Goal: Task Accomplishment & Management: Manage account settings

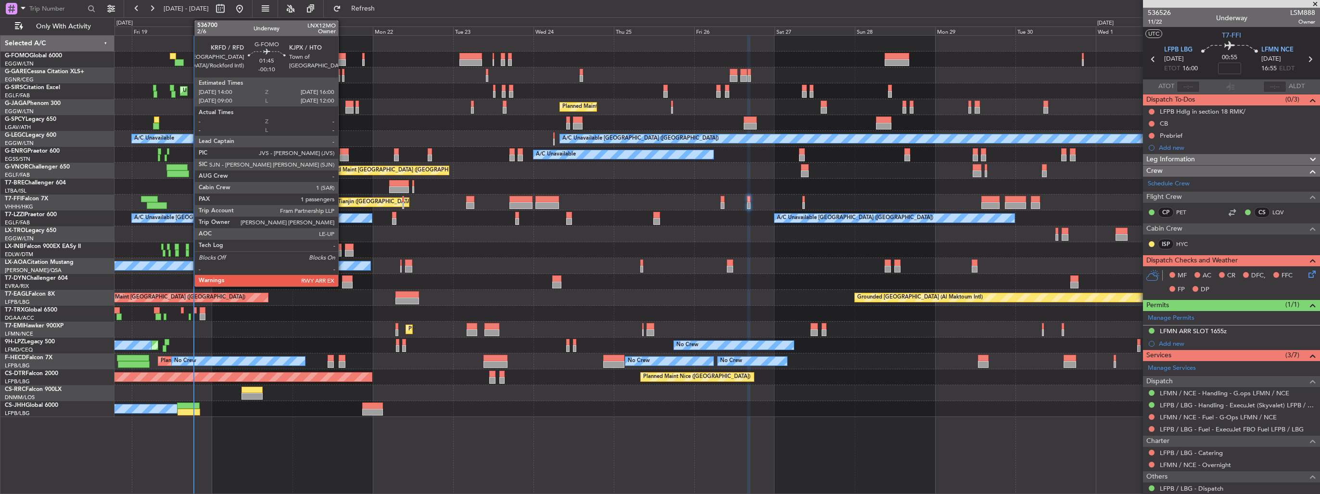
click at [343, 56] on div at bounding box center [342, 56] width 7 height 7
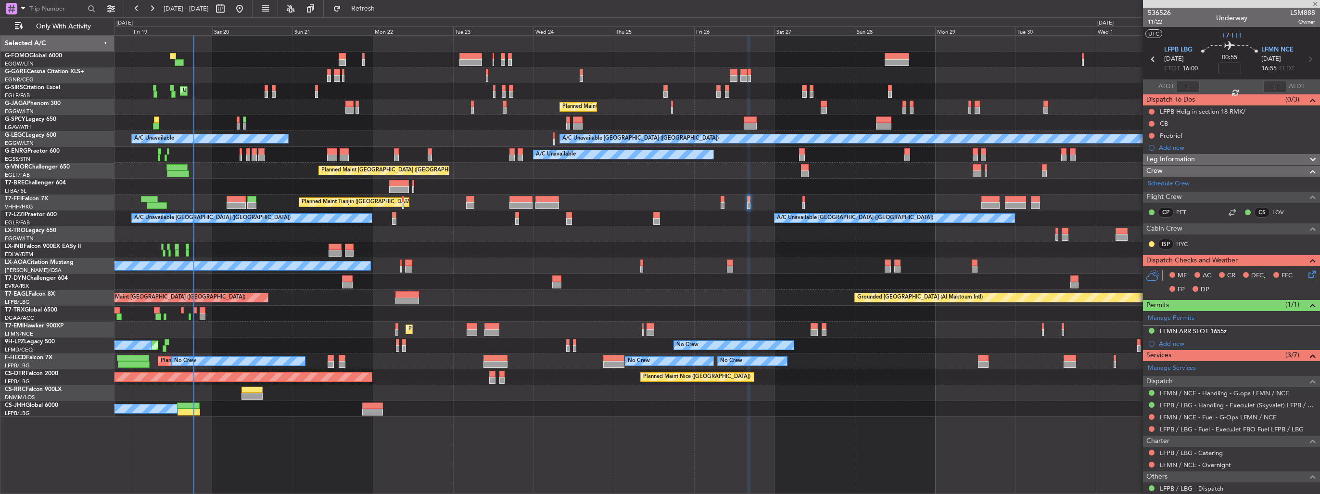
type input "-00:10"
type input "1"
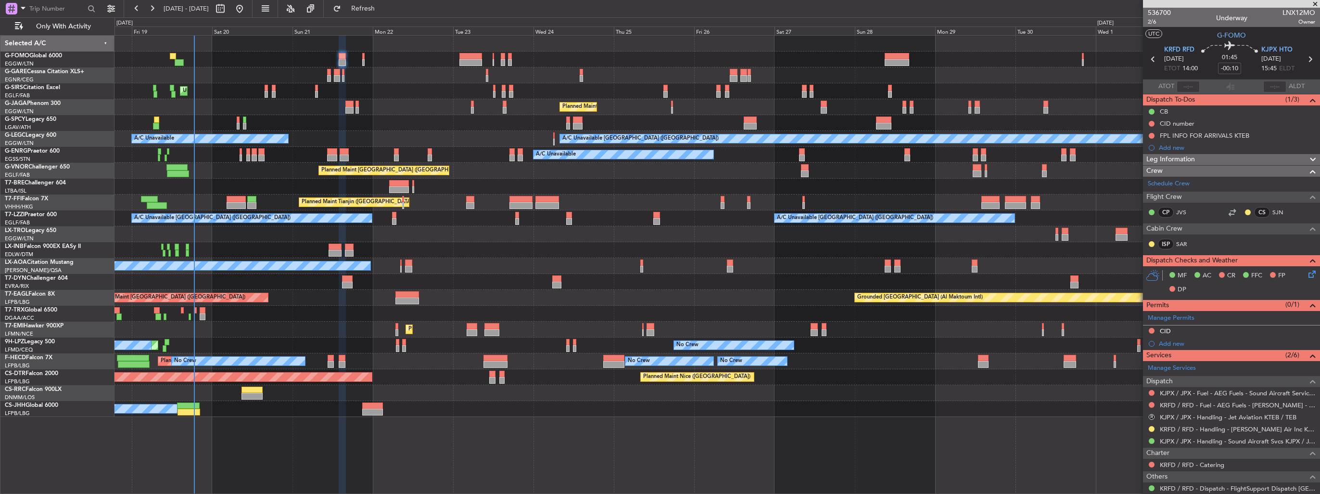
drag, startPoint x: 1152, startPoint y: 392, endPoint x: 1146, endPoint y: 391, distance: 6.3
click at [1152, 392] on button at bounding box center [1152, 393] width 6 height 6
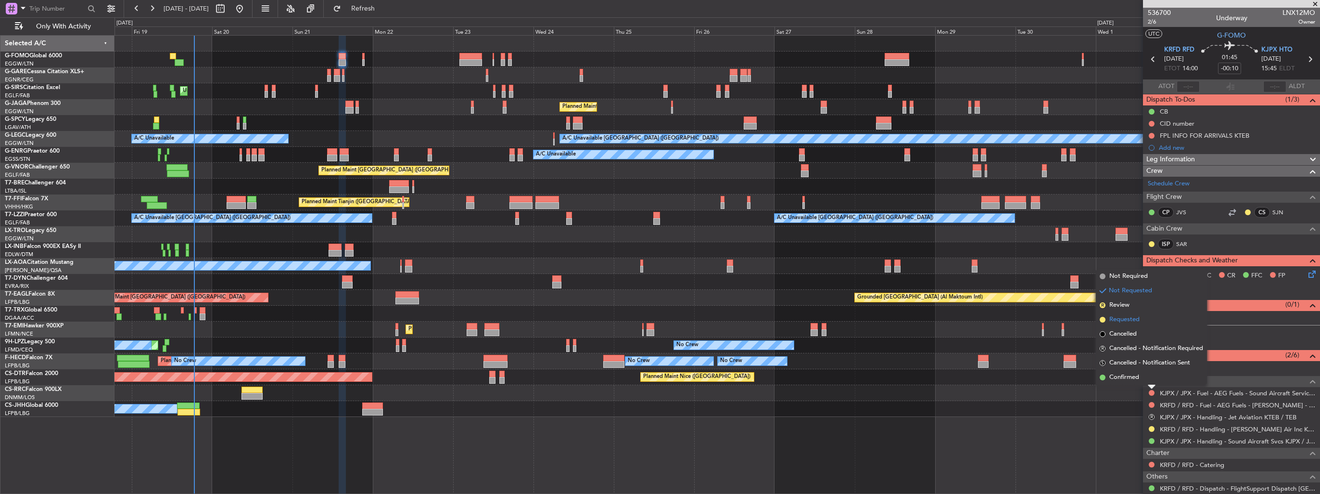
click at [1128, 326] on li "Requested" at bounding box center [1151, 319] width 111 height 14
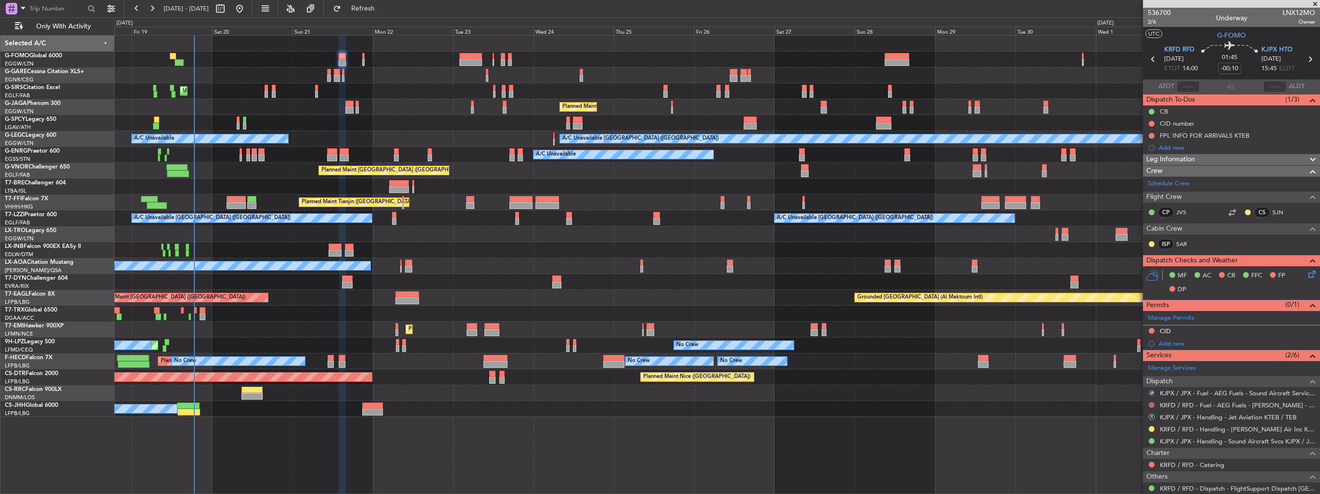
click at [1152, 402] on button at bounding box center [1152, 405] width 6 height 6
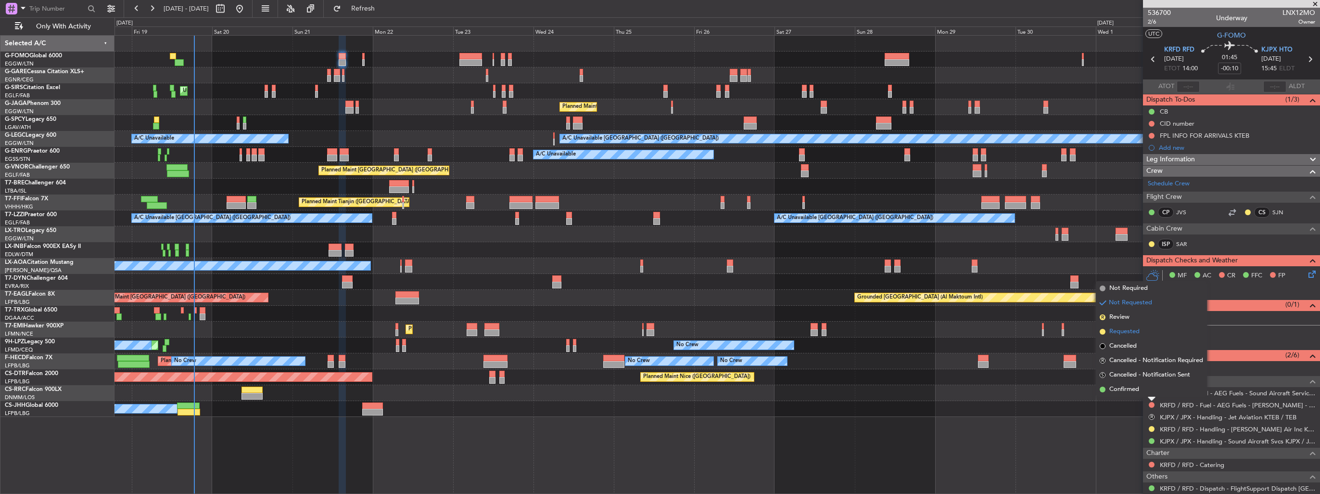
click at [1129, 328] on span "Requested" at bounding box center [1124, 332] width 30 height 10
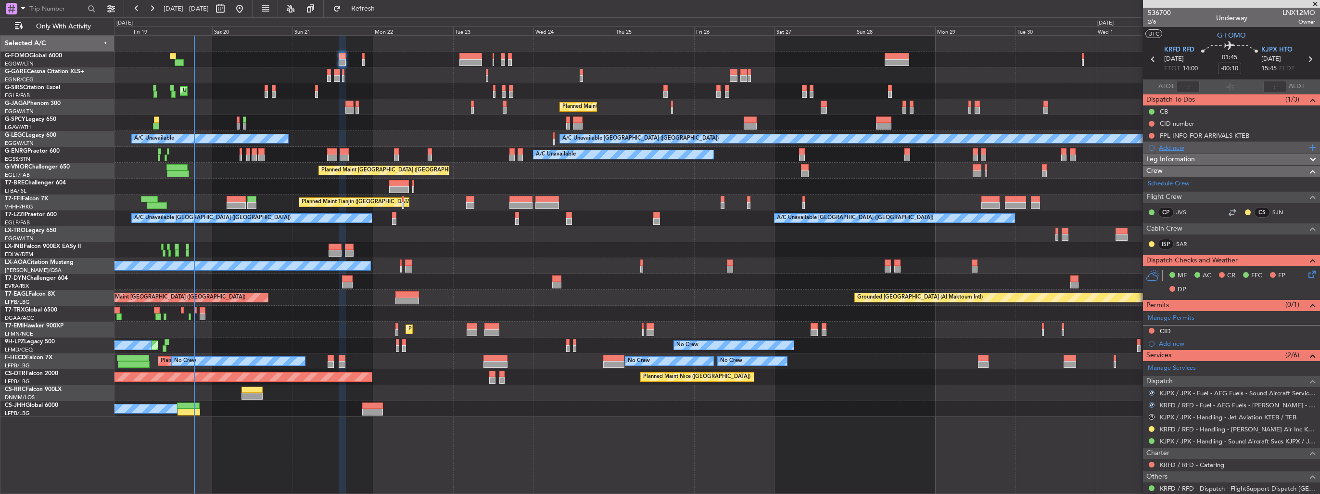
click at [1171, 147] on div "Add new" at bounding box center [1233, 147] width 148 height 8
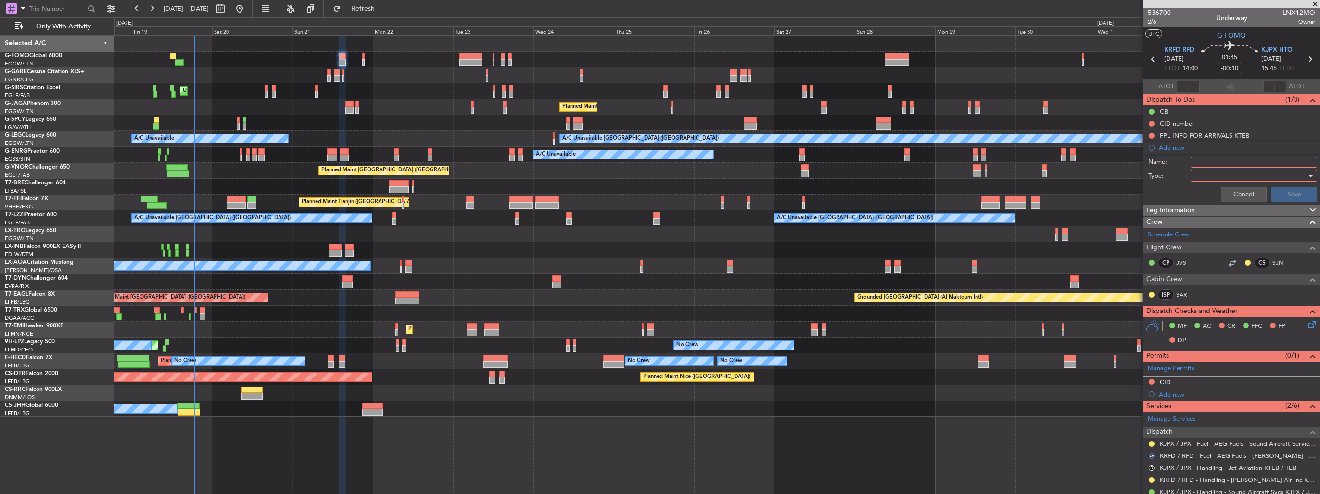
click at [1218, 166] on input "Name:" at bounding box center [1254, 162] width 127 height 11
type input "U"
type input "FUEL IN KRFD VIA HANDLER"
click at [1216, 180] on div at bounding box center [1250, 175] width 112 height 14
click at [1210, 192] on span "Generic" at bounding box center [1249, 194] width 113 height 14
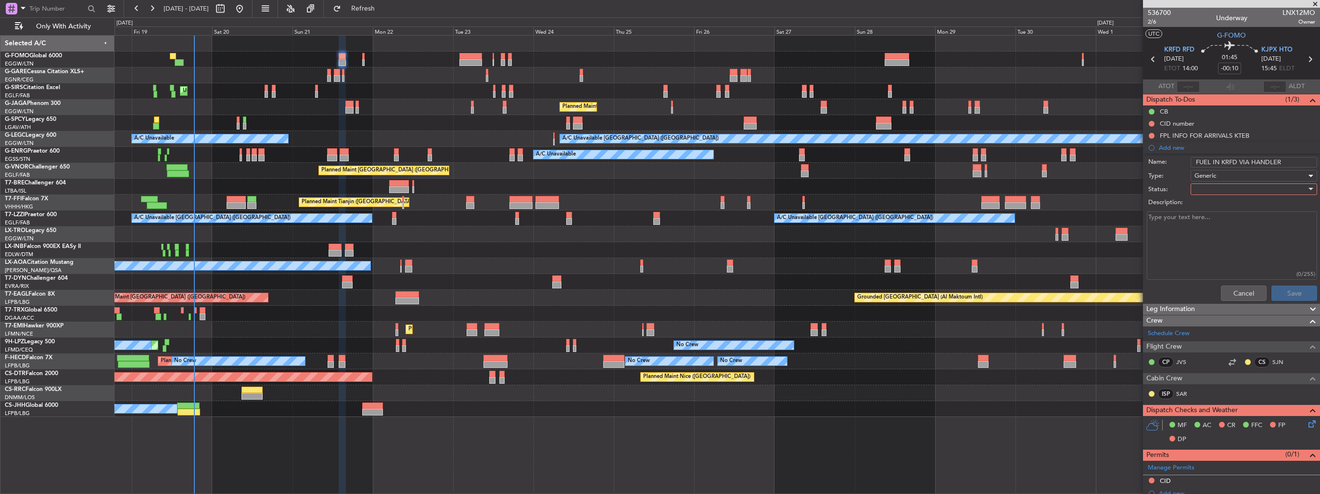
click at [1209, 186] on div at bounding box center [1250, 189] width 112 height 14
click at [1213, 219] on span "In Progress" at bounding box center [1249, 222] width 113 height 14
click at [1285, 298] on button "Save" at bounding box center [1294, 292] width 46 height 15
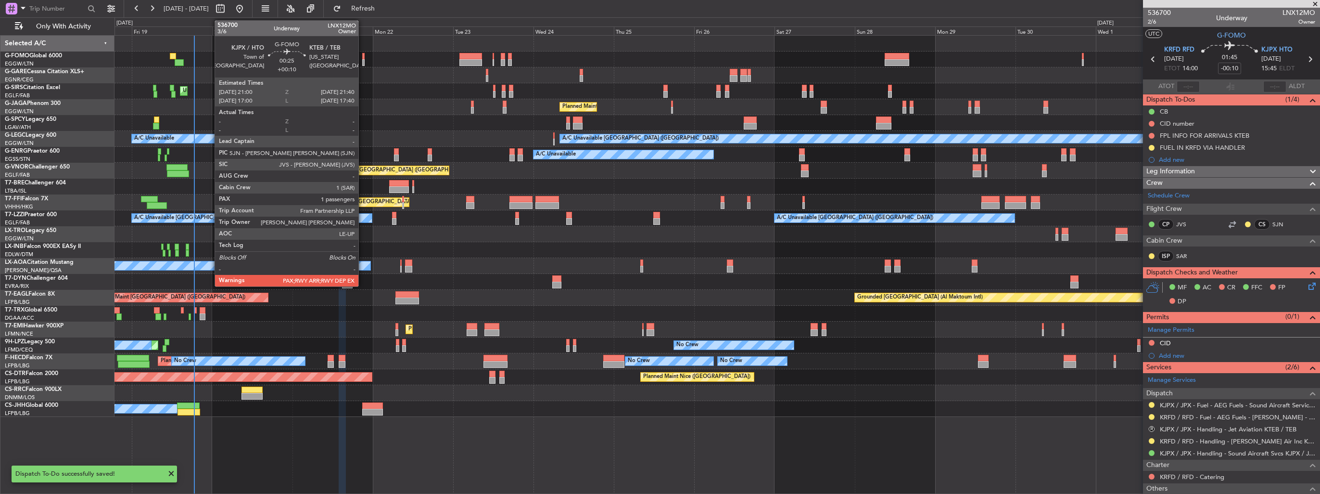
click at [363, 62] on div at bounding box center [363, 62] width 2 height 7
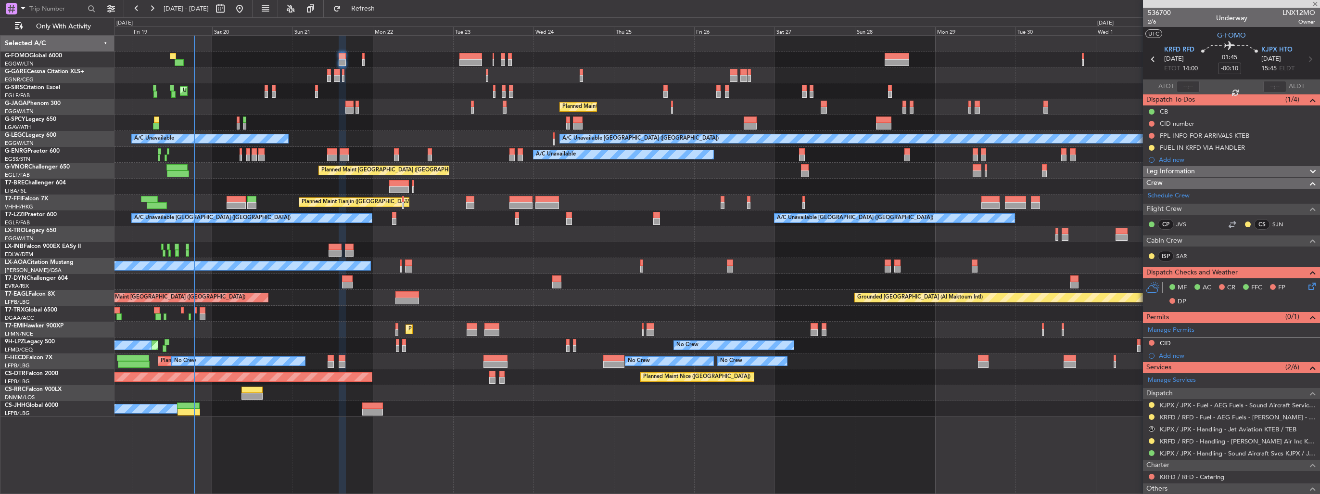
type input "+00:10"
type input "2"
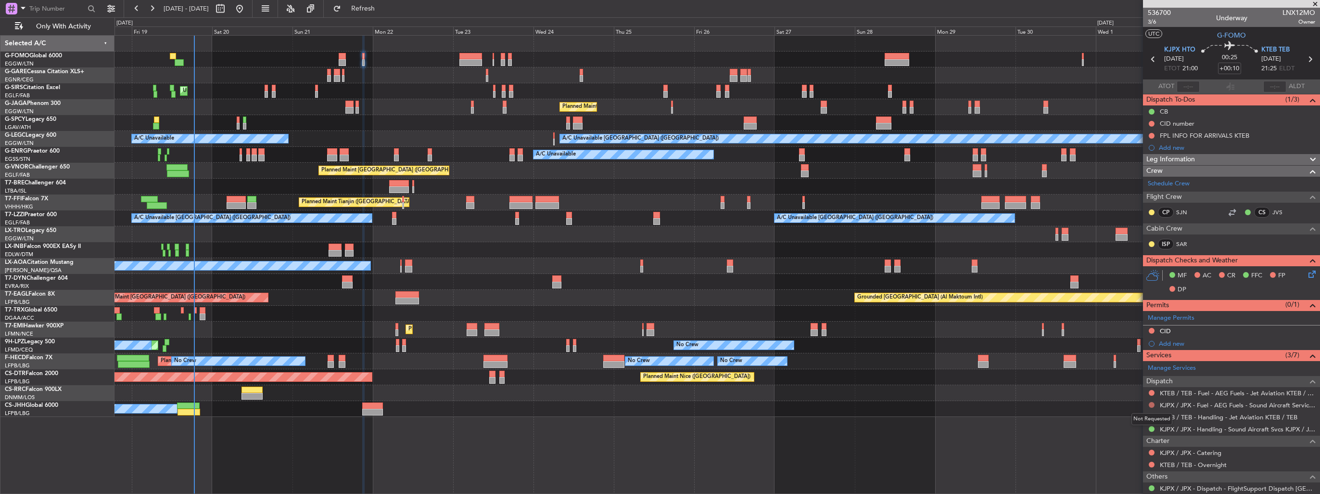
click at [1151, 403] on button at bounding box center [1152, 405] width 6 height 6
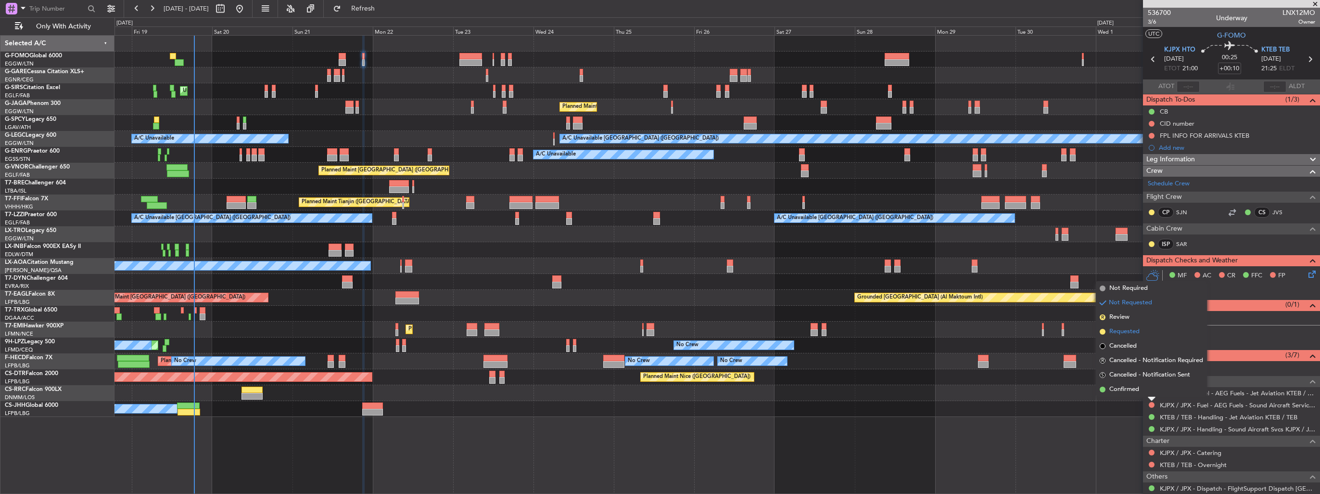
click at [1125, 330] on span "Requested" at bounding box center [1124, 332] width 30 height 10
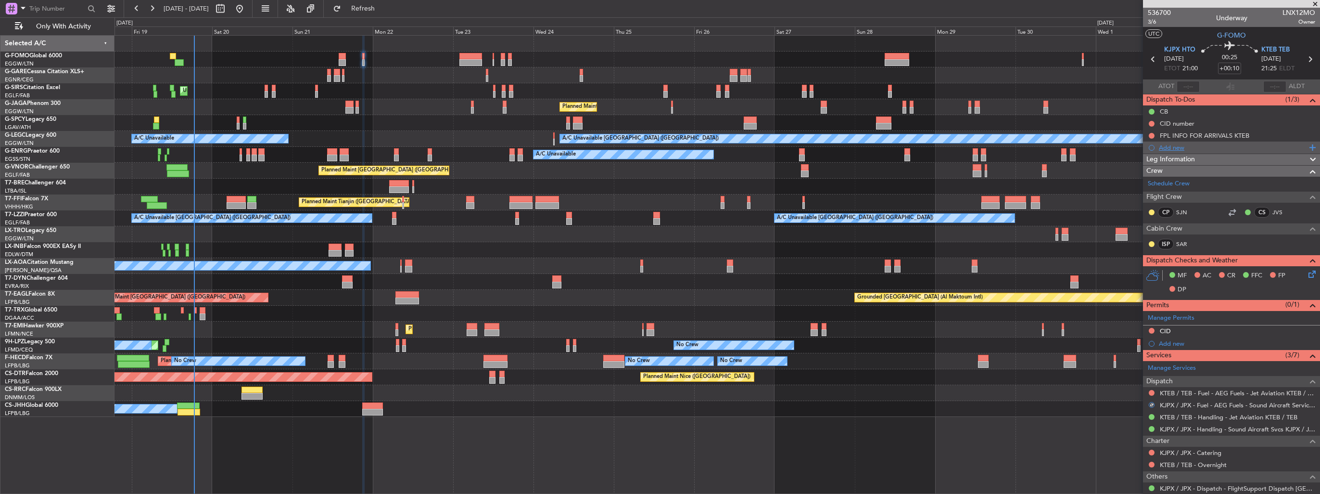
click at [1177, 143] on div "Add new" at bounding box center [1233, 147] width 148 height 8
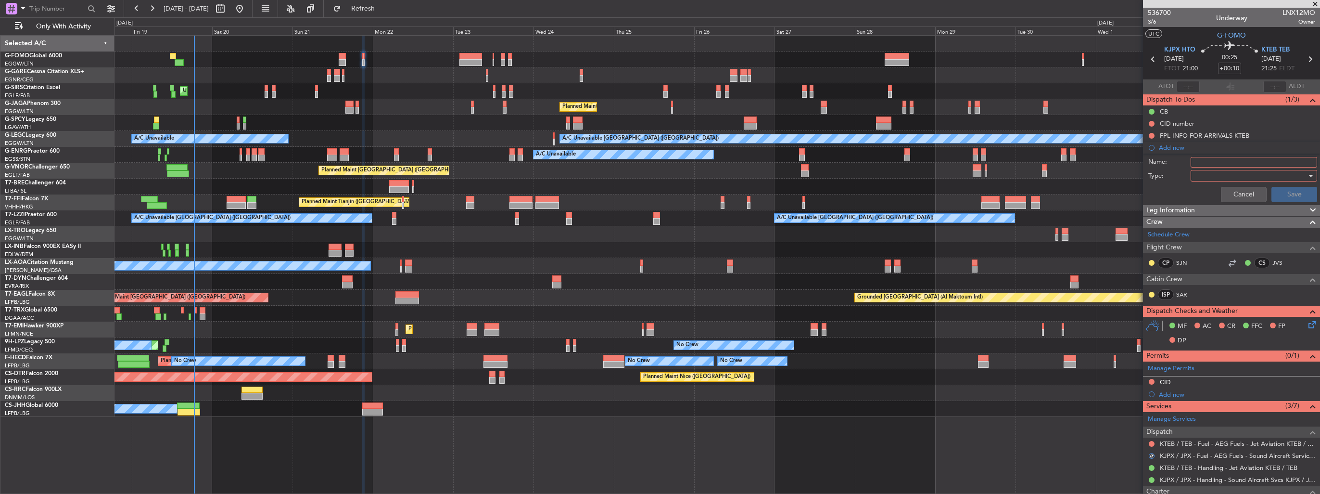
click at [1223, 164] on input "Name:" at bounding box center [1254, 162] width 127 height 11
type input "FUEL IN KJPX VIA HANDLER"
click at [1198, 171] on div at bounding box center [1250, 175] width 112 height 14
click at [1203, 191] on span "Generic" at bounding box center [1249, 194] width 113 height 14
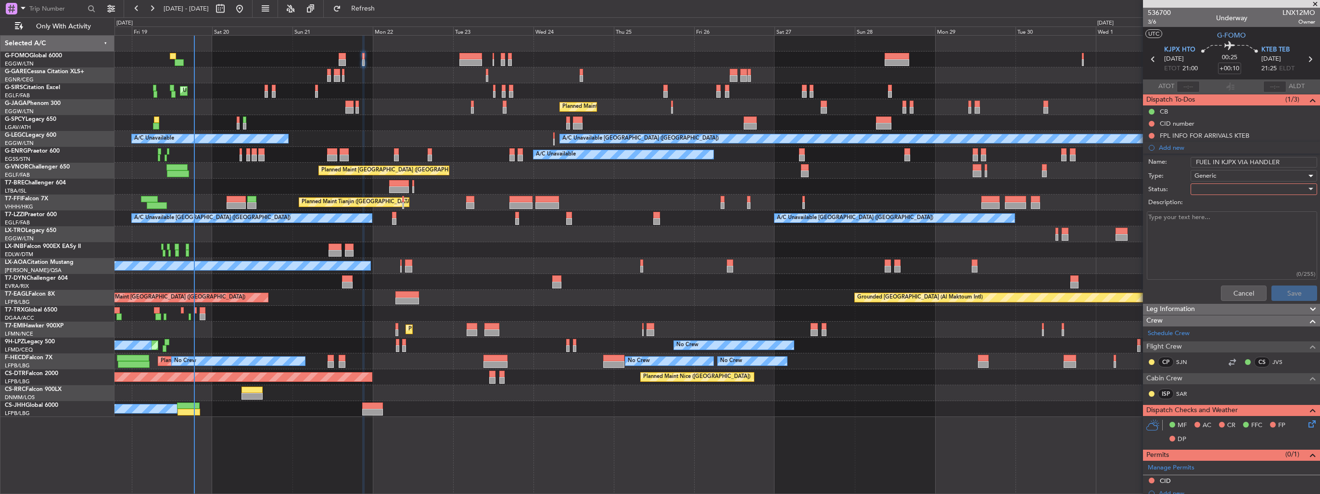
click at [1203, 188] on div at bounding box center [1250, 189] width 112 height 14
click at [1213, 221] on span "In Progress" at bounding box center [1249, 222] width 113 height 14
click at [1293, 295] on button "Save" at bounding box center [1294, 292] width 46 height 15
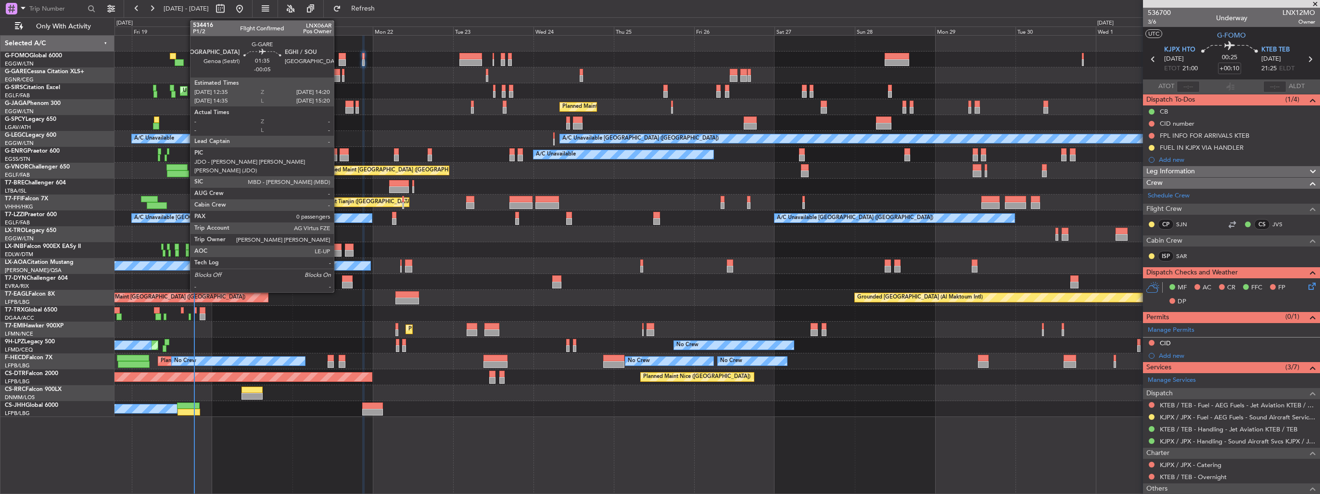
click at [338, 78] on div at bounding box center [337, 78] width 6 height 7
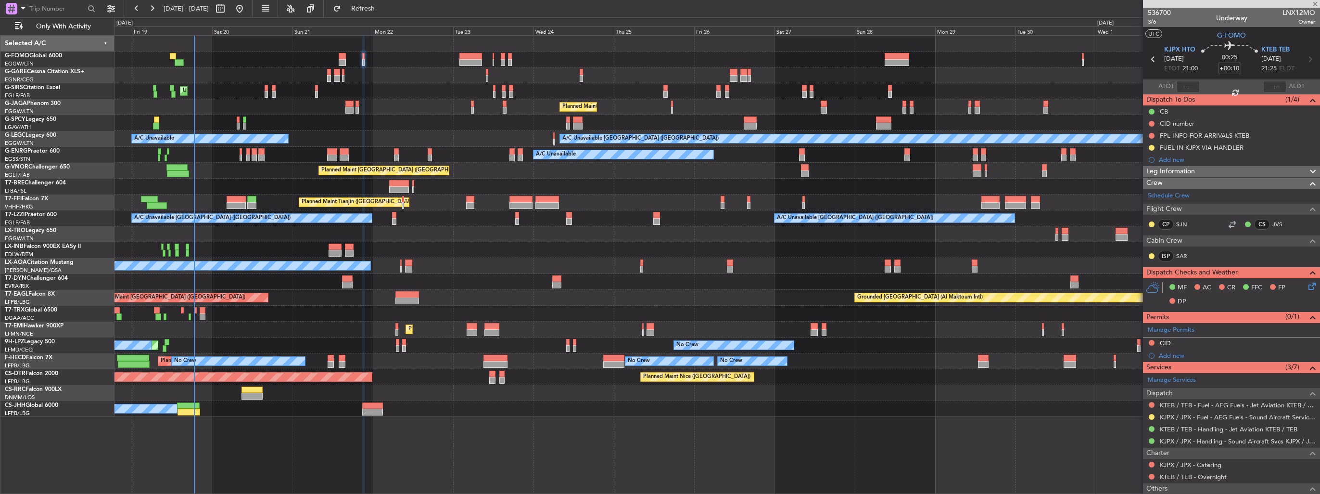
type input "-00:05"
type input "0"
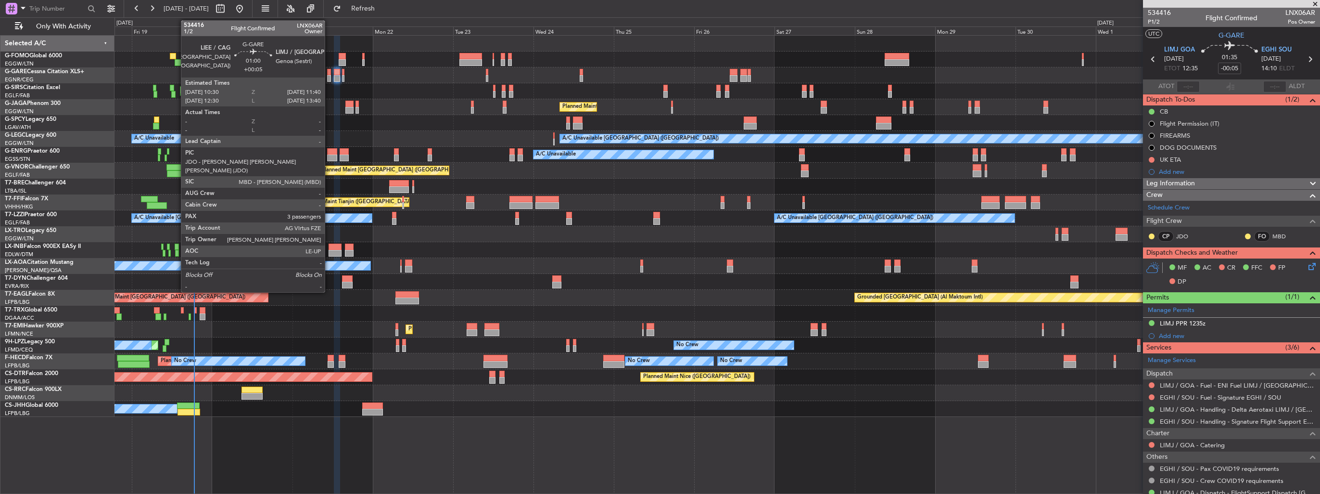
click at [329, 74] on div at bounding box center [329, 72] width 4 height 7
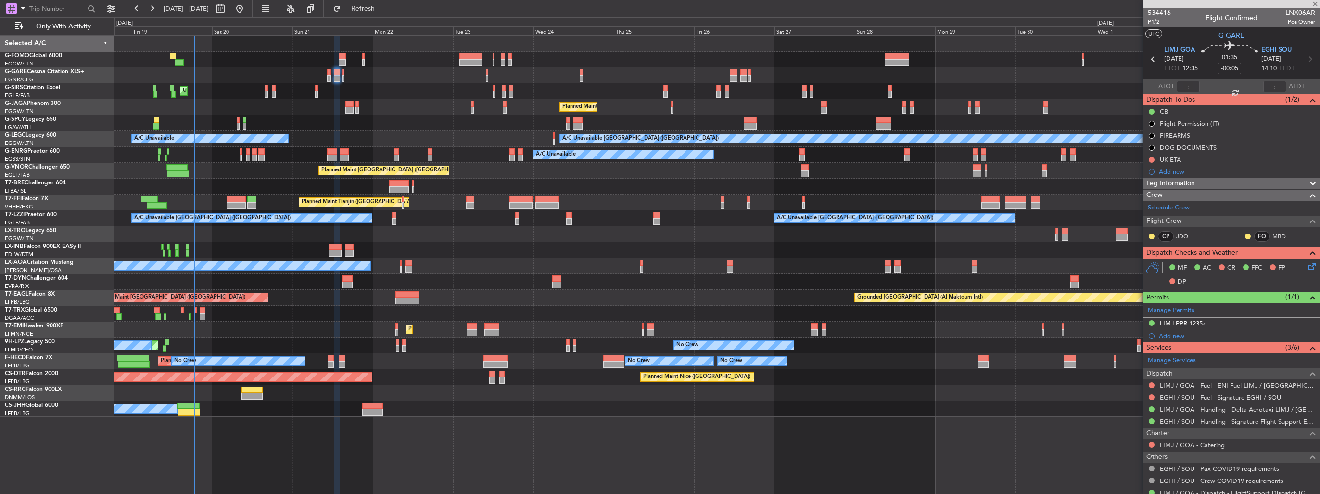
type input "+00:05"
type input "3"
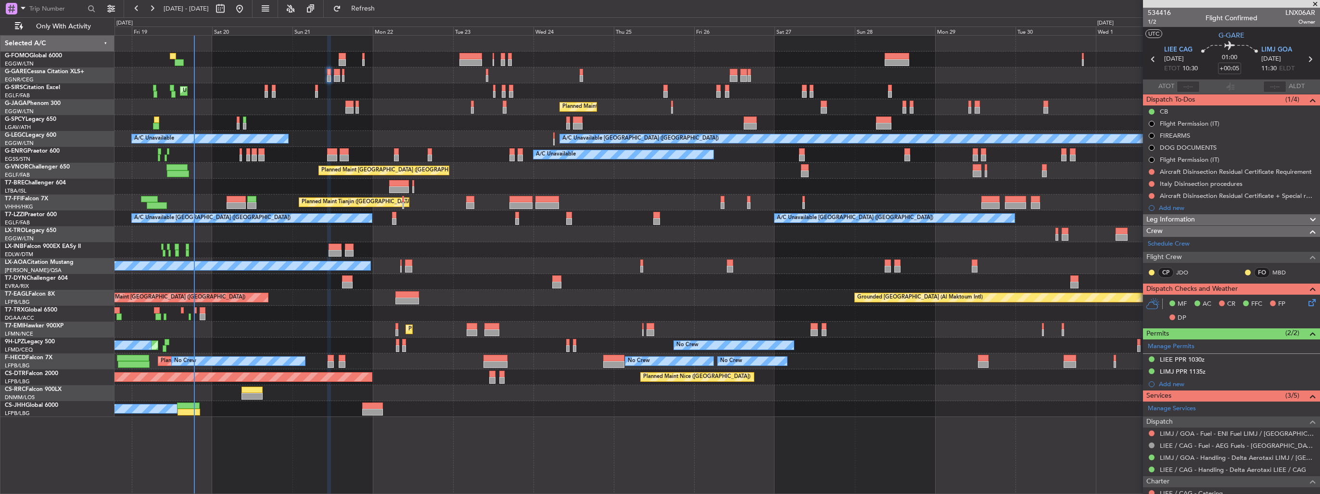
drag, startPoint x: 1150, startPoint y: 432, endPoint x: 1142, endPoint y: 429, distance: 8.2
click at [1150, 432] on button at bounding box center [1152, 433] width 6 height 6
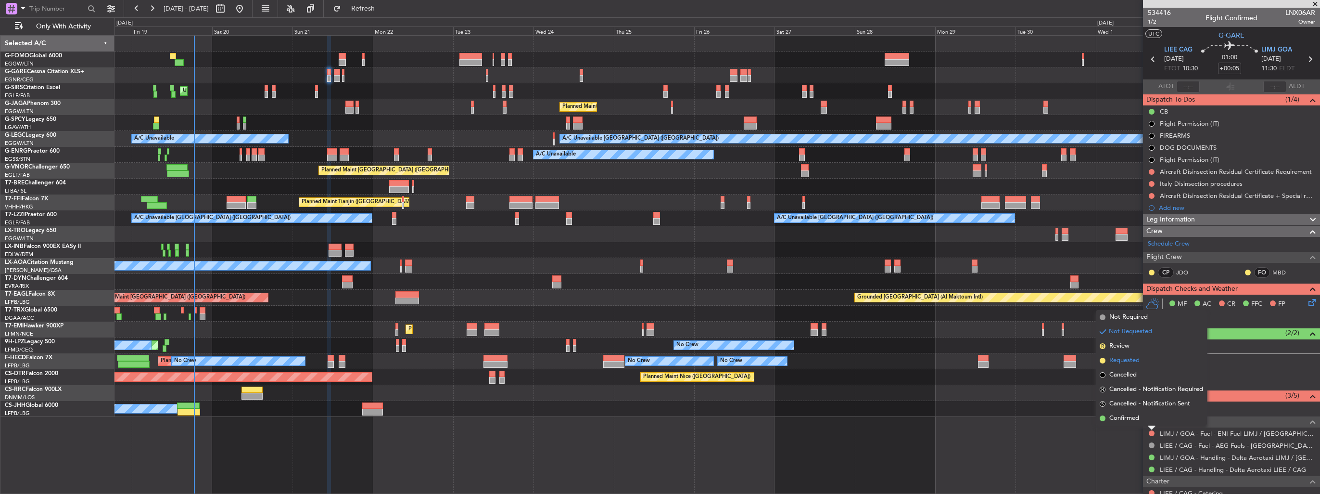
click at [1120, 357] on span "Requested" at bounding box center [1124, 360] width 30 height 10
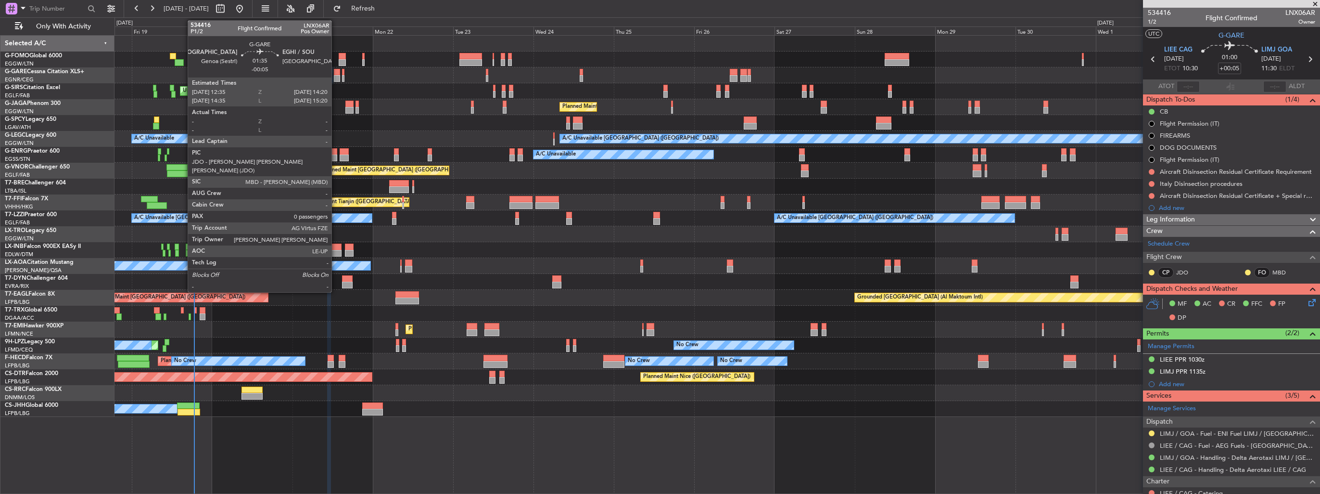
click at [336, 77] on div at bounding box center [337, 78] width 6 height 7
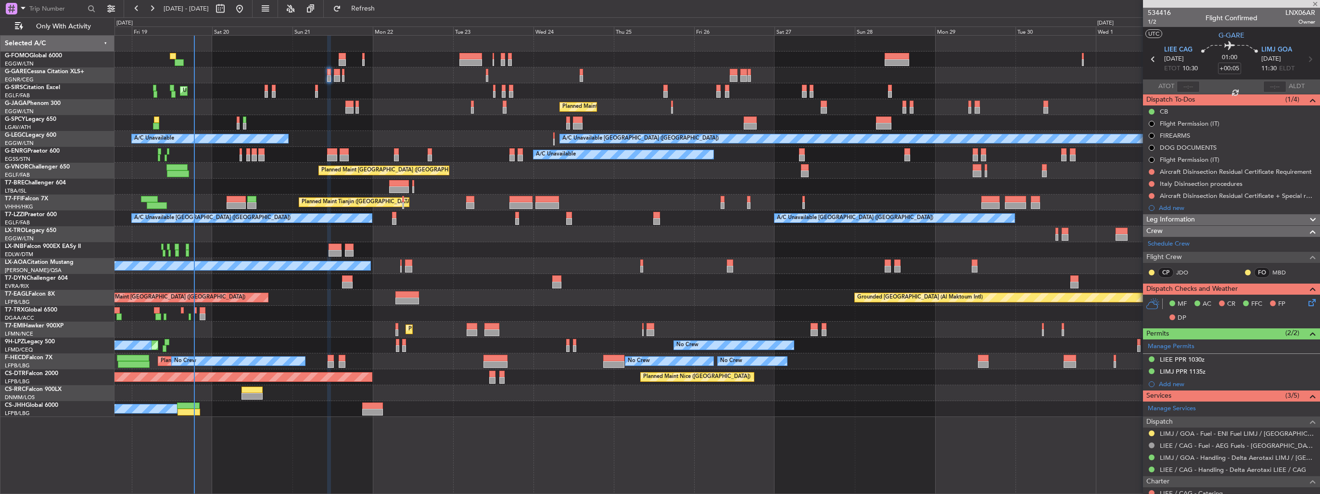
type input "-00:05"
type input "0"
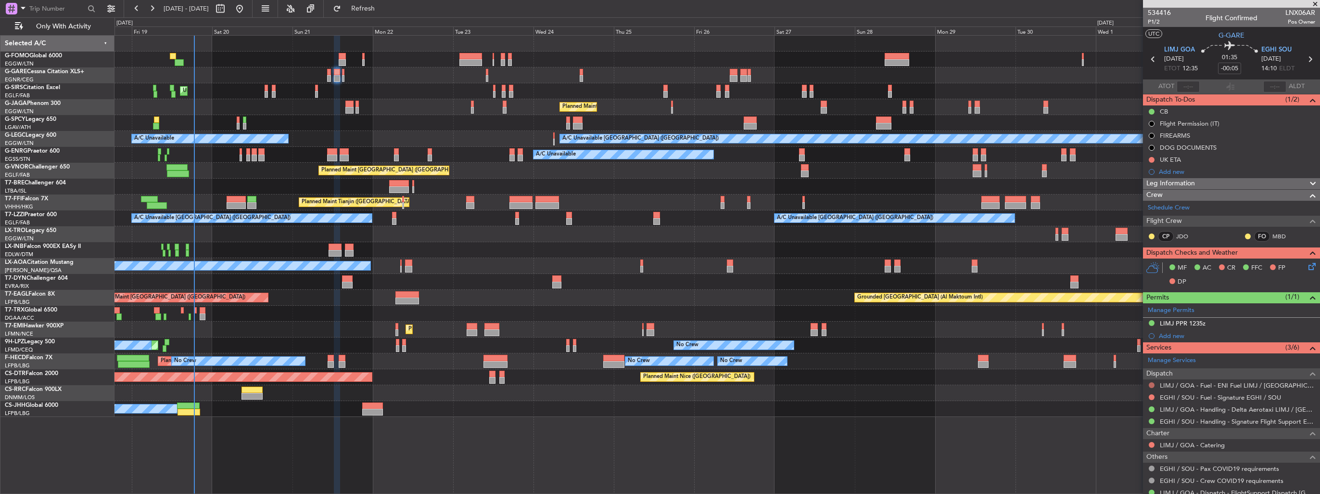
click at [1149, 384] on button at bounding box center [1152, 385] width 6 height 6
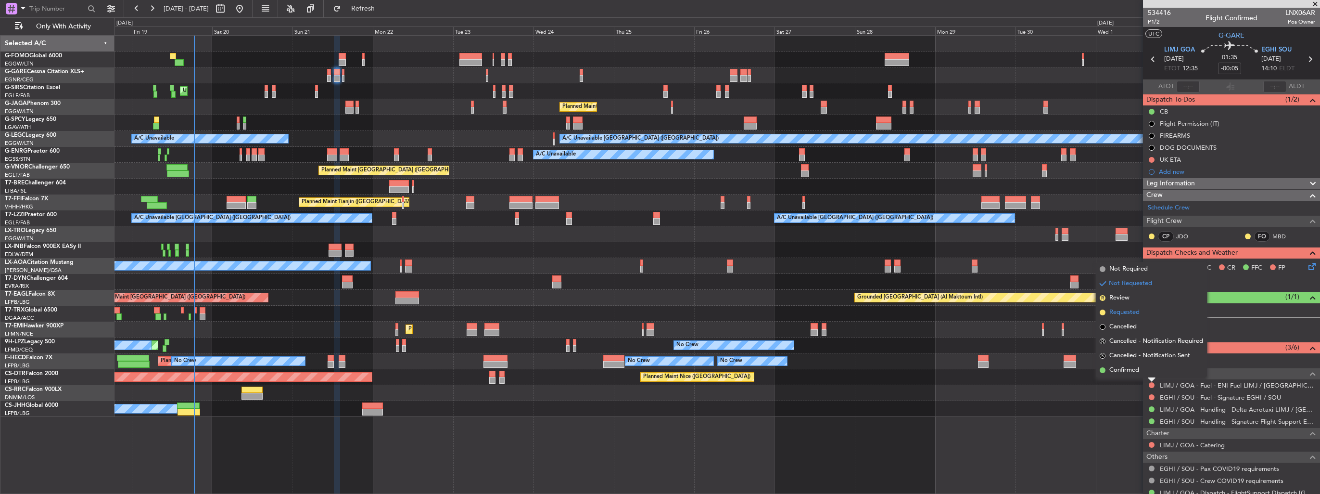
click at [1122, 309] on span "Requested" at bounding box center [1124, 312] width 30 height 10
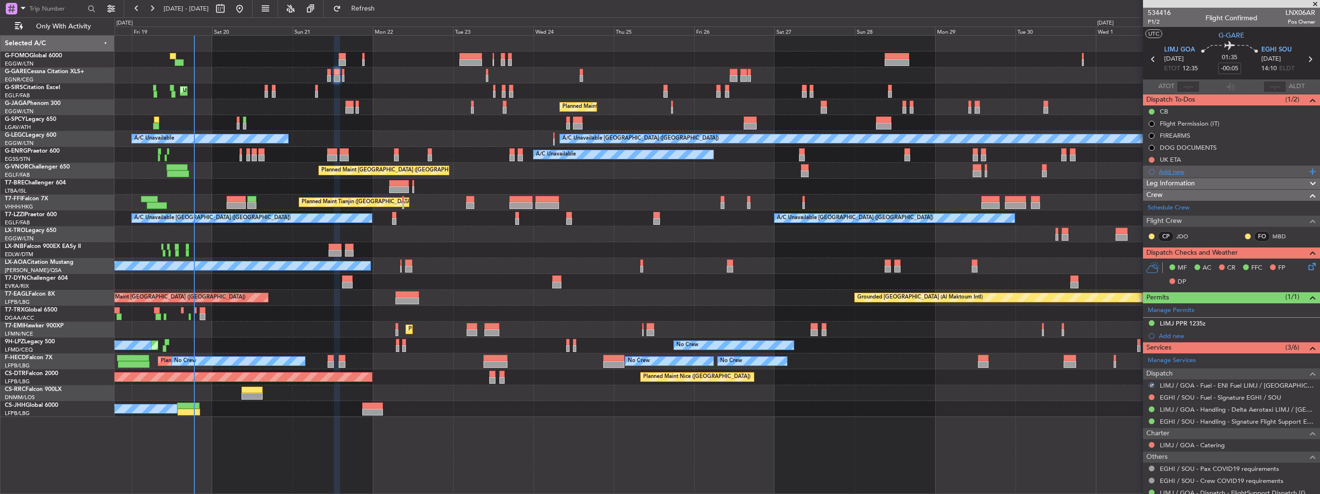
click at [1167, 171] on div "Add new" at bounding box center [1233, 171] width 148 height 8
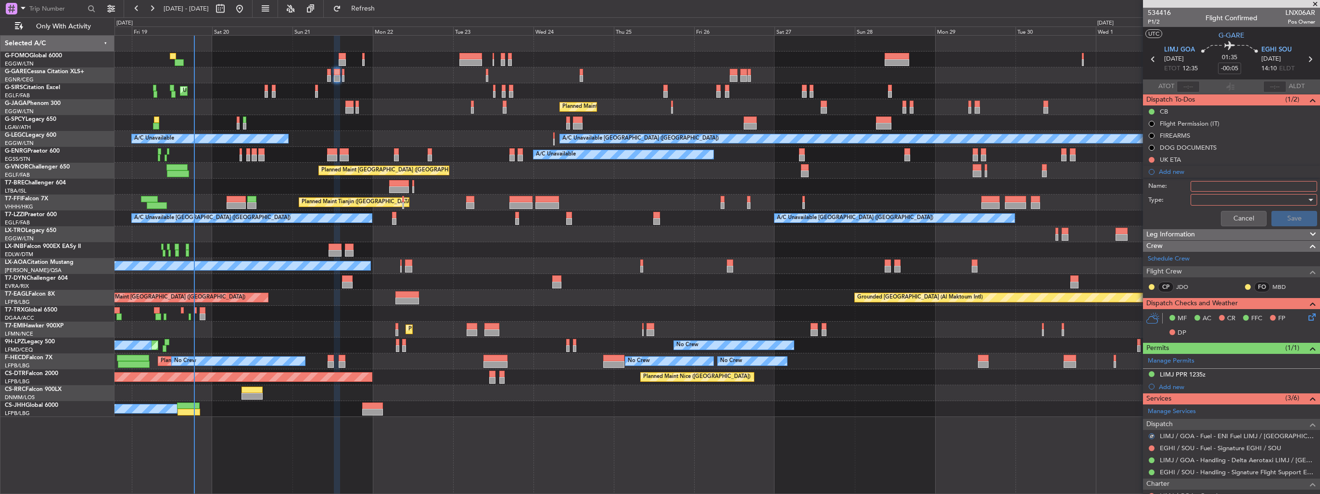
click at [1202, 183] on input "Name:" at bounding box center [1254, 186] width 127 height 11
type input "FUEL IN LIMJ VIA HANDLER"
click at [1203, 199] on div at bounding box center [1250, 199] width 112 height 14
click at [1202, 222] on span "Generic" at bounding box center [1249, 218] width 113 height 14
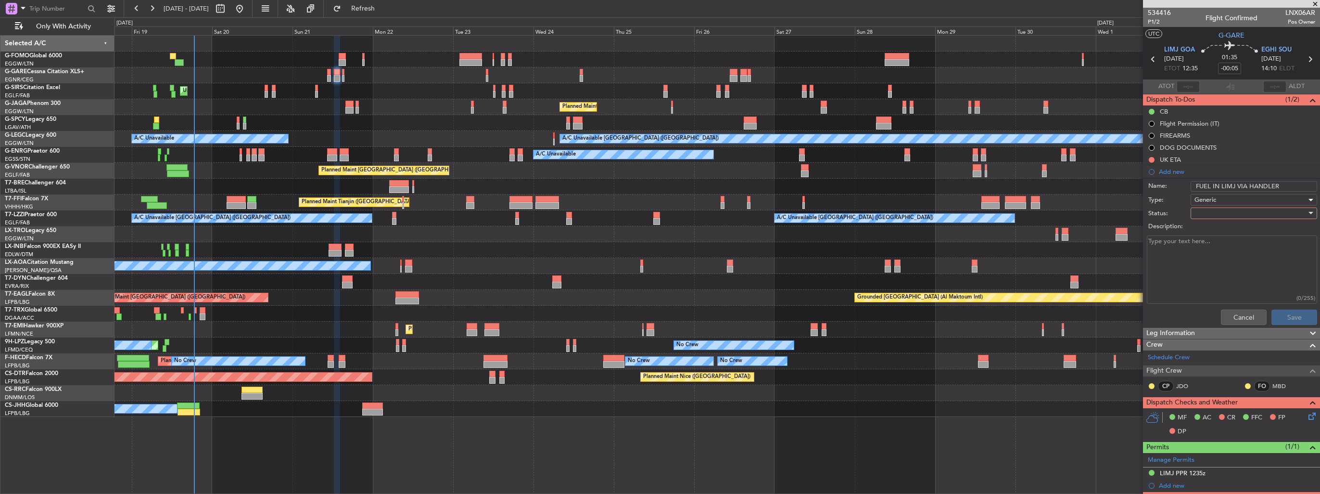
click at [1204, 211] on div at bounding box center [1250, 213] width 112 height 14
click at [1208, 244] on span "In Progress" at bounding box center [1249, 246] width 113 height 14
click at [1279, 314] on button "Save" at bounding box center [1294, 316] width 46 height 15
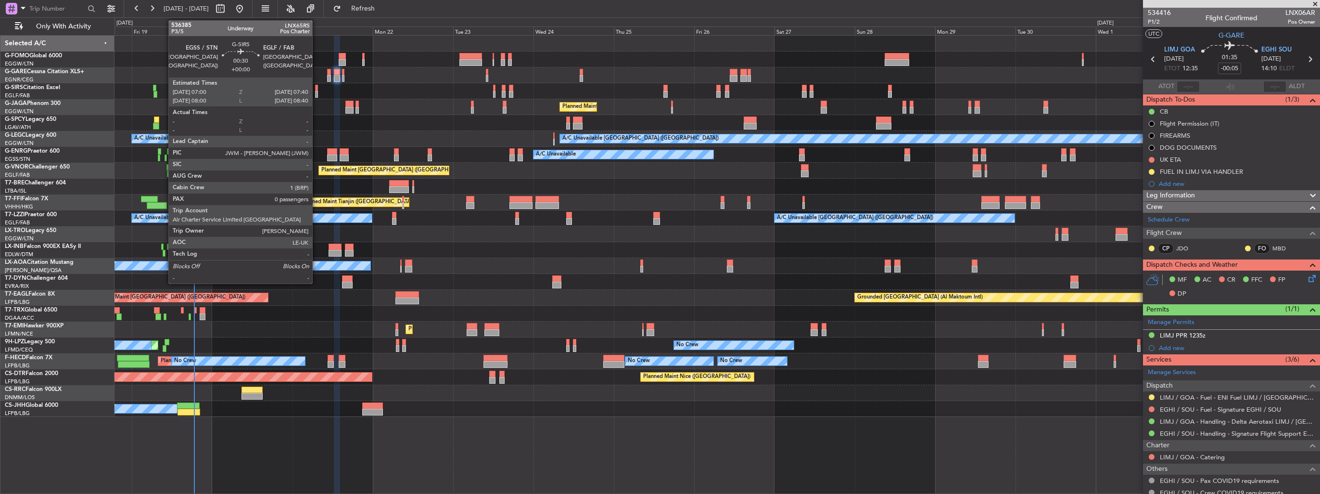
click at [317, 93] on div at bounding box center [316, 94] width 2 height 7
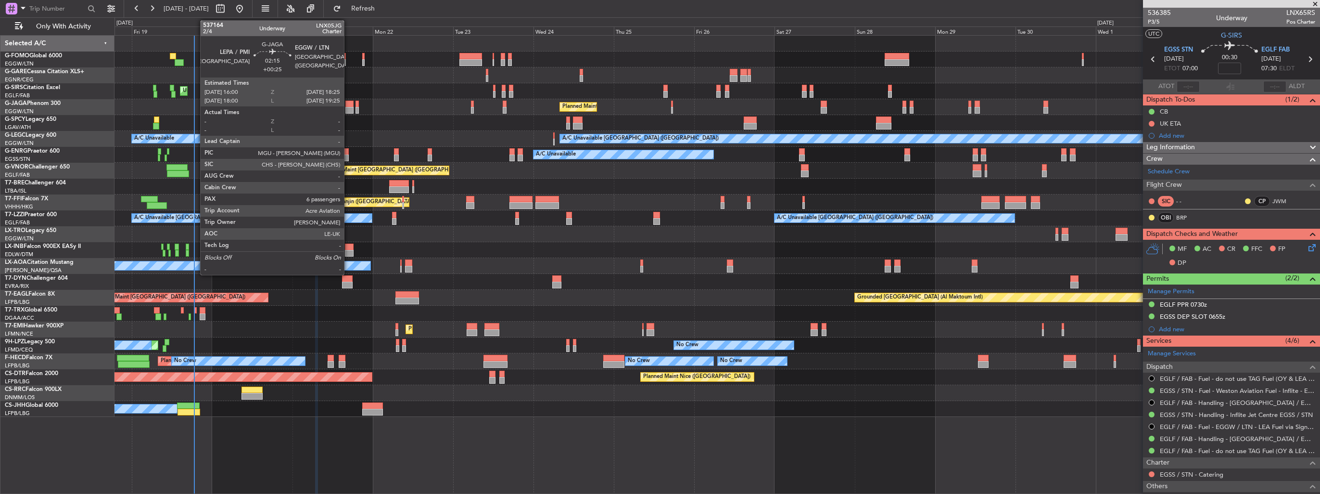
click at [348, 107] on div at bounding box center [349, 110] width 8 height 7
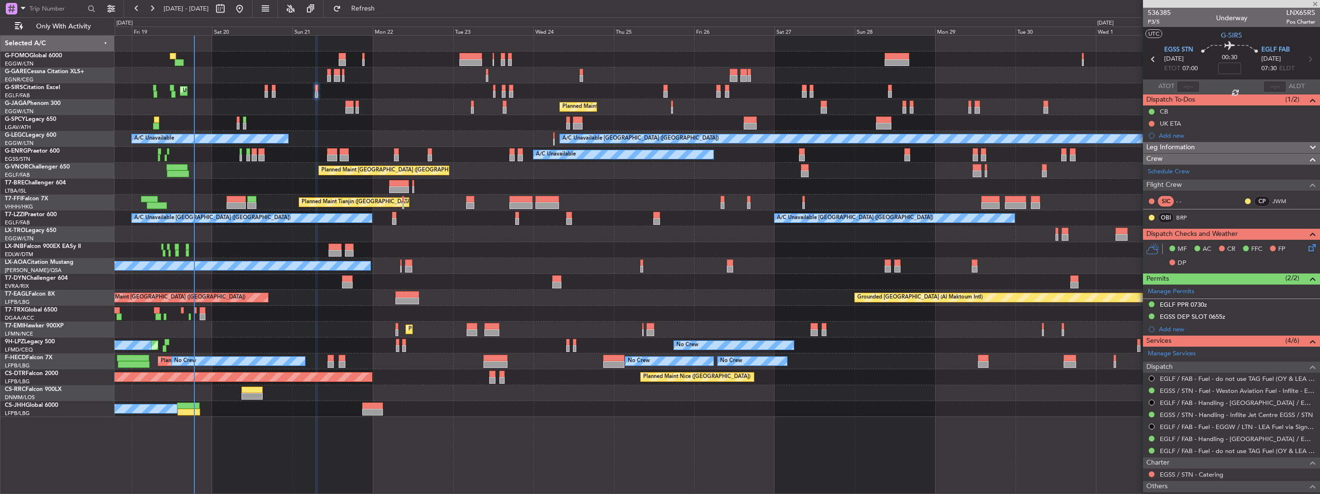
type input "+00:25"
type input "6"
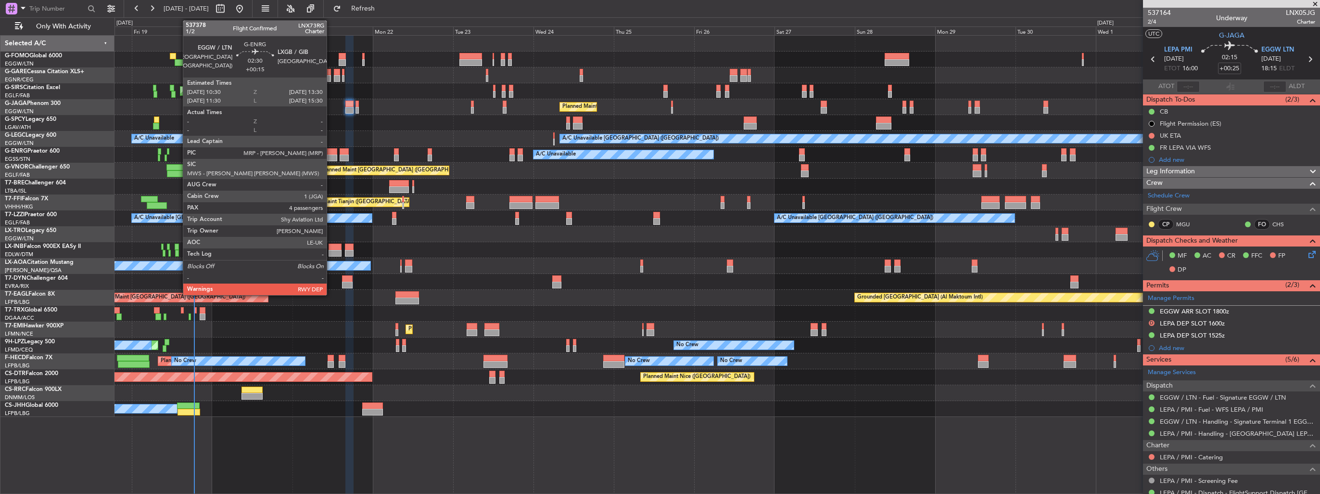
click at [331, 153] on div at bounding box center [332, 151] width 10 height 7
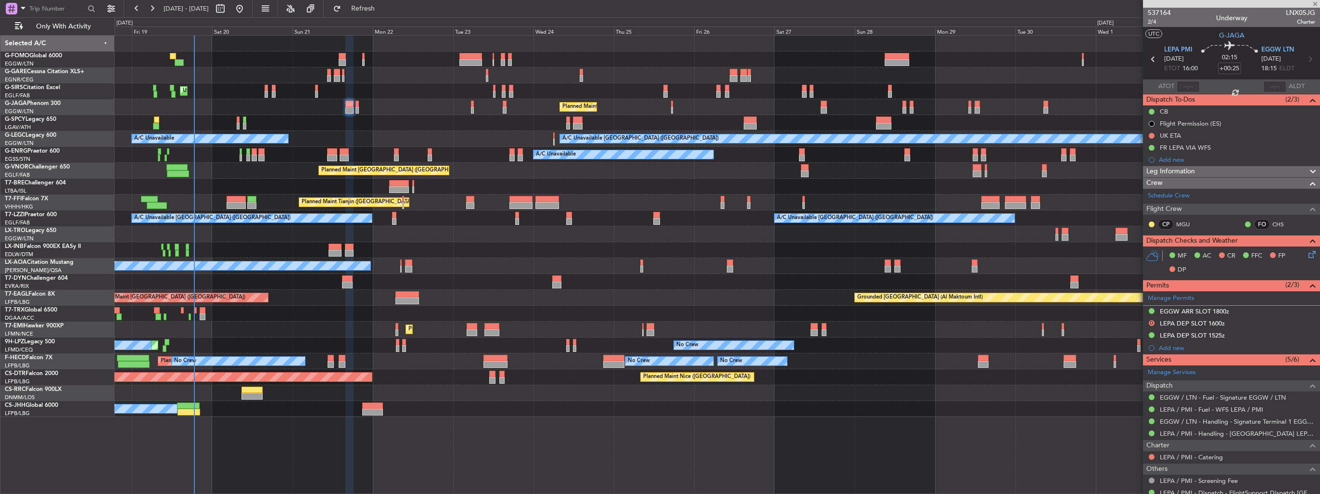
type input "+00:15"
type input "4"
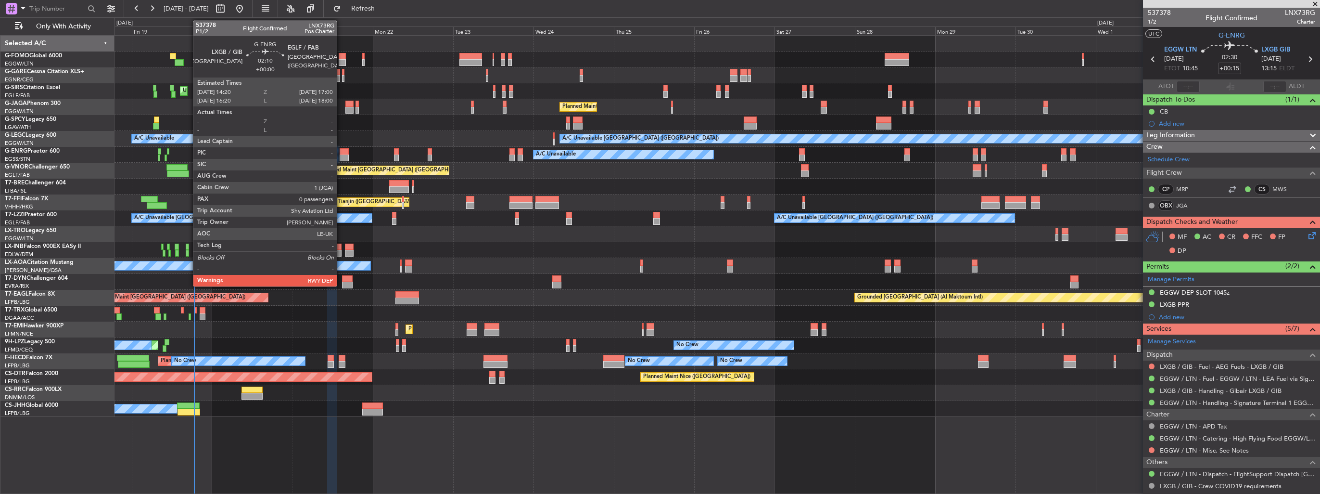
click at [341, 153] on div at bounding box center [344, 151] width 9 height 7
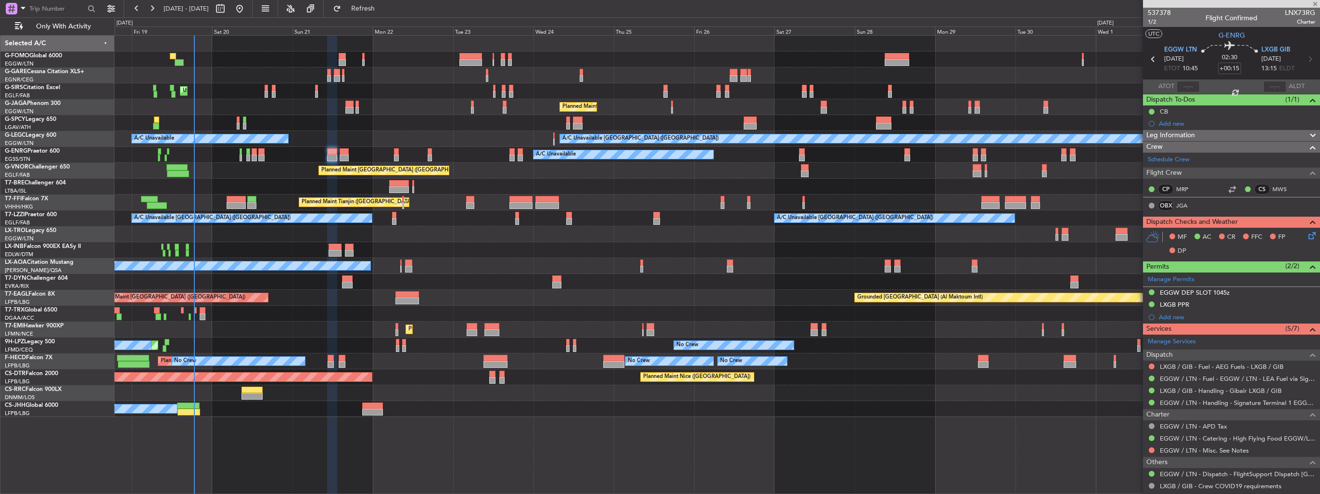
type input "0"
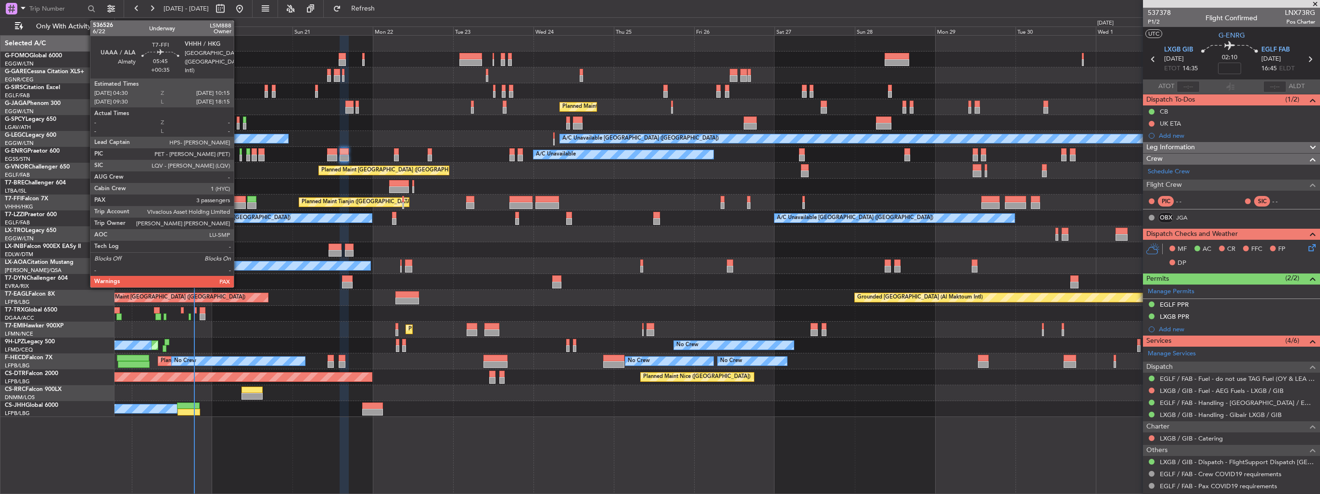
click at [238, 204] on div at bounding box center [237, 205] width 20 height 7
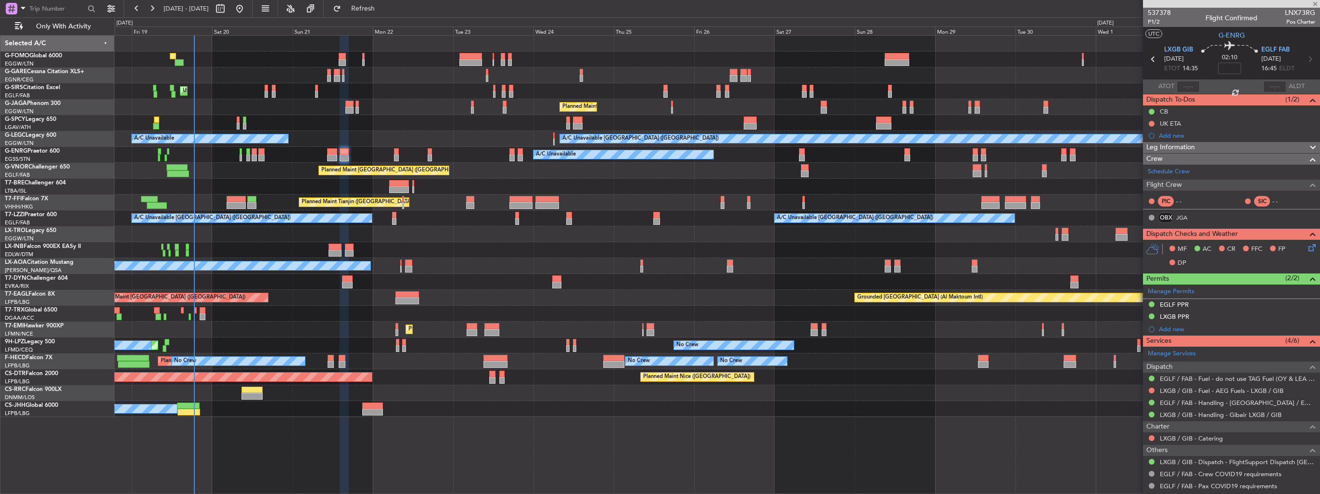
type input "+00:35"
type input "3"
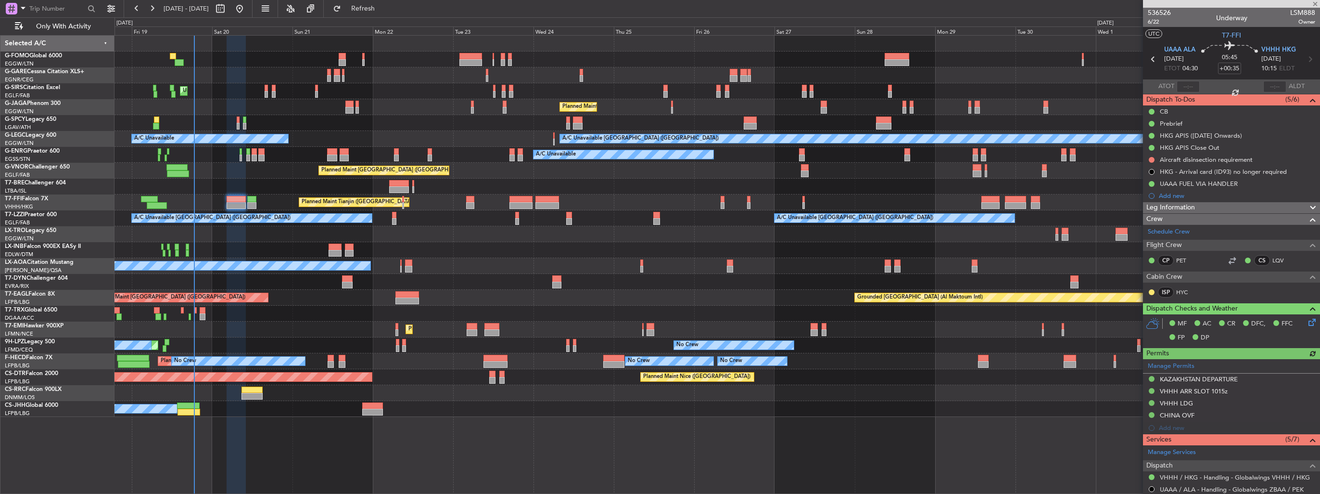
click at [251, 207] on div at bounding box center [251, 205] width 9 height 7
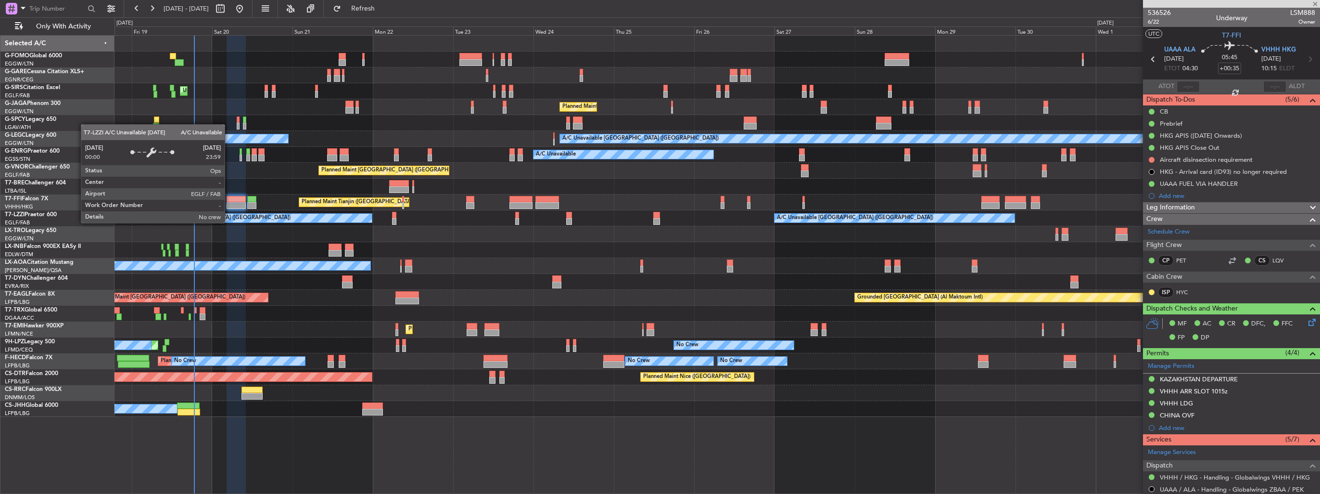
type input "+00:20"
type input "0"
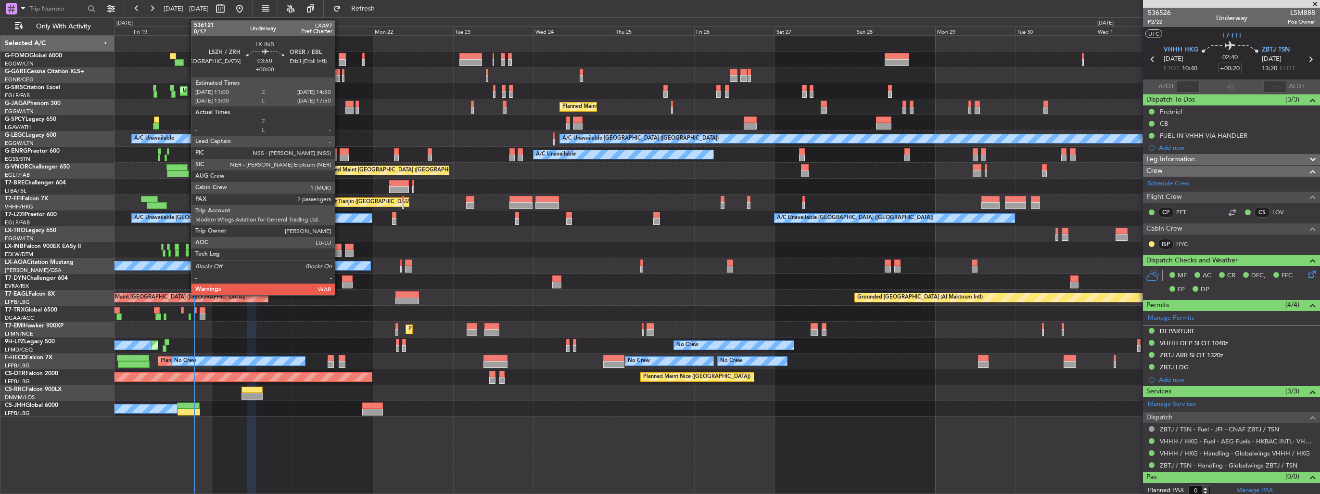
click at [339, 251] on div at bounding box center [335, 253] width 13 height 7
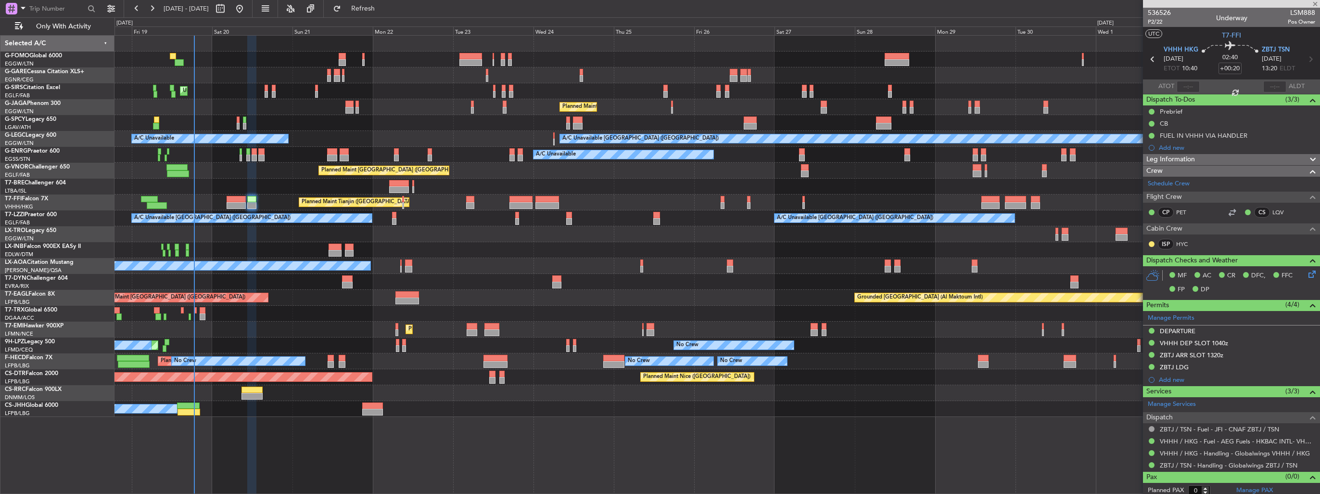
type input "2"
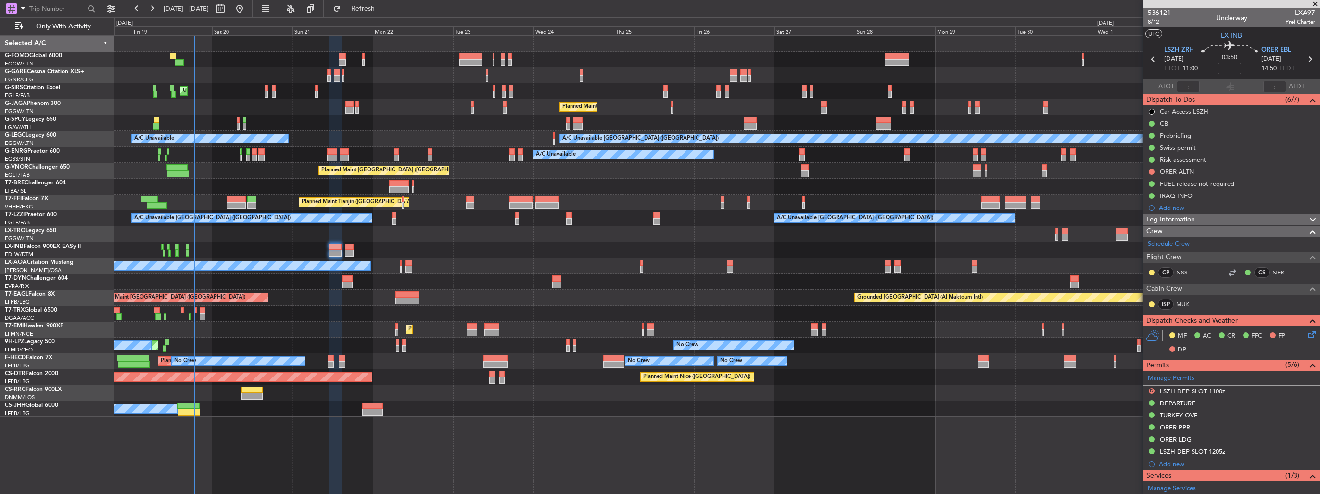
scroll to position [201, 0]
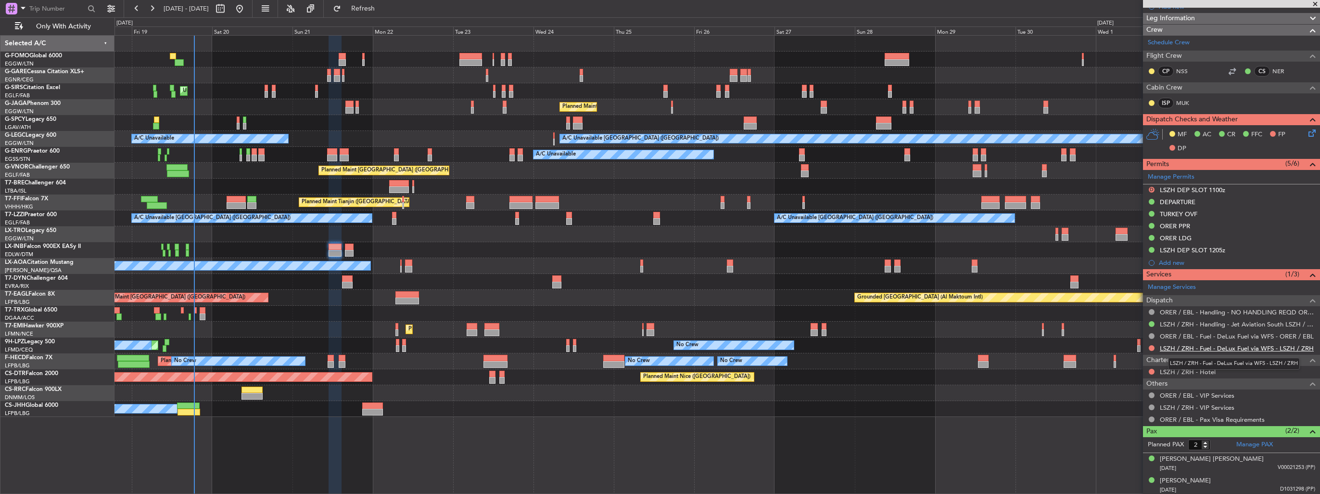
click at [1183, 344] on link "LSZH / ZRH - Fuel - DeLux Fuel via WFS - LSZH / ZRH" at bounding box center [1237, 348] width 154 height 8
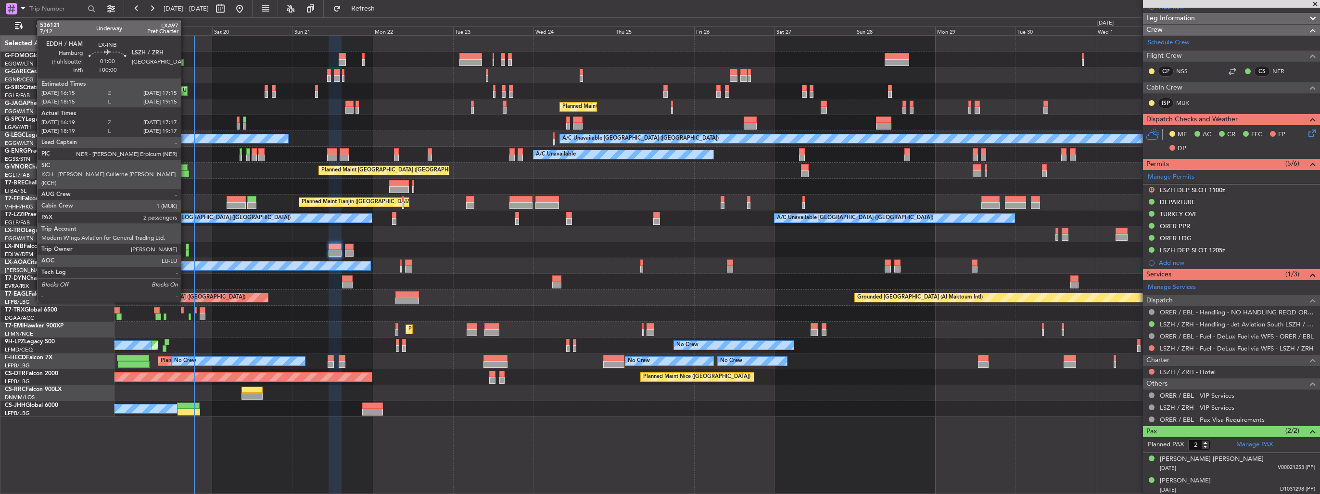
click at [186, 251] on div at bounding box center [187, 253] width 3 height 7
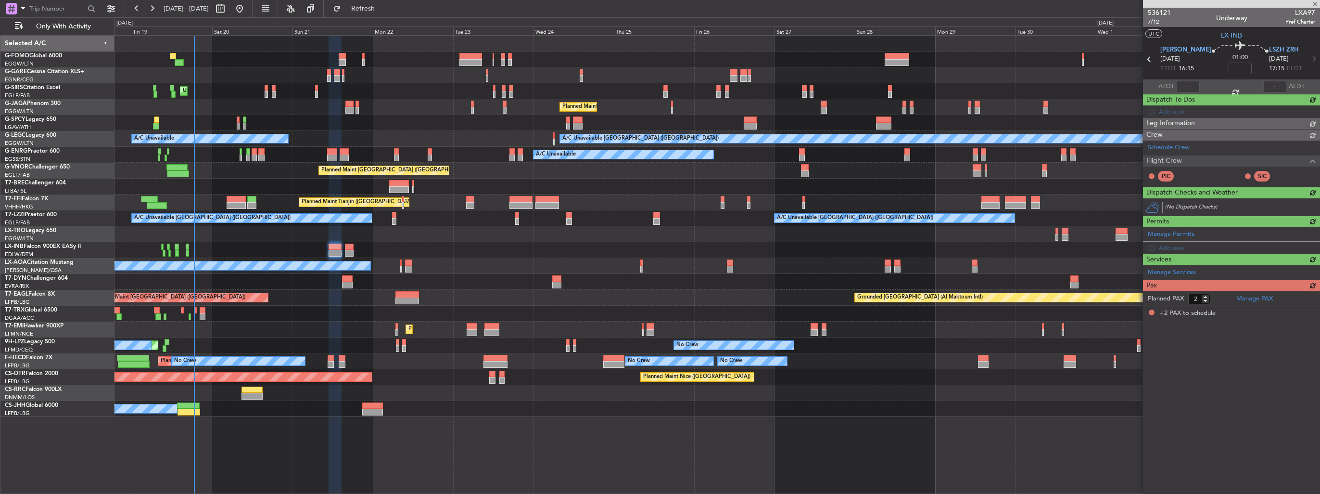
type input "16:19"
type input "17:17"
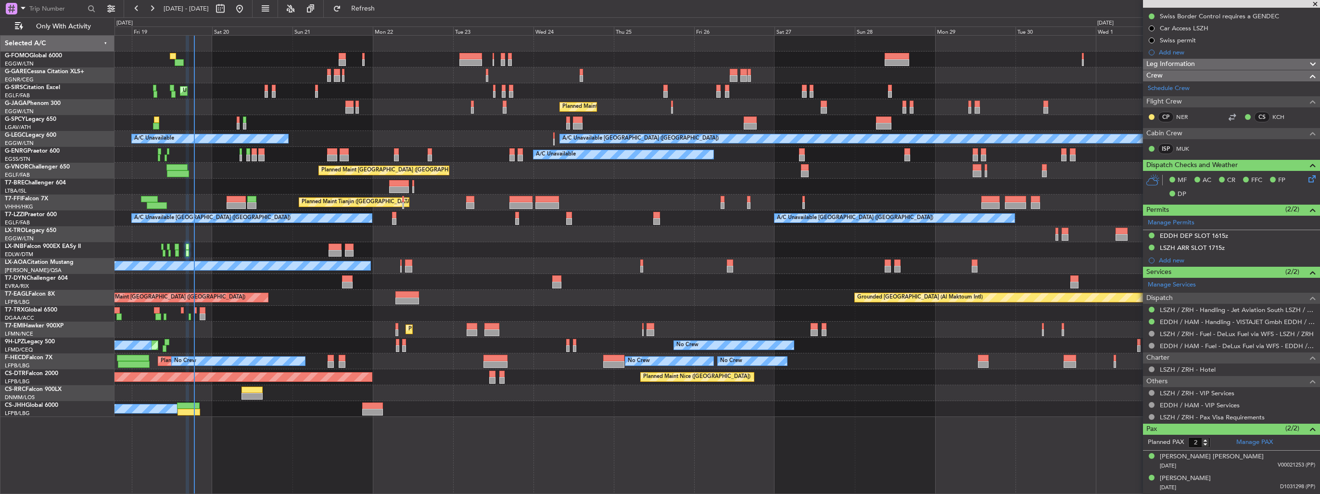
scroll to position [0, 0]
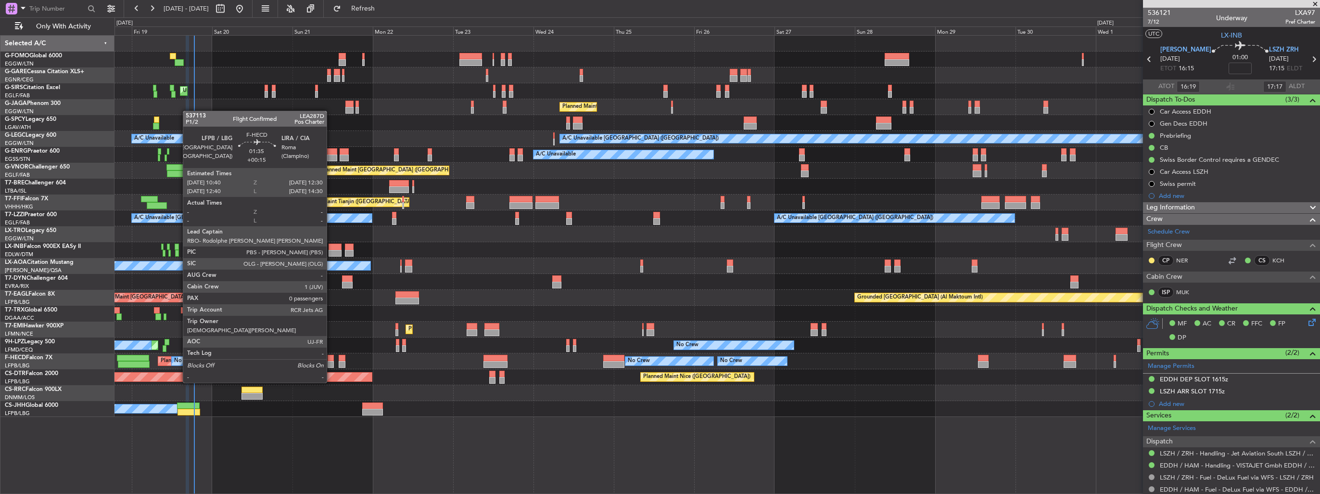
click at [331, 364] on div at bounding box center [331, 364] width 6 height 7
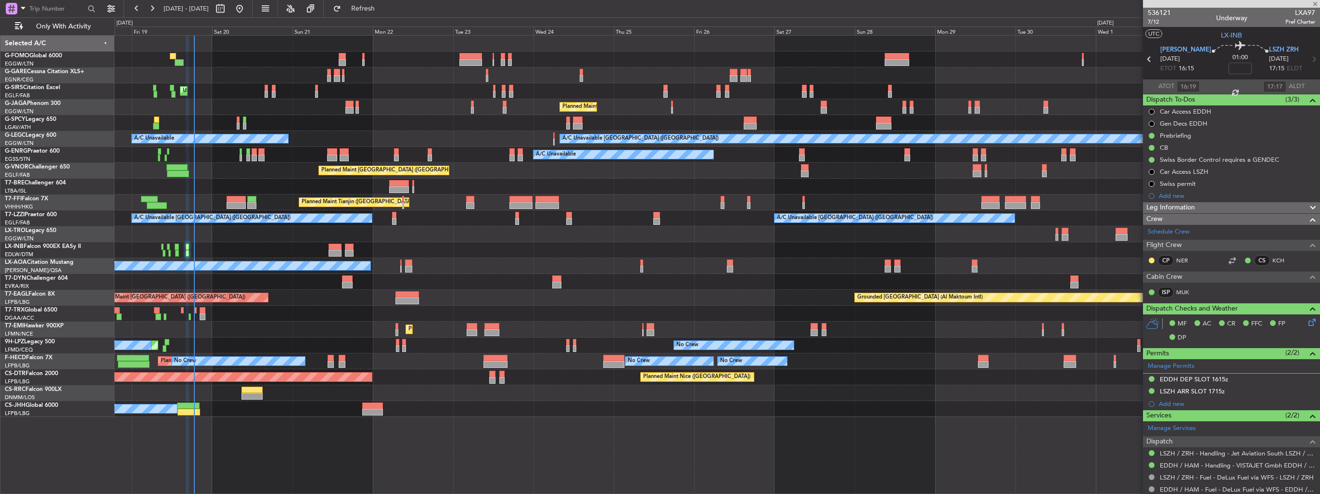
type input "+00:15"
type input "0"
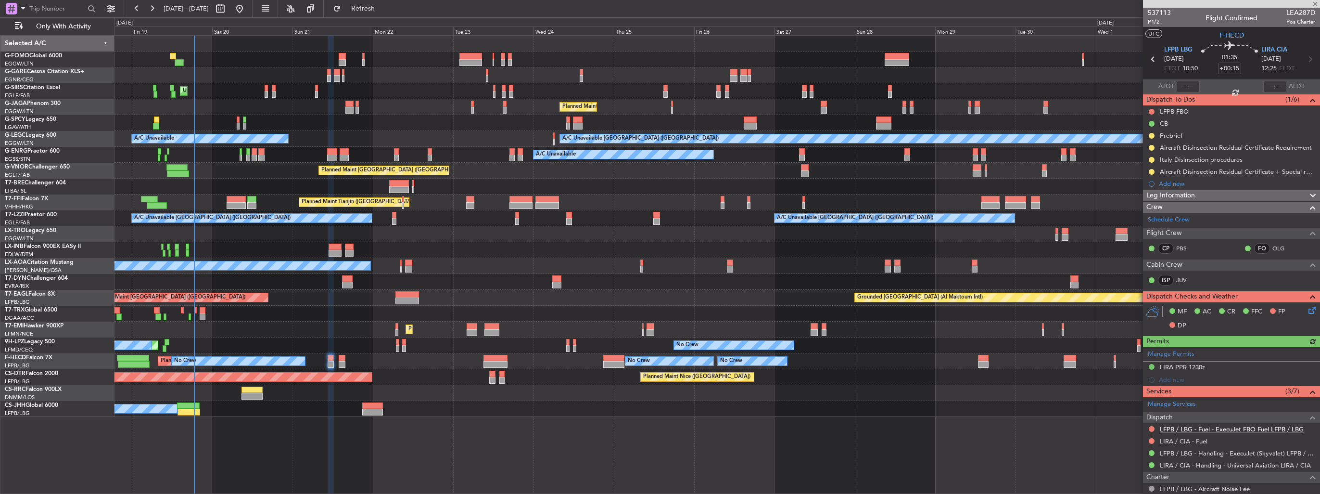
click at [1210, 425] on link "LFPB / LBG - Fuel - ExecuJet FBO Fuel LFPB / LBG" at bounding box center [1232, 429] width 144 height 8
click at [1190, 438] on link "LIRA / CIA - Fuel" at bounding box center [1184, 441] width 48 height 8
click at [1150, 440] on button at bounding box center [1152, 441] width 6 height 6
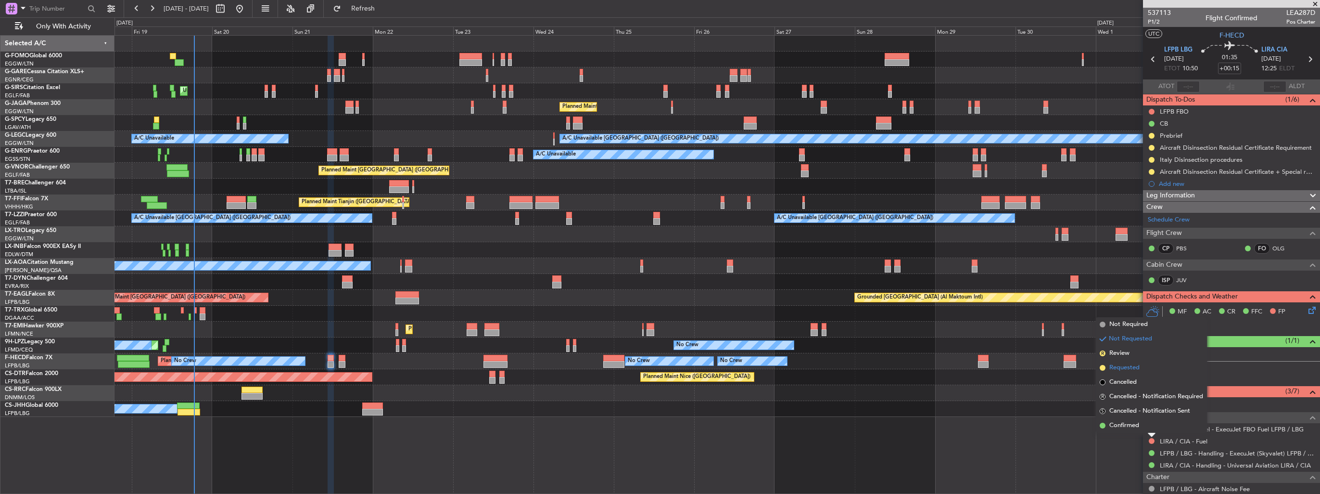
click at [1122, 368] on span "Requested" at bounding box center [1124, 368] width 30 height 10
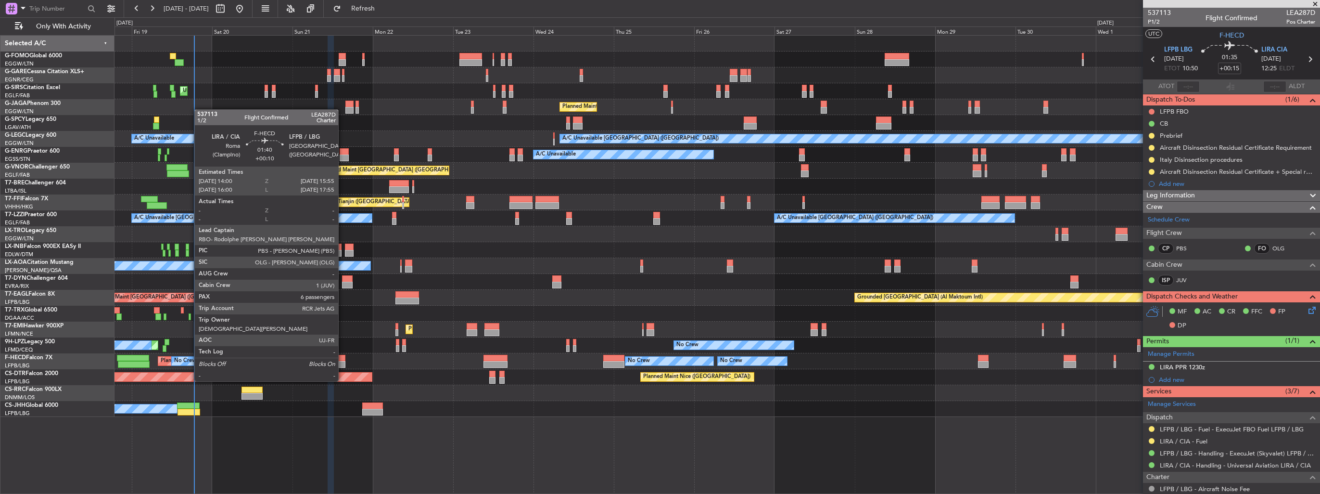
click at [343, 363] on div at bounding box center [342, 364] width 7 height 7
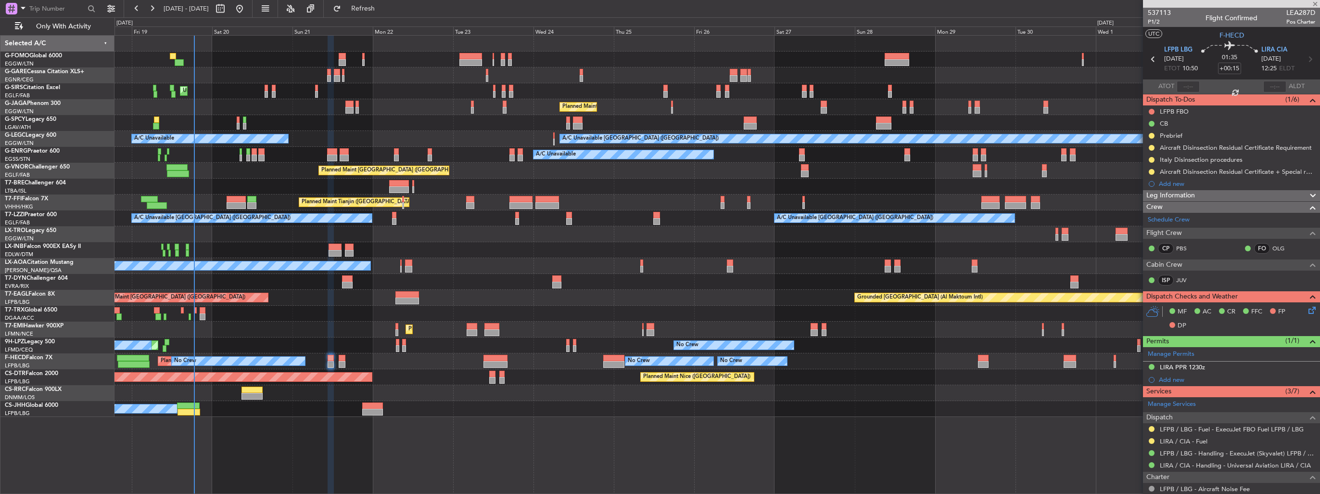
type input "+00:10"
type input "6"
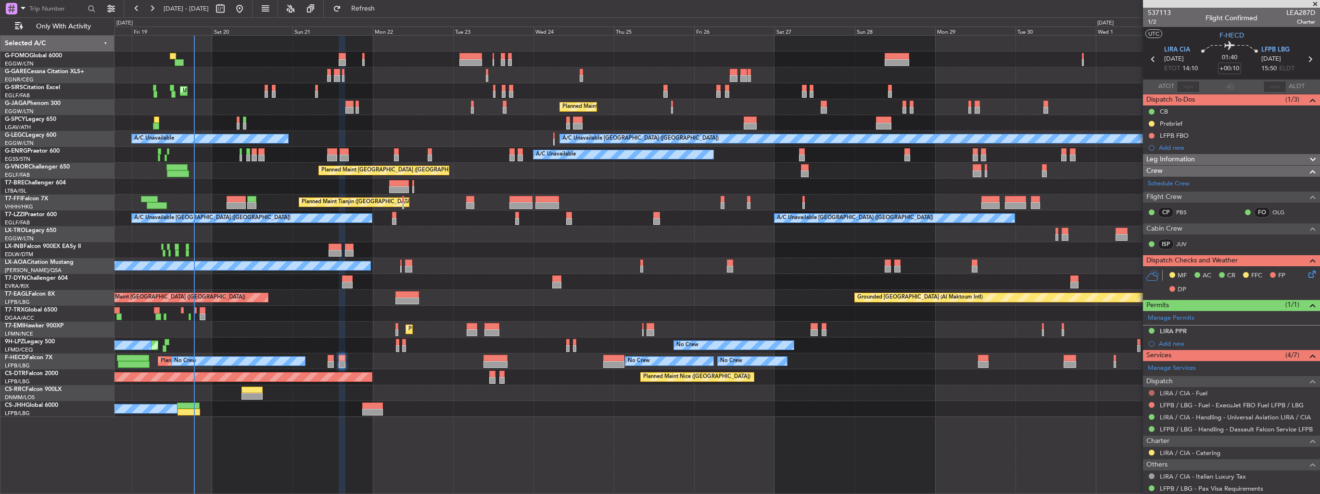
click at [1151, 393] on button at bounding box center [1152, 393] width 6 height 6
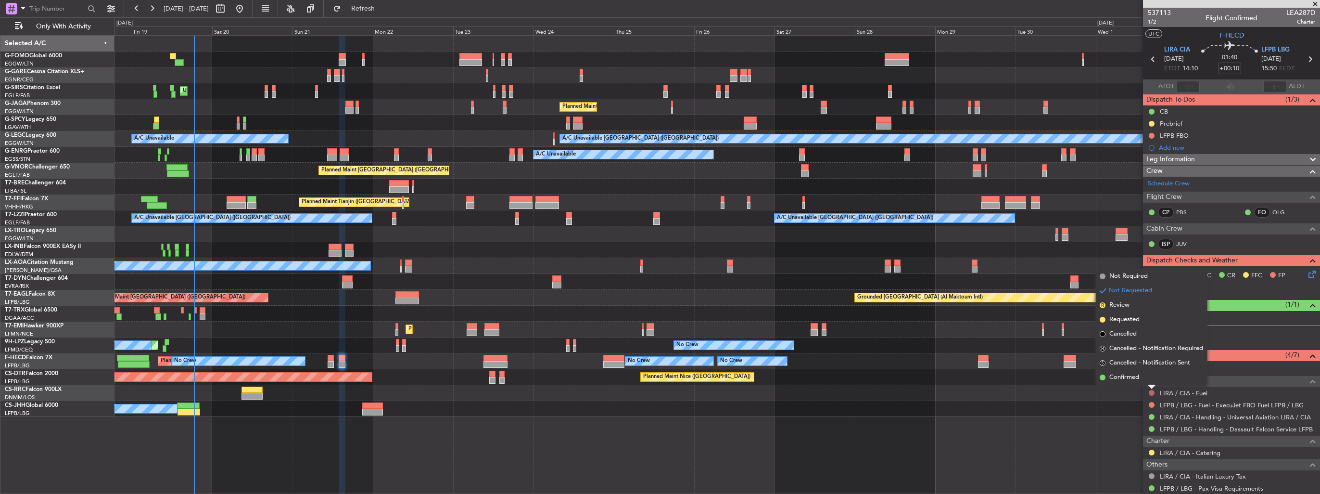
click at [1151, 390] on button at bounding box center [1152, 393] width 6 height 6
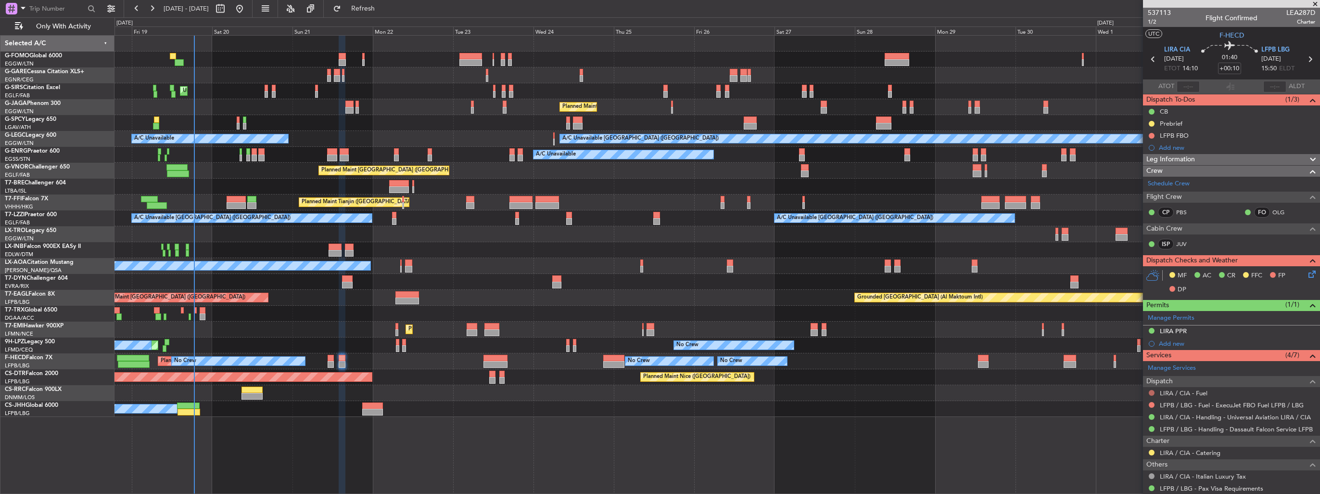
click at [1149, 390] on button at bounding box center [1152, 393] width 6 height 6
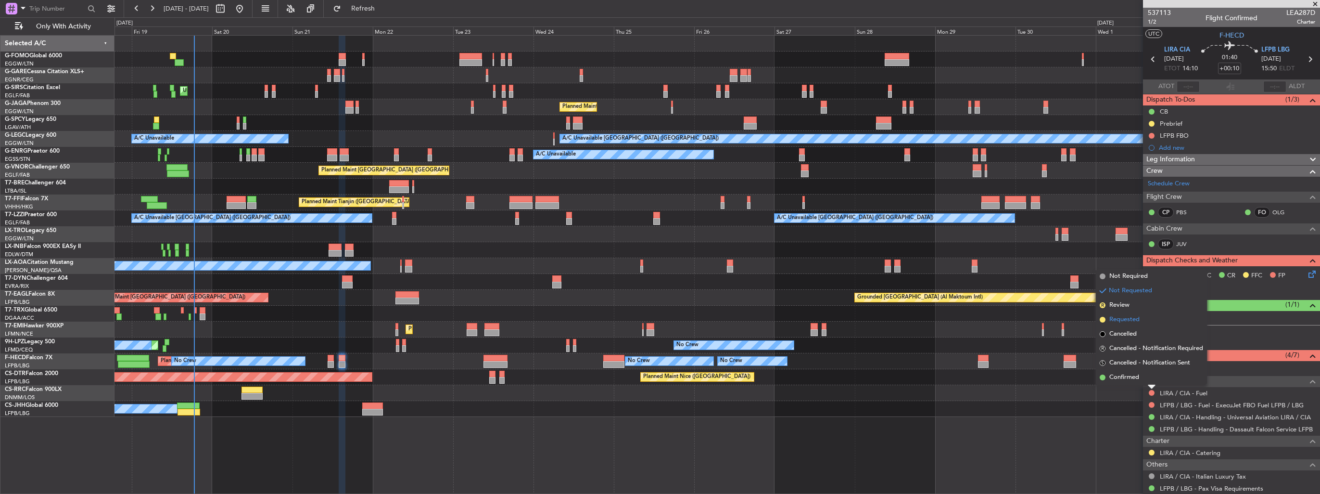
click at [1124, 316] on span "Requested" at bounding box center [1124, 320] width 30 height 10
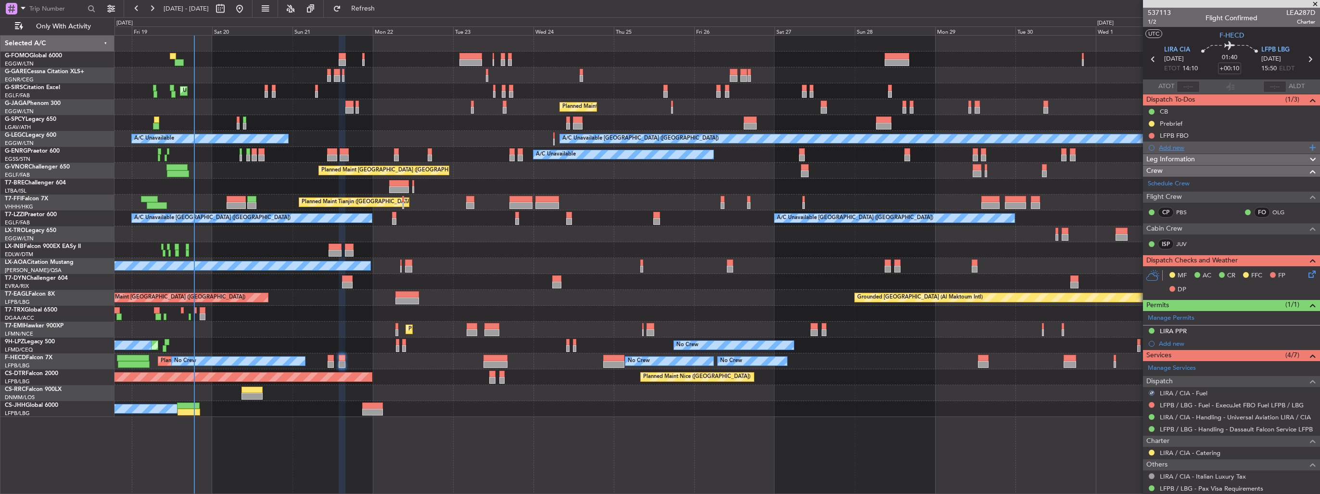
click at [1174, 147] on div "Add new" at bounding box center [1233, 147] width 148 height 8
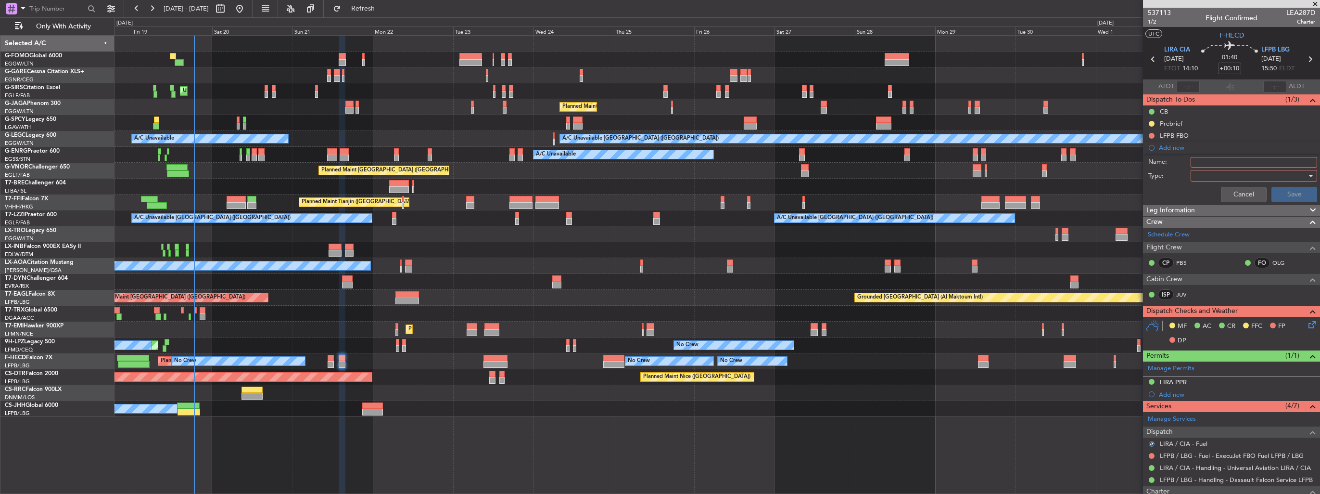
click at [1201, 162] on input "Name:" at bounding box center [1254, 162] width 127 height 11
type input "FUEL IN LIRA VIA HADID"
click at [1199, 170] on div at bounding box center [1250, 175] width 112 height 14
click at [1205, 188] on span "Generic" at bounding box center [1249, 194] width 113 height 14
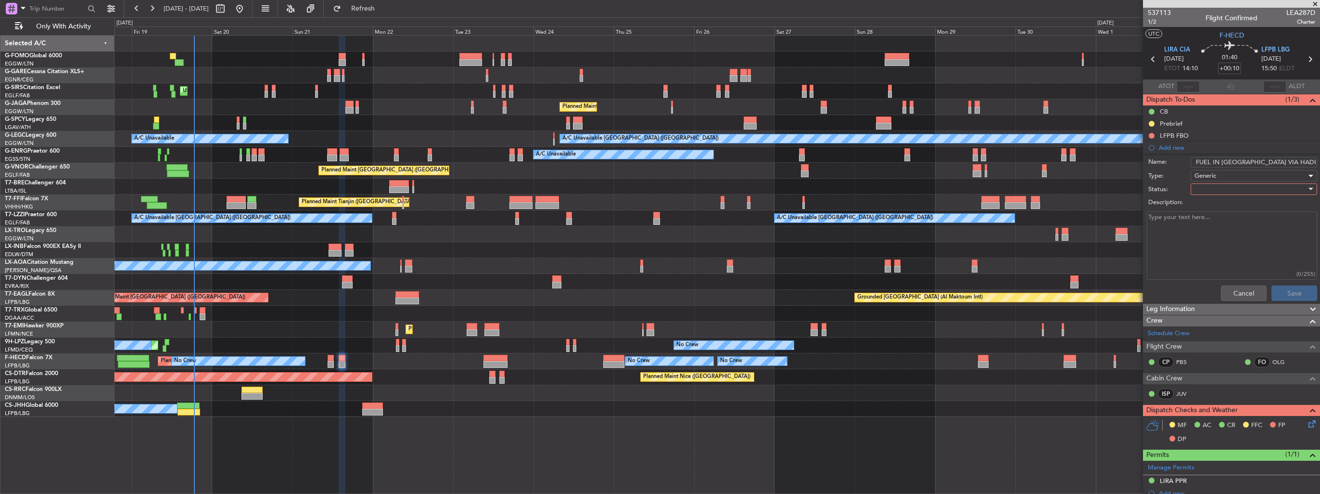
click at [1205, 183] on div at bounding box center [1250, 189] width 112 height 14
click at [1211, 224] on span "In Progress" at bounding box center [1249, 222] width 113 height 14
click at [1299, 292] on button "Save" at bounding box center [1294, 292] width 46 height 15
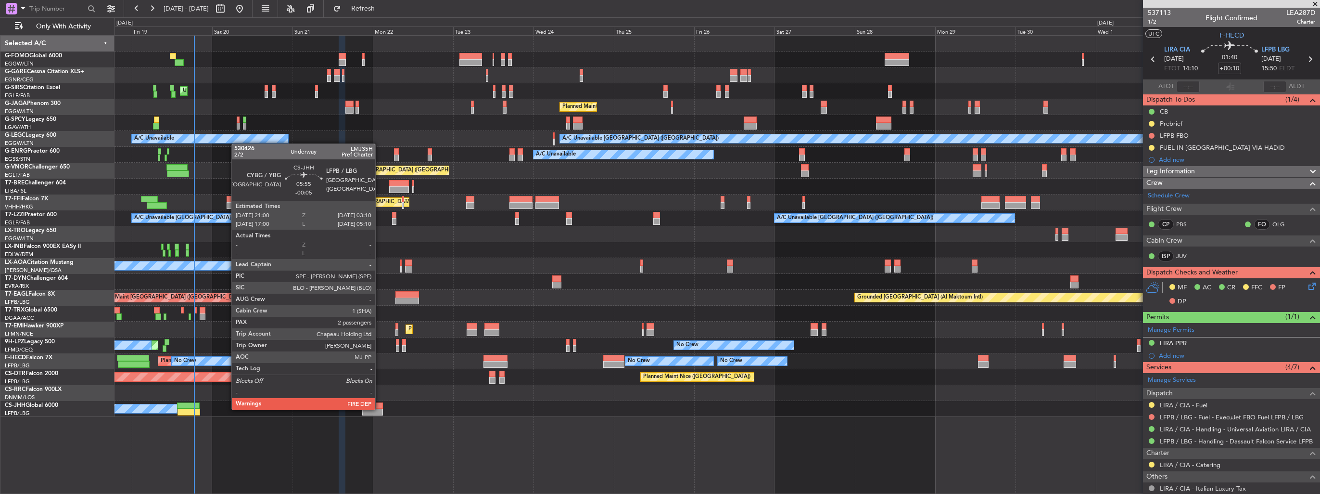
click at [380, 408] on div at bounding box center [372, 411] width 21 height 7
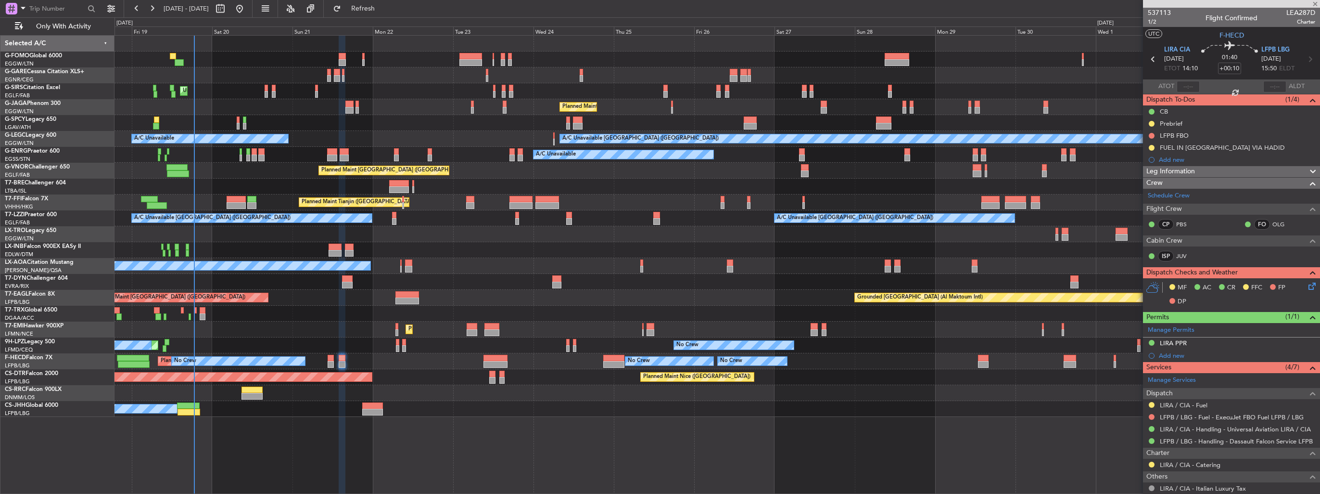
type input "-00:05"
type input "2"
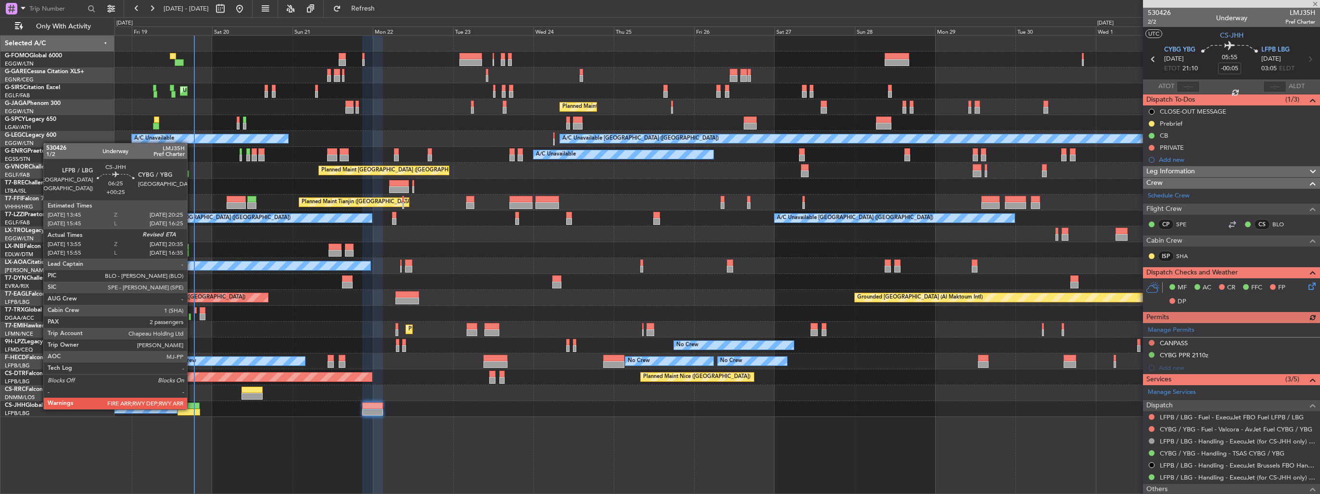
click at [191, 408] on div at bounding box center [189, 411] width 23 height 7
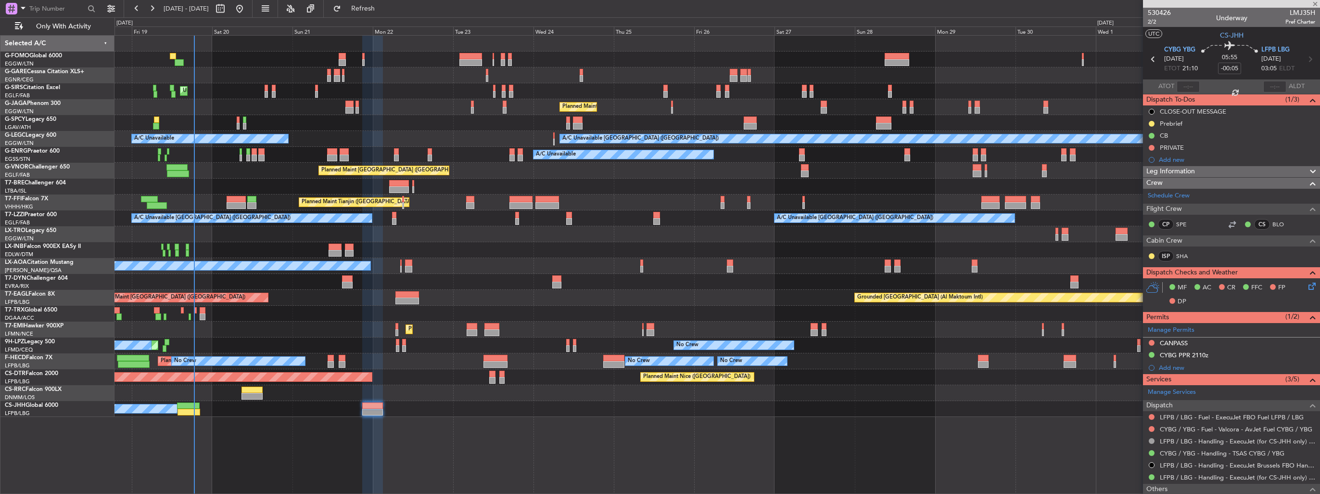
type input "+00:25"
type input "14:05"
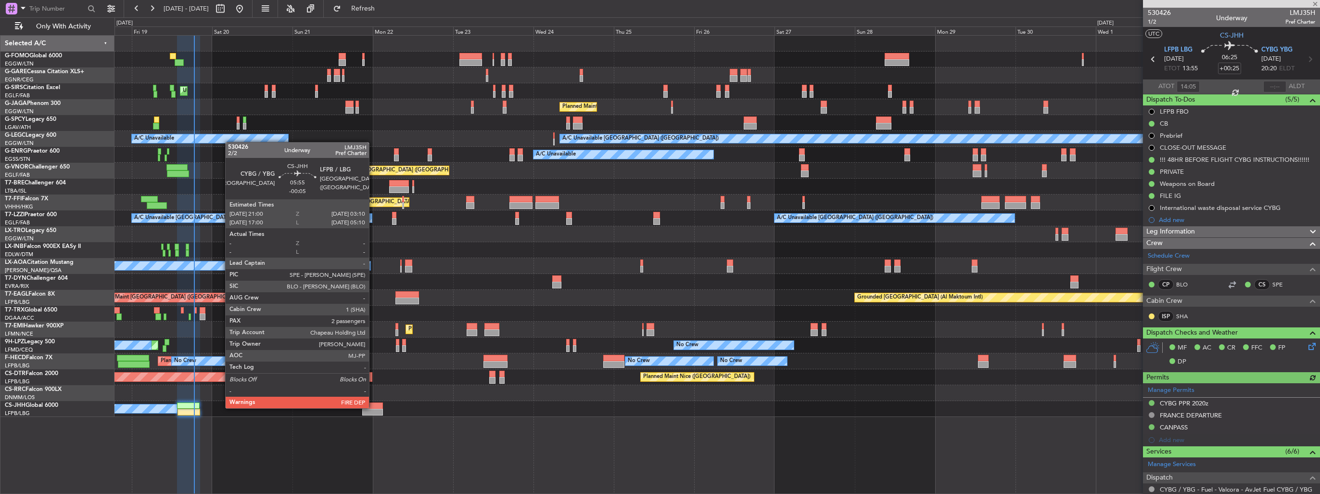
click at [373, 407] on div at bounding box center [372, 405] width 21 height 7
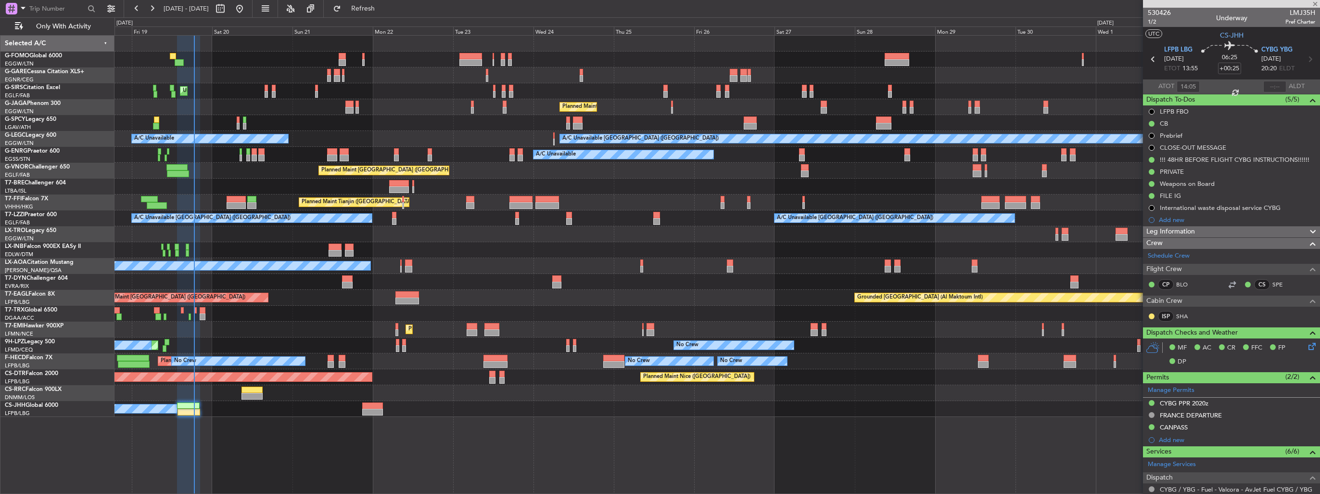
type input "-00:05"
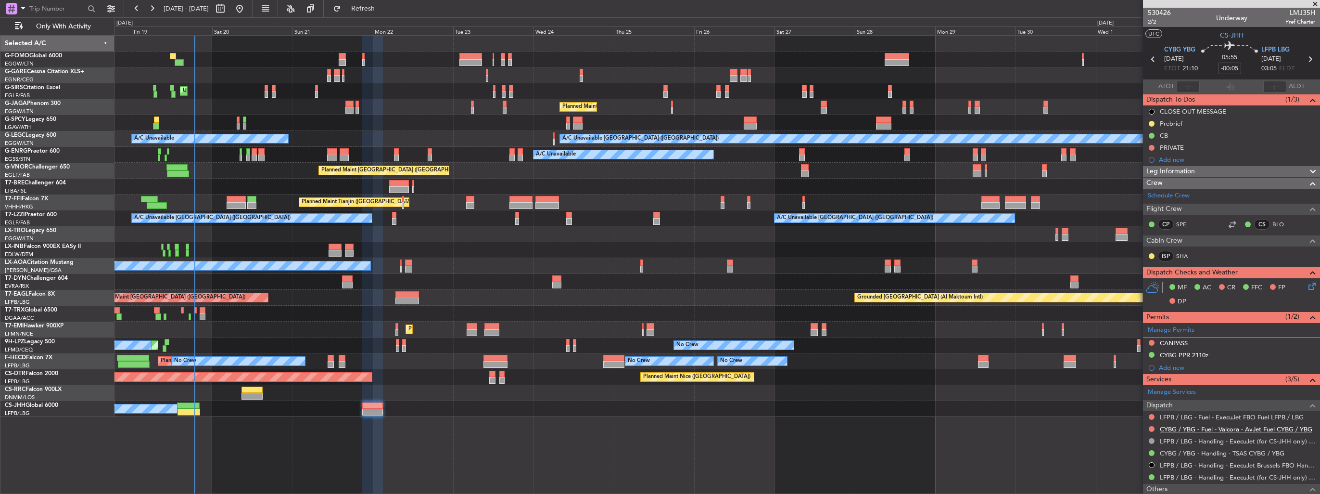
click at [1189, 429] on link "CYBG / YBG - Fuel - Valcora - AvJet Fuel CYBG / YBG" at bounding box center [1236, 429] width 152 height 8
click at [1149, 427] on button at bounding box center [1152, 429] width 6 height 6
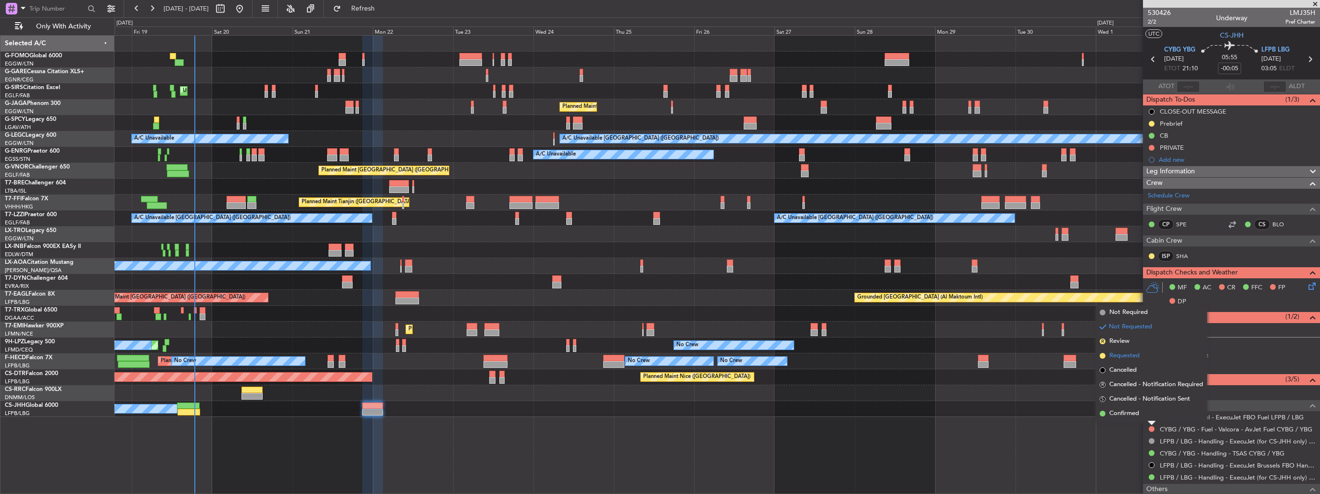
click at [1107, 361] on li "Requested" at bounding box center [1151, 355] width 111 height 14
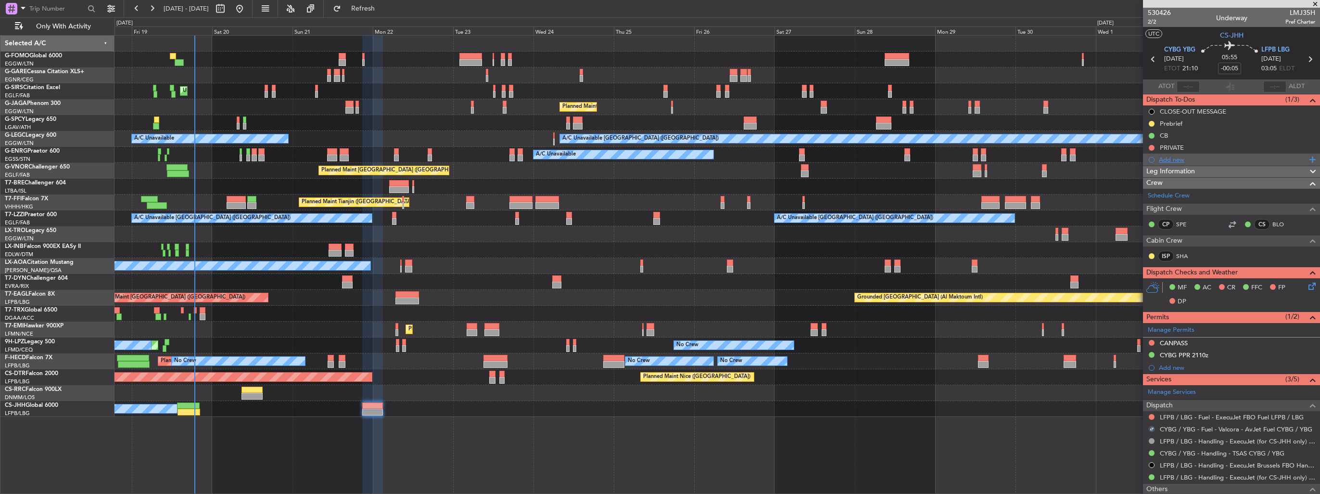
click at [1168, 161] on div "Add new" at bounding box center [1233, 159] width 148 height 8
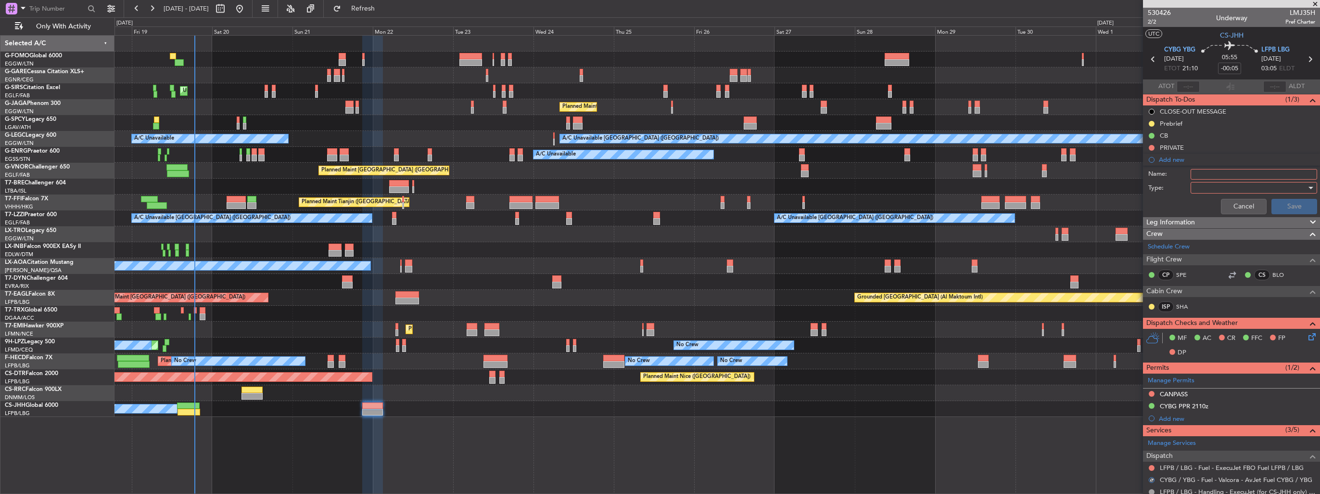
click at [1215, 171] on input "Name:" at bounding box center [1254, 174] width 127 height 11
type input "FUEL IN CYBG VIA HADID"
click at [1205, 188] on div at bounding box center [1250, 187] width 112 height 14
click at [1208, 205] on span "Generic" at bounding box center [1249, 206] width 113 height 14
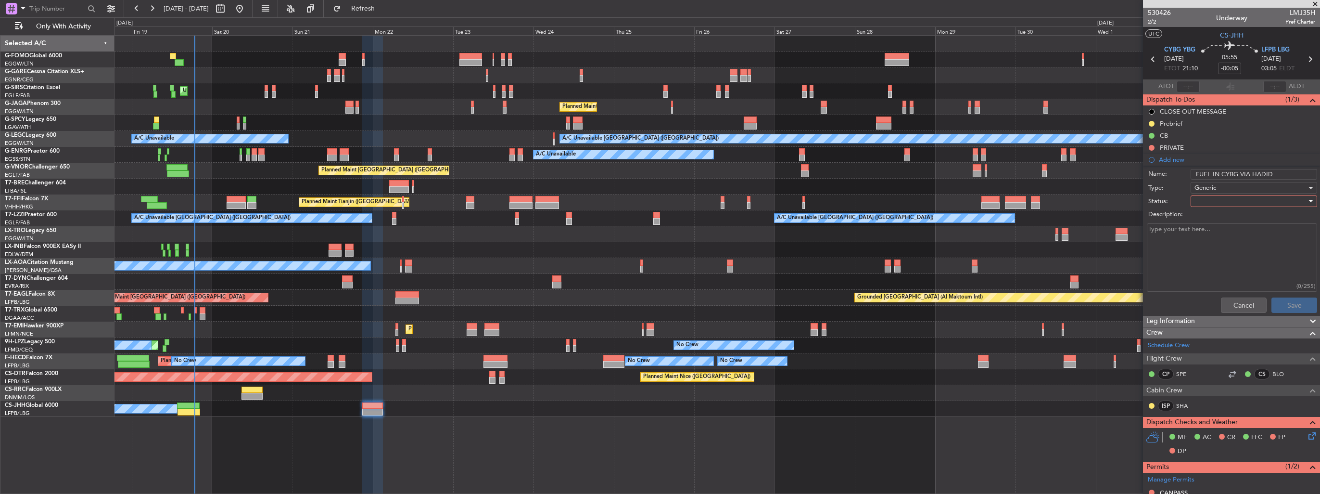
click at [1208, 201] on div at bounding box center [1250, 201] width 112 height 14
click at [1214, 230] on span "In Progress" at bounding box center [1249, 234] width 113 height 14
click at [1281, 297] on button "Save" at bounding box center [1294, 304] width 46 height 15
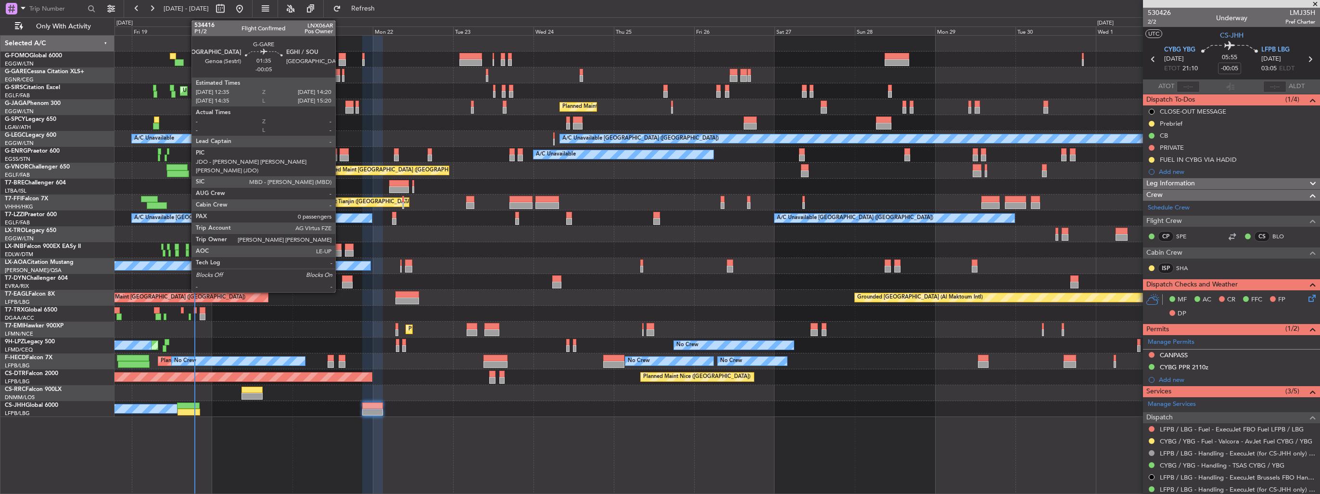
click at [340, 75] on div at bounding box center [337, 78] width 6 height 7
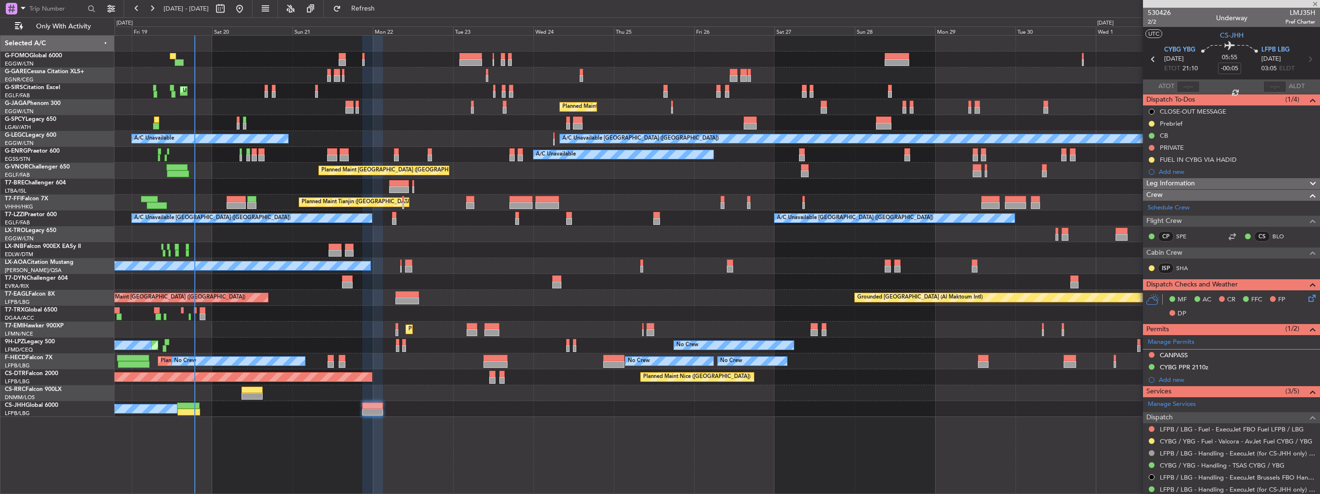
type input "0"
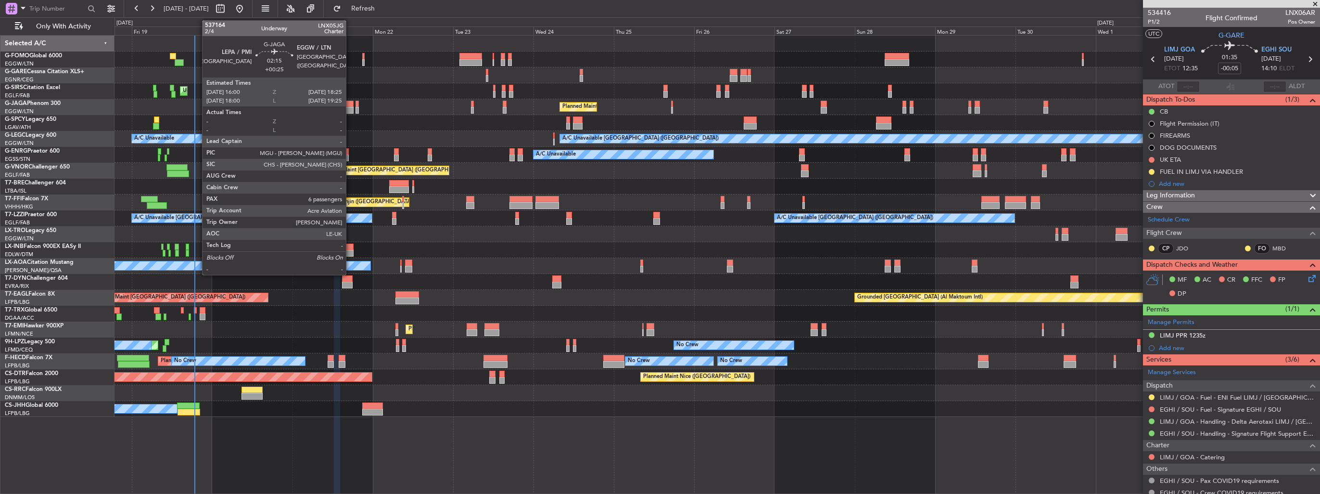
click at [350, 111] on div at bounding box center [349, 110] width 8 height 7
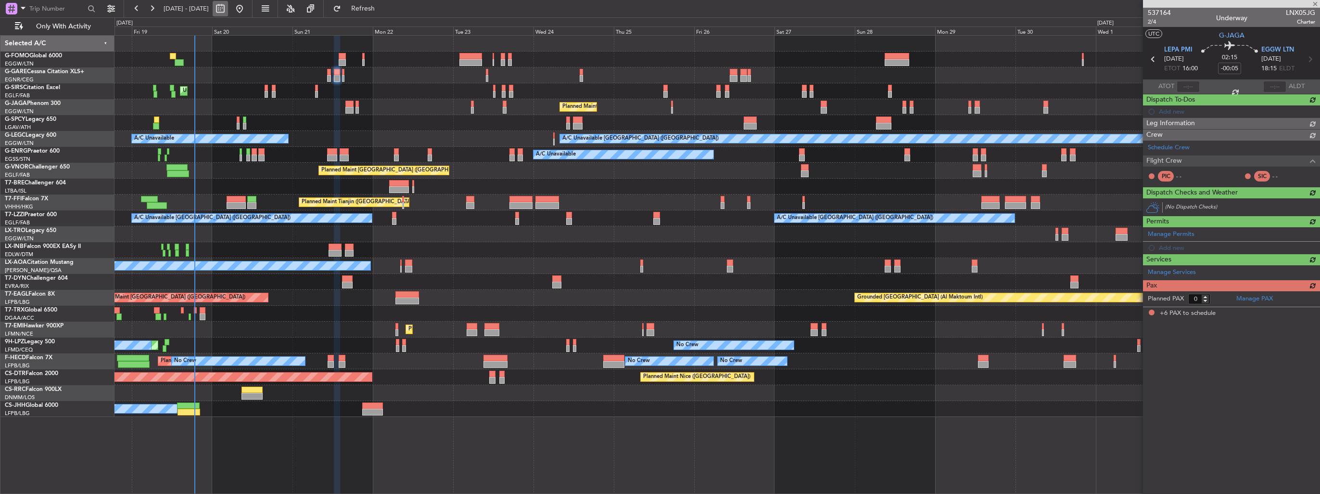
type input "+00:25"
type input "6"
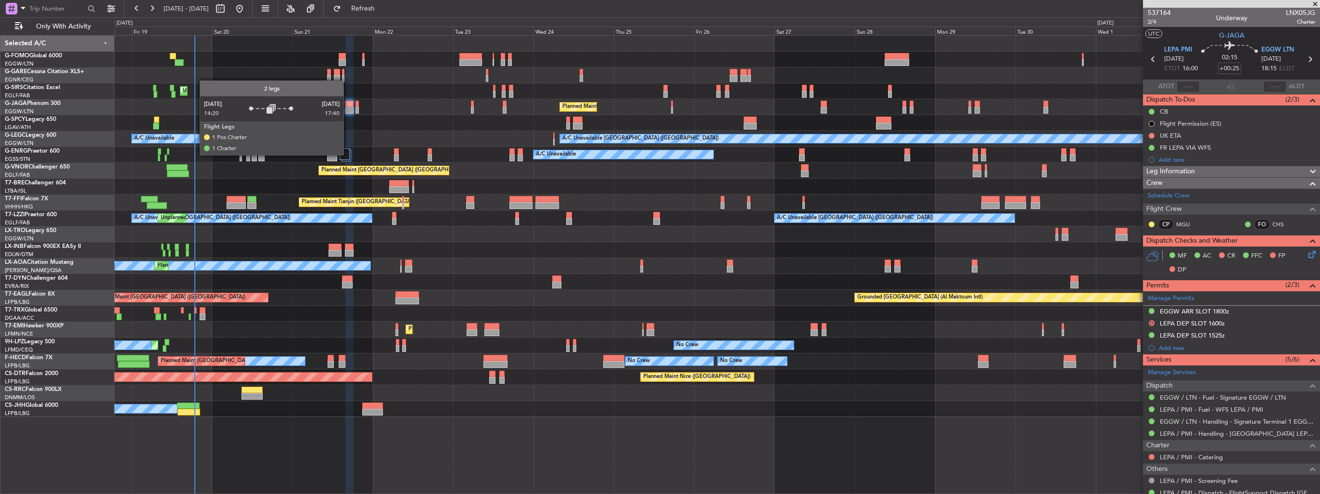
click at [346, 154] on div at bounding box center [345, 154] width 10 height 12
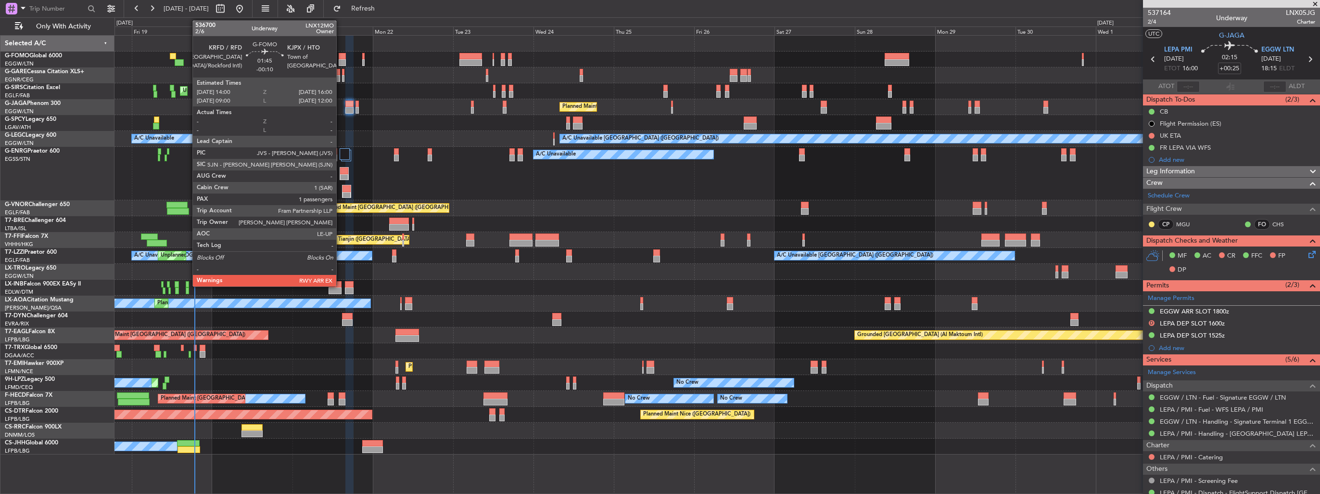
click at [341, 58] on div at bounding box center [342, 56] width 7 height 7
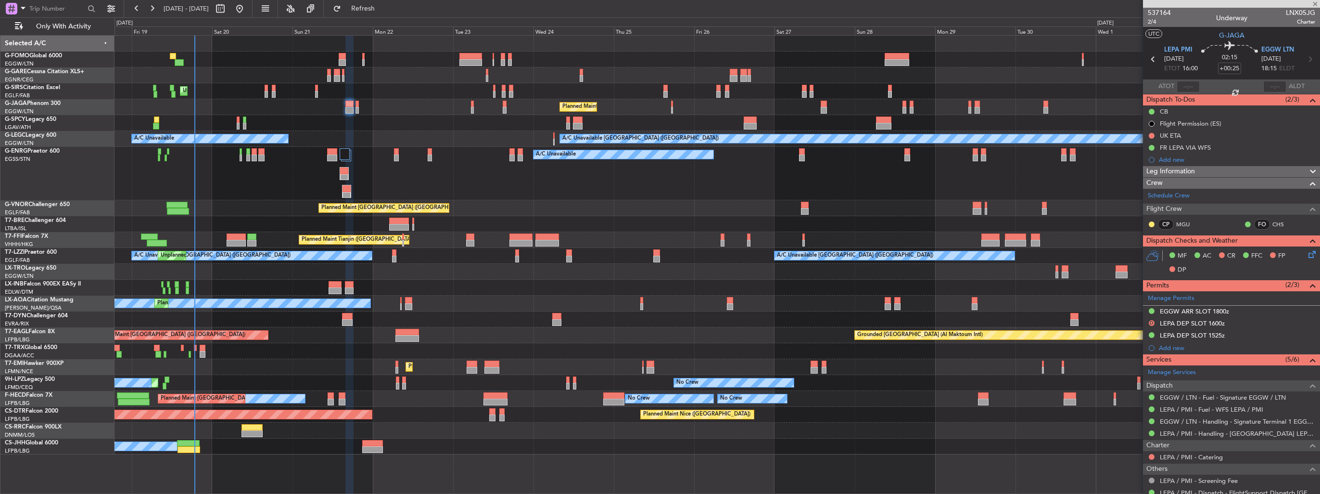
type input "-00:10"
type input "1"
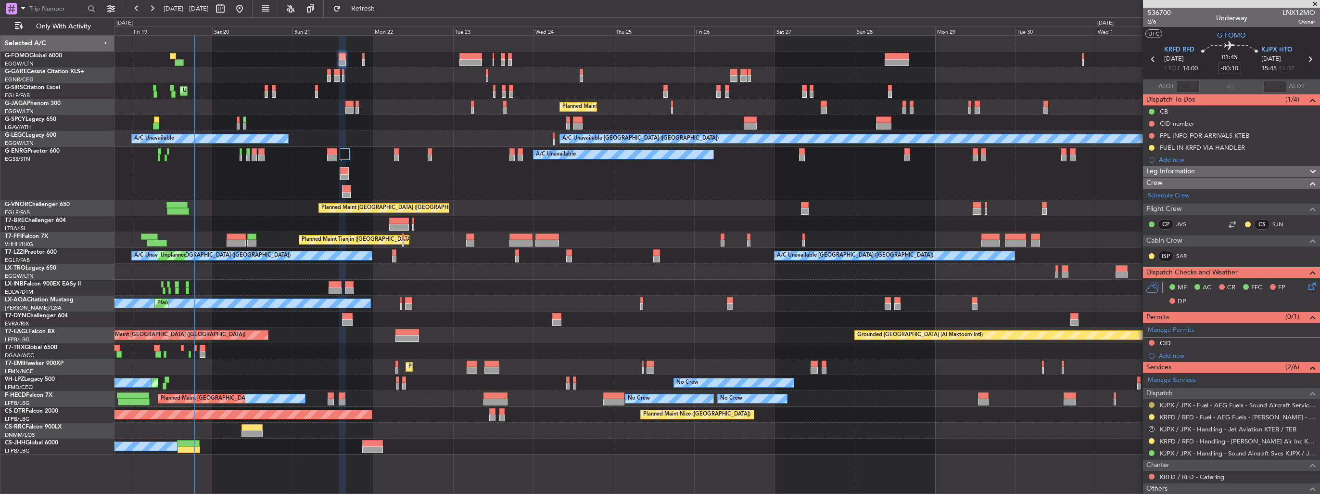
click at [1153, 404] on button at bounding box center [1152, 405] width 6 height 6
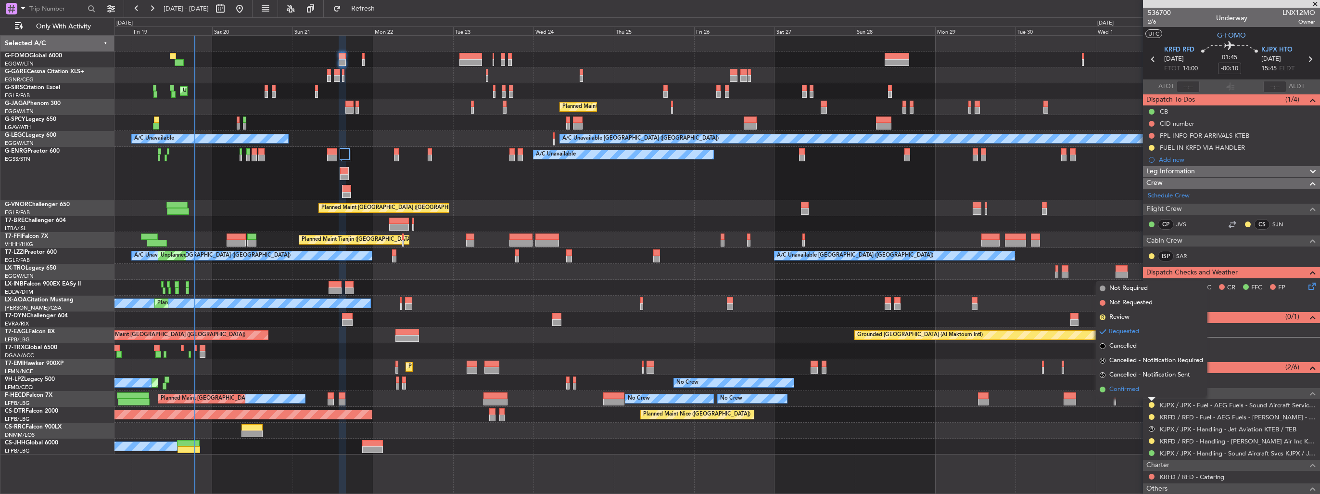
click at [1127, 386] on span "Confirmed" at bounding box center [1124, 389] width 30 height 10
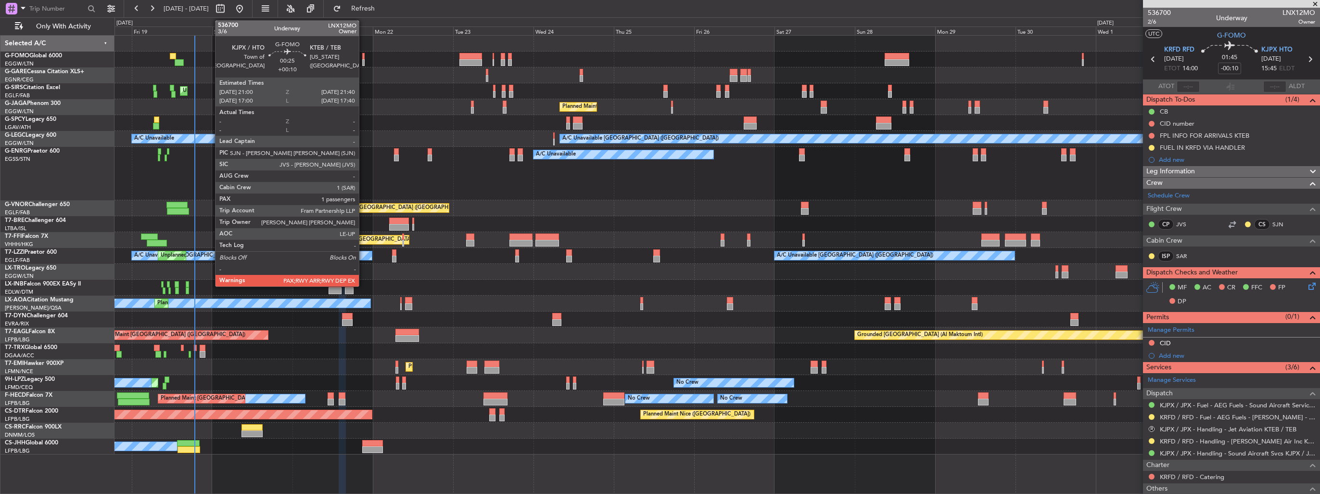
click at [363, 60] on div at bounding box center [363, 62] width 2 height 7
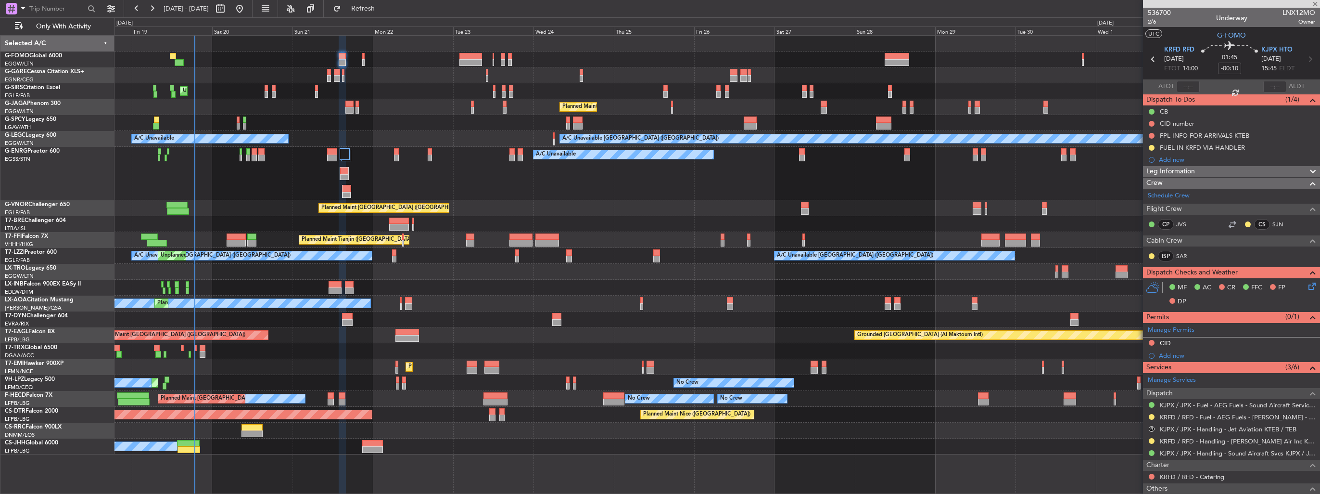
type input "+00:10"
type input "2"
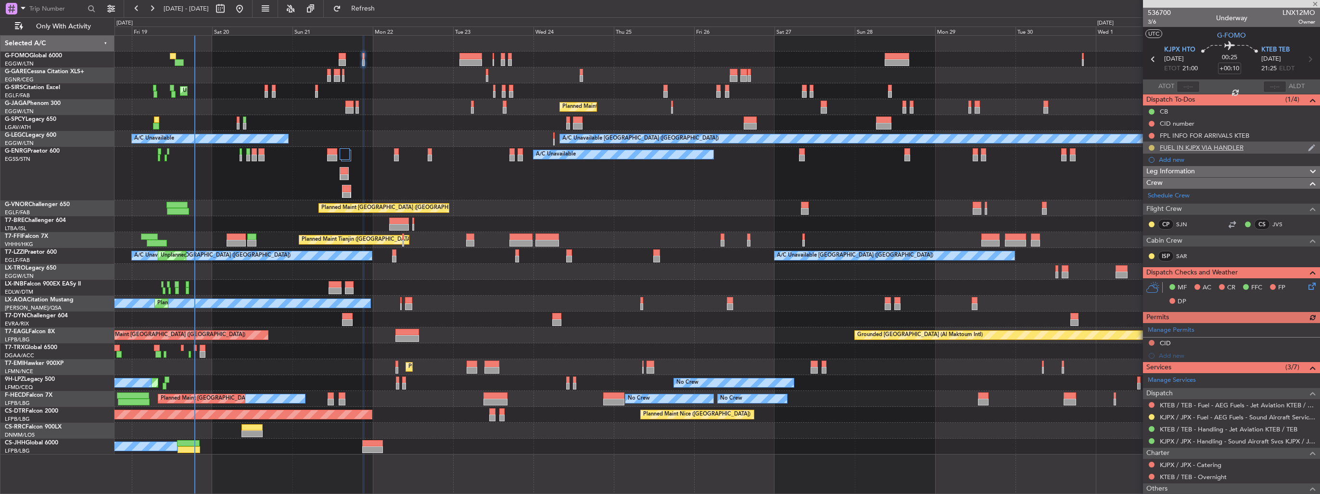
click at [1150, 145] on button at bounding box center [1152, 148] width 6 height 6
click at [1146, 188] on span "Completed" at bounding box center [1156, 190] width 32 height 10
click at [1151, 415] on button at bounding box center [1152, 417] width 6 height 6
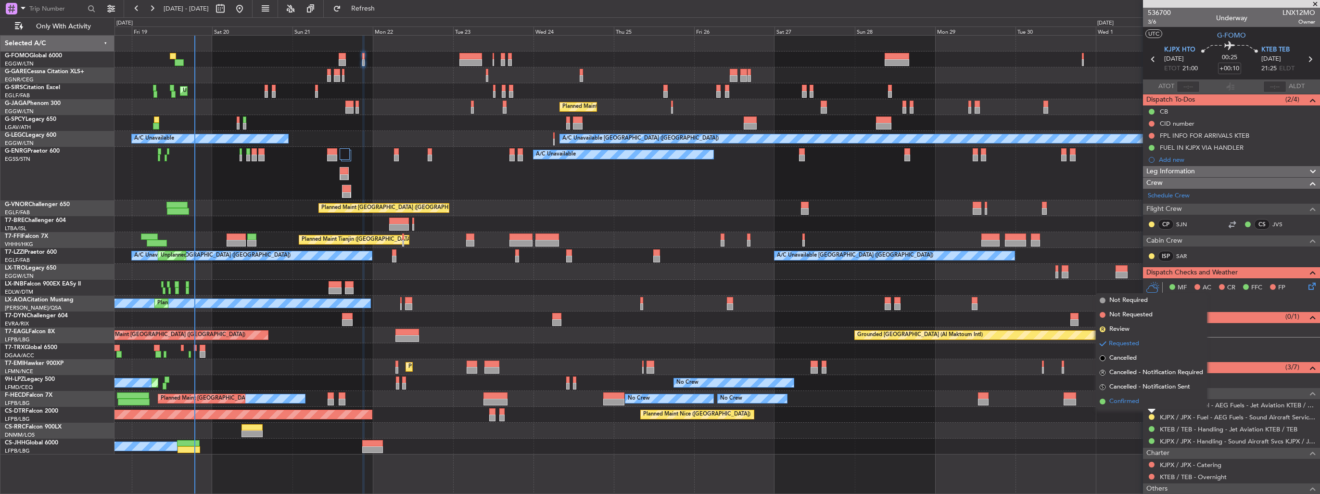
click at [1133, 394] on li "Confirmed" at bounding box center [1151, 401] width 111 height 14
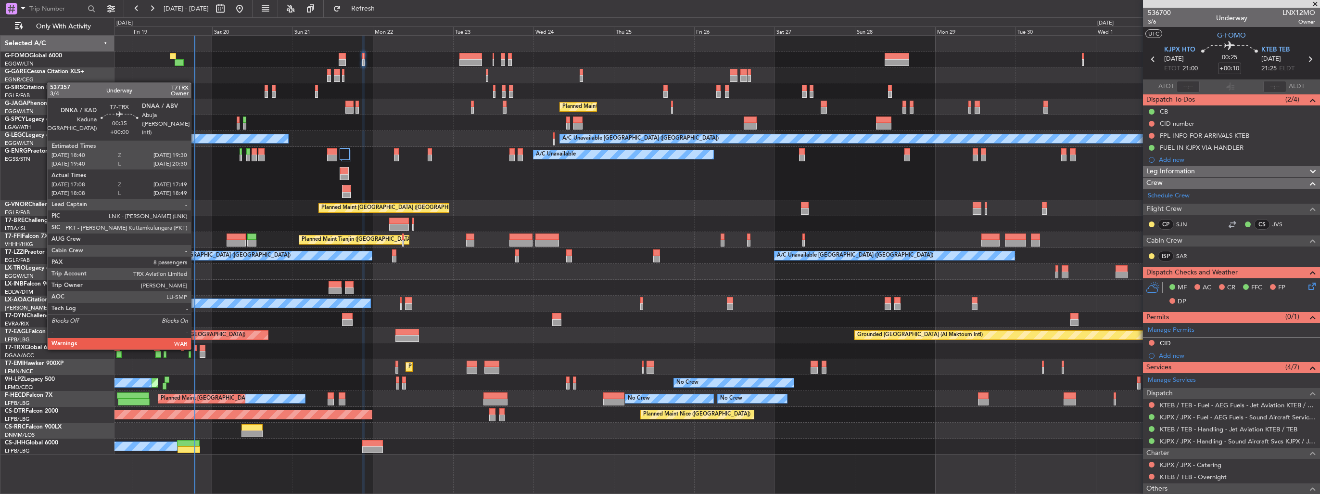
click at [195, 347] on div at bounding box center [195, 347] width 3 height 7
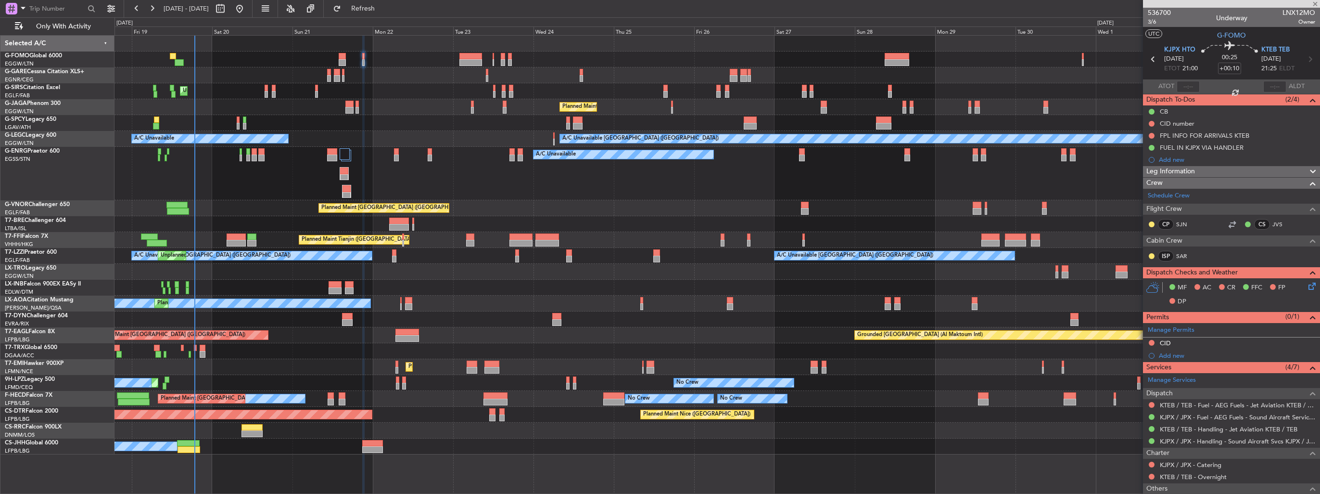
type input "17:18"
type input "17:44"
type input "8"
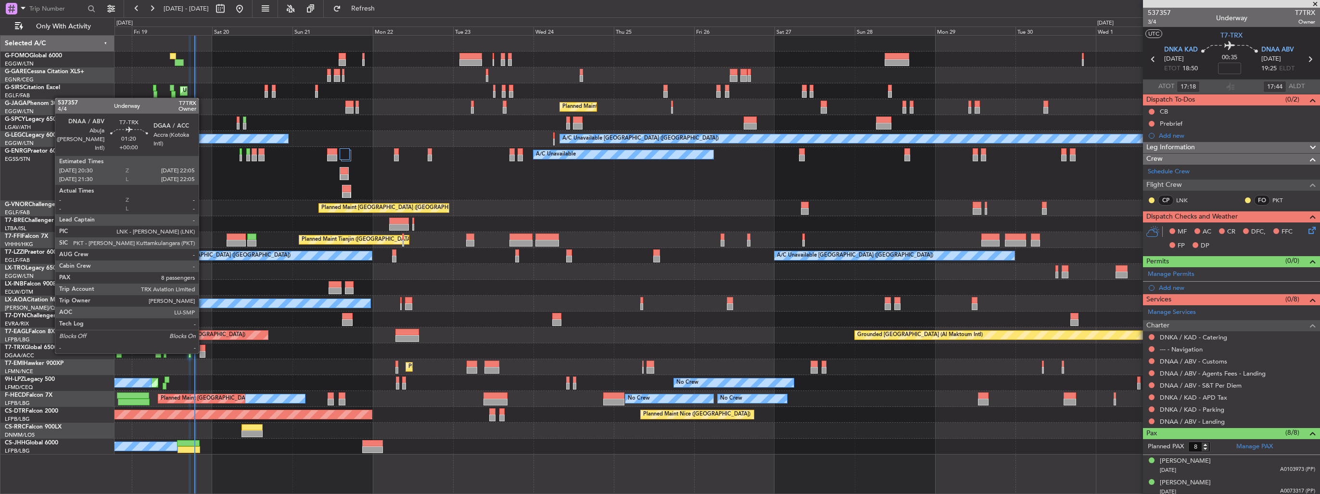
click at [203, 351] on div at bounding box center [203, 354] width 6 height 7
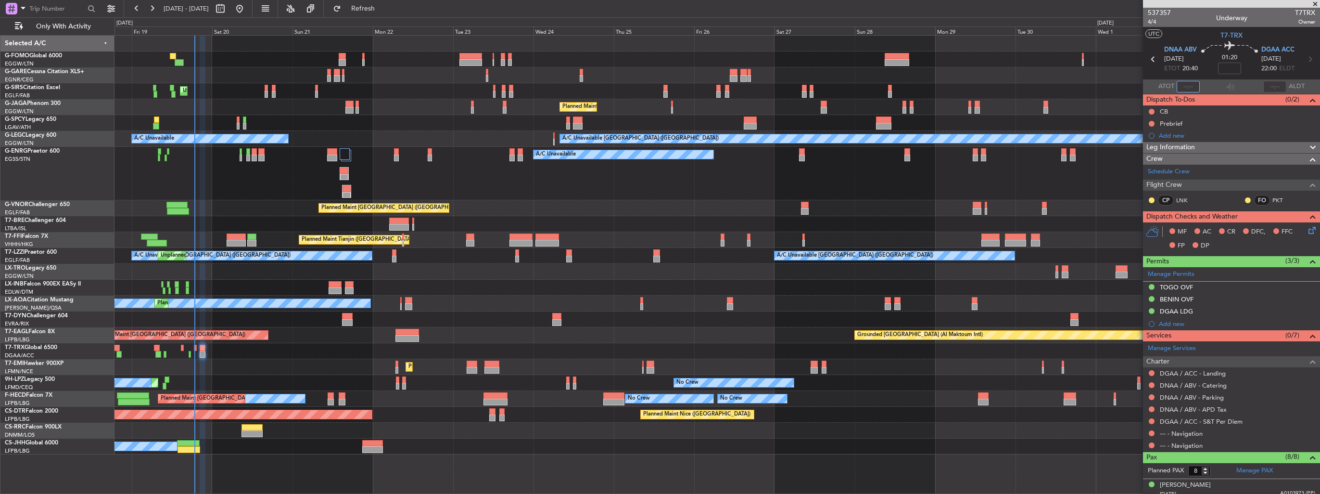
click at [1179, 85] on input "text" at bounding box center [1188, 87] width 23 height 12
type input "18:42"
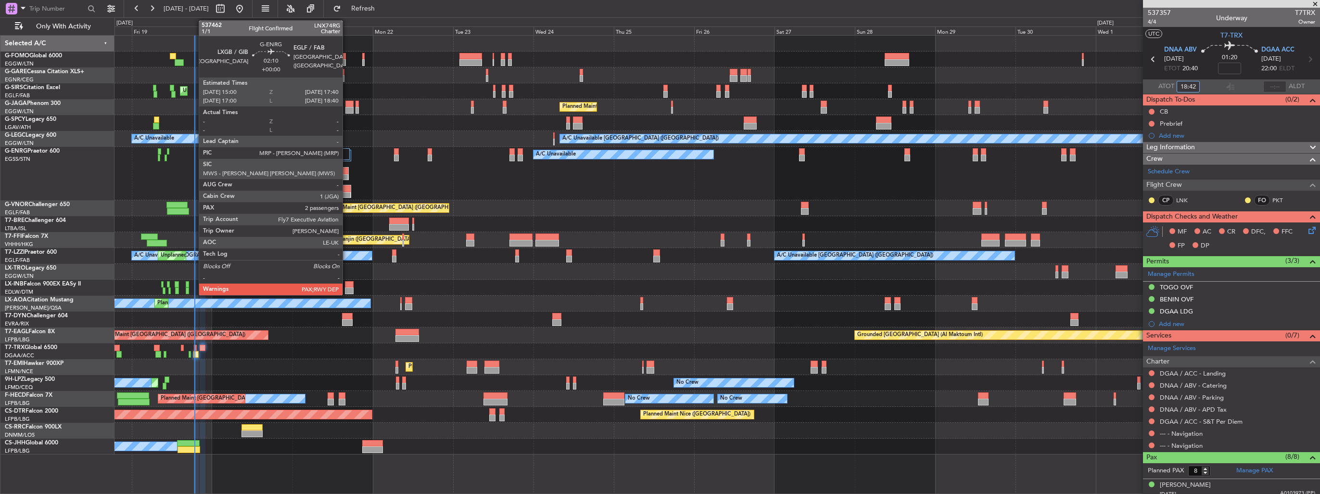
click at [347, 192] on div at bounding box center [347, 195] width 8 height 7
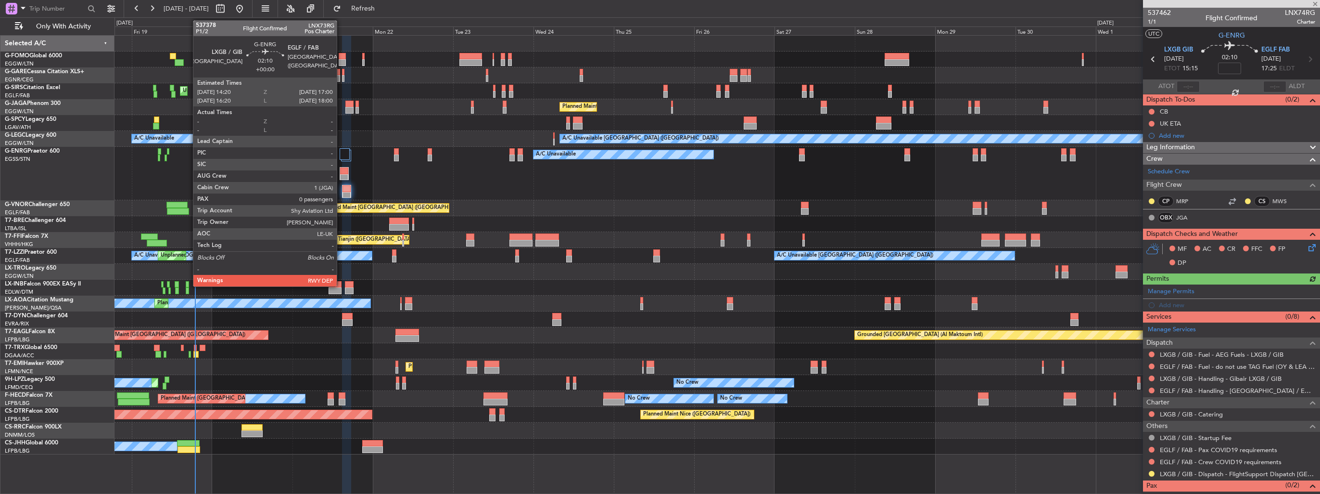
click at [341, 175] on div at bounding box center [344, 177] width 8 height 7
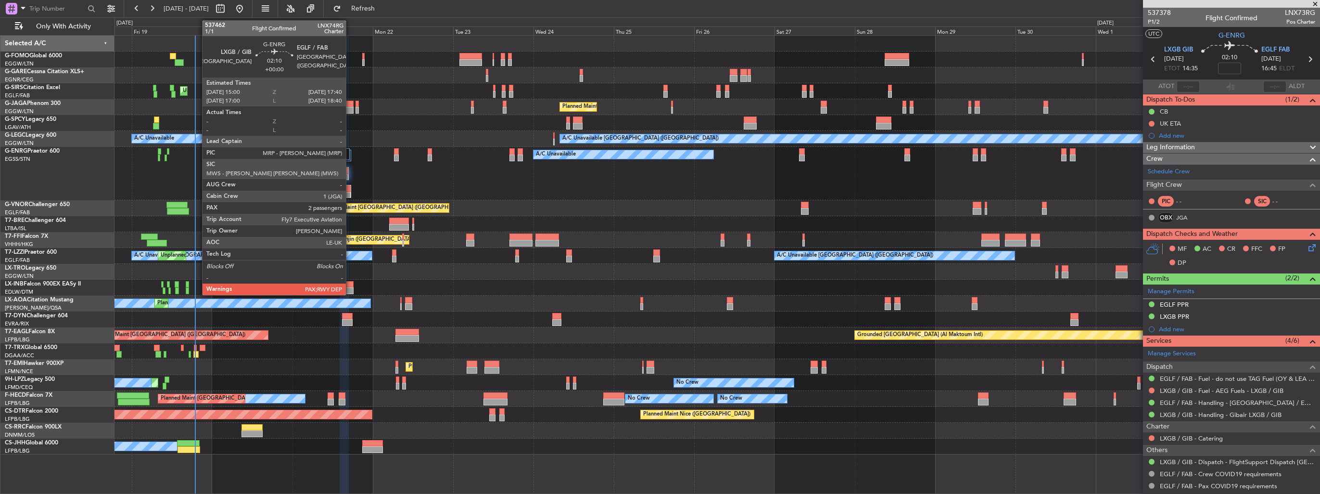
click at [350, 190] on div at bounding box center [347, 188] width 8 height 7
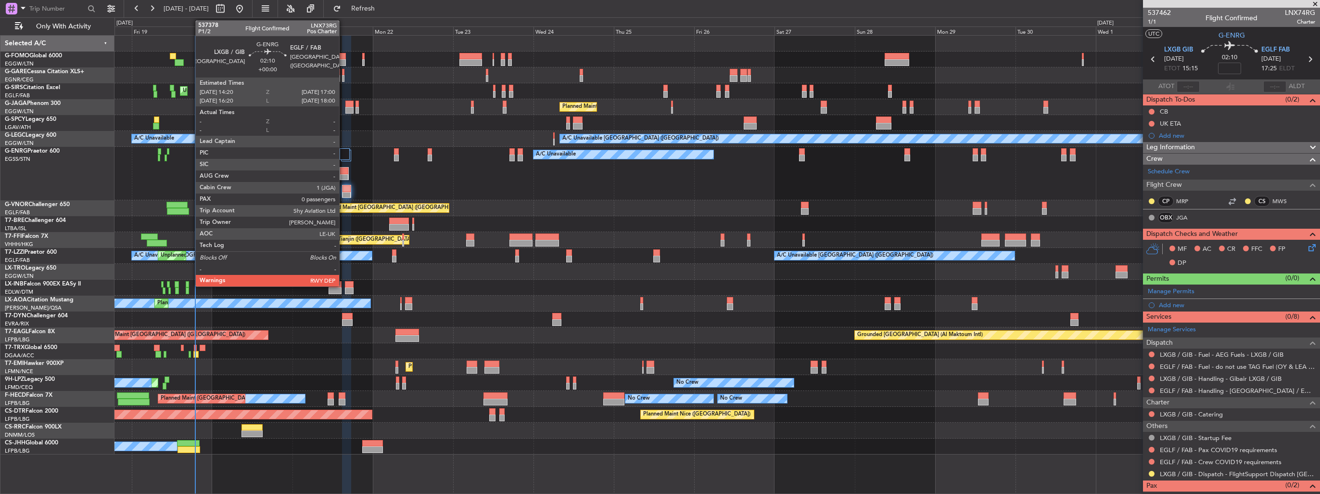
click at [343, 177] on div at bounding box center [344, 177] width 8 height 7
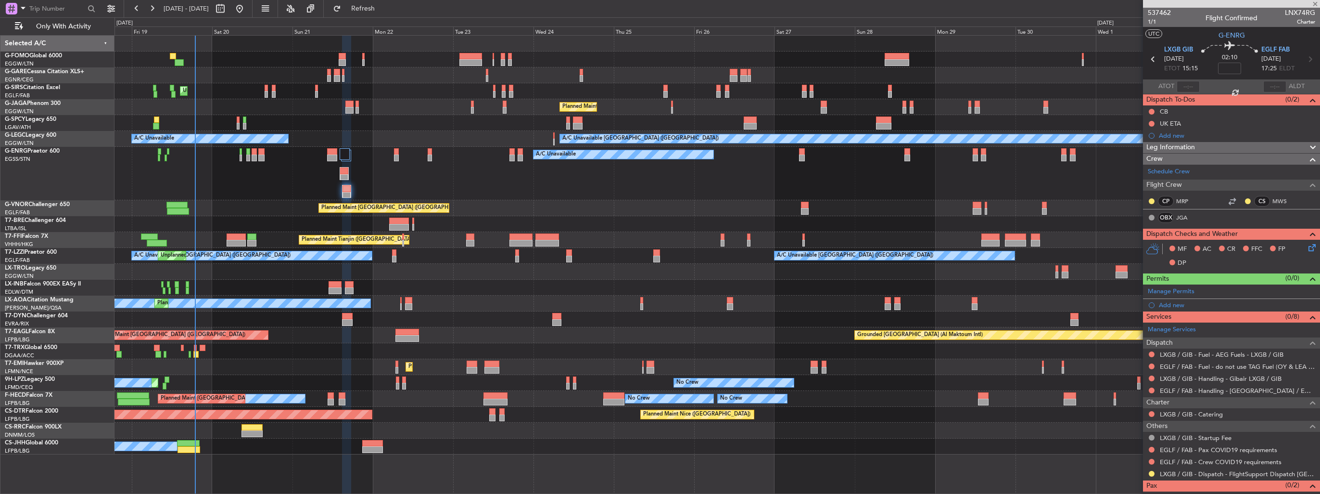
type input "0"
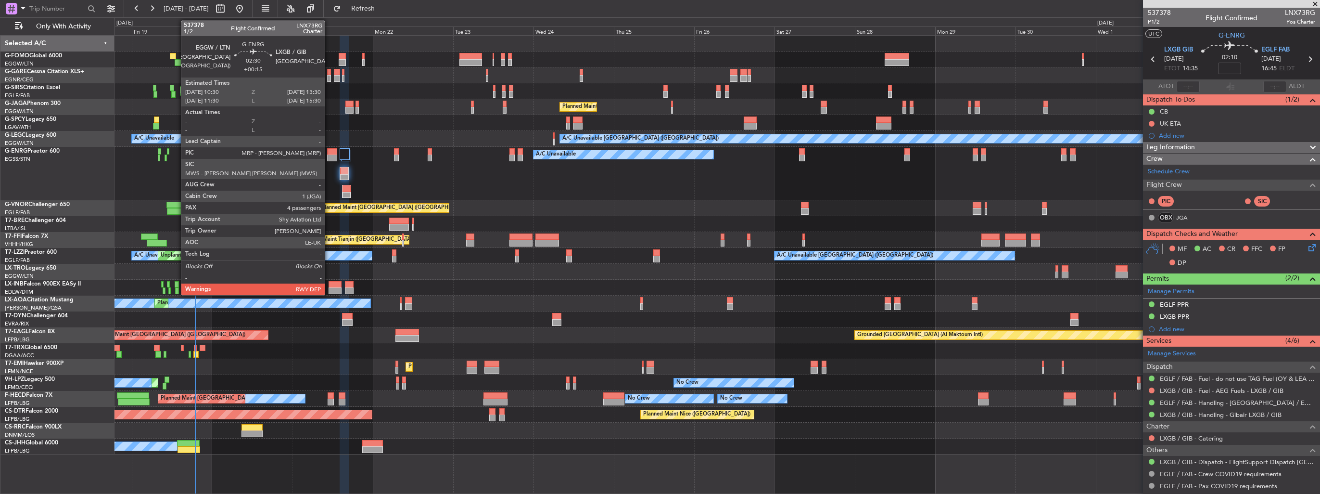
click at [329, 155] on div at bounding box center [332, 157] width 10 height 7
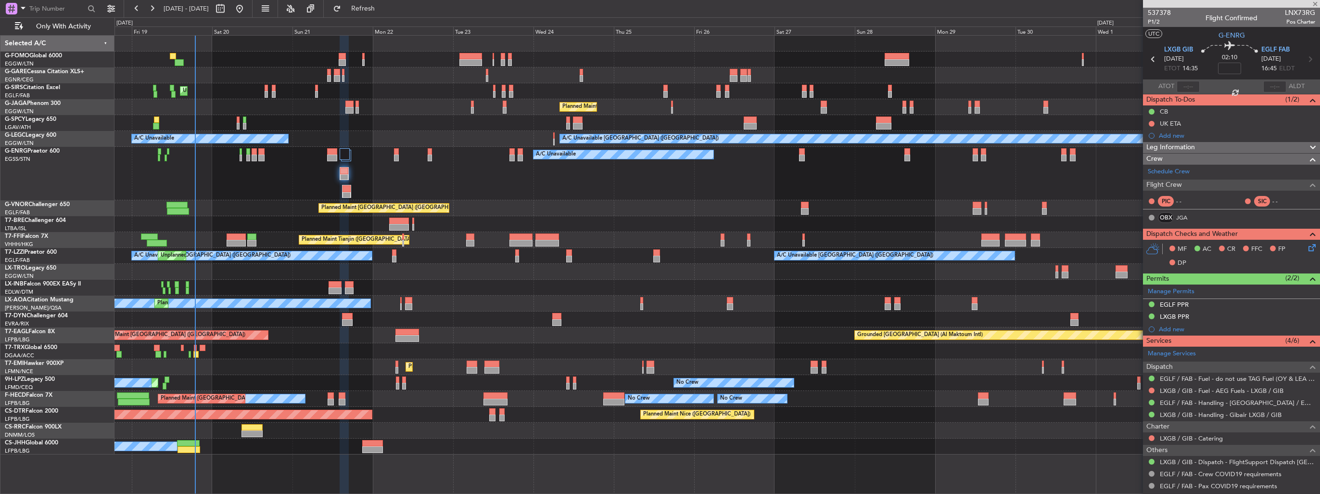
type input "+00:15"
type input "4"
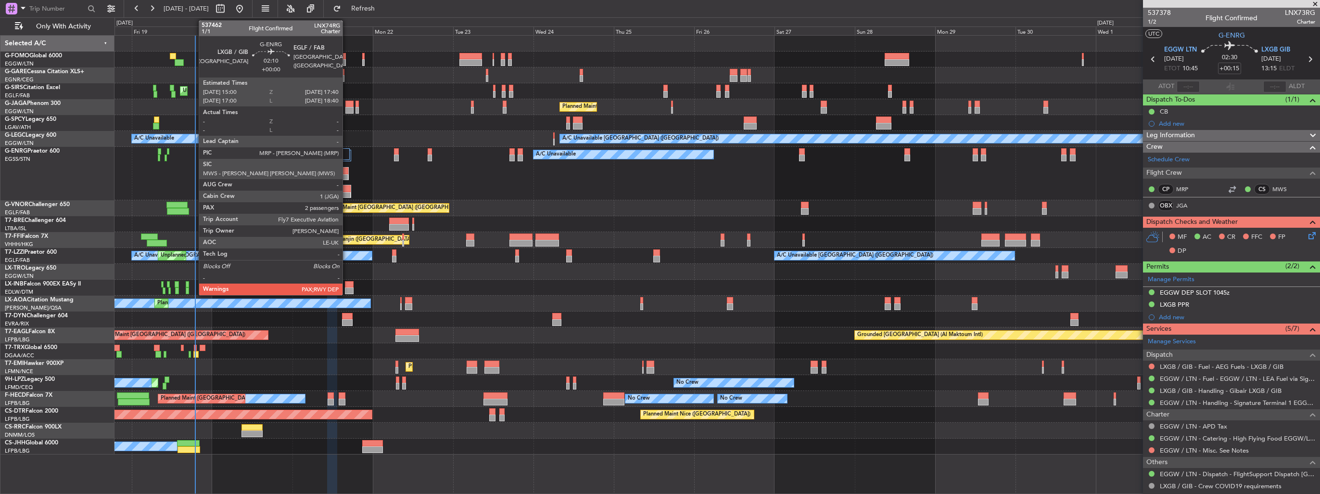
click at [347, 188] on div at bounding box center [347, 188] width 8 height 7
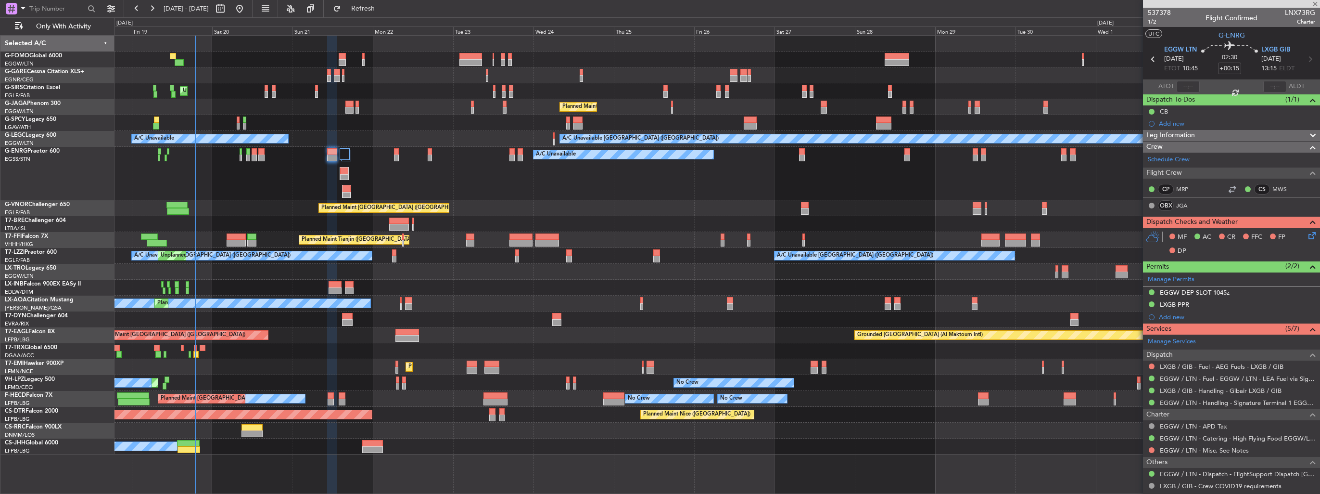
type input "2"
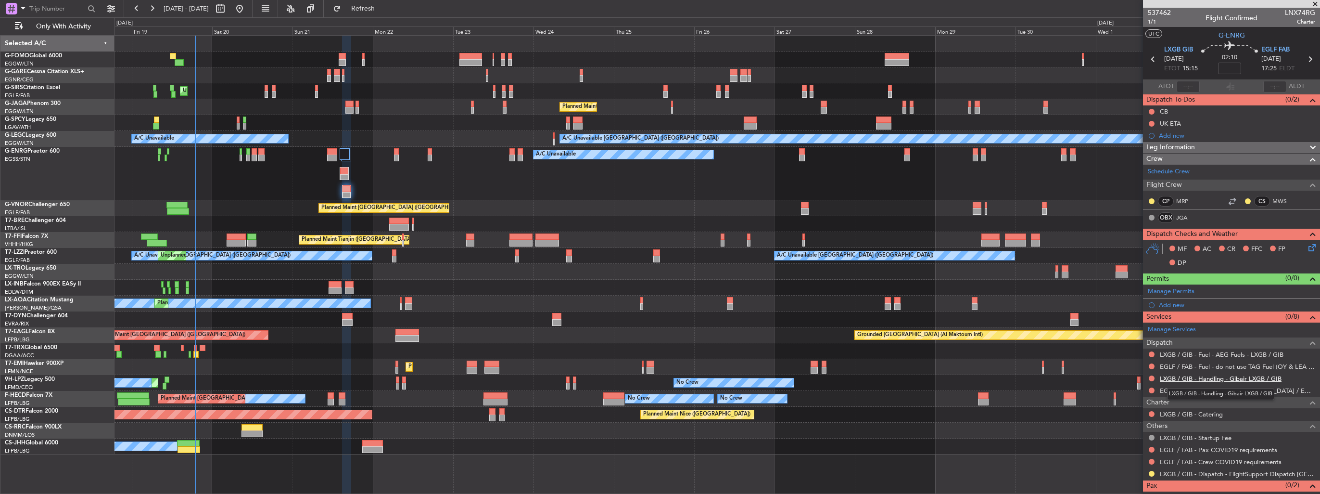
click at [1178, 380] on link "LXGB / GIB - Handling - Gibair LXGB / GIB" at bounding box center [1221, 378] width 122 height 8
click at [1150, 355] on button at bounding box center [1152, 354] width 6 height 6
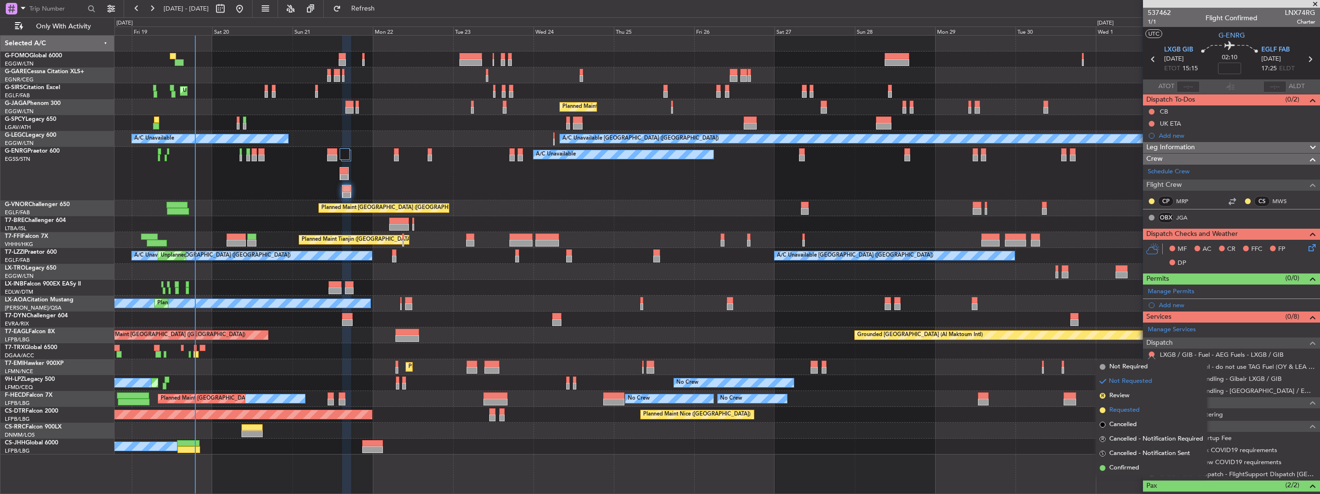
click at [1130, 407] on span "Requested" at bounding box center [1124, 410] width 30 height 10
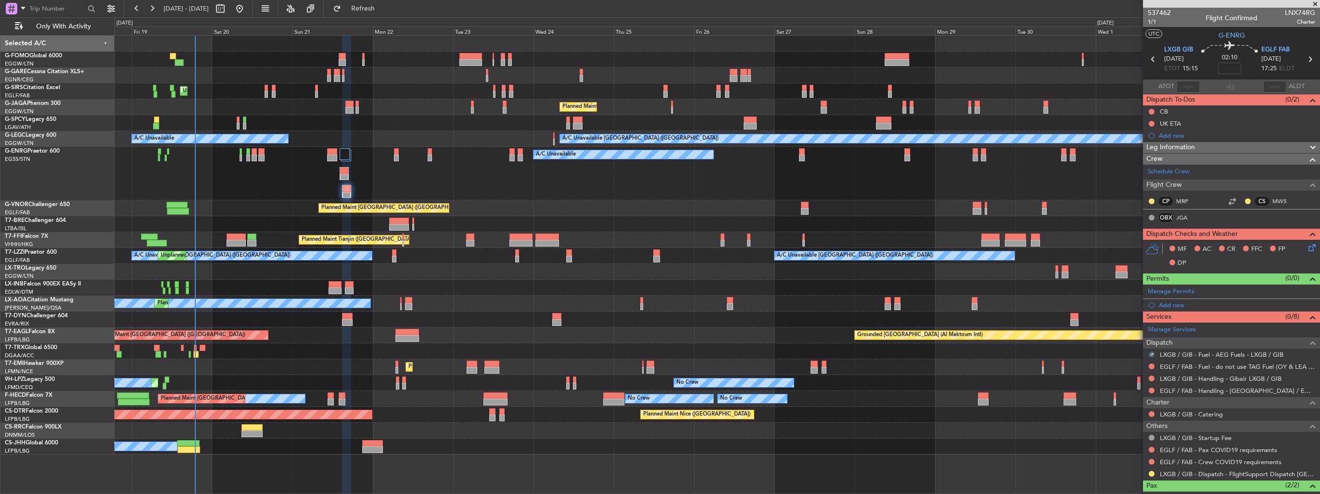
click at [1165, 131] on mat-tooltip-component "UK ETA" at bounding box center [1171, 139] width 36 height 25
click at [1167, 136] on div "UK ETA" at bounding box center [1171, 140] width 22 height 12
click at [1184, 134] on div "Add new" at bounding box center [1233, 135] width 148 height 8
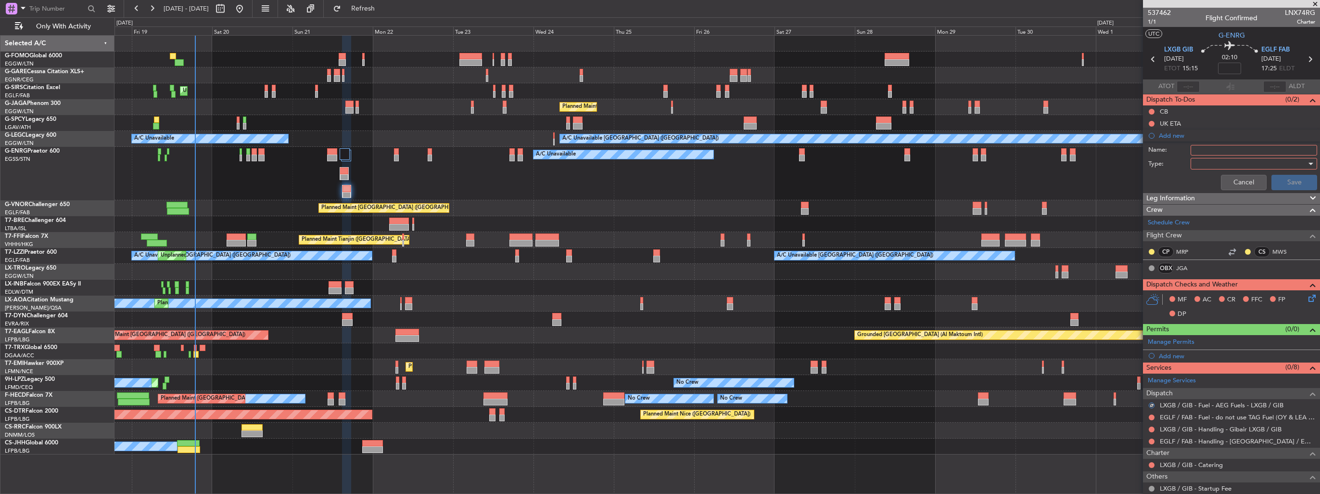
click at [1213, 150] on input "Name:" at bounding box center [1254, 150] width 127 height 11
type input "FUEL IN LXGB VIA HANDLER"
click at [1212, 163] on div at bounding box center [1250, 163] width 112 height 14
click at [1212, 177] on span "Generic" at bounding box center [1249, 182] width 113 height 14
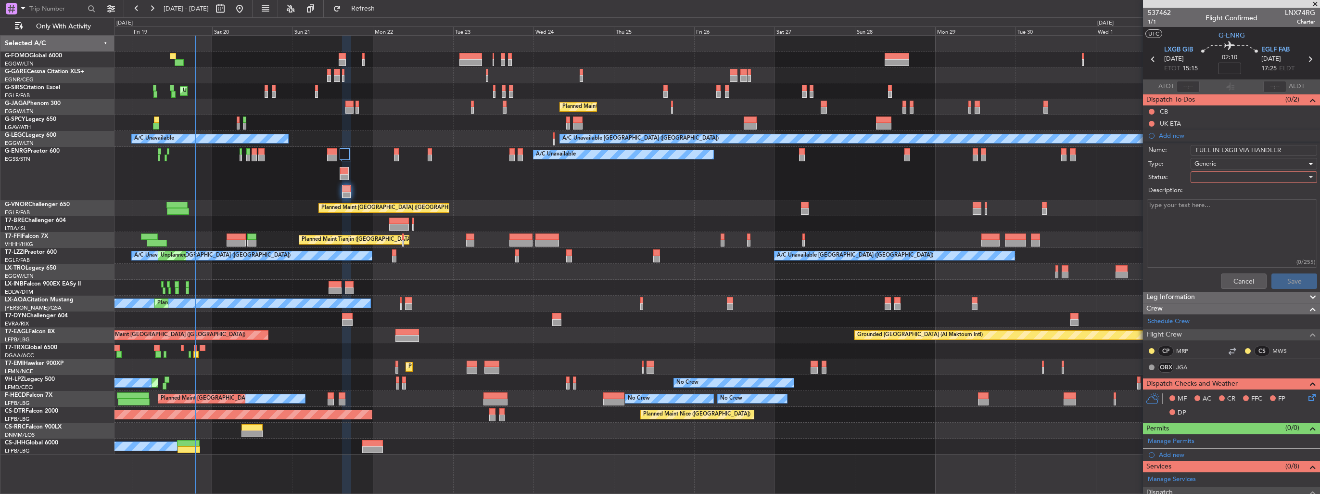
click at [1212, 177] on div at bounding box center [1250, 177] width 112 height 14
click at [1212, 207] on span "In Progress" at bounding box center [1249, 210] width 113 height 14
click at [1280, 277] on button "Save" at bounding box center [1294, 280] width 46 height 15
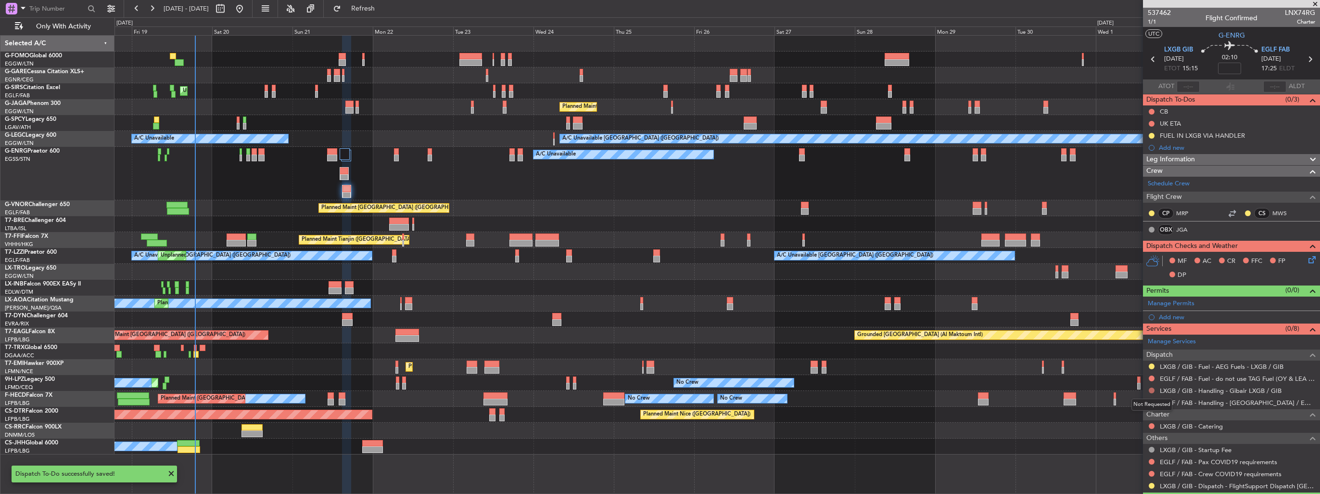
click at [1153, 388] on button at bounding box center [1152, 390] width 6 height 6
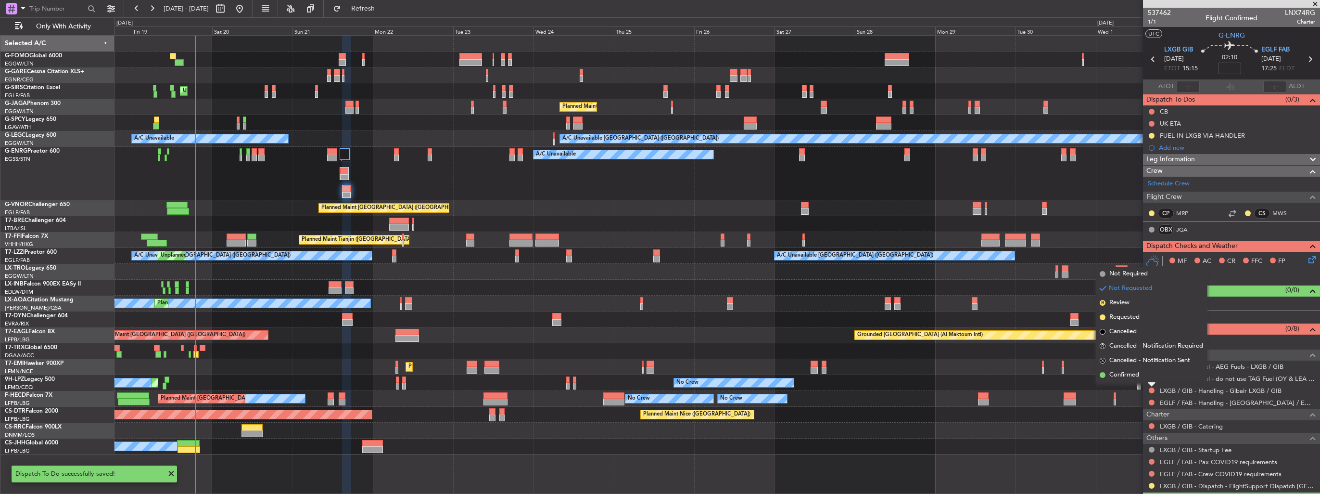
drag, startPoint x: 1121, startPoint y: 320, endPoint x: 1085, endPoint y: 317, distance: 36.2
click at [1121, 320] on span "Requested" at bounding box center [1124, 317] width 30 height 10
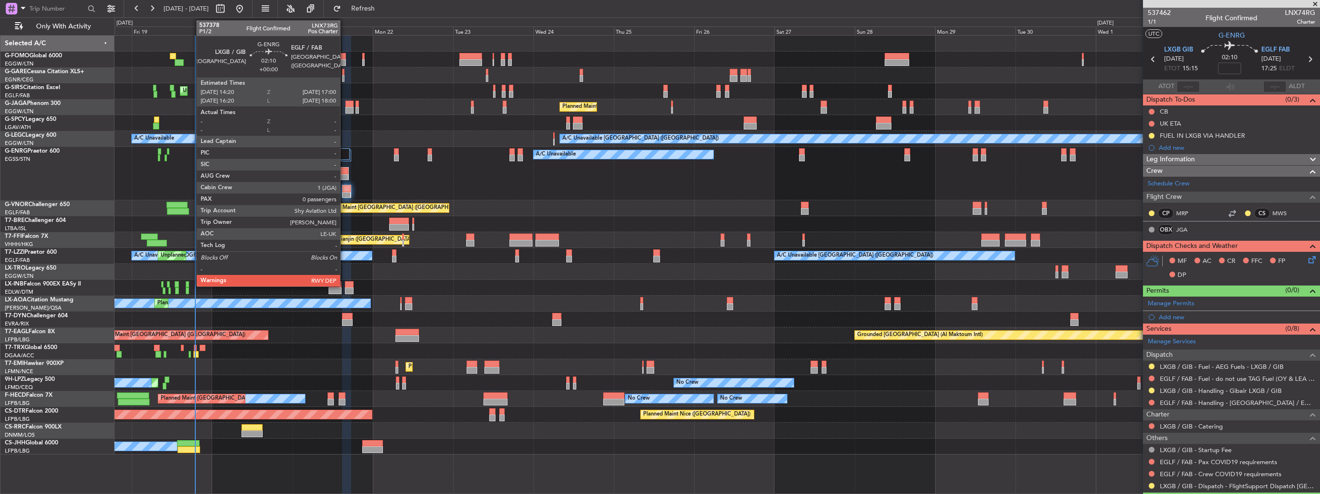
click at [344, 172] on div at bounding box center [344, 170] width 8 height 7
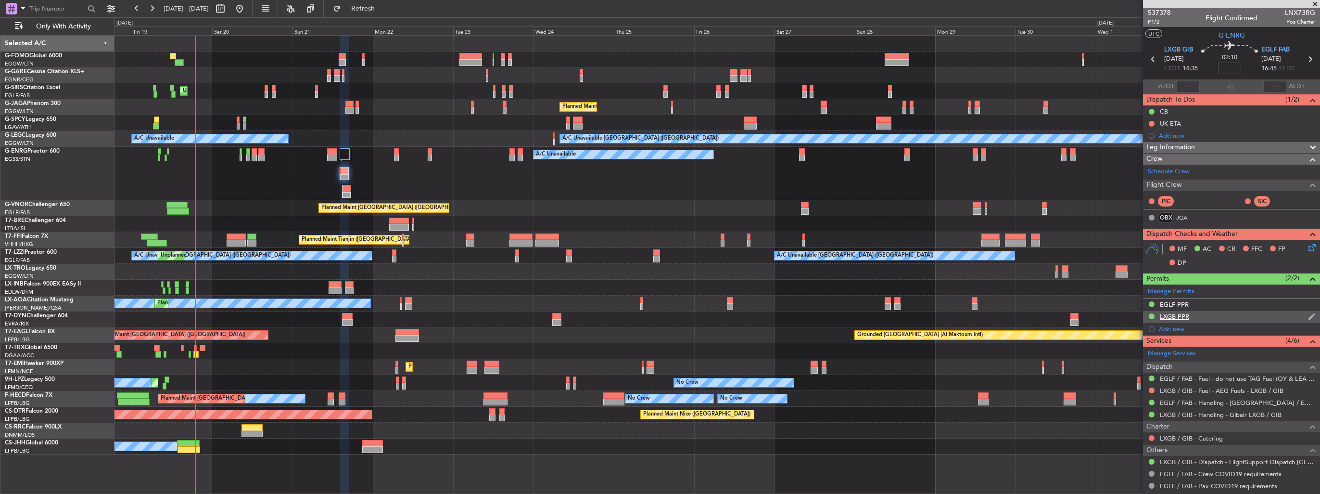
click at [1308, 312] on img at bounding box center [1311, 316] width 7 height 9
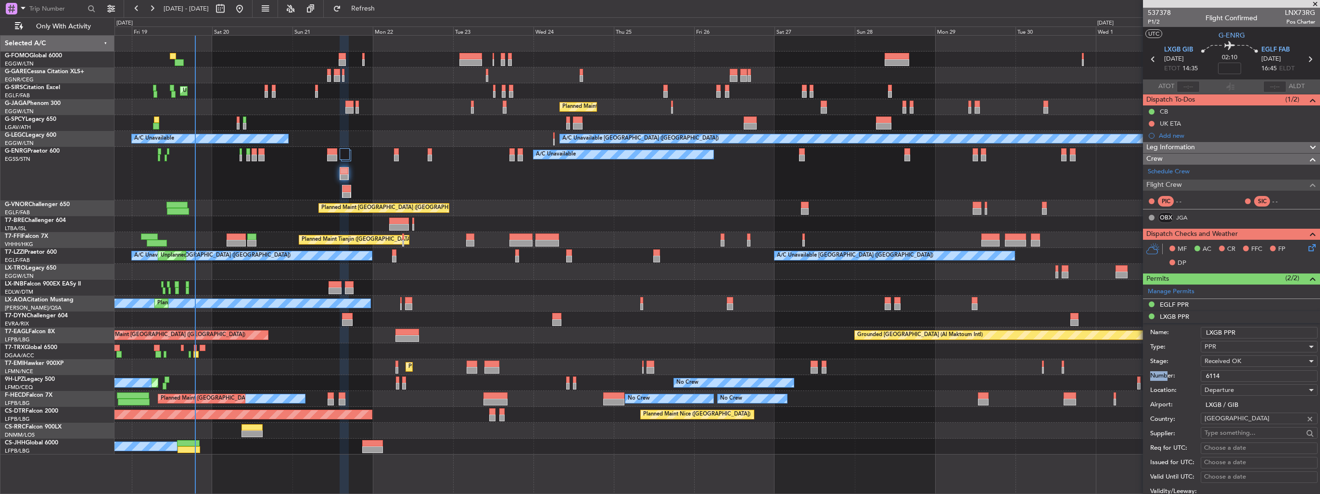
drag, startPoint x: 1248, startPoint y: 368, endPoint x: 1168, endPoint y: 372, distance: 79.5
click at [1168, 372] on div "Number: 6114" at bounding box center [1233, 375] width 167 height 14
drag, startPoint x: 1169, startPoint y: 372, endPoint x: 1222, endPoint y: 373, distance: 52.4
click at [1222, 373] on input "6114" at bounding box center [1259, 376] width 117 height 12
click at [1225, 374] on input "6114" at bounding box center [1259, 376] width 117 height 12
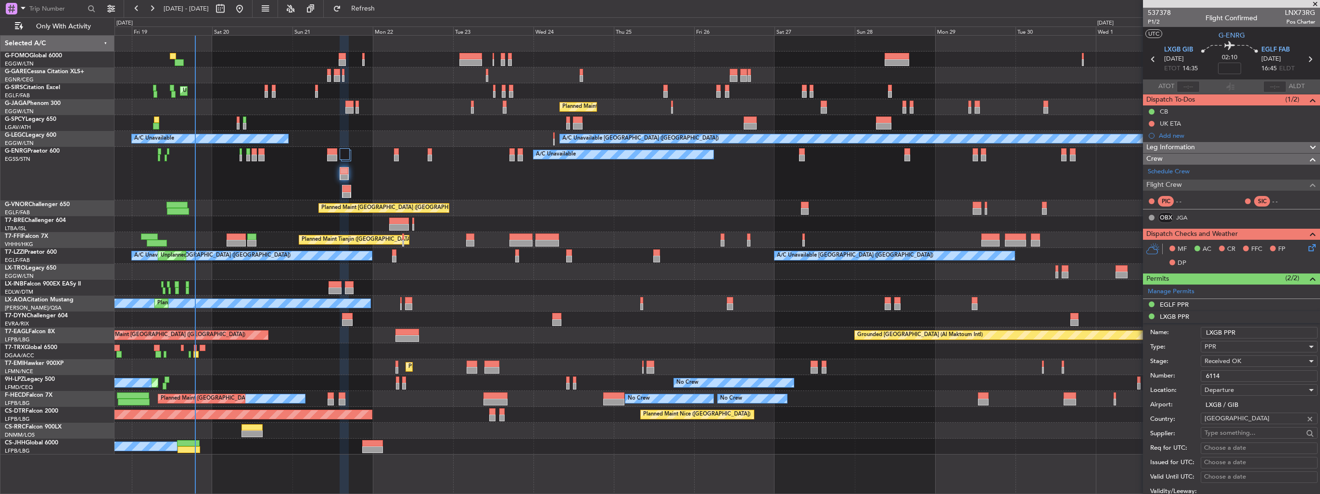
click at [1225, 374] on input "6114" at bounding box center [1259, 376] width 117 height 12
click at [636, 224] on div at bounding box center [716, 224] width 1205 height 16
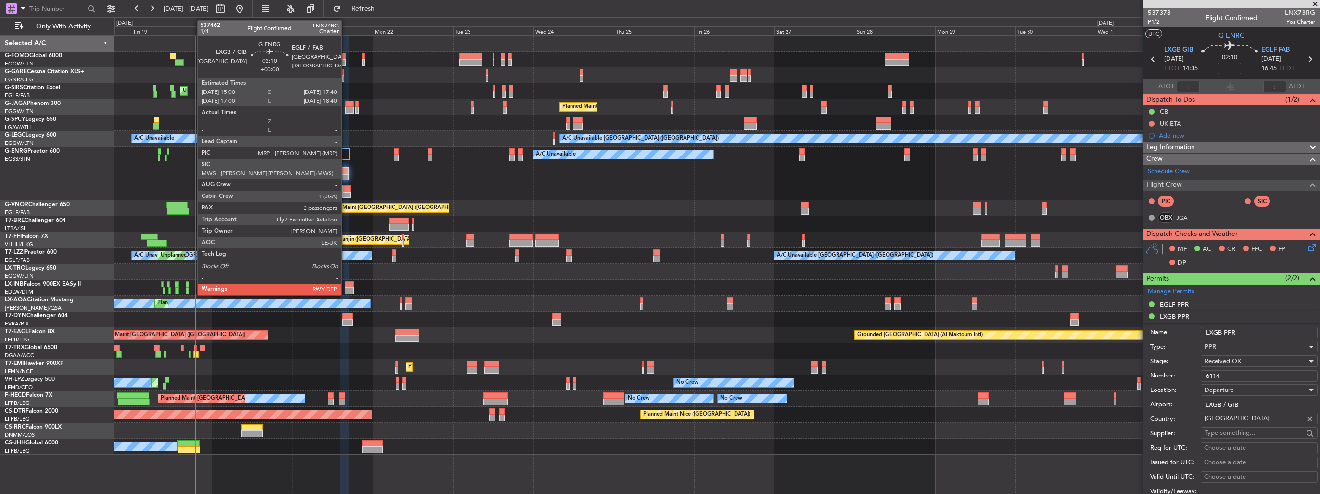
click at [345, 190] on div at bounding box center [347, 188] width 8 height 7
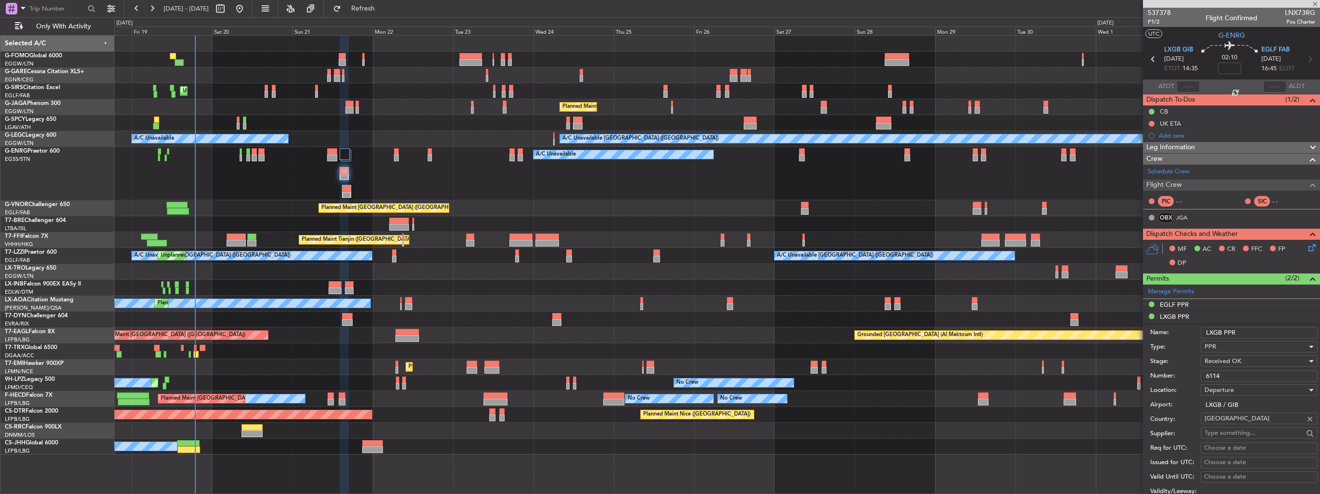
type input "2"
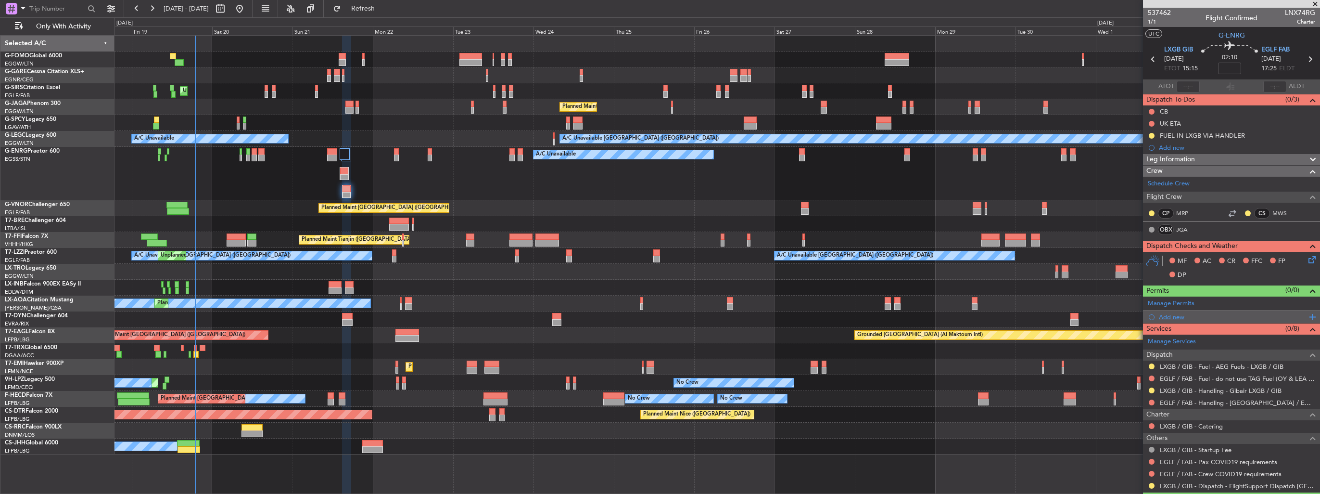
click at [1166, 318] on div "Add new" at bounding box center [1233, 317] width 148 height 8
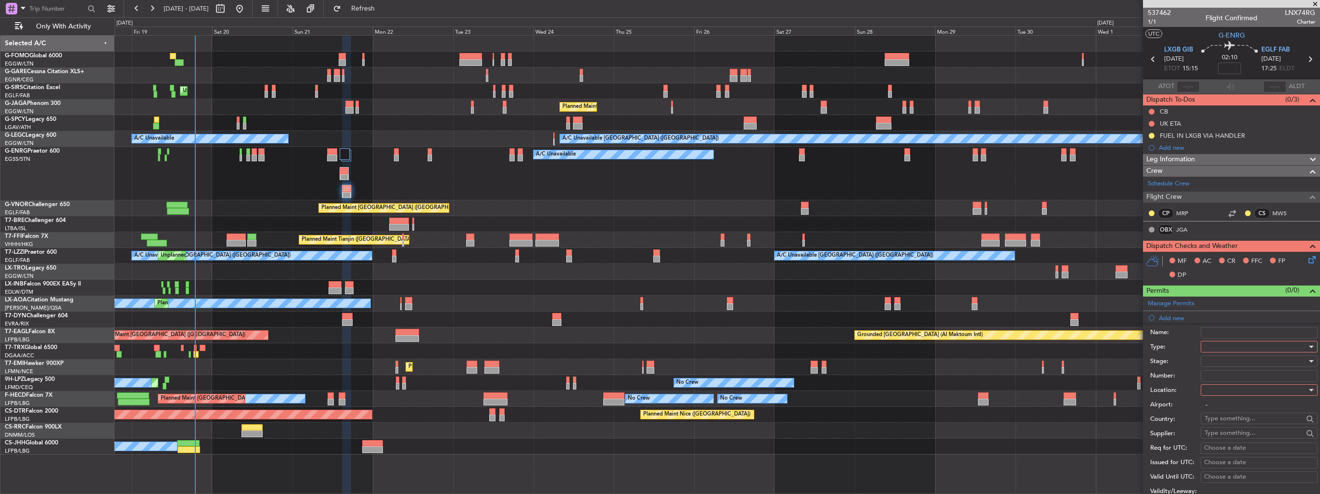
scroll to position [241, 0]
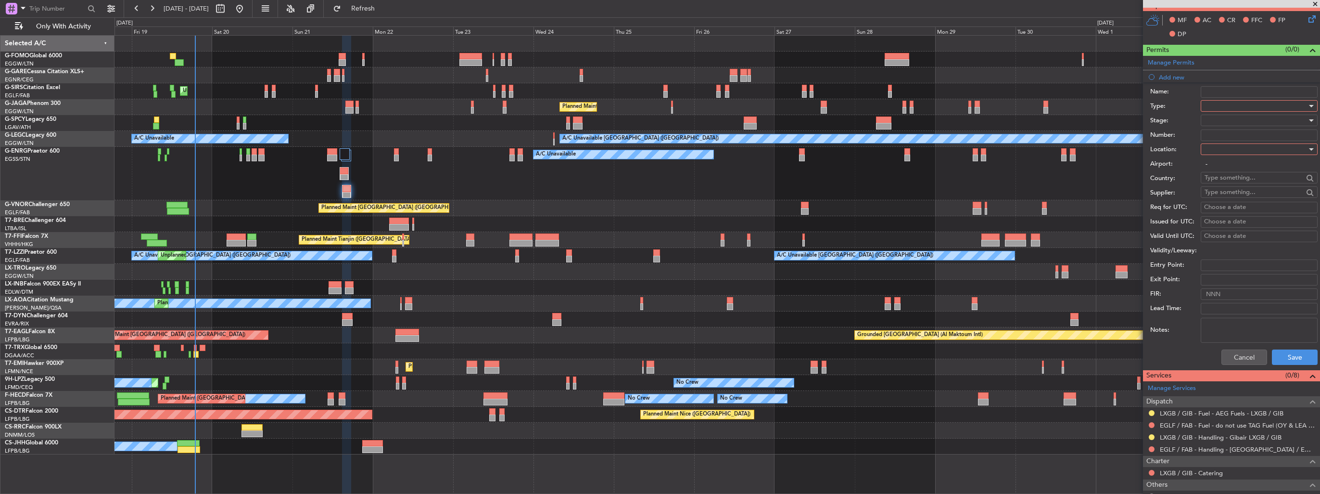
click at [1215, 104] on div at bounding box center [1256, 106] width 102 height 14
click at [1240, 197] on span "PPR" at bounding box center [1255, 201] width 101 height 14
click at [1230, 147] on div at bounding box center [1256, 149] width 102 height 14
click at [1231, 161] on span "Departure" at bounding box center [1255, 168] width 101 height 14
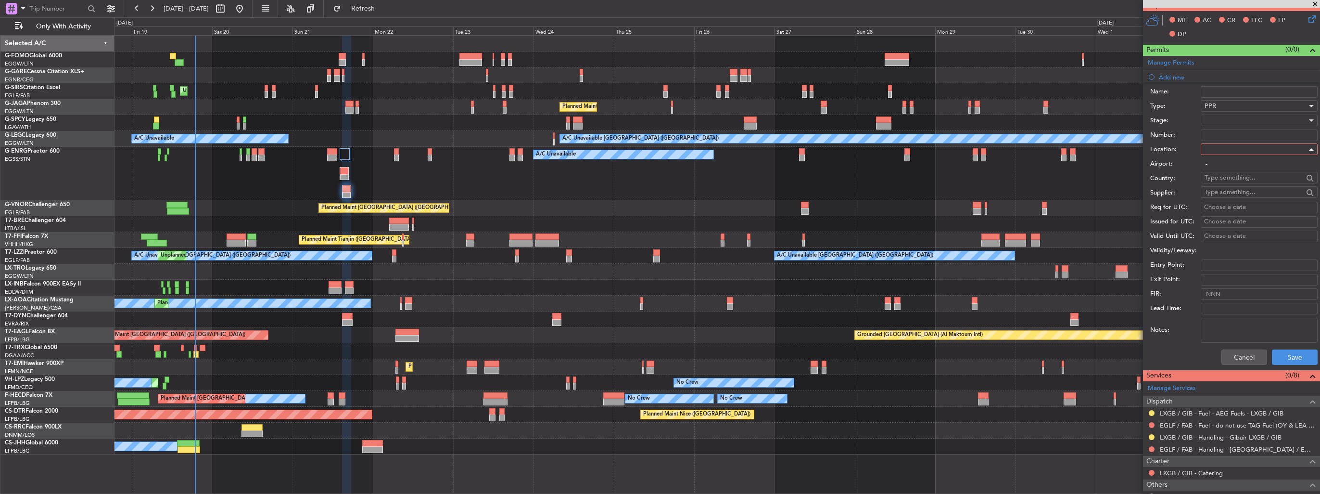
type input "LXGB / GIB"
click at [1229, 120] on div at bounding box center [1256, 120] width 102 height 14
click at [1241, 185] on span "Requested" at bounding box center [1255, 182] width 101 height 14
click at [1229, 134] on input "Number:" at bounding box center [1259, 135] width 117 height 12
paste input "6114"
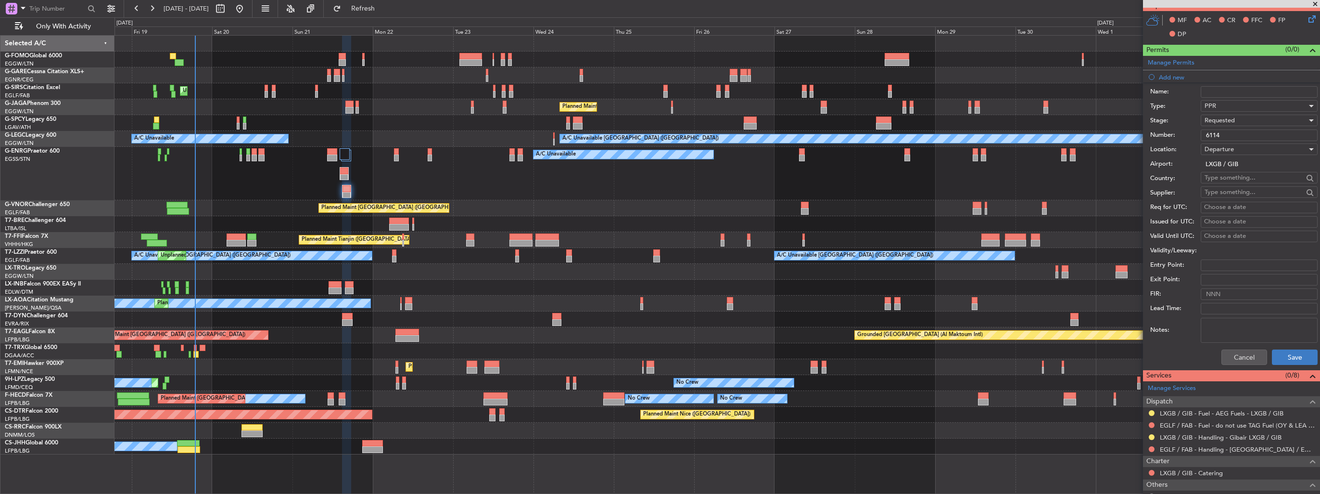
type input "6114"
click at [1286, 355] on button "Save" at bounding box center [1295, 356] width 46 height 15
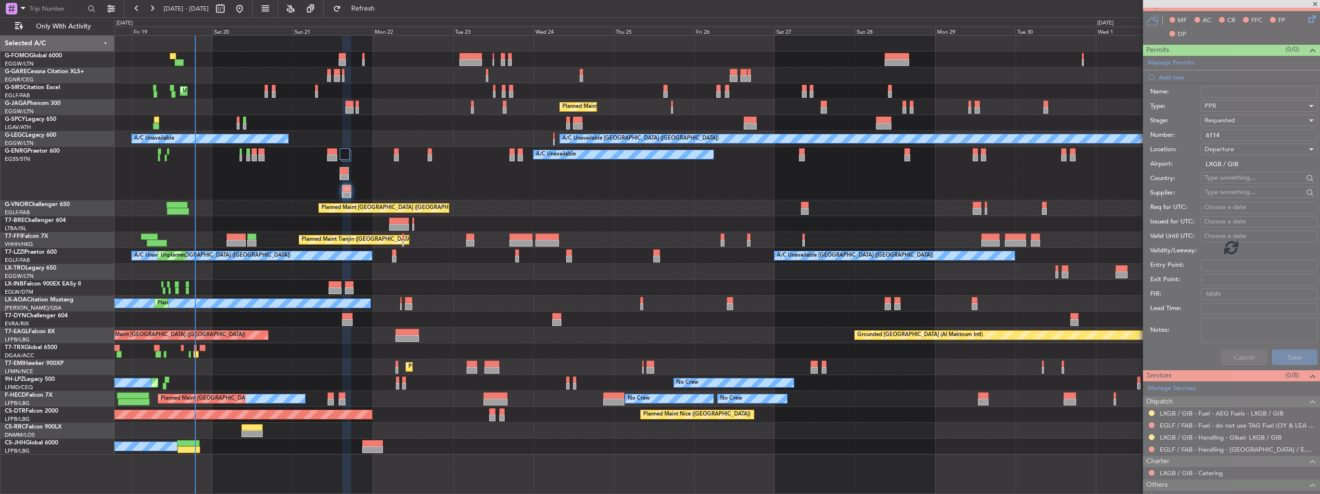
scroll to position [79, 0]
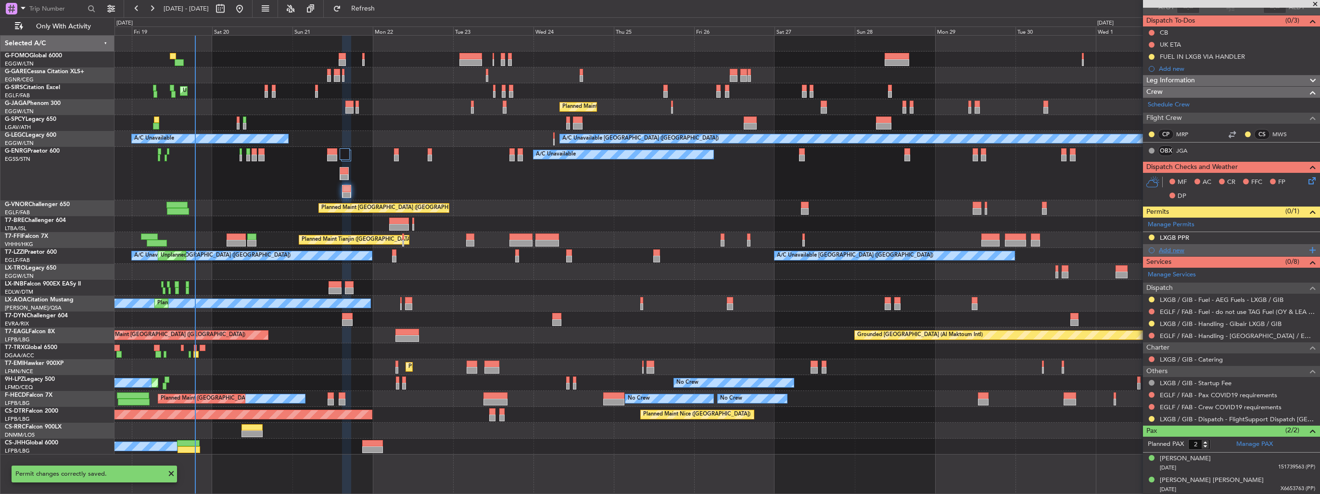
click at [1182, 247] on div "Add new" at bounding box center [1233, 250] width 148 height 8
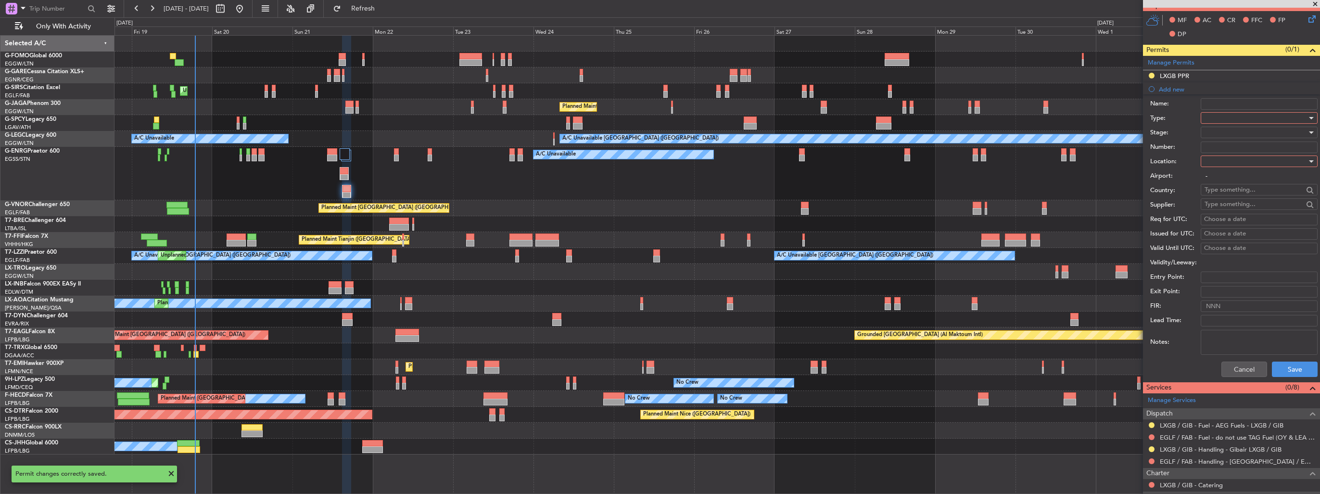
click at [1220, 119] on div at bounding box center [1256, 118] width 102 height 14
click at [1226, 161] on span "PPR" at bounding box center [1255, 165] width 101 height 14
click at [1226, 154] on div at bounding box center [1256, 161] width 102 height 14
click at [1222, 205] on span "Arrival" at bounding box center [1255, 209] width 101 height 14
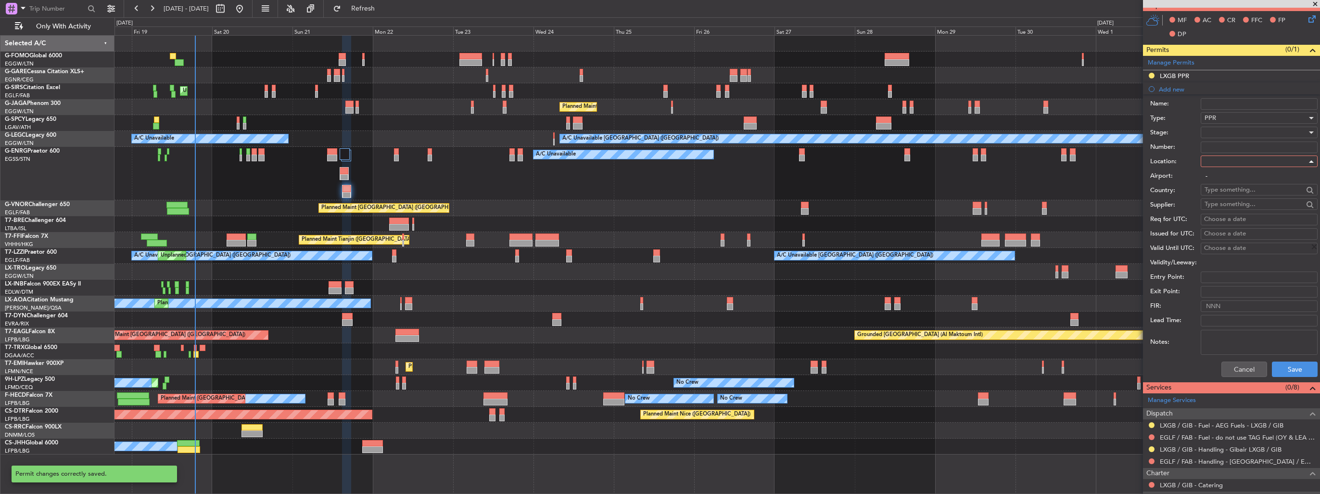
type input "EGLF / FAB"
click at [1224, 131] on div at bounding box center [1256, 132] width 102 height 14
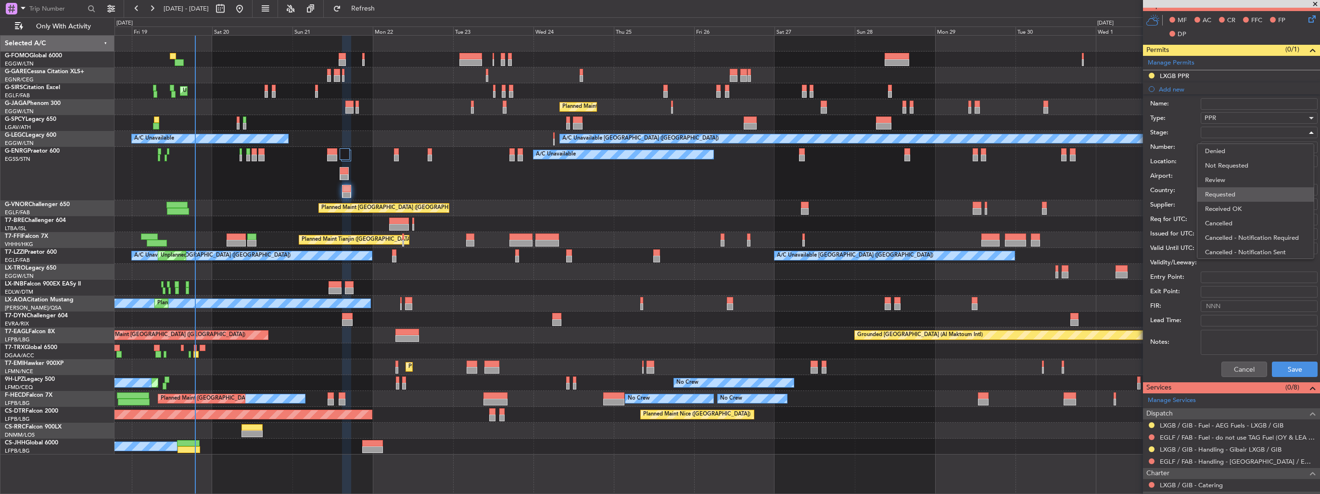
click at [1232, 195] on span "Requested" at bounding box center [1255, 194] width 101 height 14
click at [1288, 371] on button "Save" at bounding box center [1295, 368] width 46 height 15
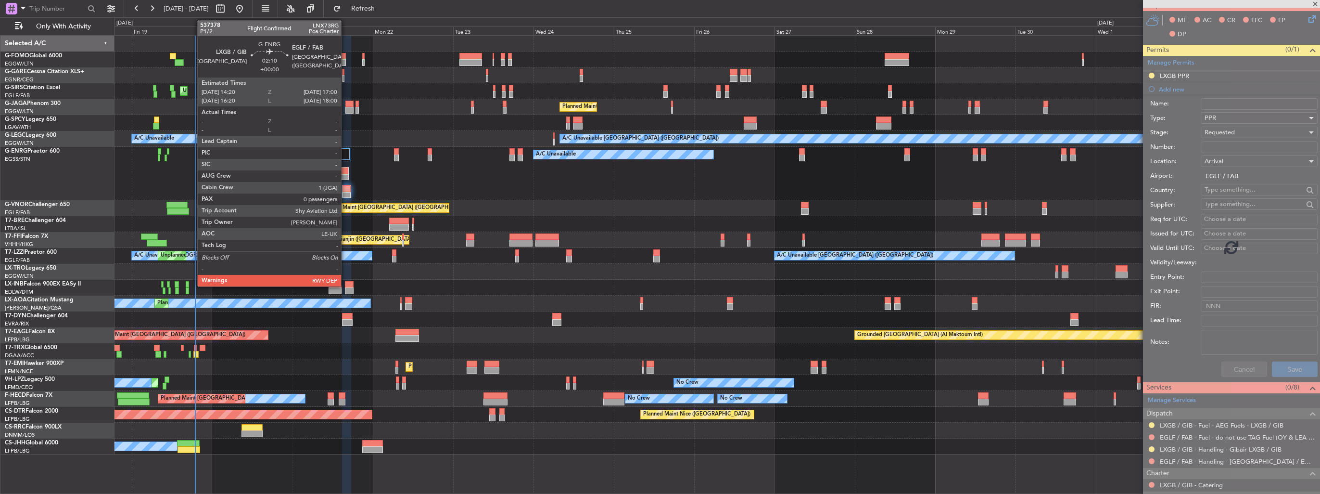
scroll to position [90, 0]
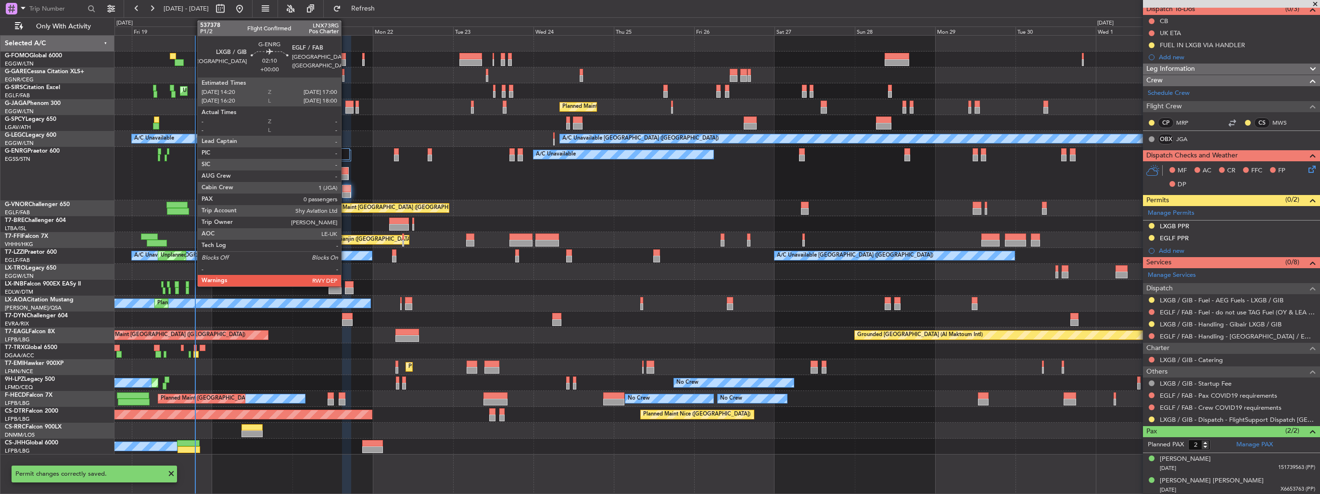
click at [345, 175] on div at bounding box center [344, 177] width 8 height 7
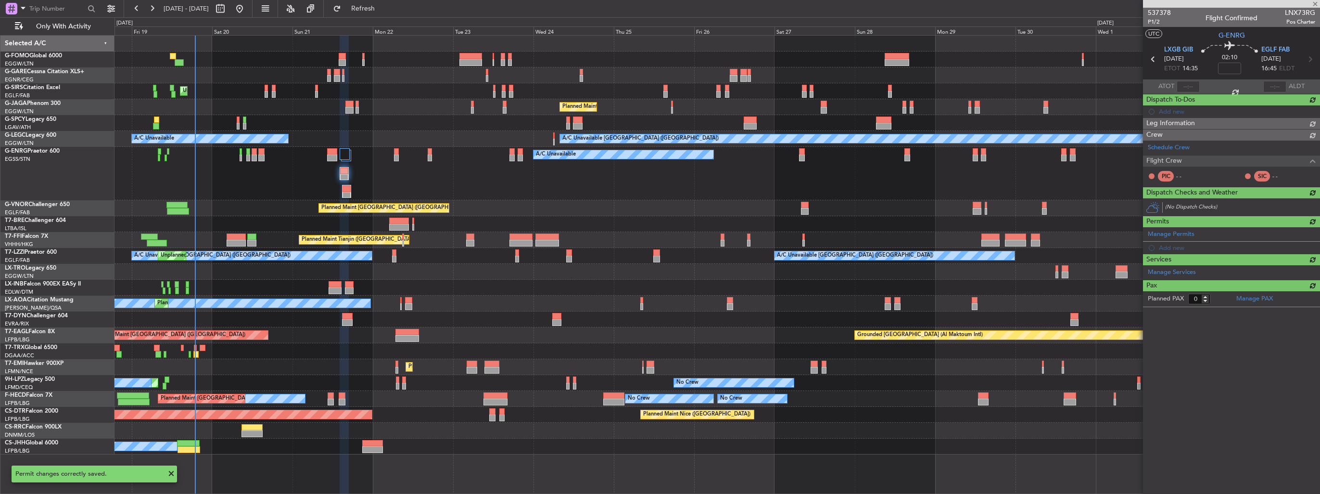
scroll to position [0, 0]
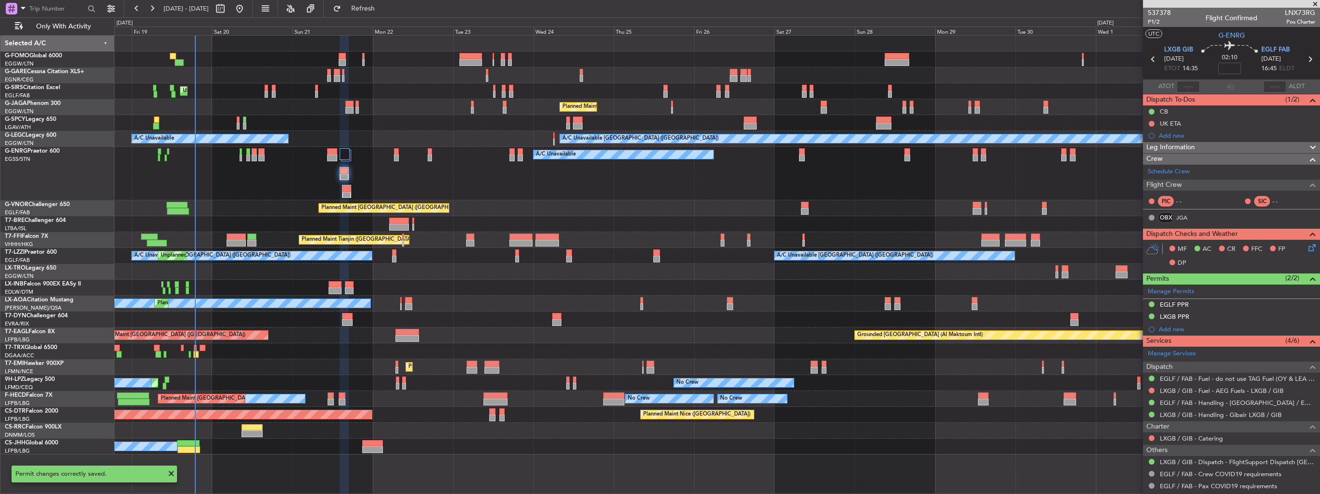
click at [0, 0] on img at bounding box center [0, 0] width 0 height 0
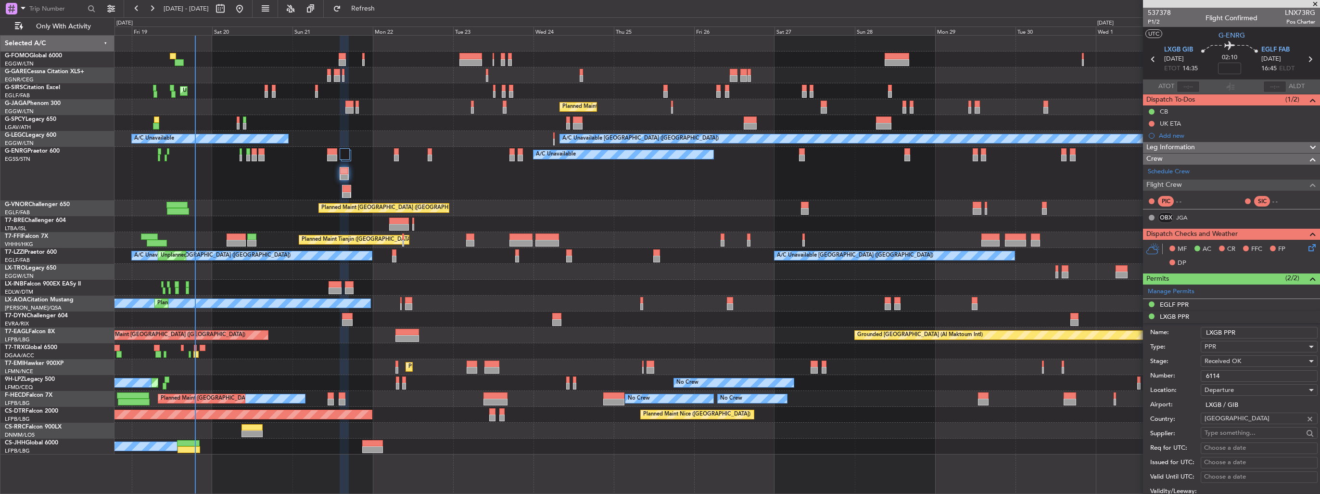
drag, startPoint x: 1224, startPoint y: 375, endPoint x: 1154, endPoint y: 375, distance: 69.8
click at [1154, 375] on div "Number: 6114" at bounding box center [1233, 375] width 167 height 14
click at [1250, 314] on li "LXGB PPR Name: LXGB PPR Type: PPR Stage: Received OK Number: 6114 Location: Dep…" at bounding box center [1231, 460] width 177 height 299
click at [1308, 305] on img at bounding box center [1311, 304] width 7 height 9
drag, startPoint x: 1241, startPoint y: 364, endPoint x: 1128, endPoint y: 364, distance: 113.5
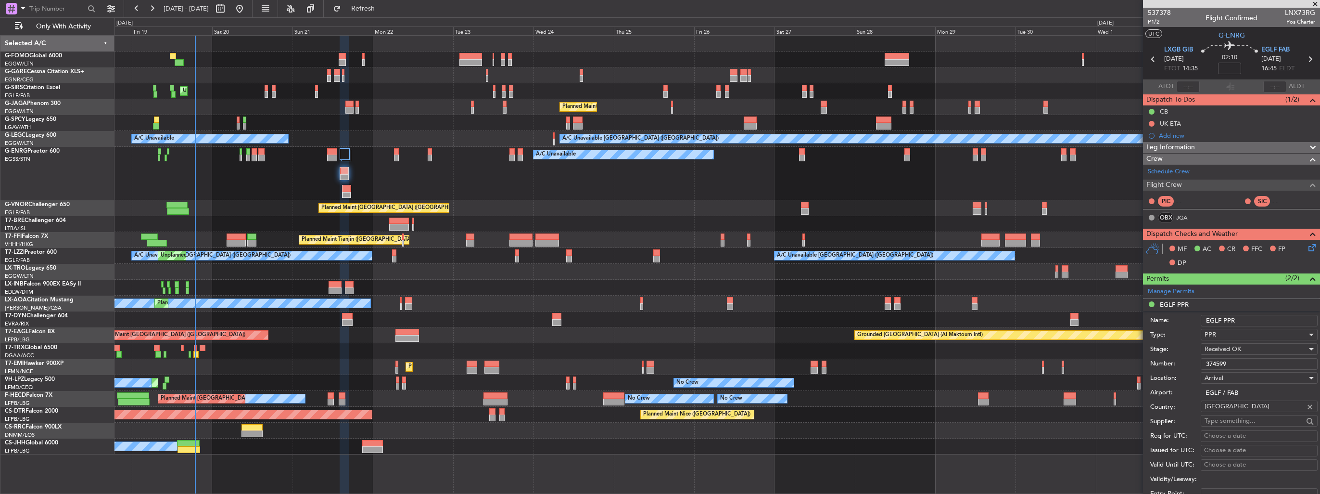
click at [1128, 364] on fb-app "18 Sep 2025 - 03 Oct 2025 Refresh Quick Links Only With Activity Unplanned Main…" at bounding box center [660, 250] width 1320 height 486
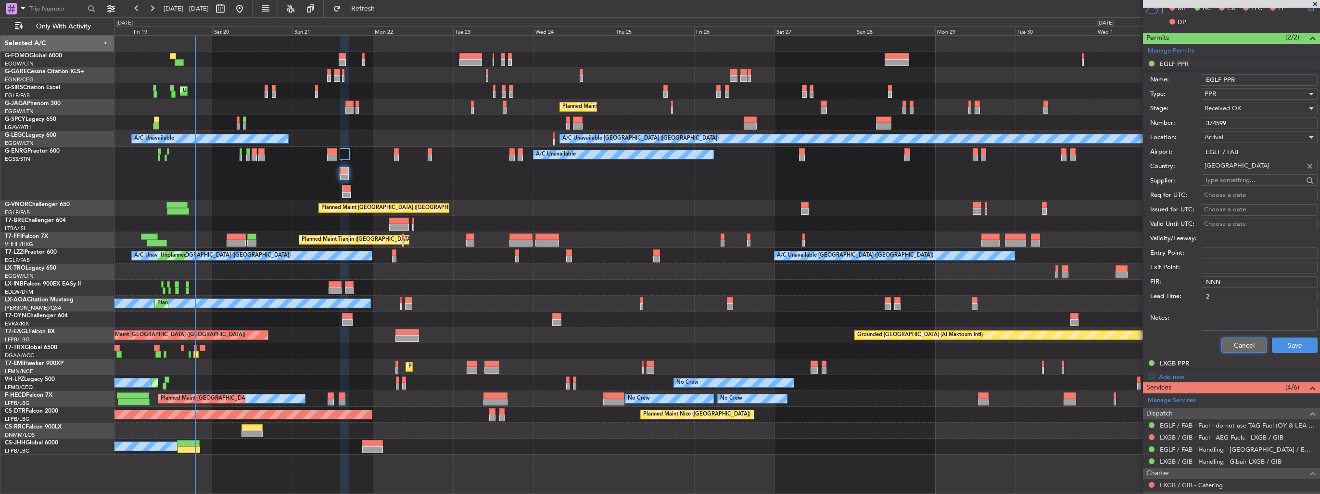
click at [1236, 341] on button "Cancel" at bounding box center [1244, 344] width 46 height 15
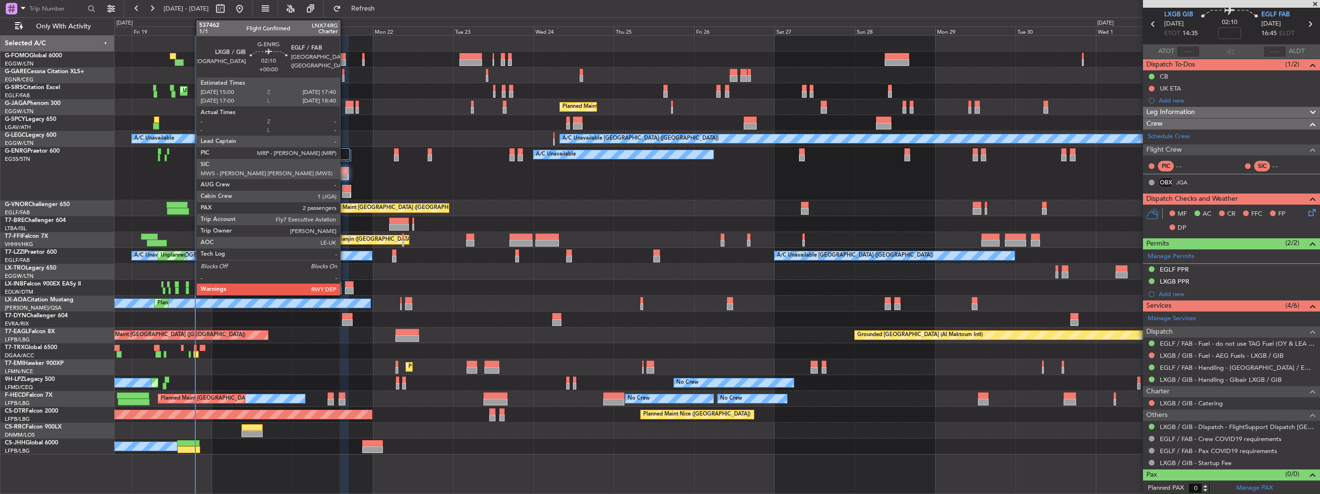
click at [344, 189] on div at bounding box center [347, 188] width 8 height 7
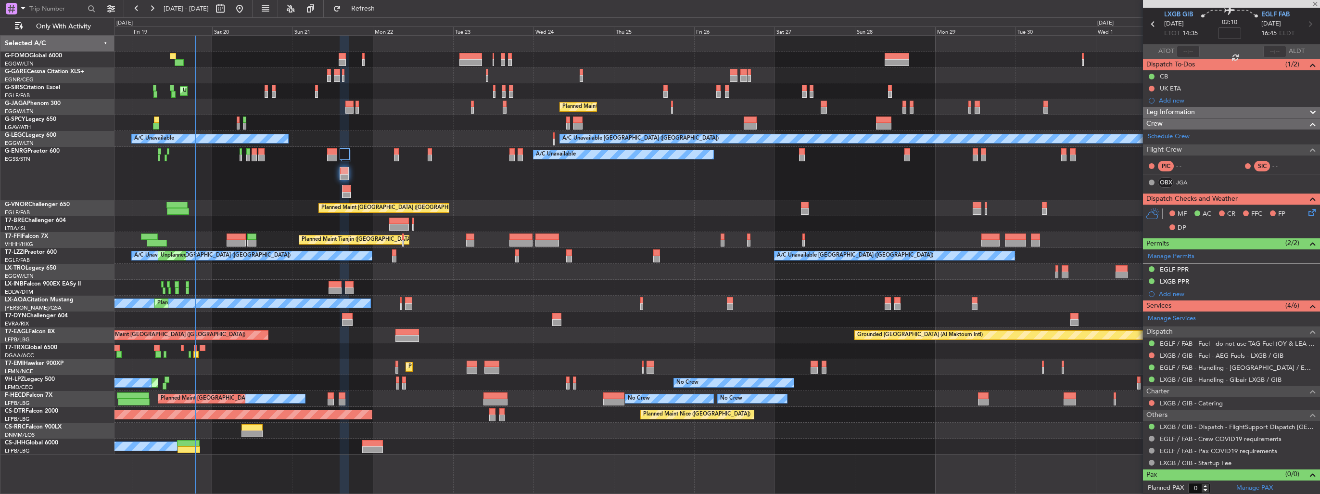
type input "2"
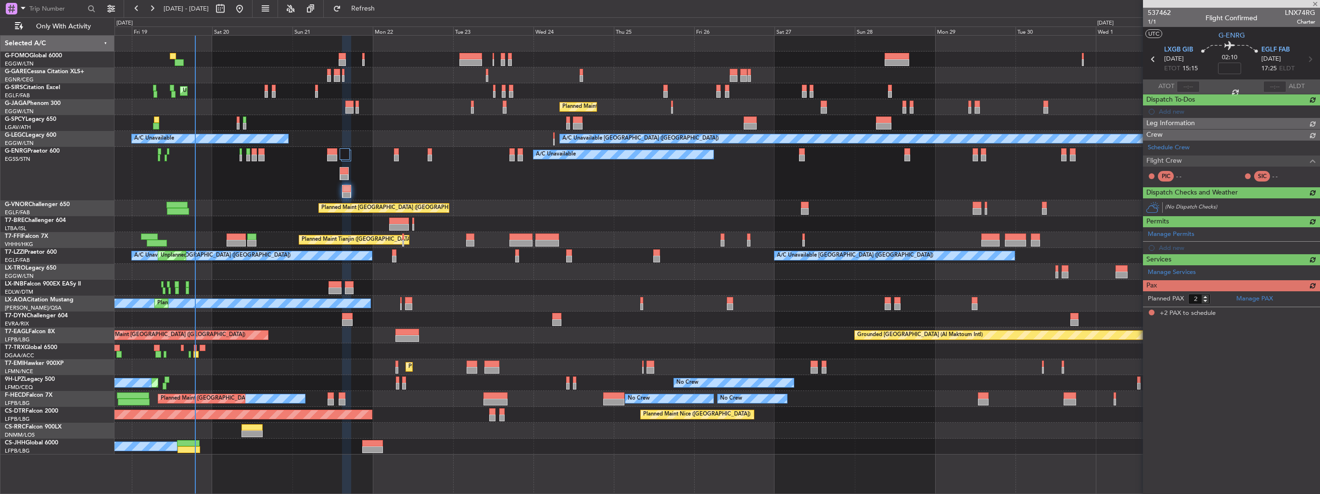
scroll to position [0, 0]
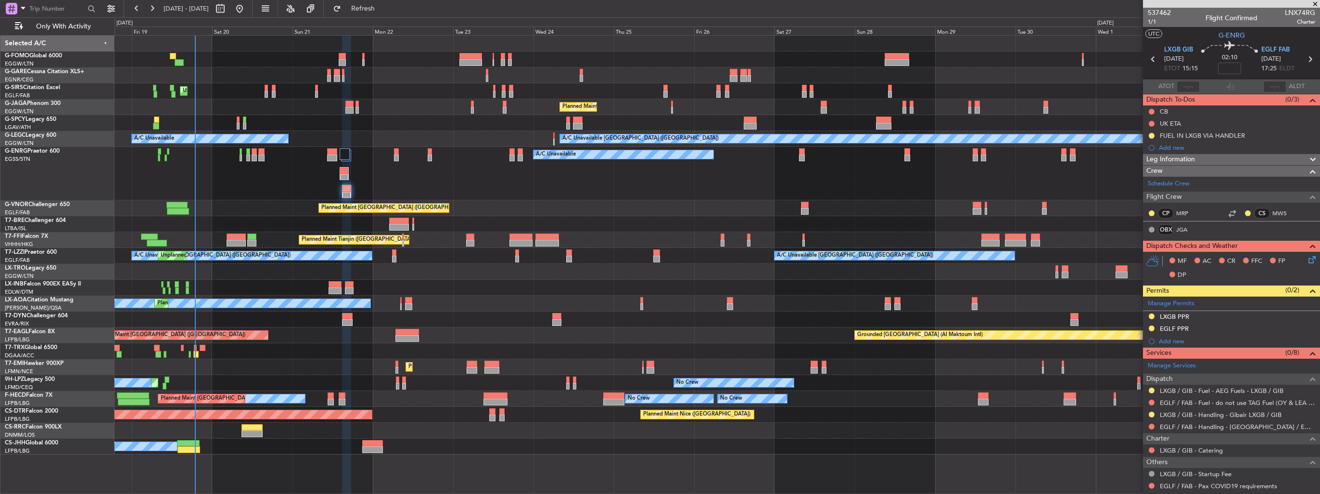
click at [0, 0] on img at bounding box center [0, 0] width 0 height 0
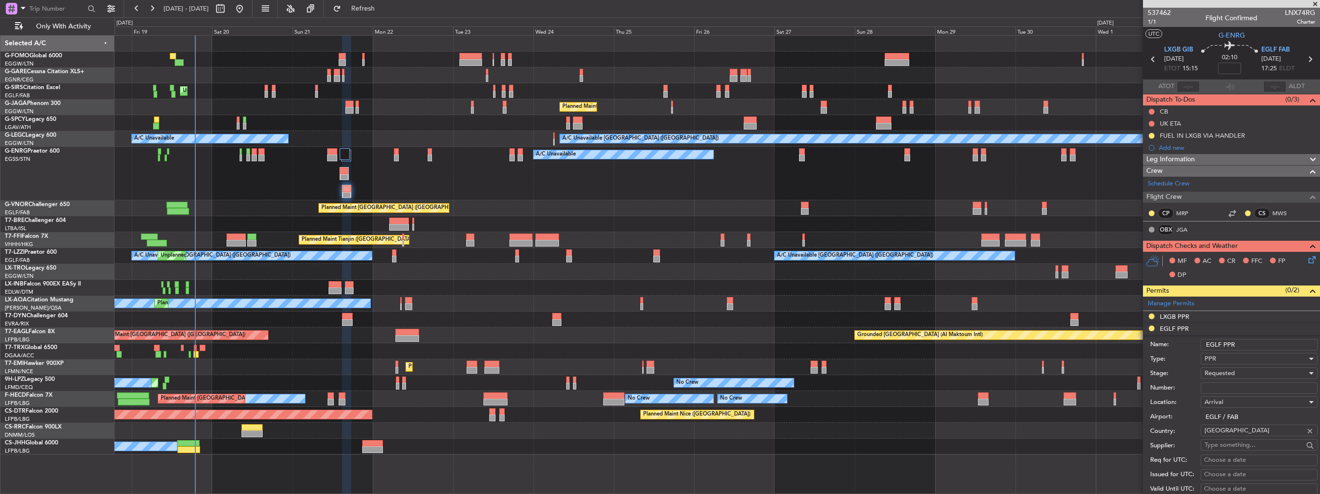
click at [1227, 385] on input "Number:" at bounding box center [1259, 388] width 117 height 12
paste input "374599"
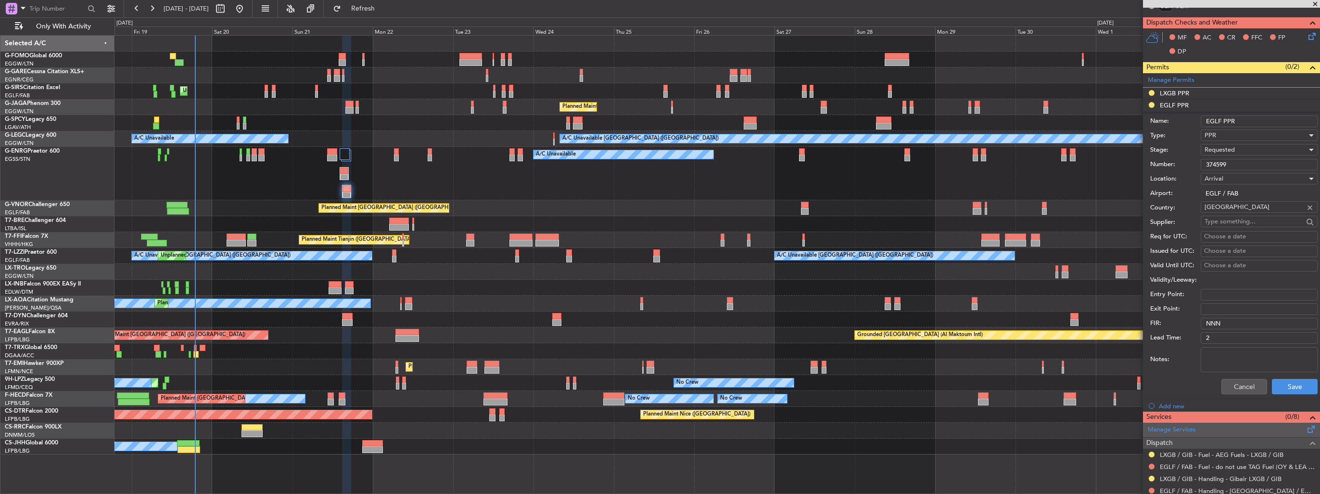
scroll to position [289, 0]
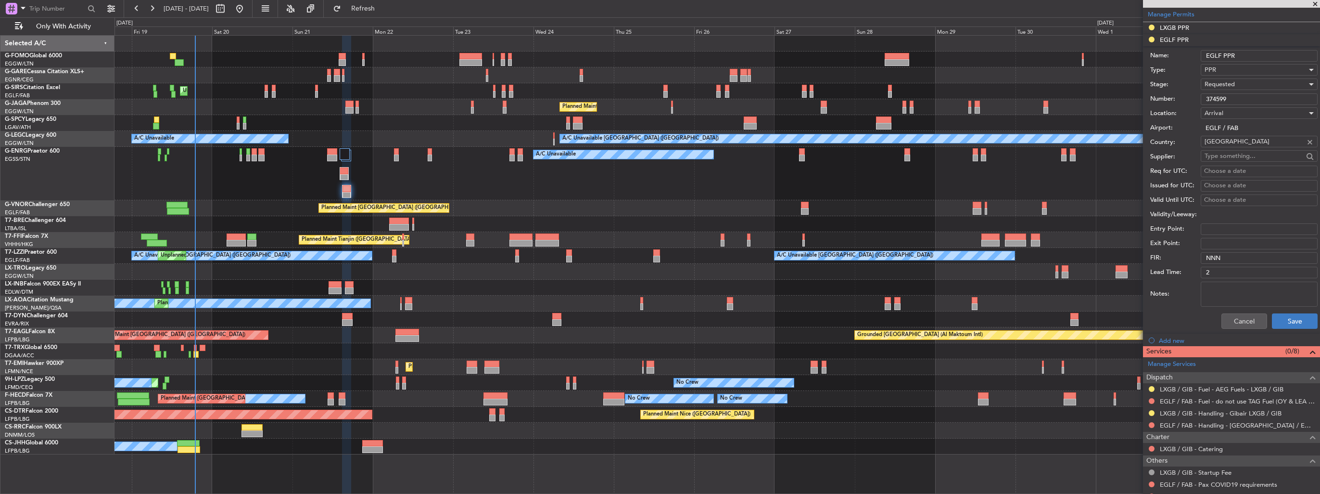
type input "374599"
click at [1291, 317] on button "Save" at bounding box center [1295, 320] width 46 height 15
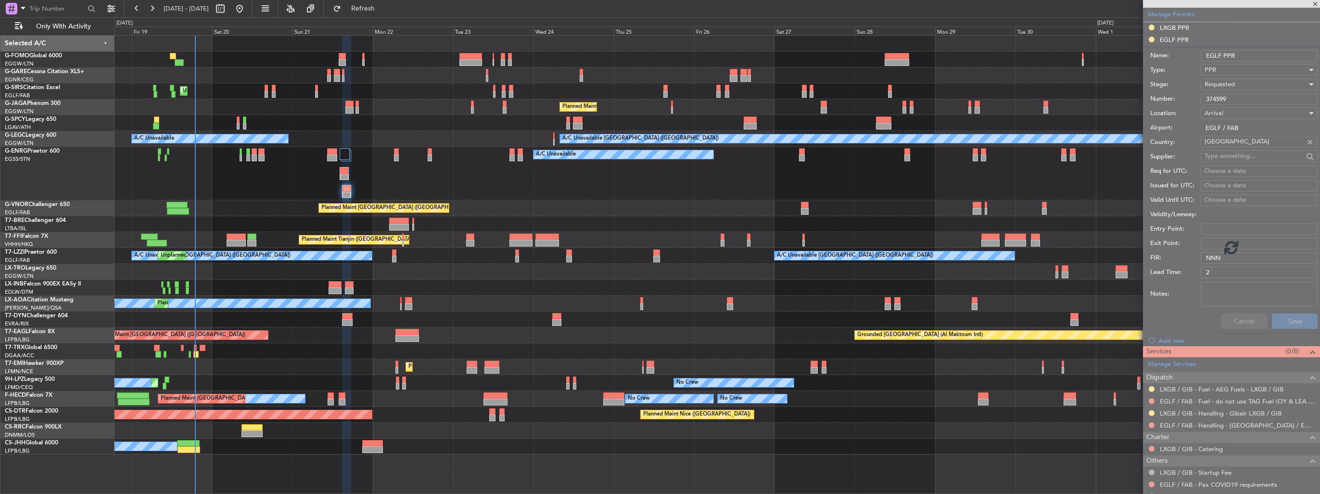
scroll to position [90, 0]
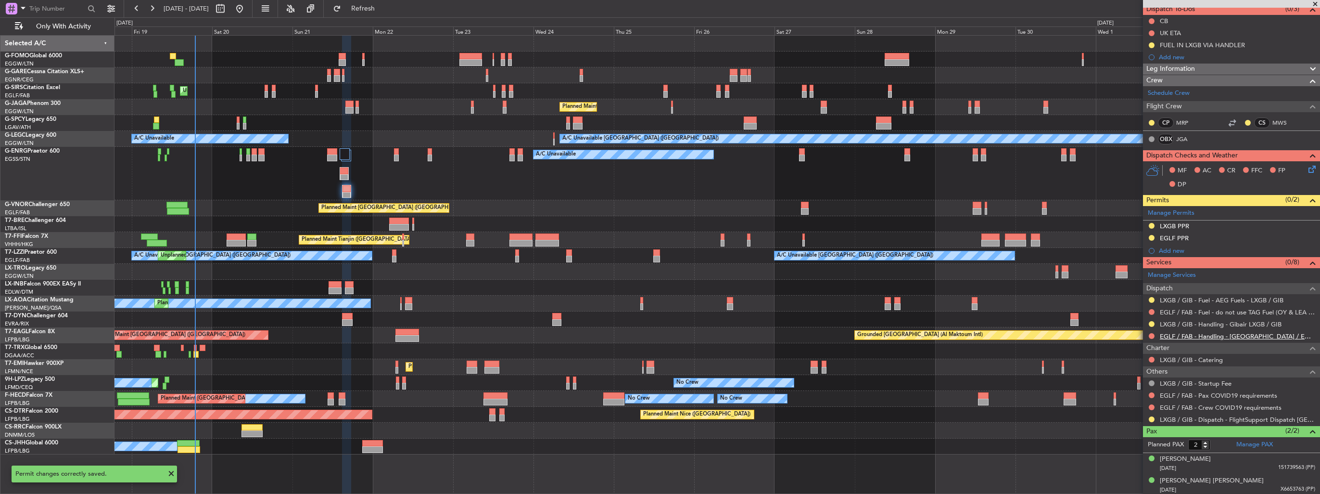
click at [1173, 332] on link "EGLF / FAB - Handling - [GEOGRAPHIC_DATA] / EGLF / FAB" at bounding box center [1237, 336] width 155 height 8
click at [1150, 334] on button at bounding box center [1152, 336] width 6 height 6
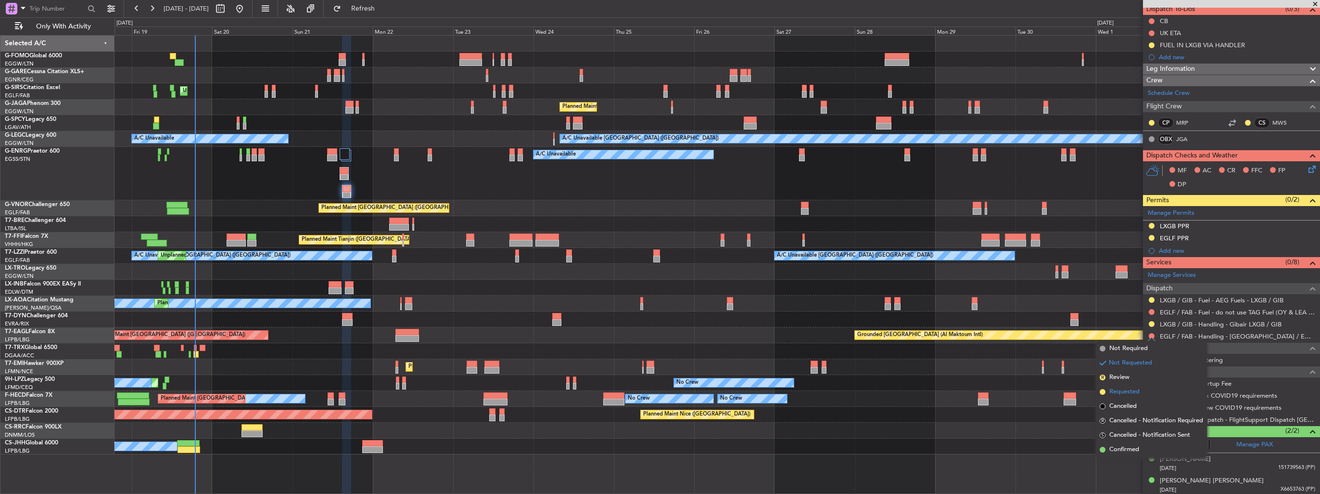
click at [1127, 389] on span "Requested" at bounding box center [1124, 392] width 30 height 10
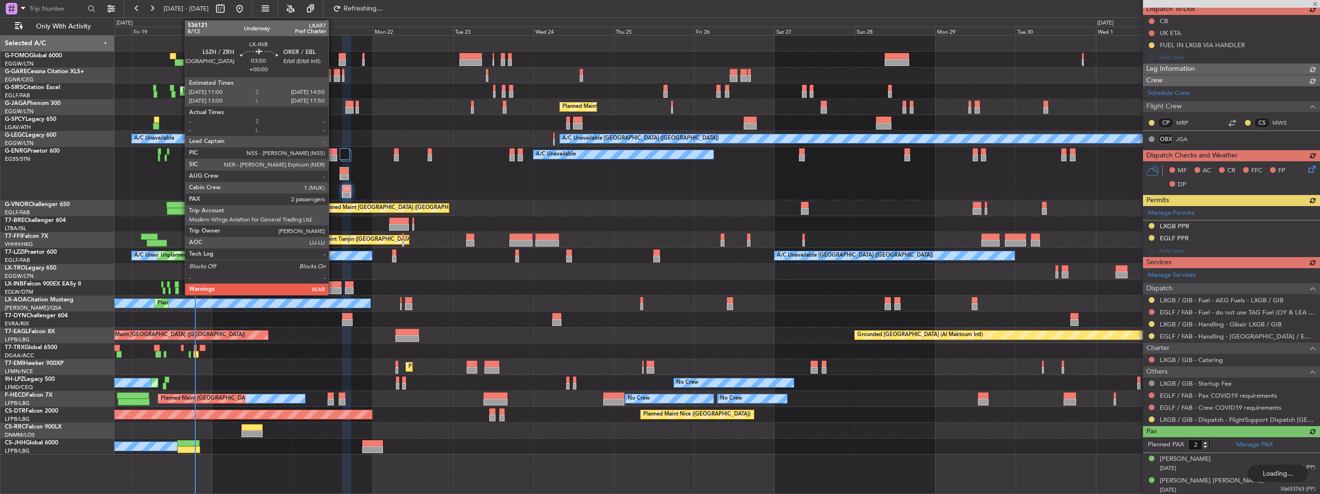
click at [333, 286] on div at bounding box center [335, 284] width 13 height 7
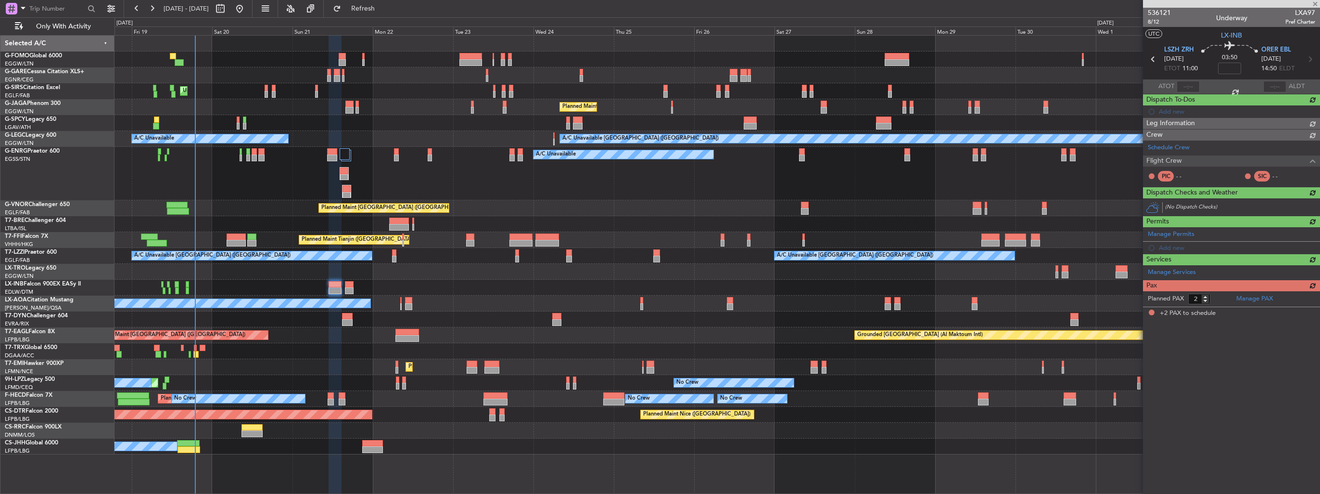
scroll to position [0, 0]
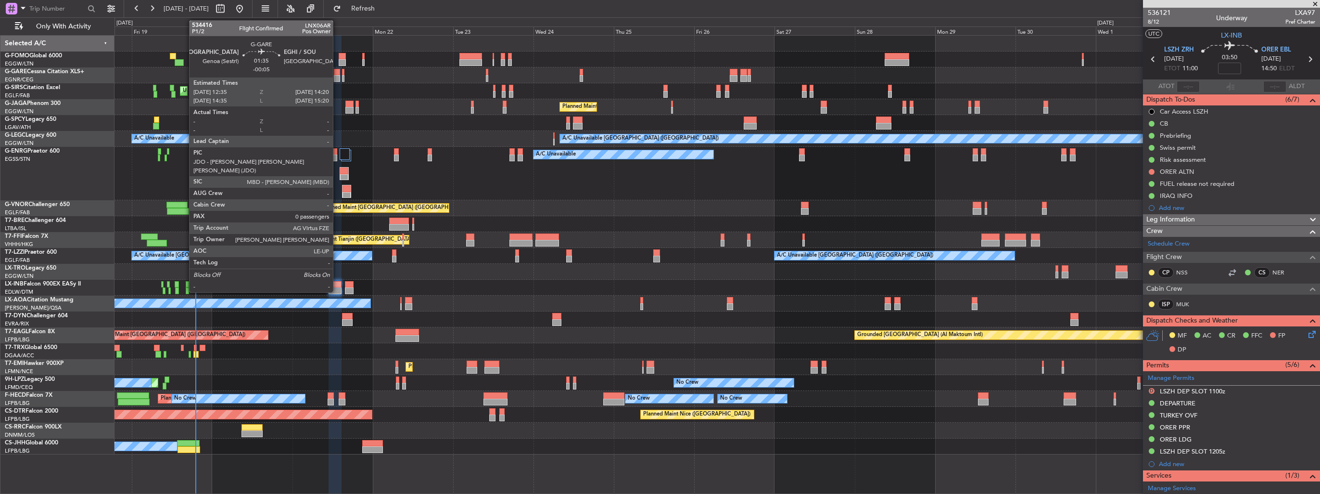
click at [337, 76] on div at bounding box center [337, 78] width 6 height 7
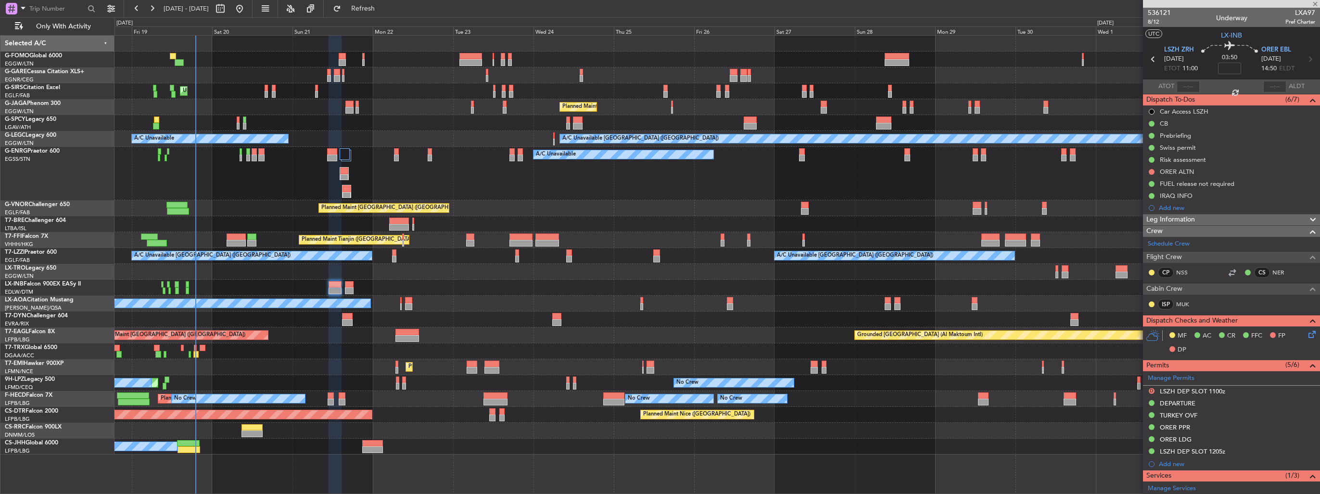
type input "-00:05"
type input "0"
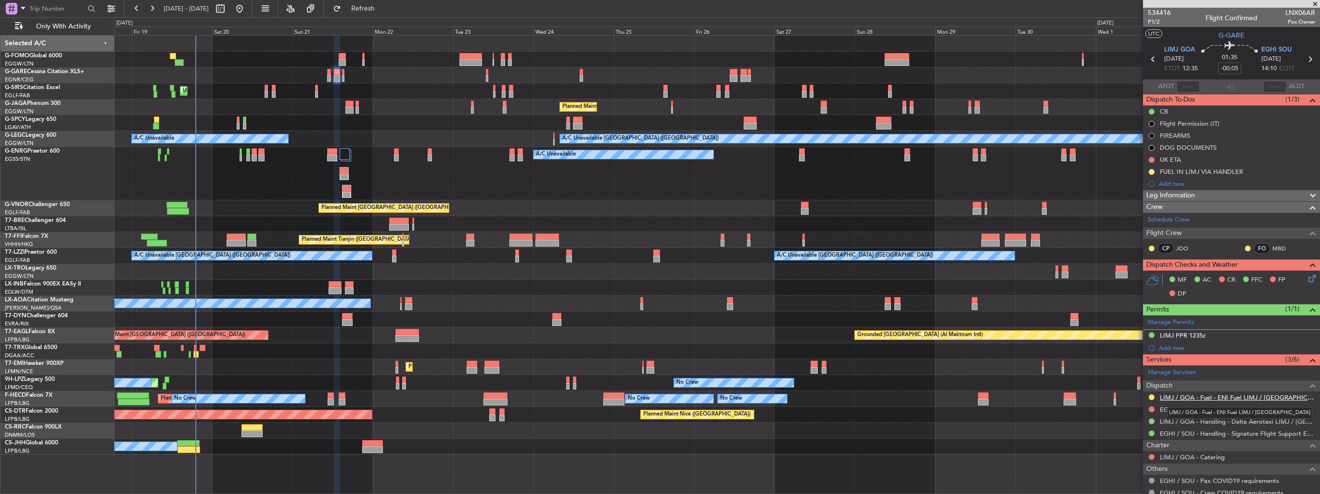
click at [1173, 399] on link "LIMJ / GOA - Fuel - ENI Fuel LIMJ / GOA" at bounding box center [1237, 397] width 155 height 8
click at [1308, 170] on img at bounding box center [1311, 171] width 7 height 9
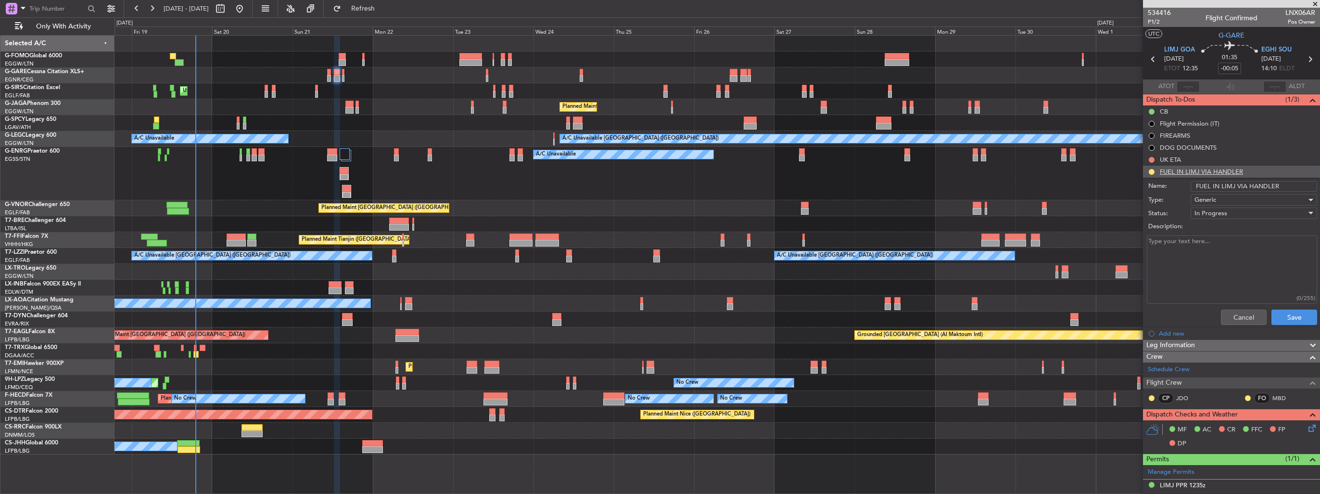
drag, startPoint x: 1288, startPoint y: 182, endPoint x: 1245, endPoint y: 182, distance: 43.3
click at [1245, 182] on input "FUEL IN LIMJ VIA HANDLER" at bounding box center [1254, 186] width 127 height 11
type input "FUEL IN LIMJ VIA WFS"
click at [1284, 309] on button "Save" at bounding box center [1294, 316] width 46 height 15
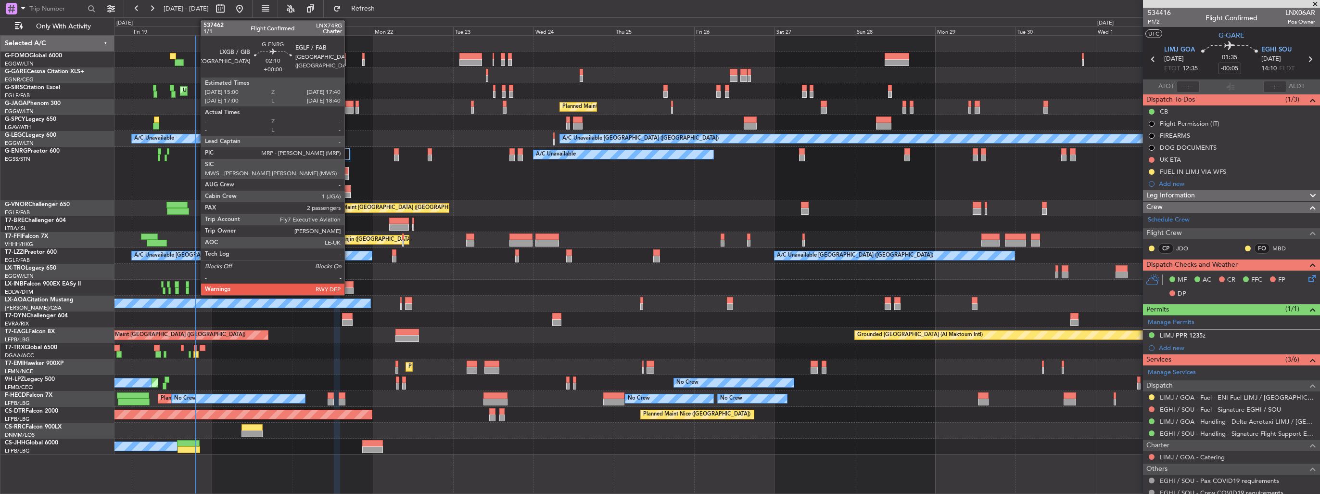
click at [349, 194] on div at bounding box center [347, 195] width 8 height 7
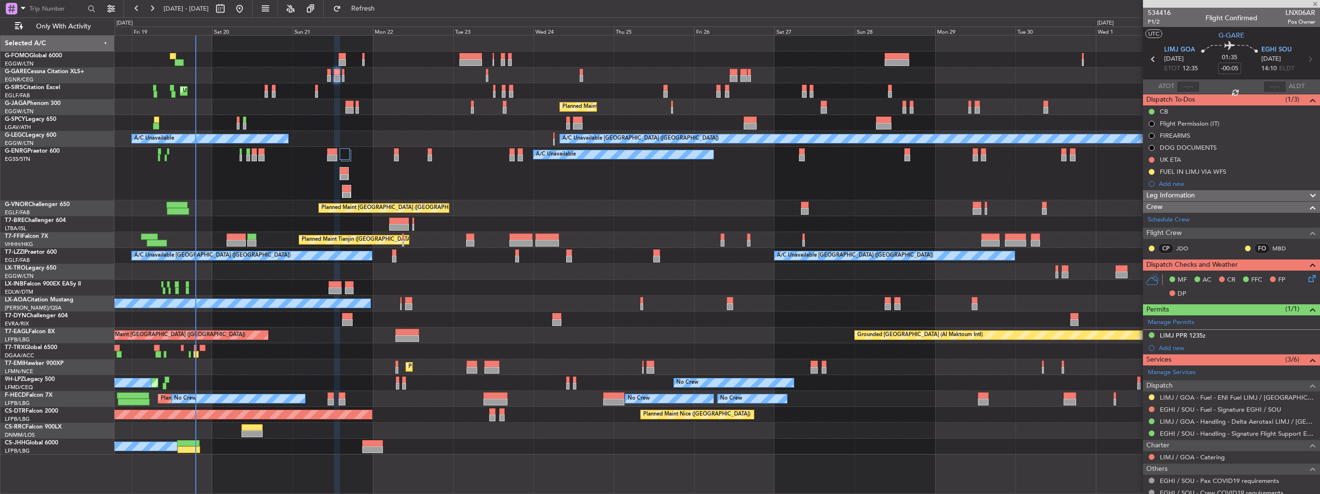
type input "2"
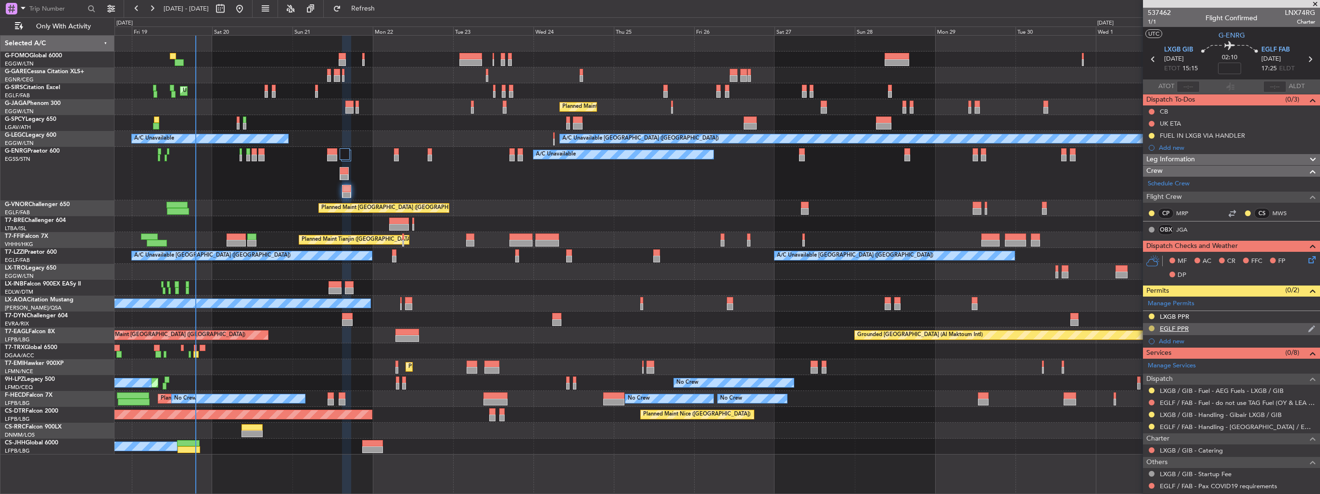
click at [1153, 325] on button at bounding box center [1152, 328] width 6 height 6
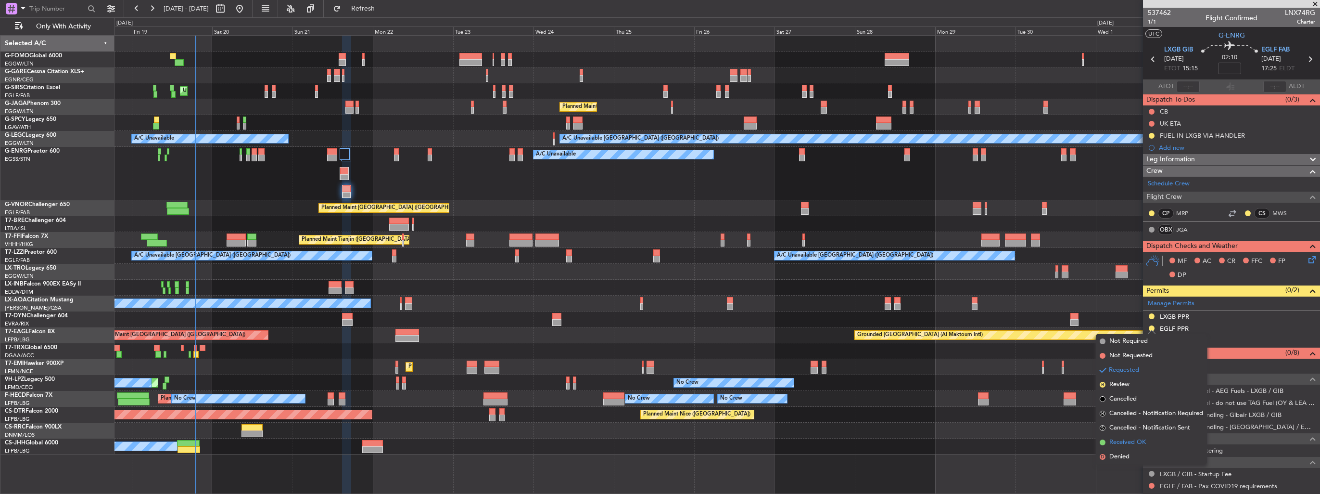
click at [1130, 445] on span "Received OK" at bounding box center [1127, 442] width 37 height 10
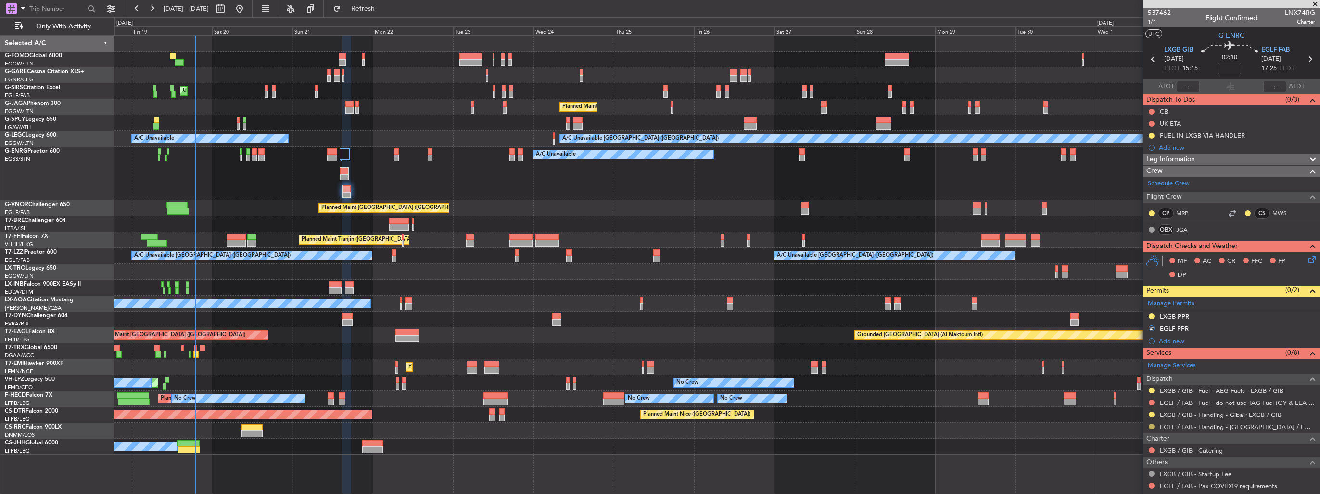
click at [1151, 426] on button at bounding box center [1152, 426] width 6 height 6
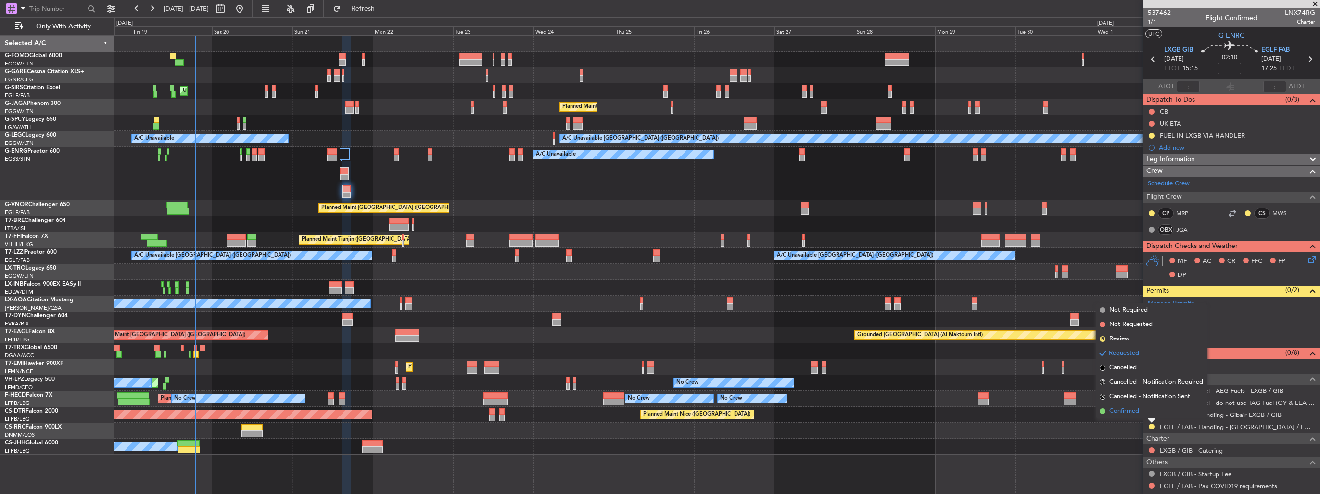
click at [1121, 412] on span "Confirmed" at bounding box center [1124, 411] width 30 height 10
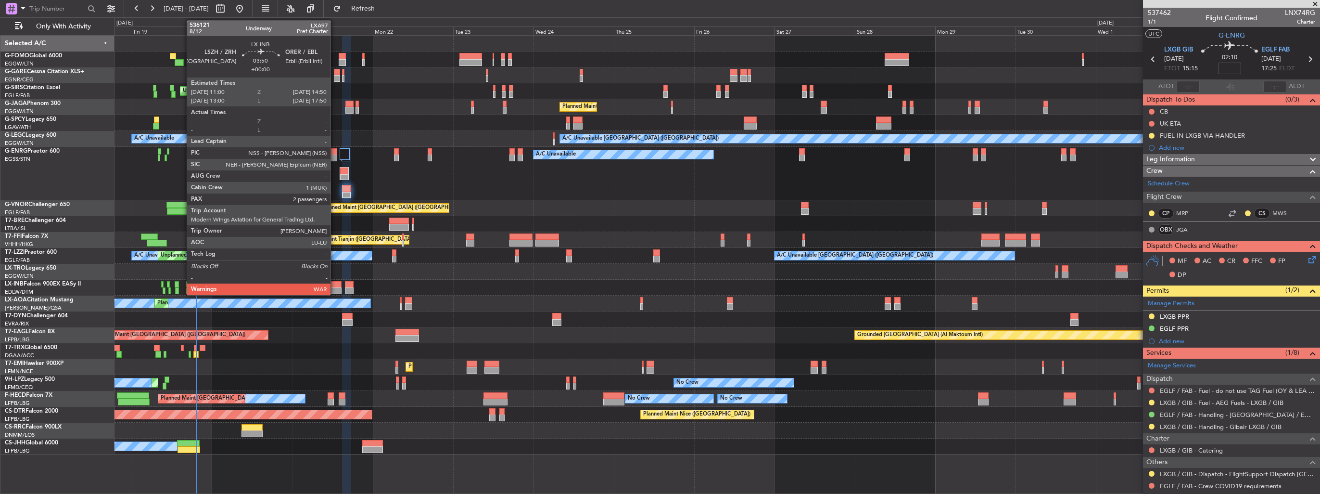
click at [335, 283] on div at bounding box center [335, 284] width 13 height 7
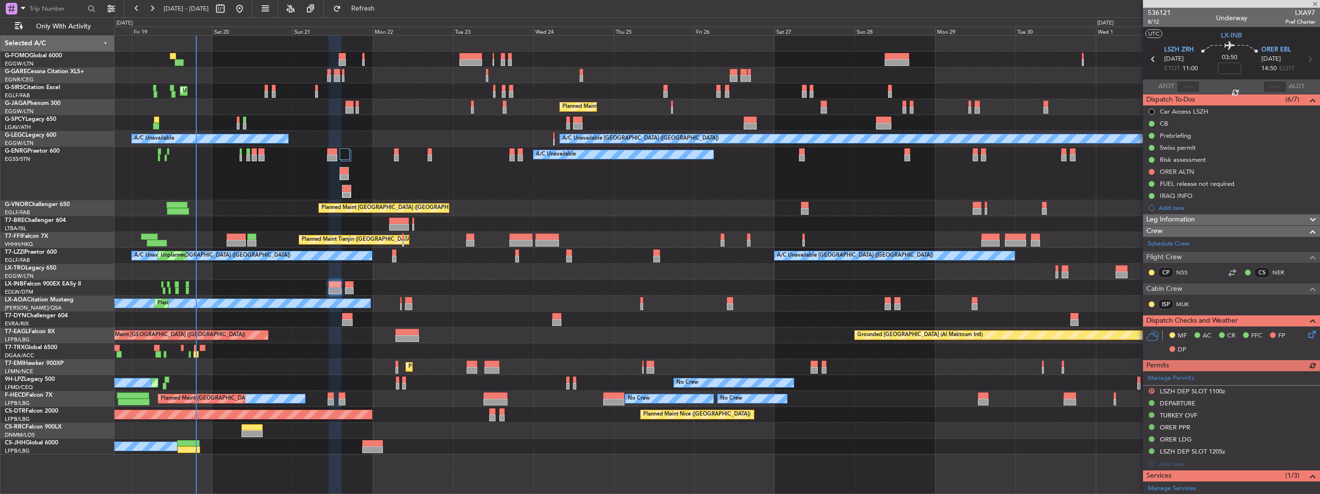
scroll to position [201, 0]
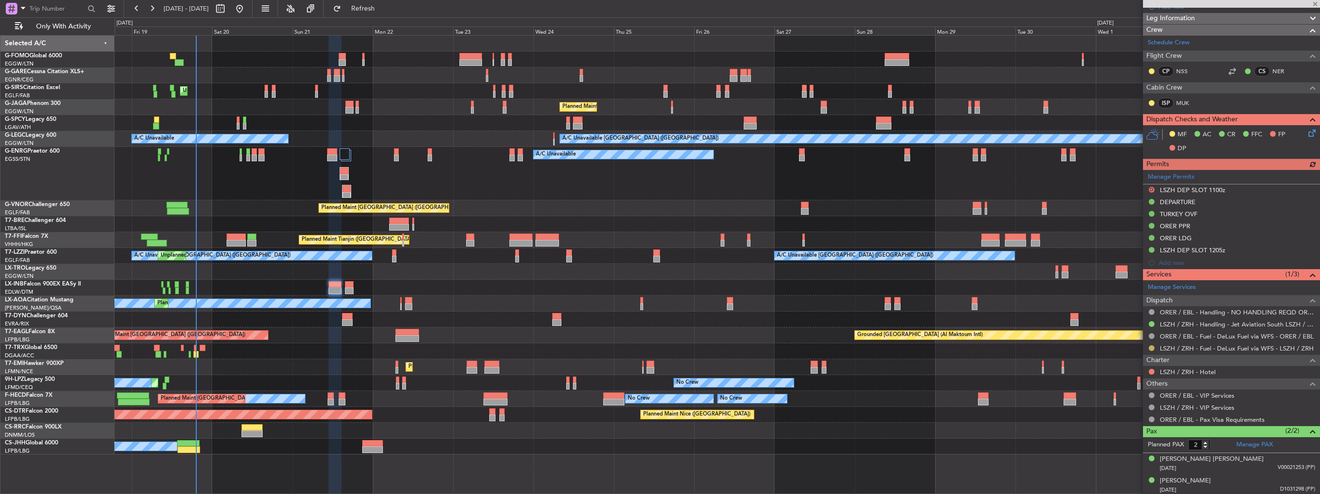
click at [1152, 347] on button at bounding box center [1152, 348] width 6 height 6
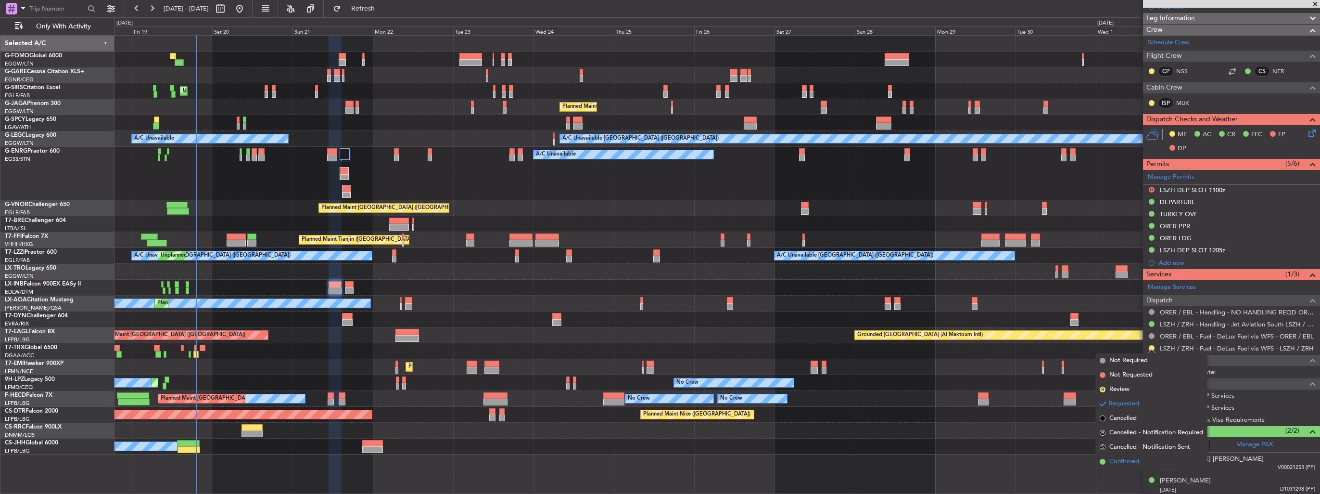
click at [1120, 455] on li "Confirmed" at bounding box center [1151, 461] width 111 height 14
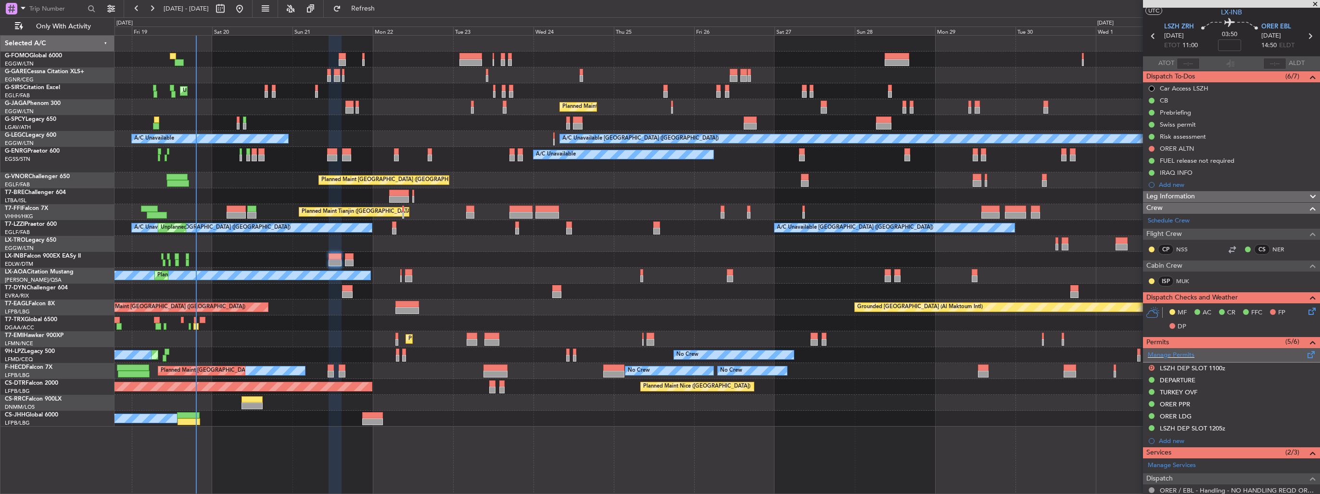
scroll to position [0, 0]
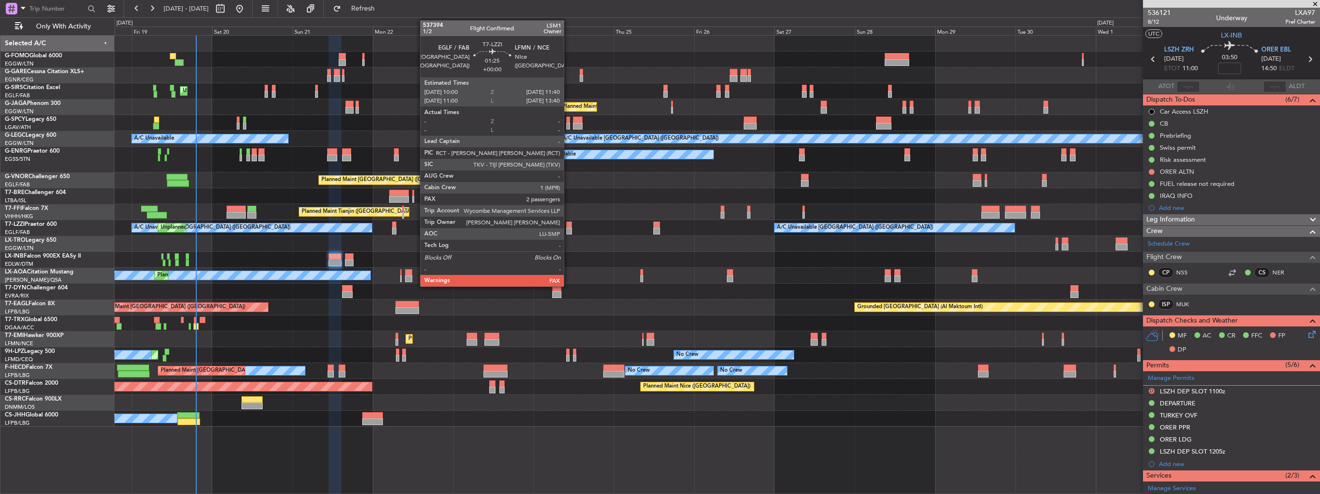
click at [568, 230] on div at bounding box center [569, 231] width 6 height 7
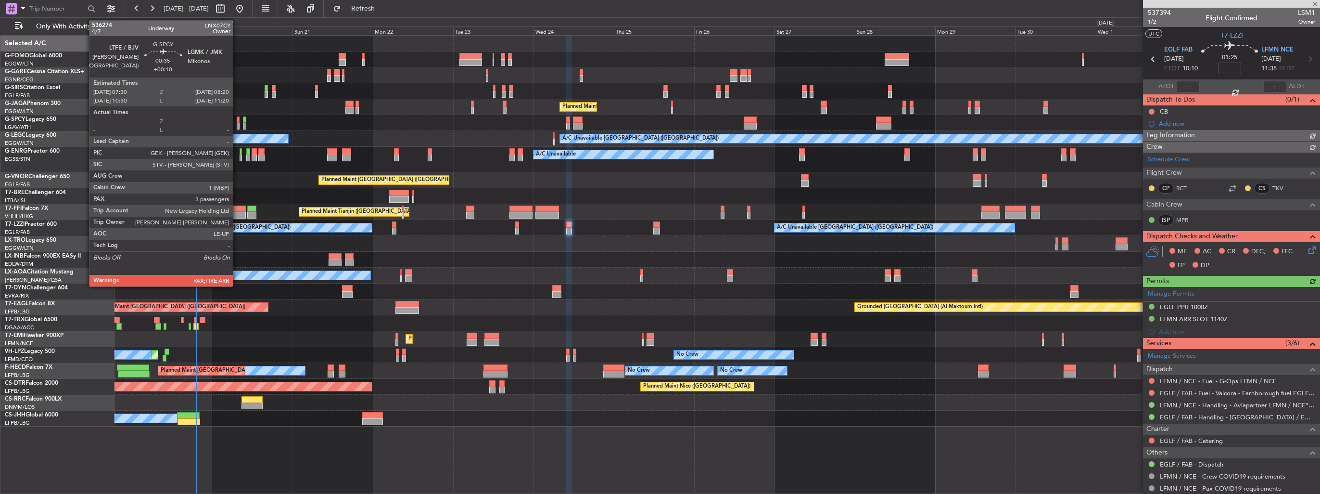
click at [237, 123] on div at bounding box center [238, 126] width 3 height 7
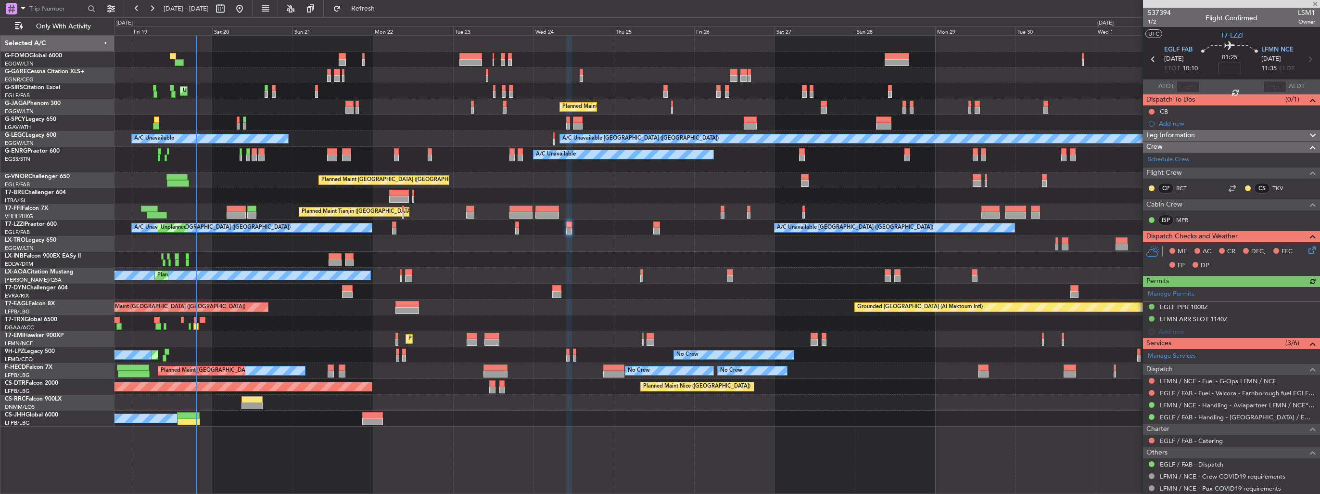
type input "+00:10"
type input "3"
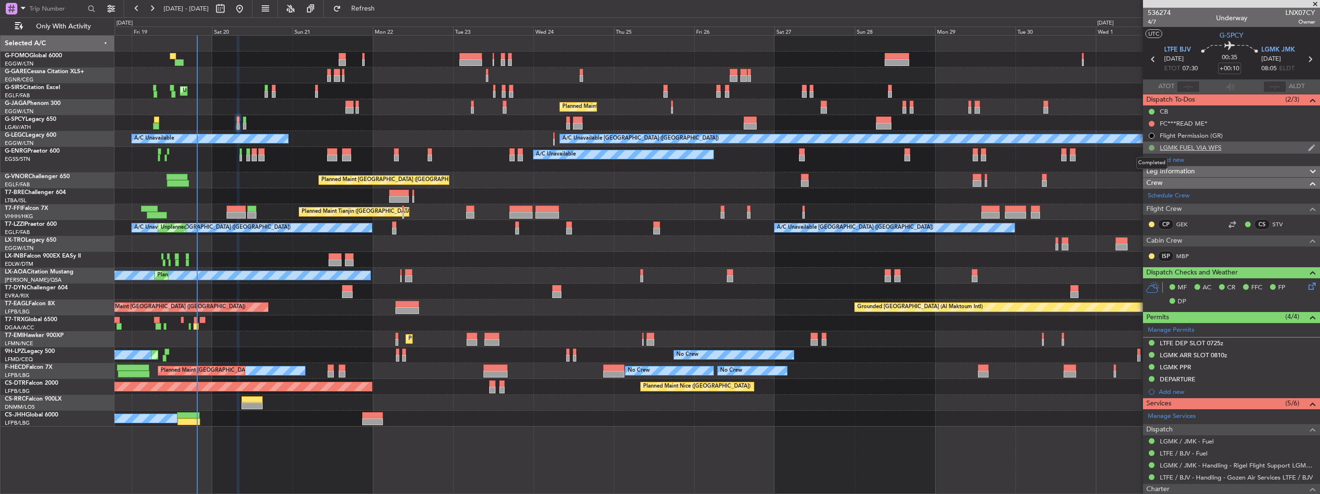
click at [1150, 148] on button at bounding box center [1152, 148] width 6 height 6
click at [1152, 207] on span "Cancelled" at bounding box center [1153, 205] width 27 height 10
click at [1151, 440] on button at bounding box center [1152, 441] width 6 height 6
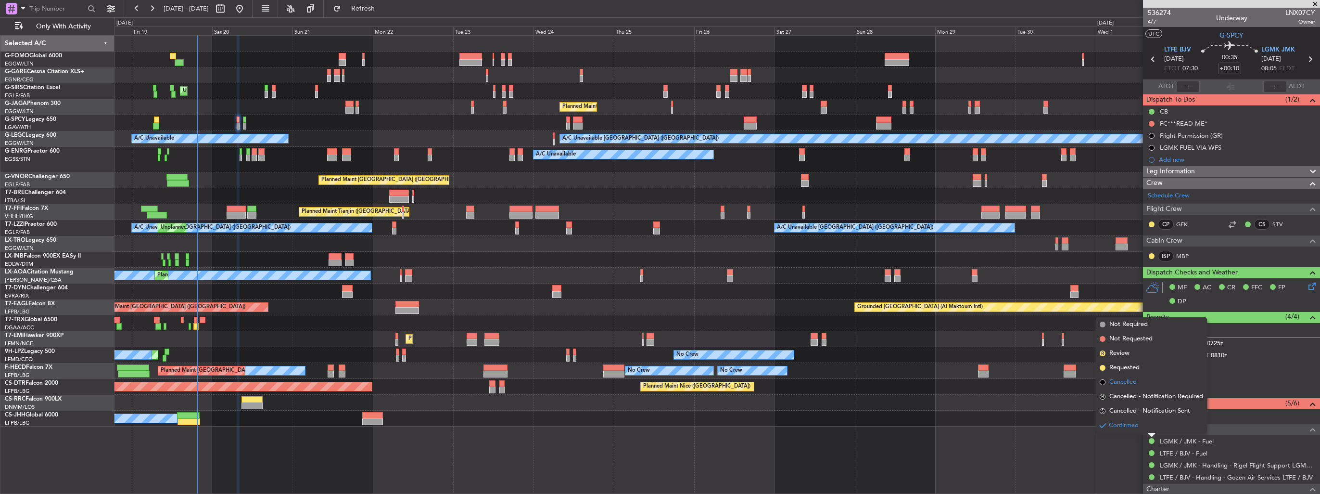
click at [1129, 386] on span "Cancelled" at bounding box center [1122, 382] width 27 height 10
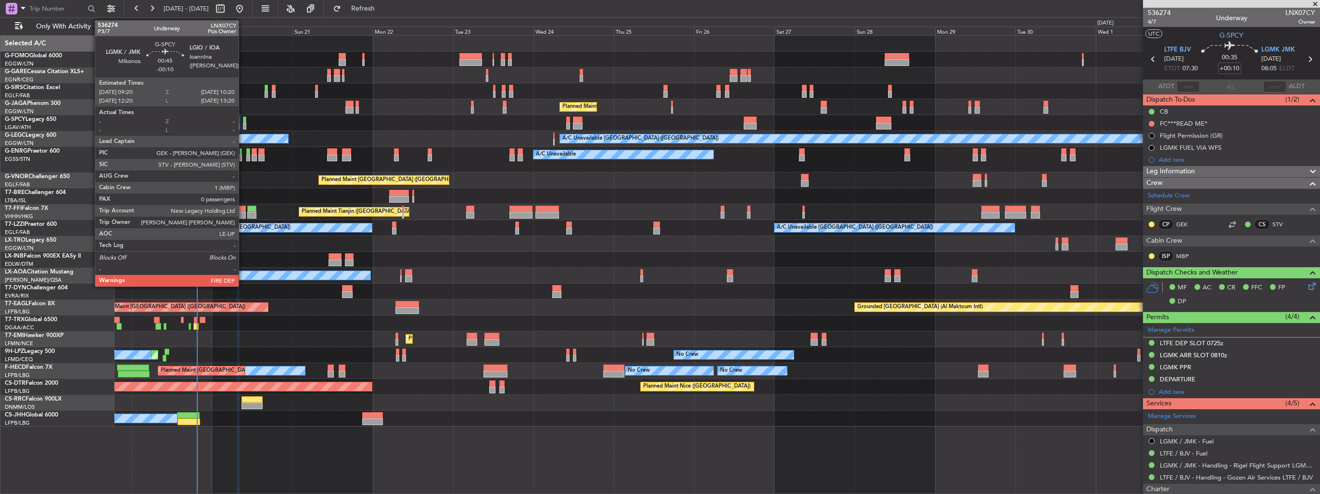
click at [243, 126] on div at bounding box center [244, 126] width 3 height 7
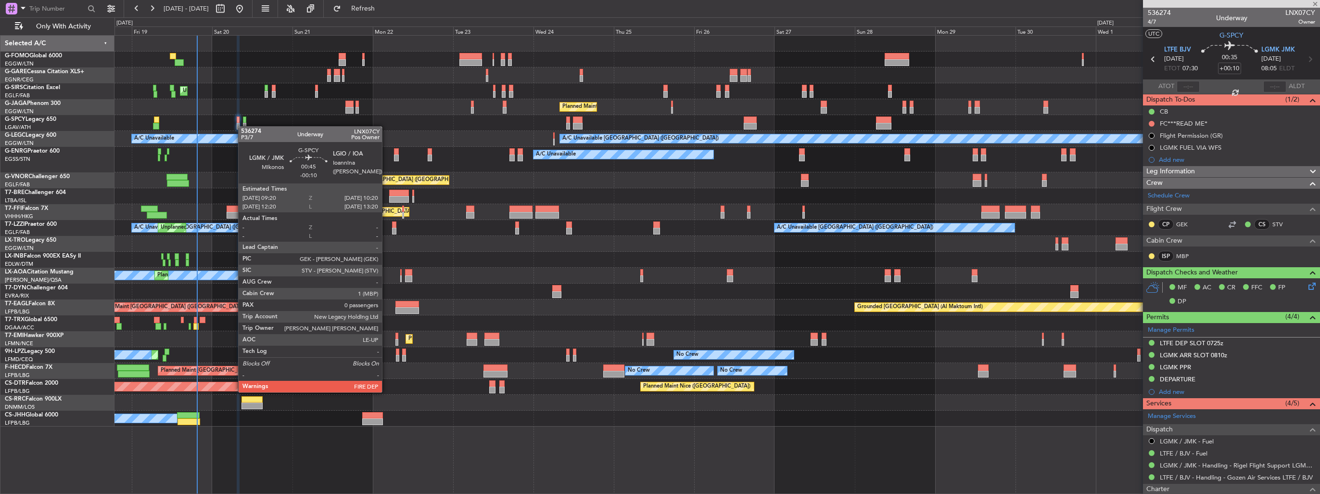
type input "-00:10"
type input "0"
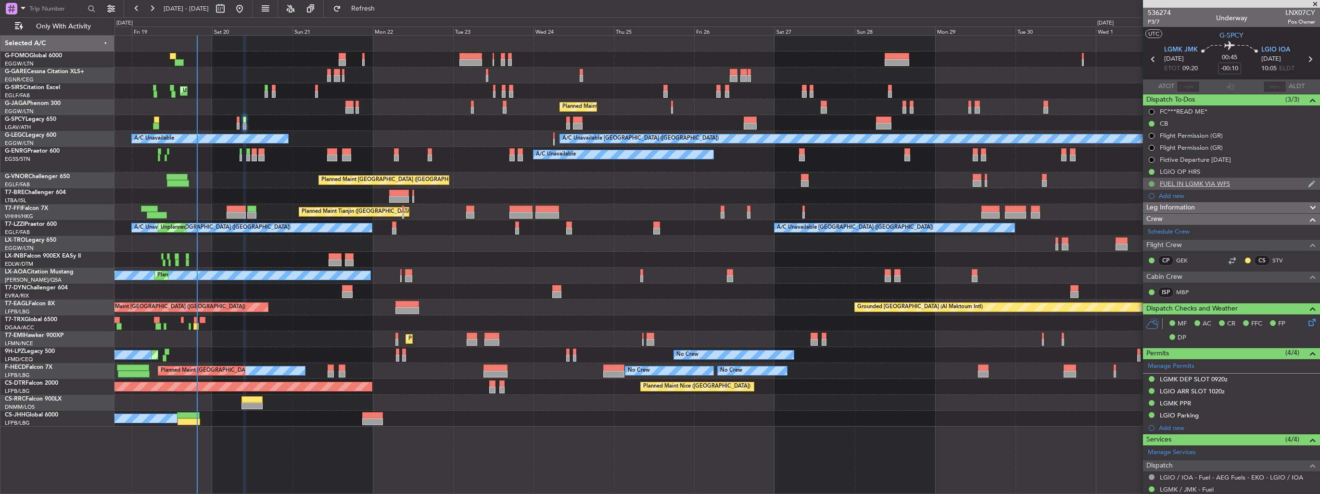
click at [1150, 184] on button at bounding box center [1152, 184] width 6 height 6
click at [1150, 242] on span "Cancelled" at bounding box center [1153, 241] width 27 height 10
click at [1151, 486] on button at bounding box center [1152, 489] width 6 height 6
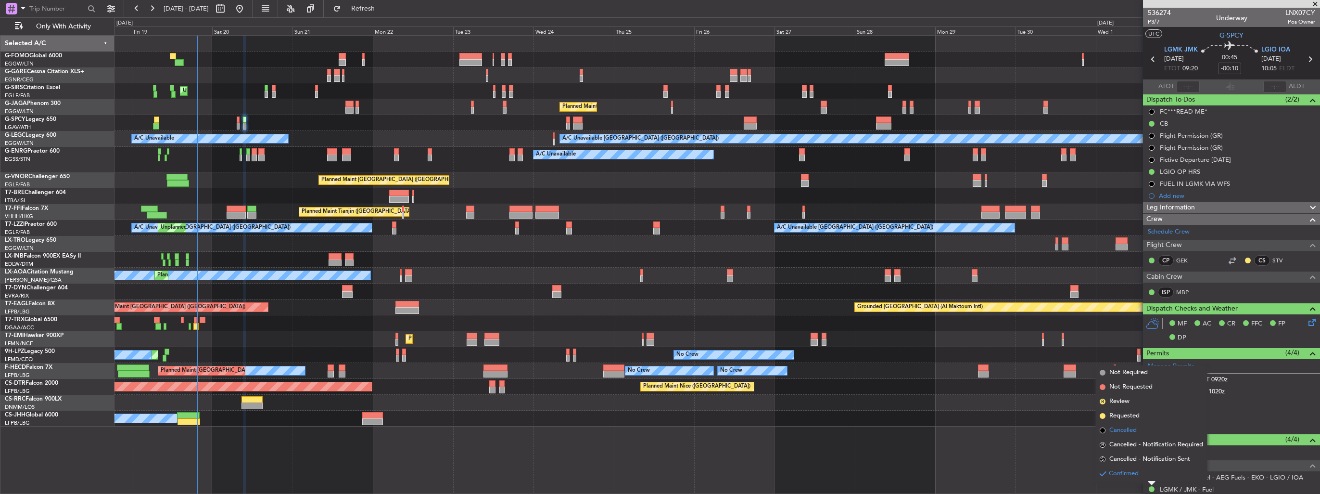
click at [1128, 427] on span "Cancelled" at bounding box center [1122, 430] width 27 height 10
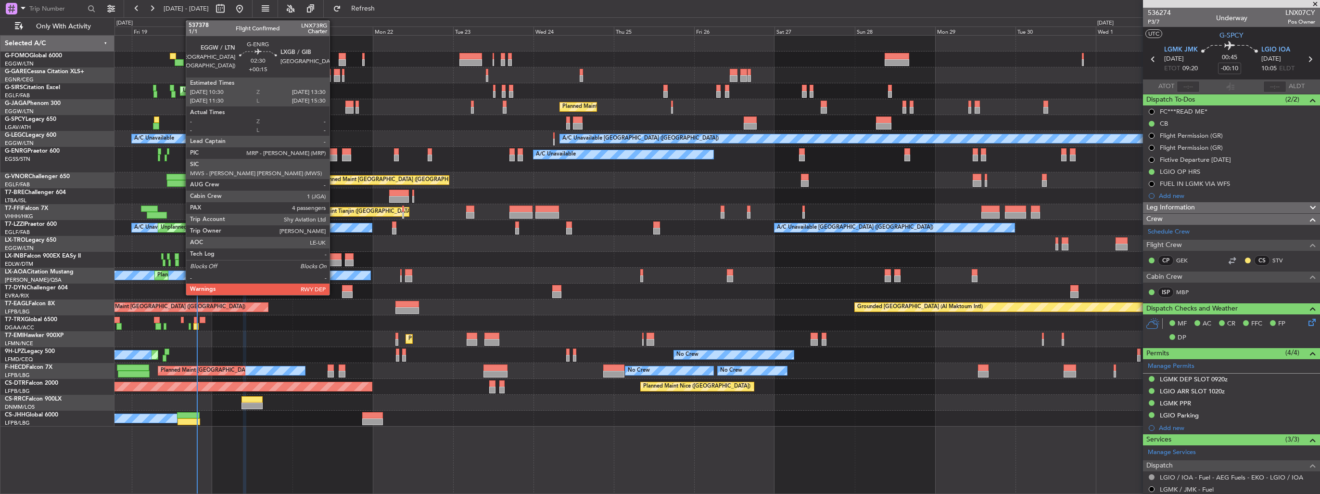
click at [334, 158] on div at bounding box center [332, 157] width 10 height 7
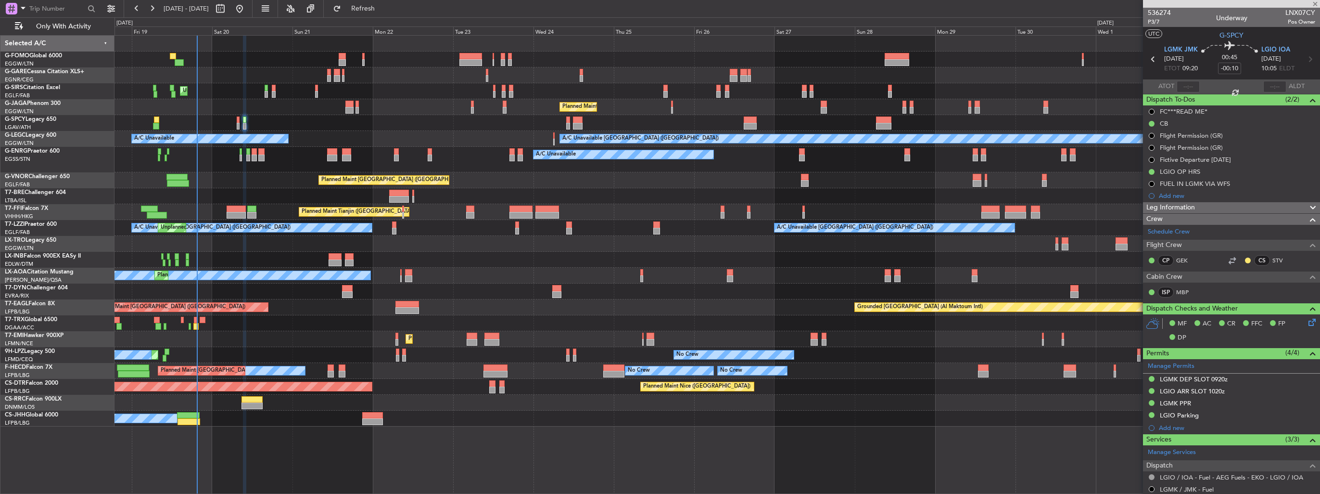
type input "+00:15"
type input "4"
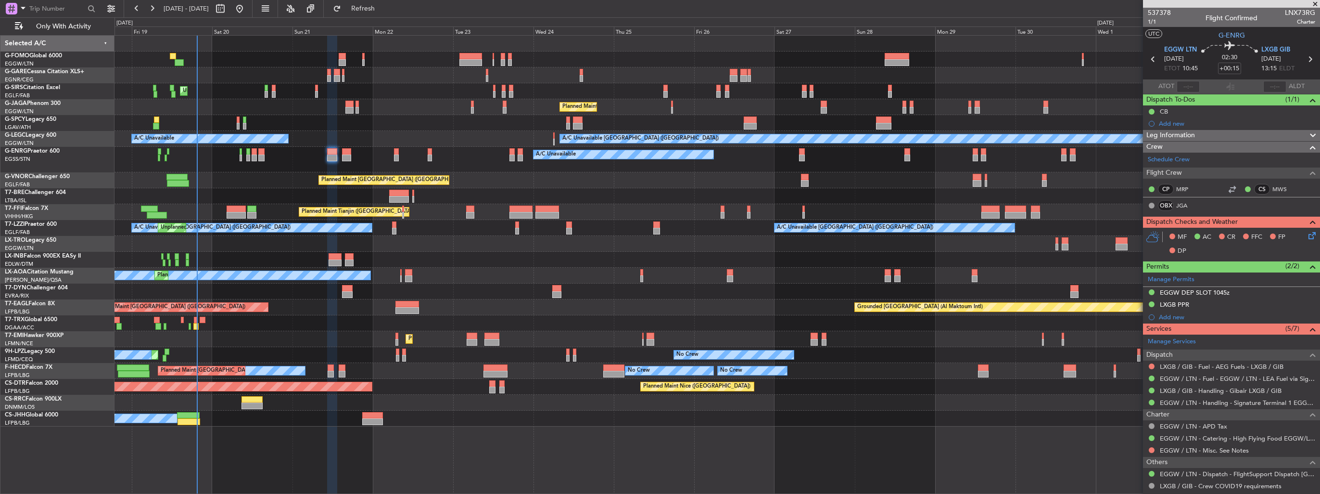
scroll to position [134, 0]
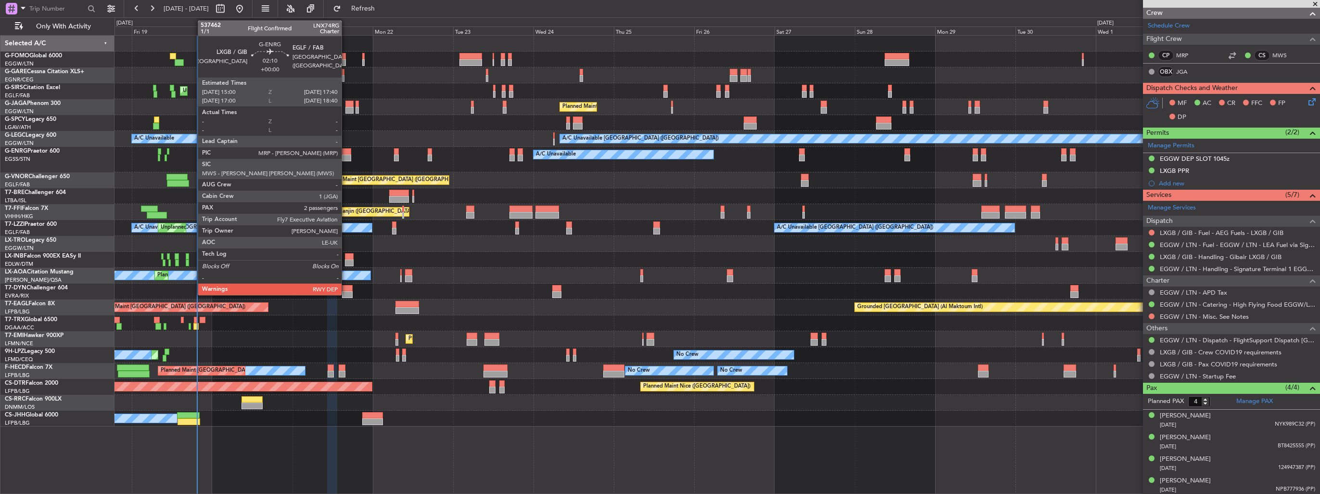
click at [346, 157] on div at bounding box center [346, 157] width 9 height 7
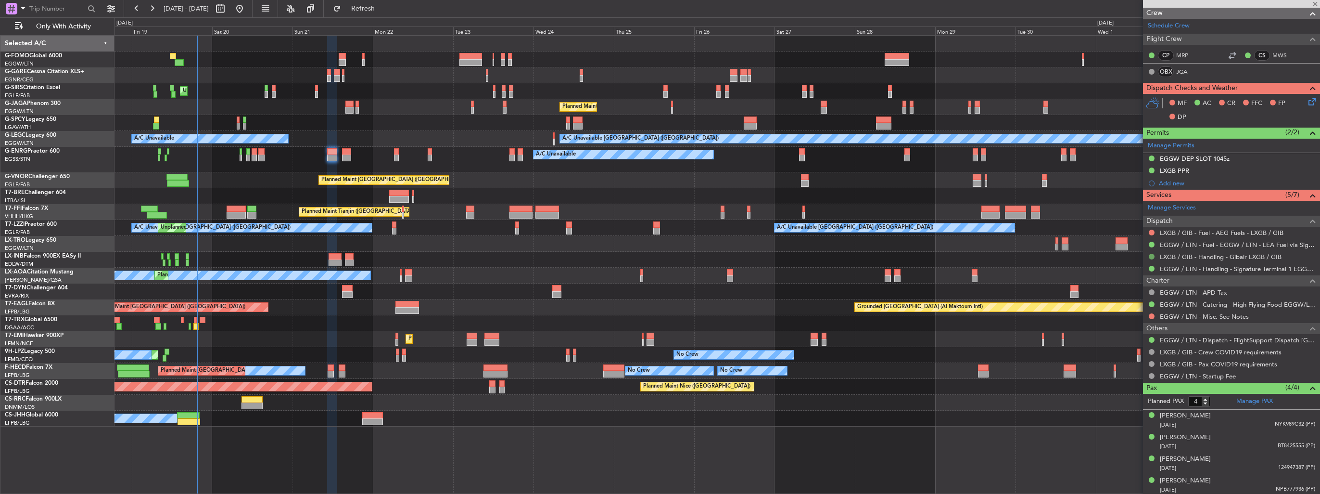
type input "2"
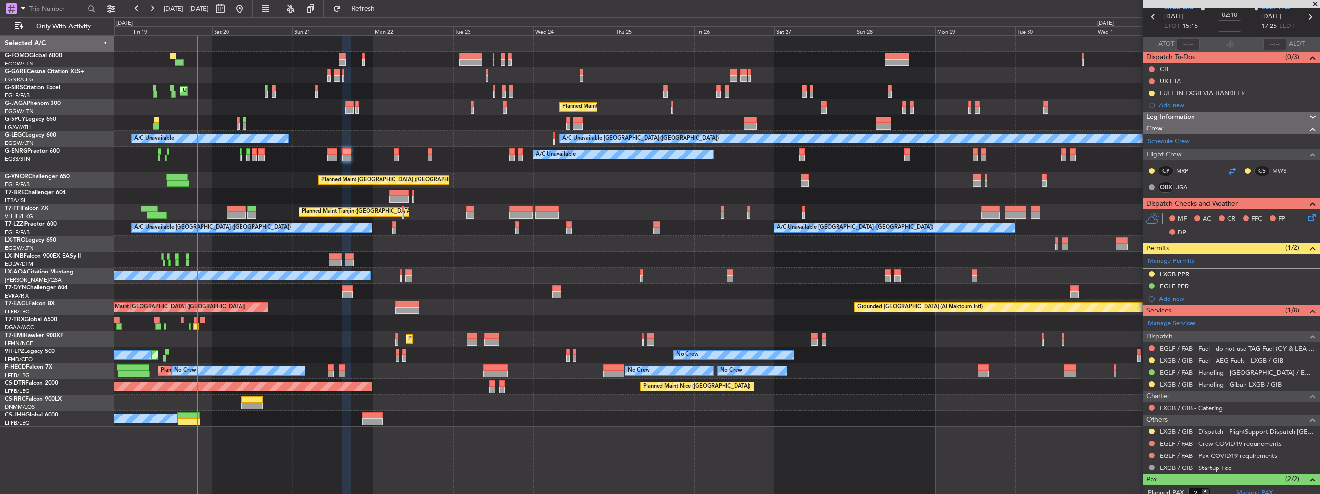
scroll to position [0, 0]
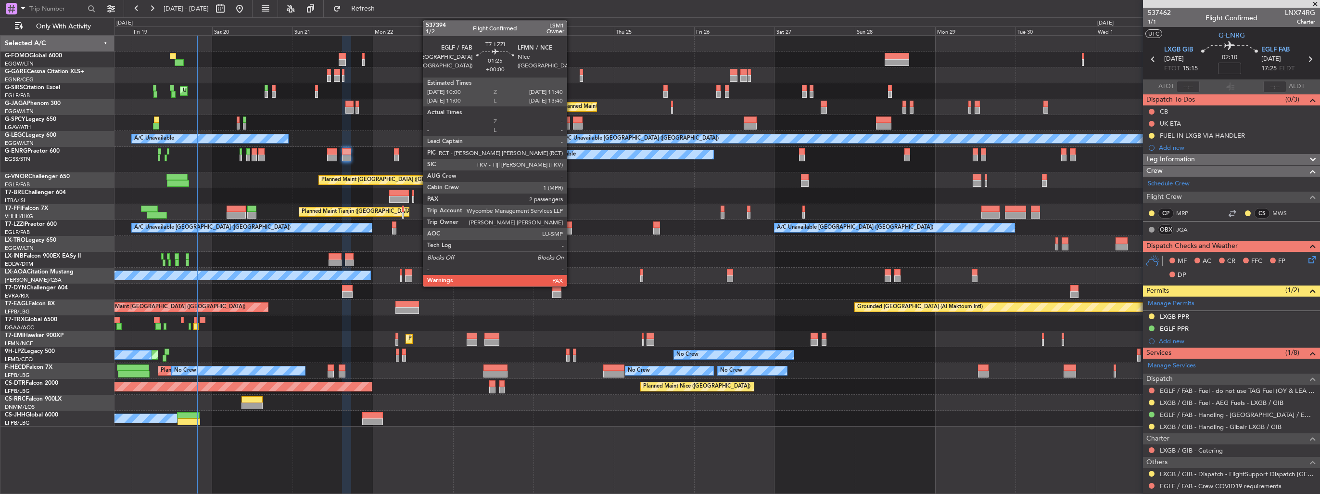
click at [571, 230] on div at bounding box center [569, 231] width 6 height 7
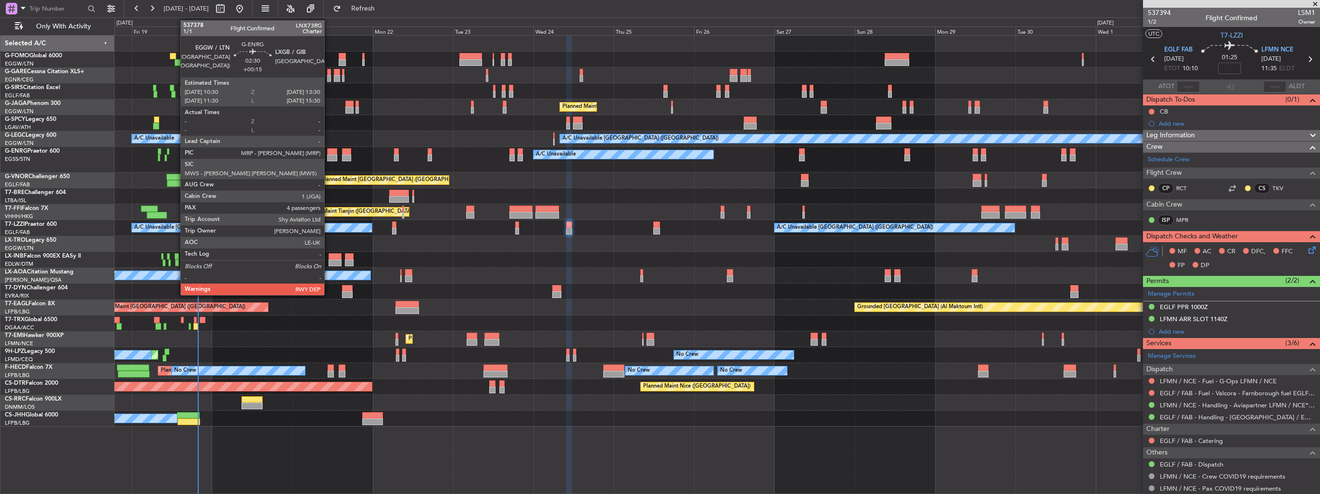
click at [329, 151] on div at bounding box center [332, 151] width 10 height 7
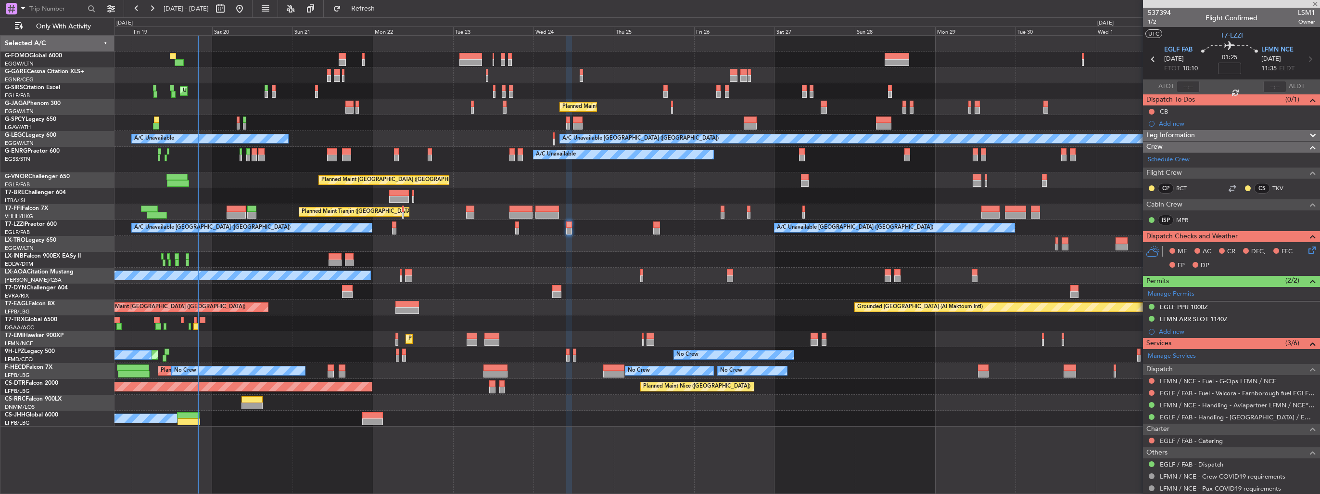
type input "+00:15"
type input "4"
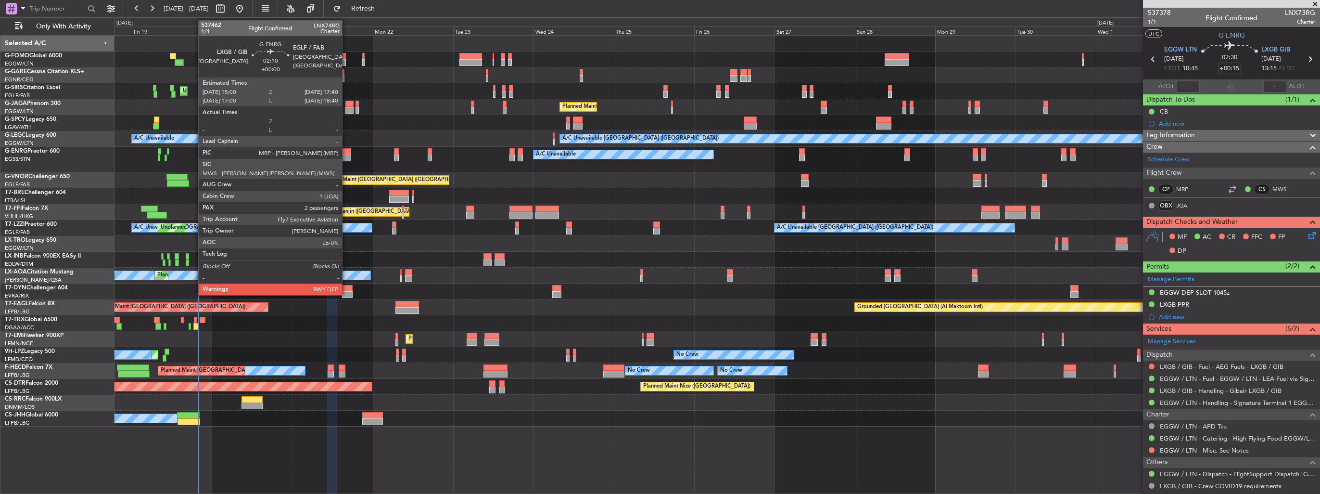
click at [346, 156] on div at bounding box center [346, 157] width 9 height 7
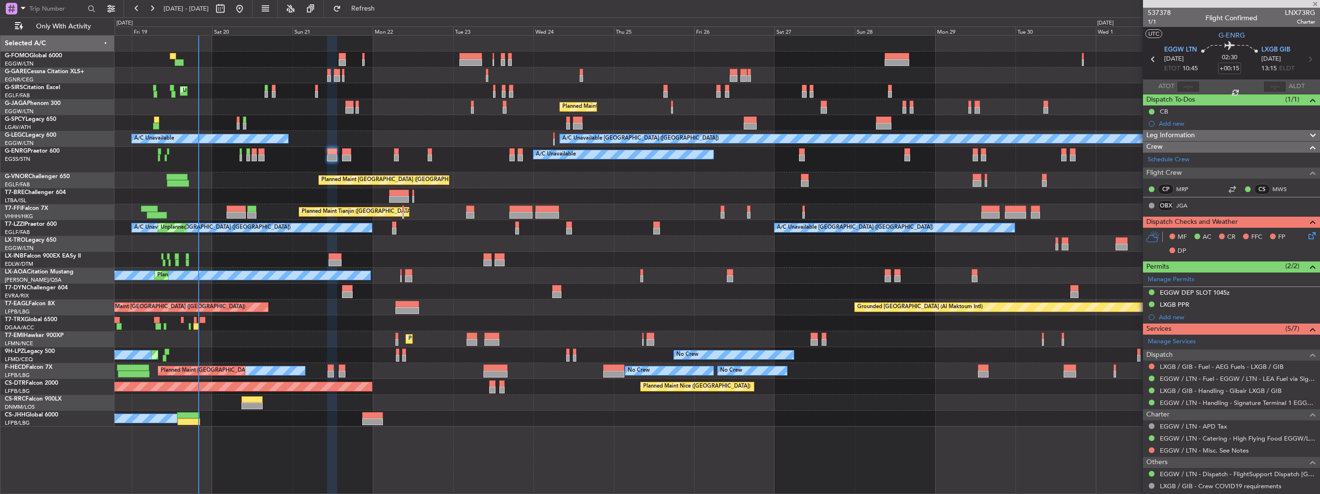
type input "2"
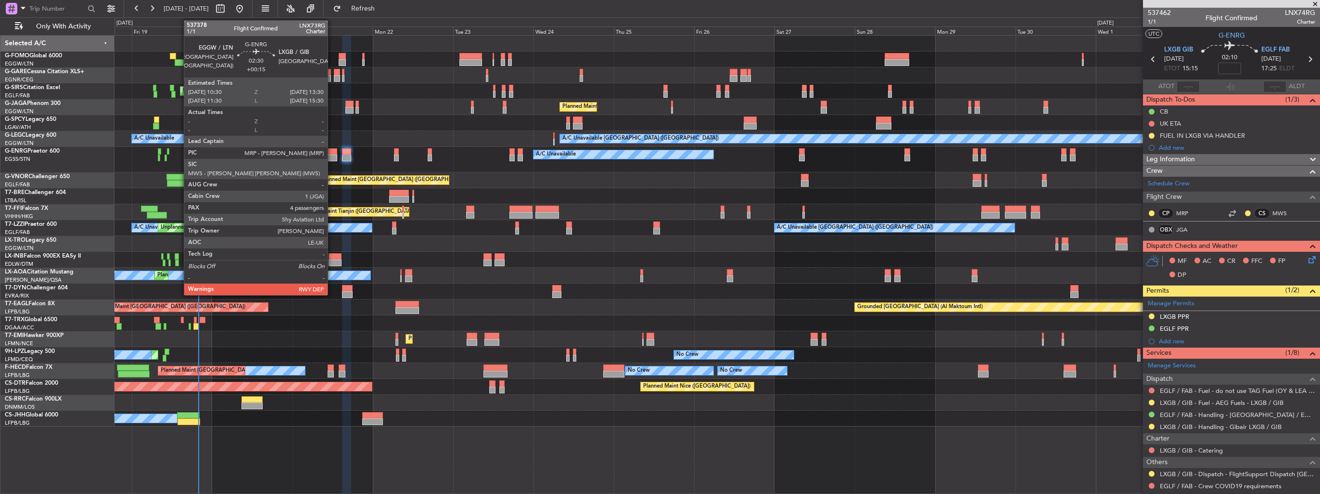
click at [332, 151] on div at bounding box center [332, 151] width 10 height 7
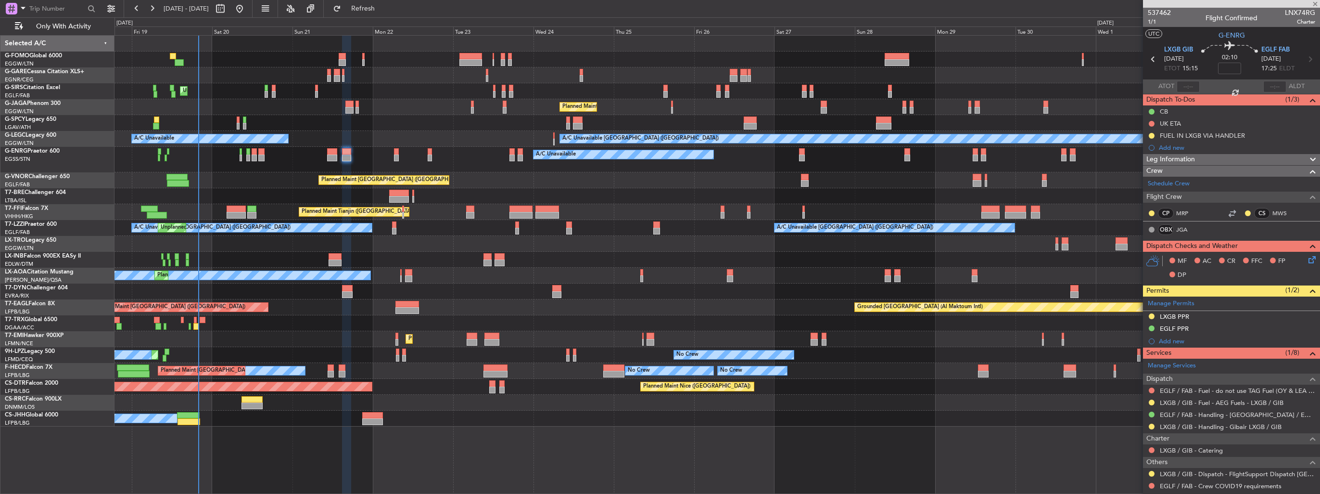
type input "+00:15"
type input "4"
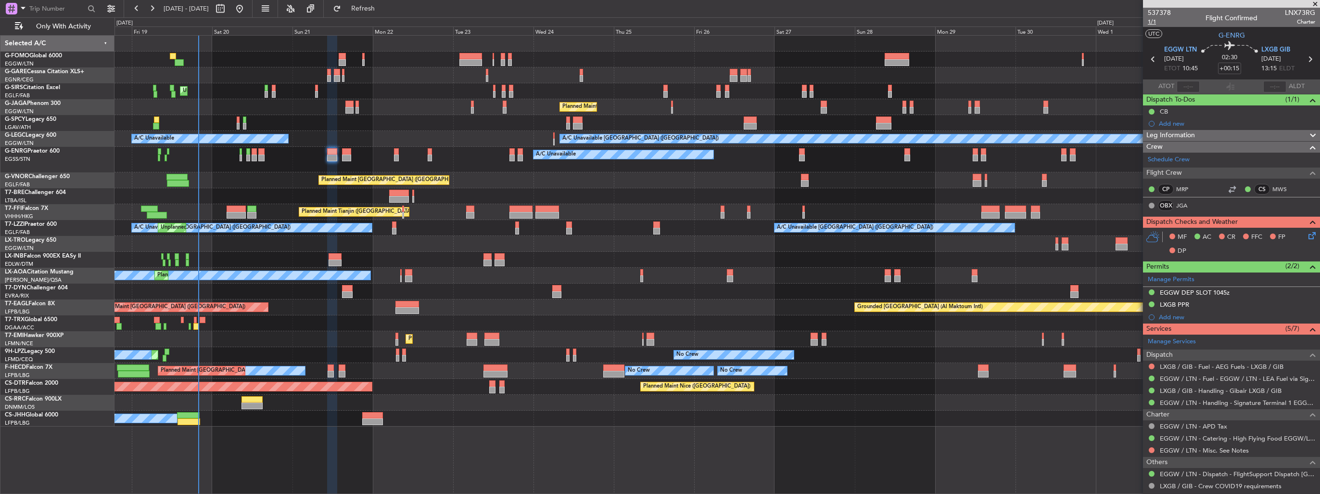
click at [1152, 22] on span "1/1" at bounding box center [1159, 22] width 23 height 8
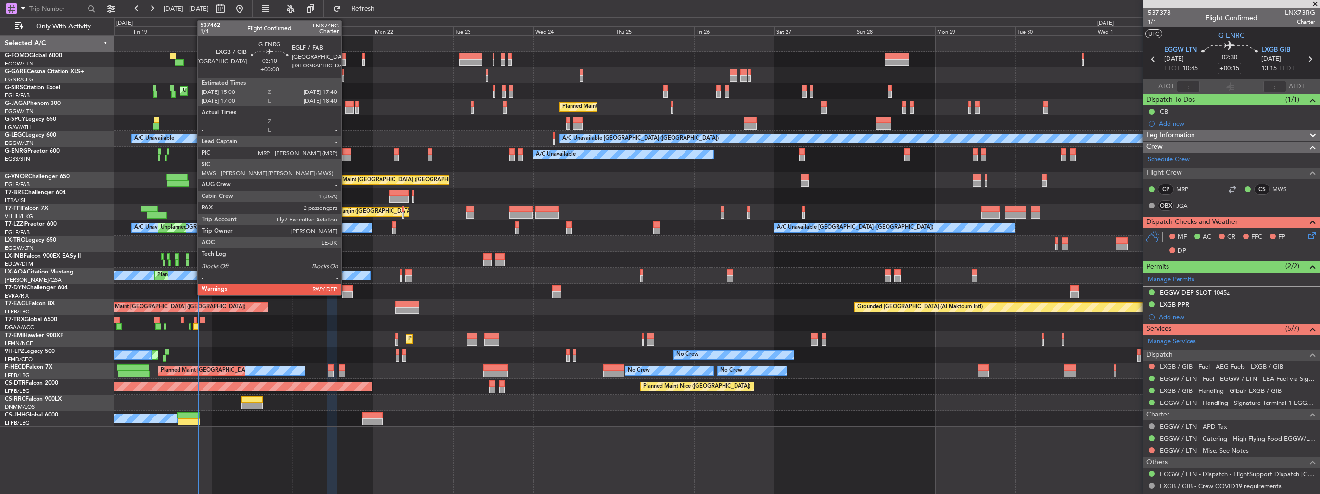
click at [345, 152] on div at bounding box center [346, 151] width 9 height 7
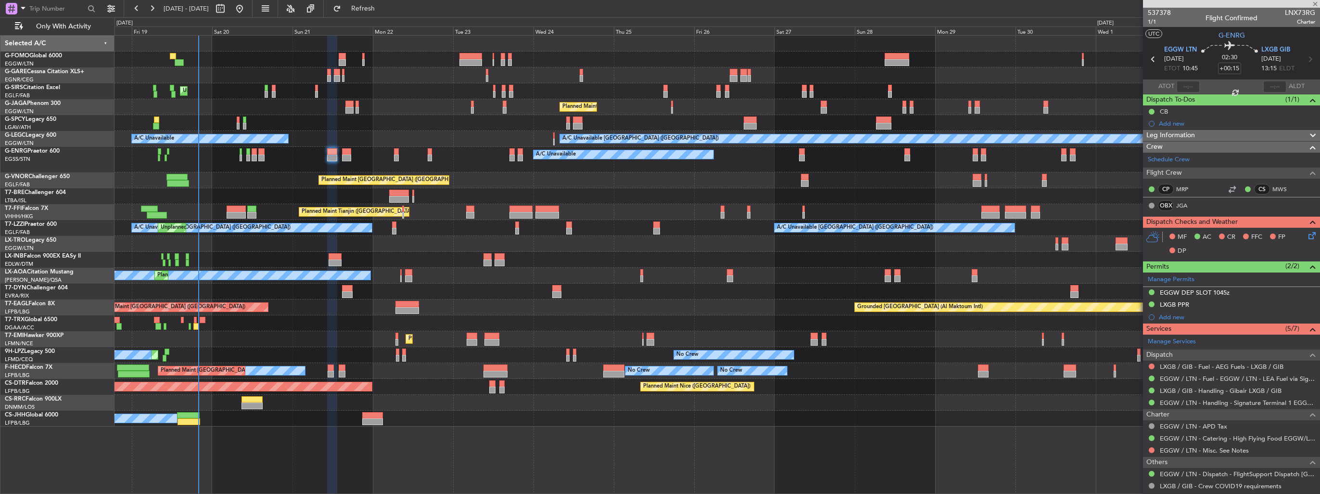
type input "2"
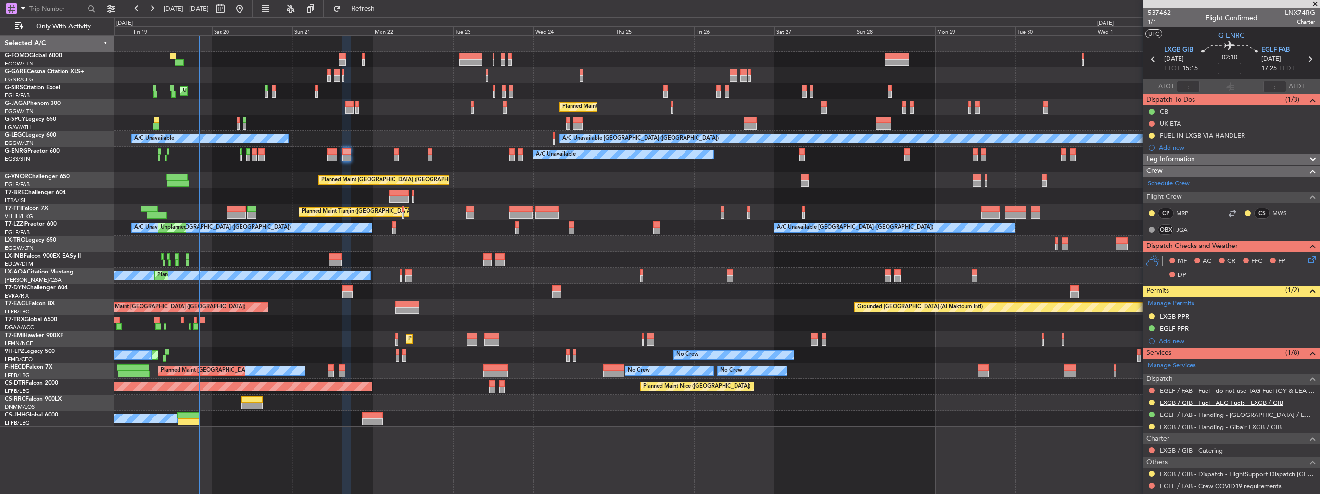
click at [1243, 398] on link "LXGB / GIB - Fuel - AEG Fuels - LXGB / GIB" at bounding box center [1222, 402] width 124 height 8
click at [1308, 135] on img at bounding box center [1311, 135] width 7 height 9
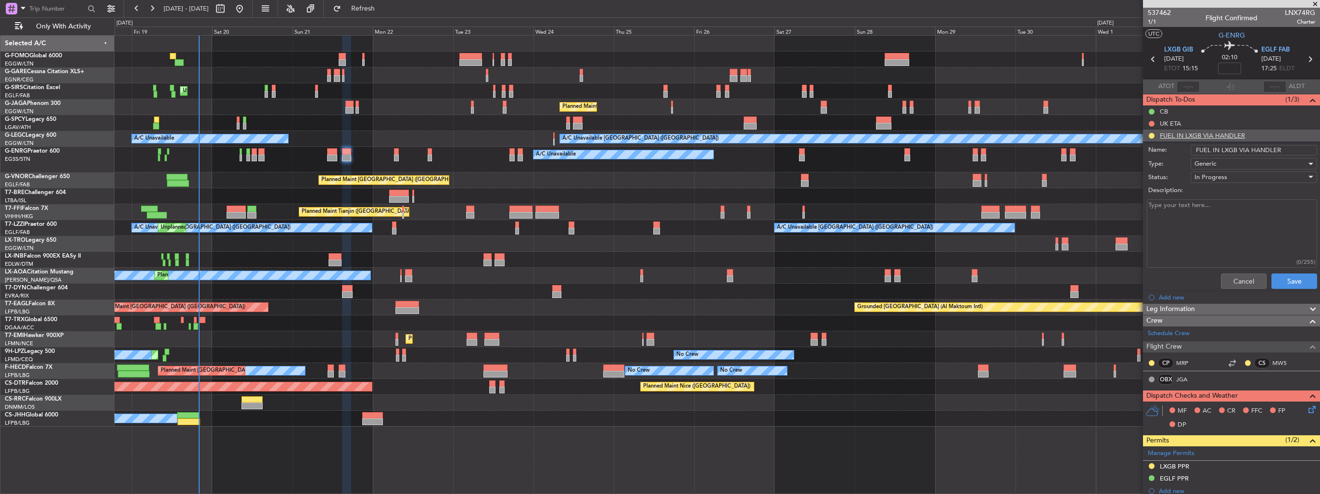
drag, startPoint x: 1284, startPoint y: 148, endPoint x: 1249, endPoint y: 143, distance: 35.4
click at [1249, 143] on div "Name: FUEL IN LXGB VIA HANDLER" at bounding box center [1231, 150] width 187 height 14
type input "FUEL IN LXGB VIA WFS"
click at [1282, 281] on button "Save" at bounding box center [1294, 280] width 46 height 15
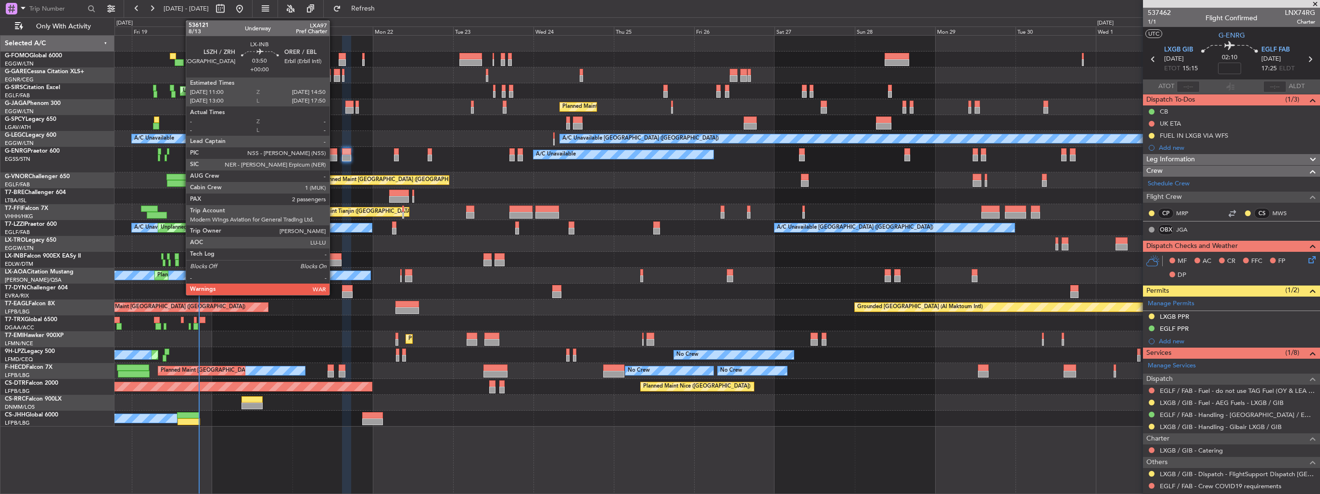
click at [334, 260] on div at bounding box center [335, 262] width 13 height 7
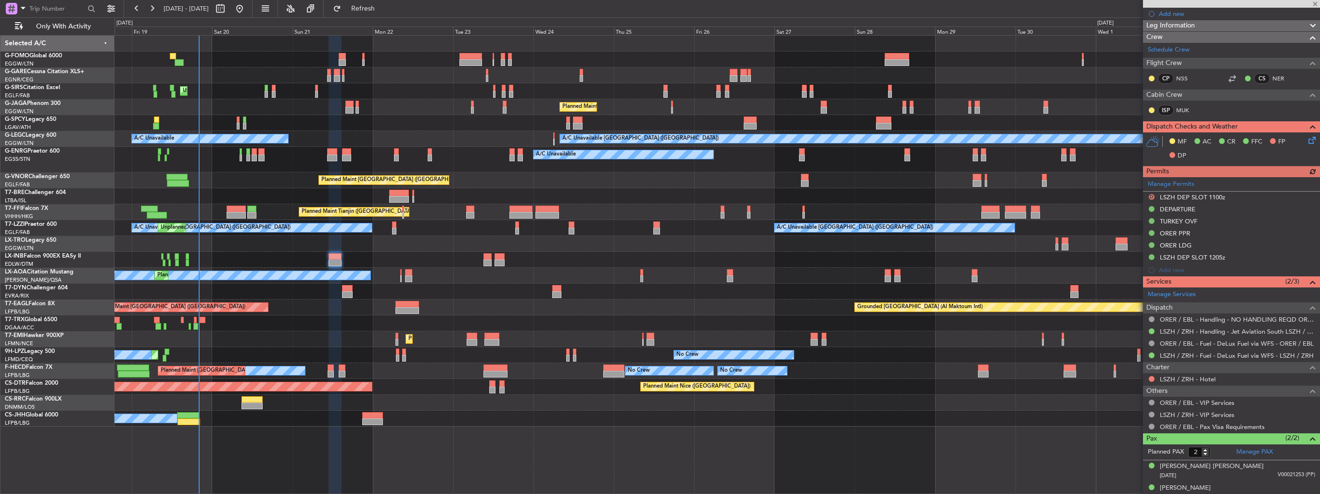
scroll to position [201, 0]
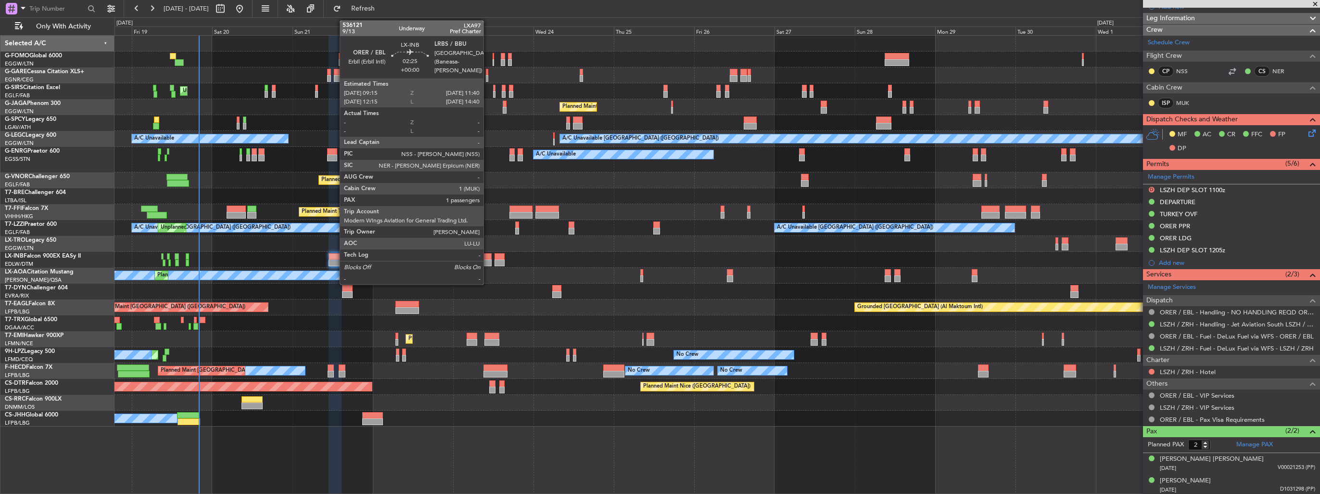
click at [488, 261] on div at bounding box center [487, 262] width 8 height 7
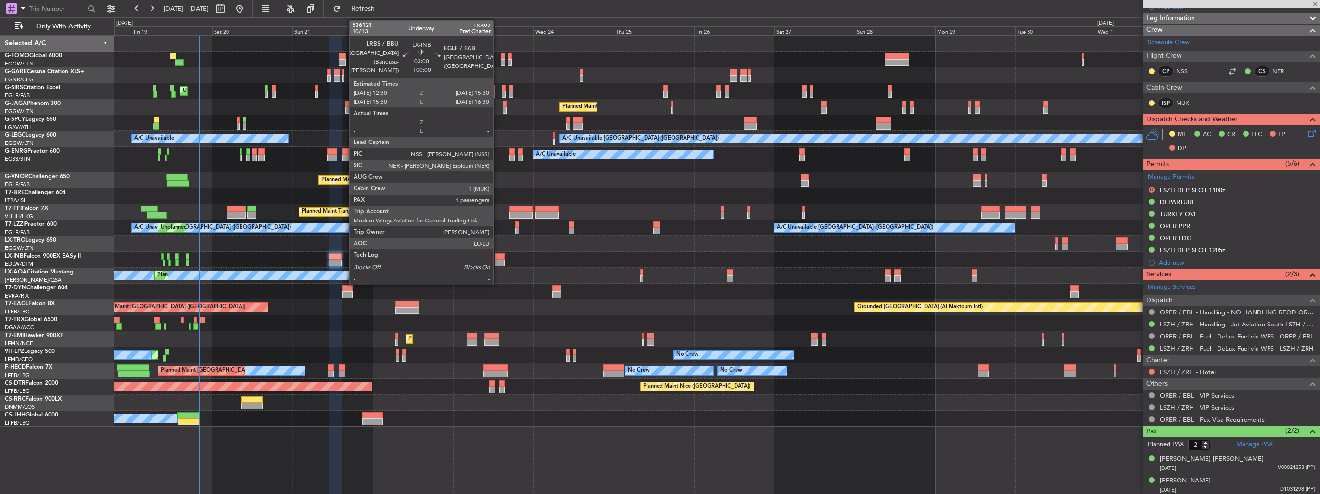
type input "1"
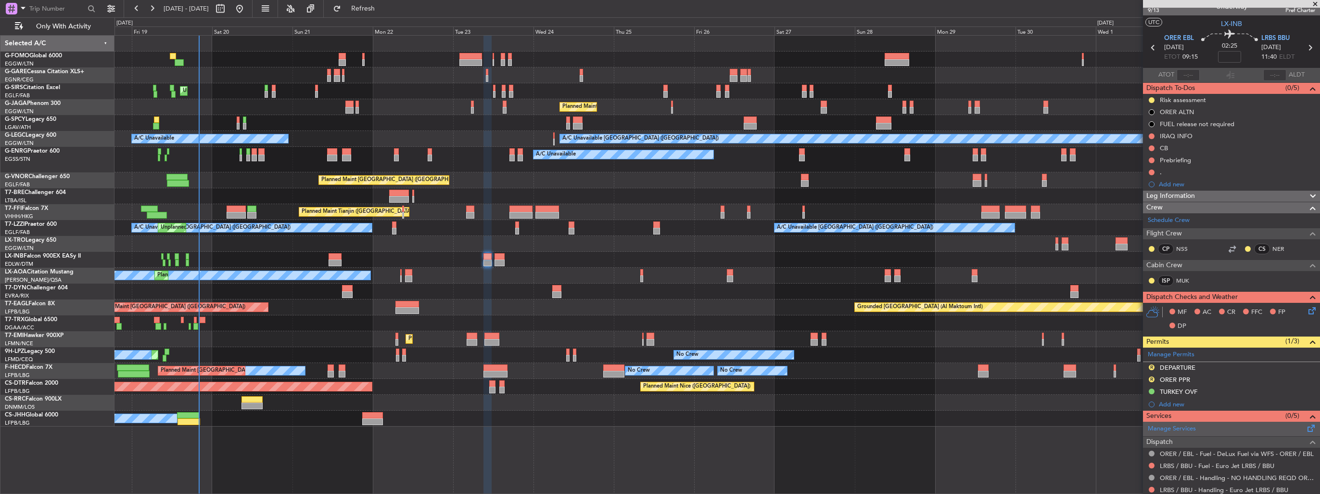
scroll to position [0, 0]
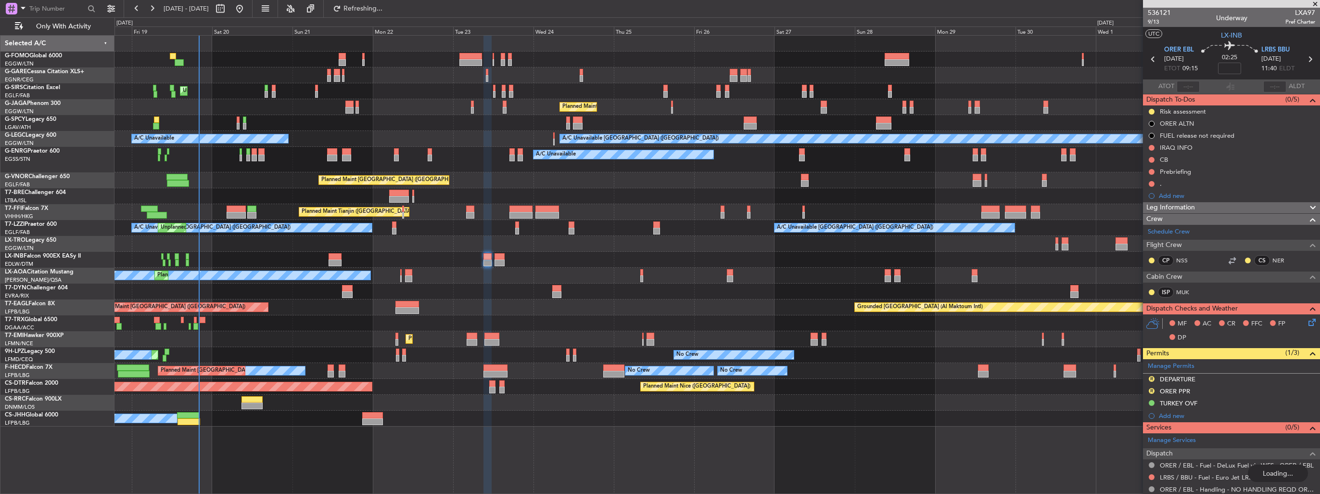
type input "+00:15"
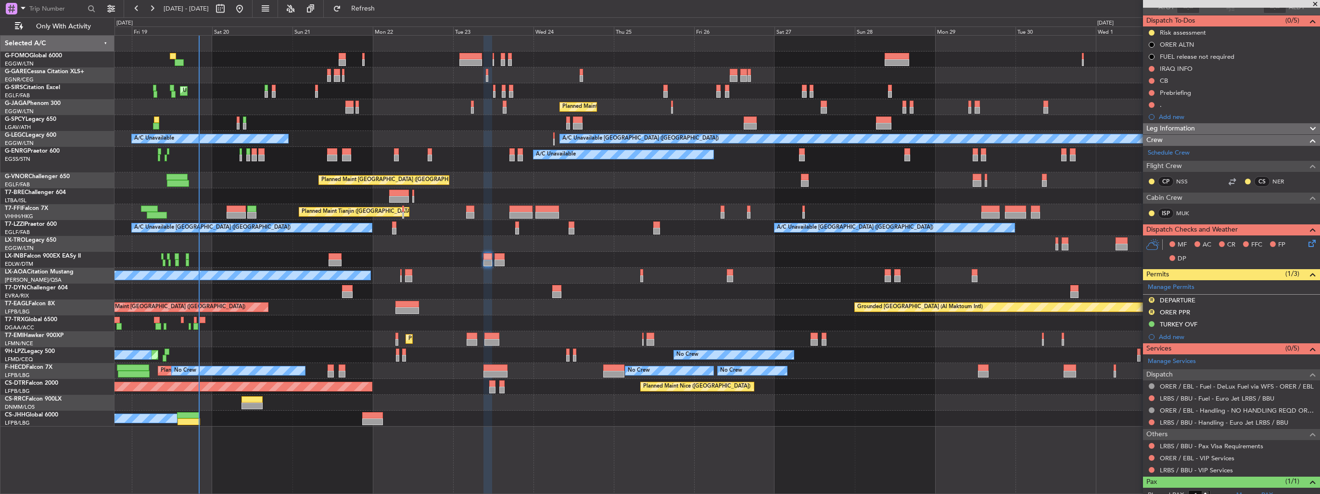
scroll to position [108, 0]
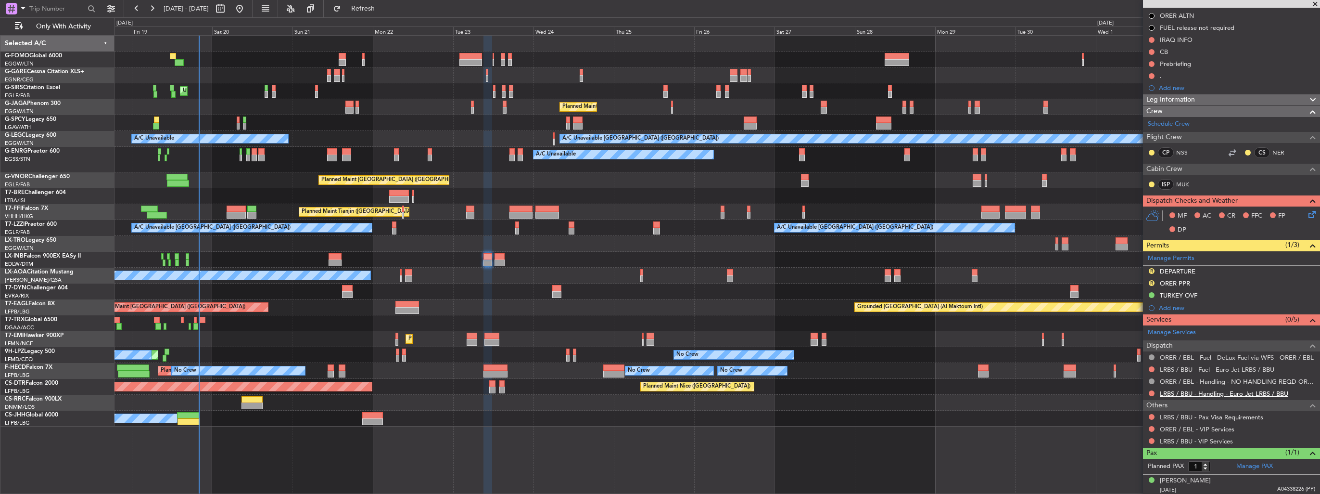
click at [1206, 394] on link "LRBS / BBU - Handling - Euro Jet LRBS / BBU" at bounding box center [1224, 393] width 128 height 8
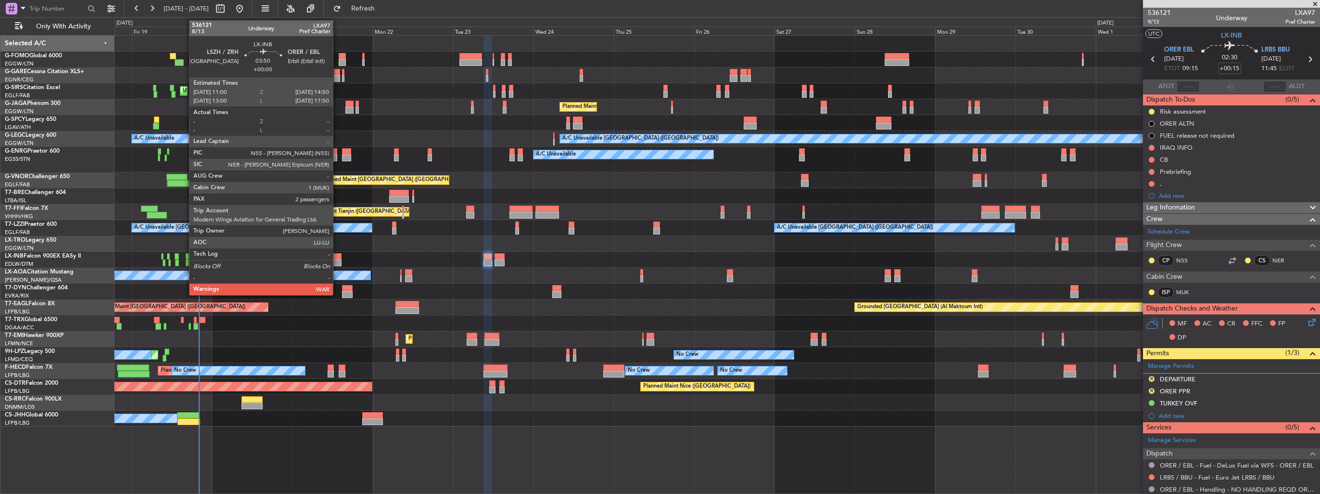
click at [337, 257] on div at bounding box center [335, 256] width 13 height 7
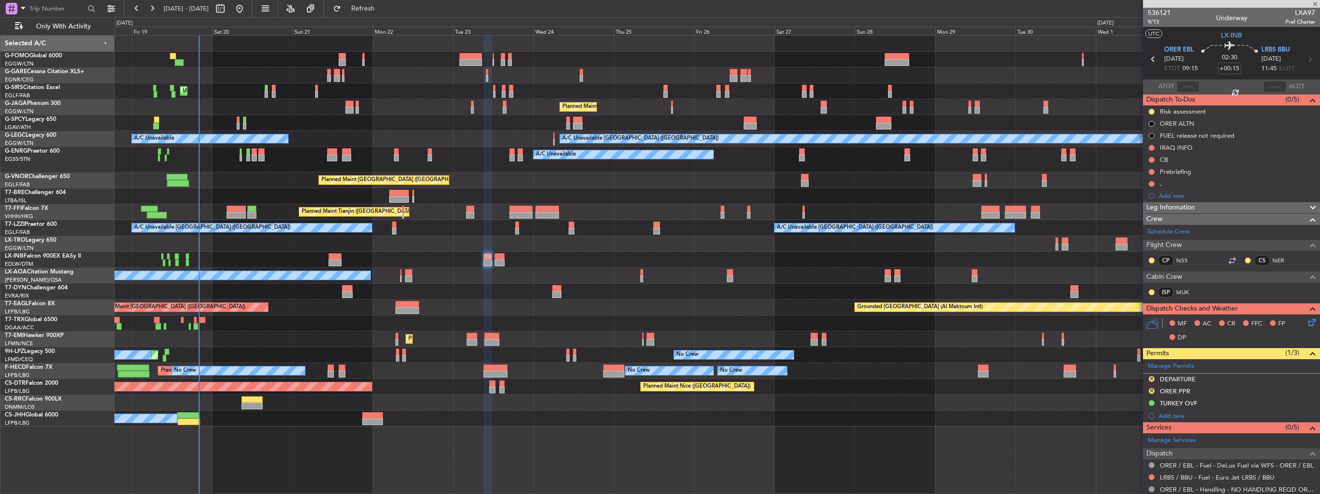
type input "2"
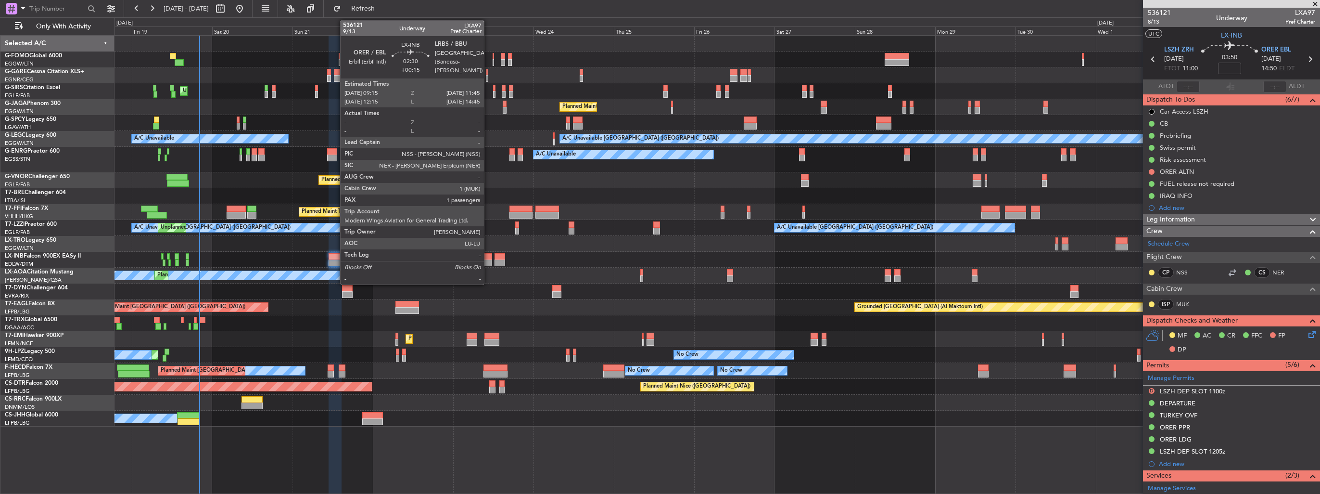
click at [488, 261] on div at bounding box center [487, 262] width 9 height 7
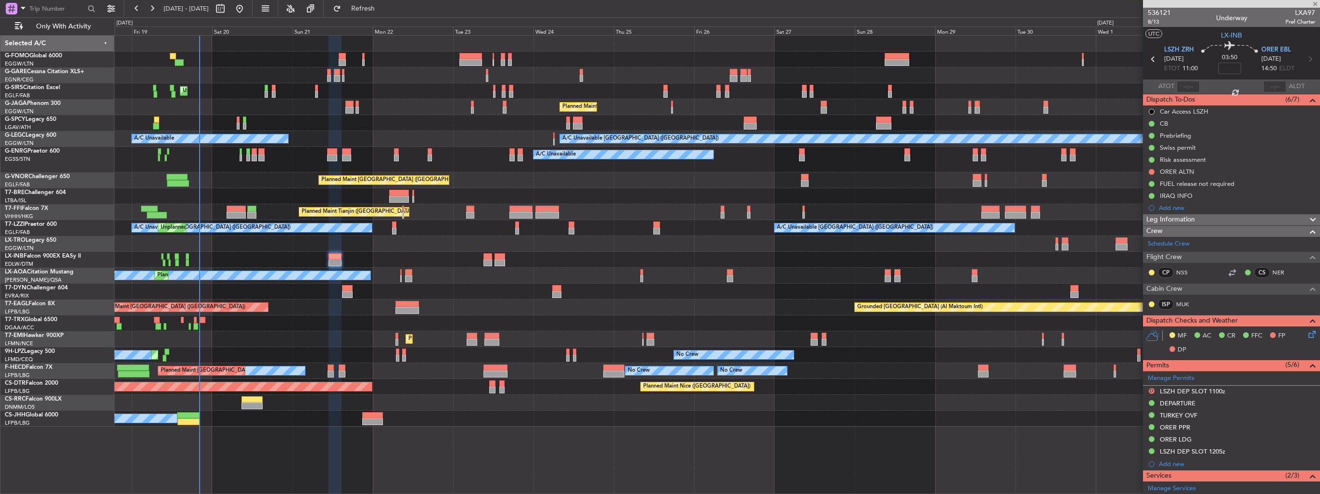
type input "+00:15"
type input "1"
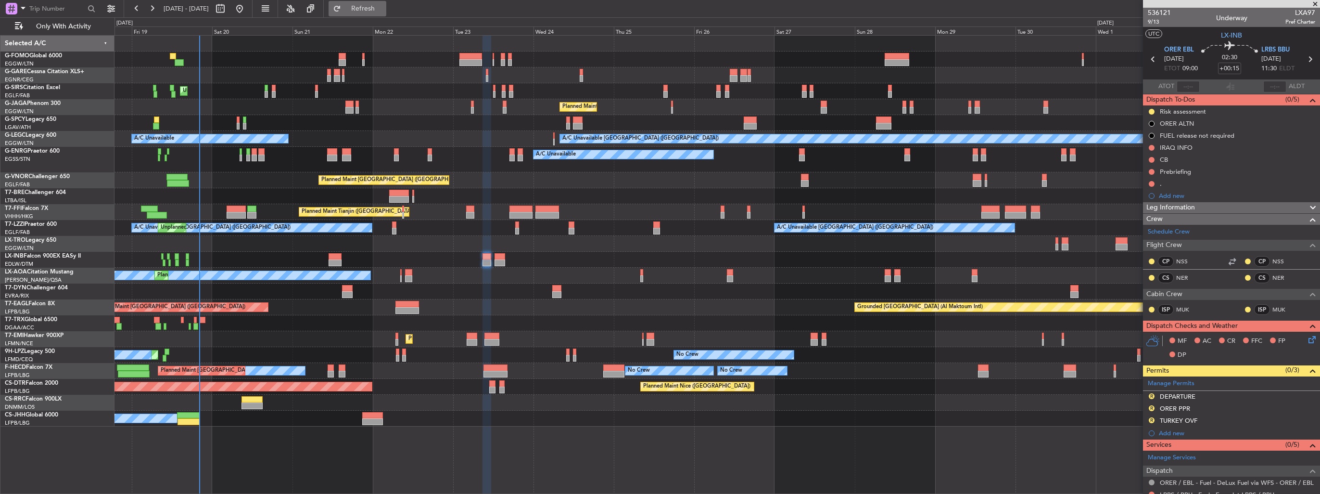
click at [384, 13] on button "Refresh" at bounding box center [358, 8] width 58 height 15
click at [386, 1] on button "Refresh" at bounding box center [358, 8] width 58 height 15
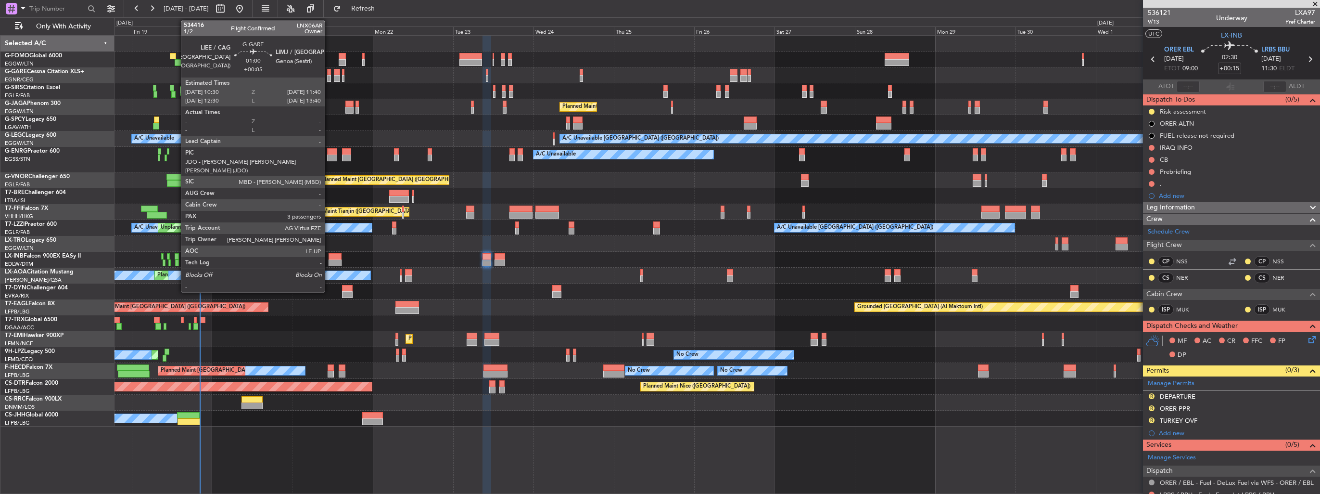
click at [329, 76] on div at bounding box center [329, 78] width 4 height 7
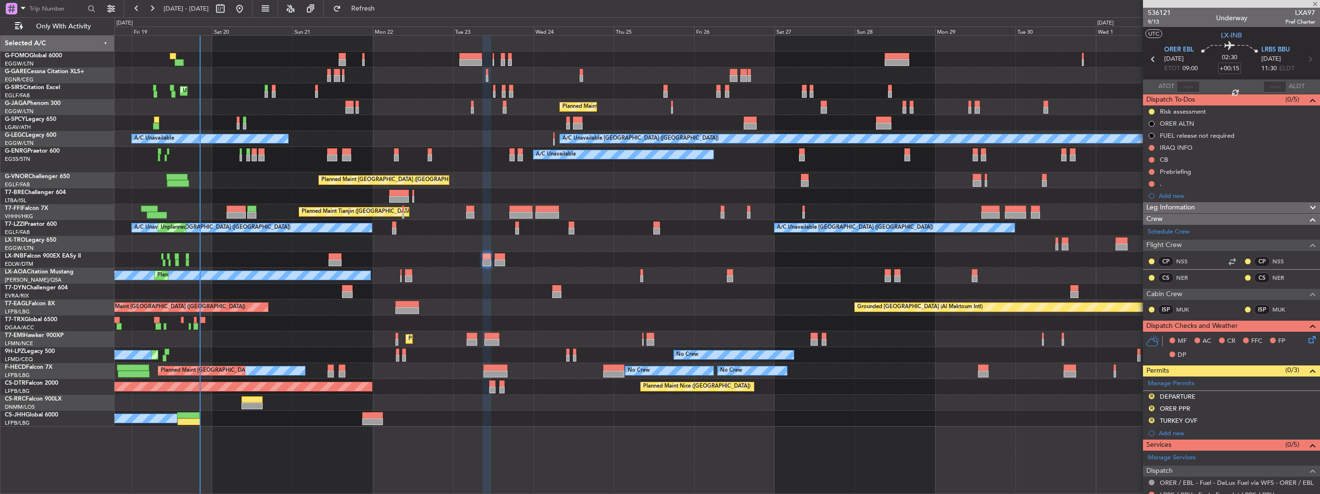
type input "+00:05"
type input "3"
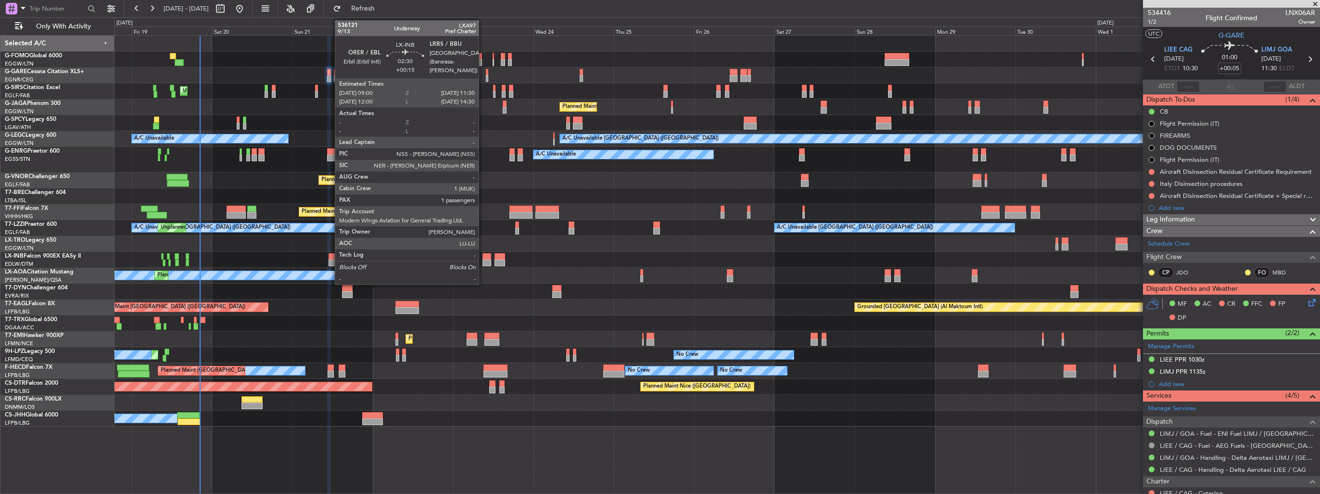
click at [483, 262] on div at bounding box center [486, 262] width 9 height 7
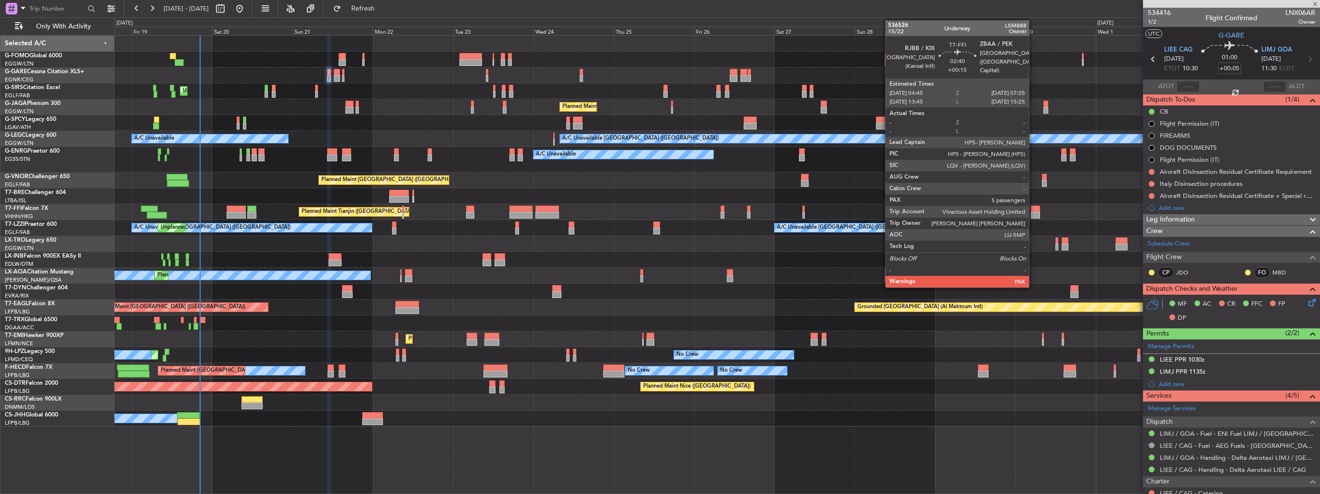
type input "+00:15"
type input "1"
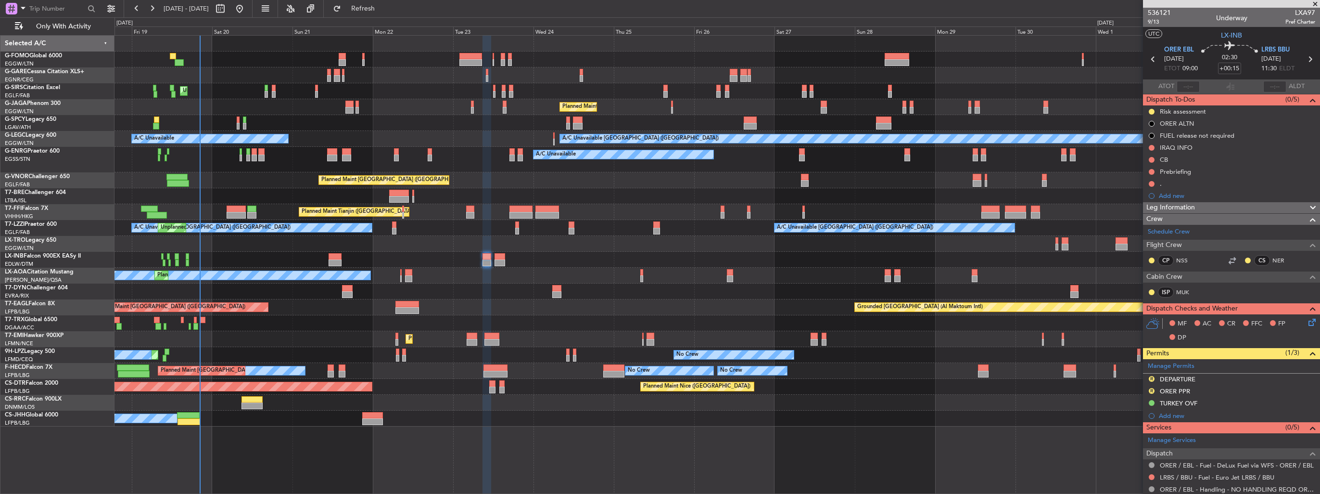
scroll to position [48, 0]
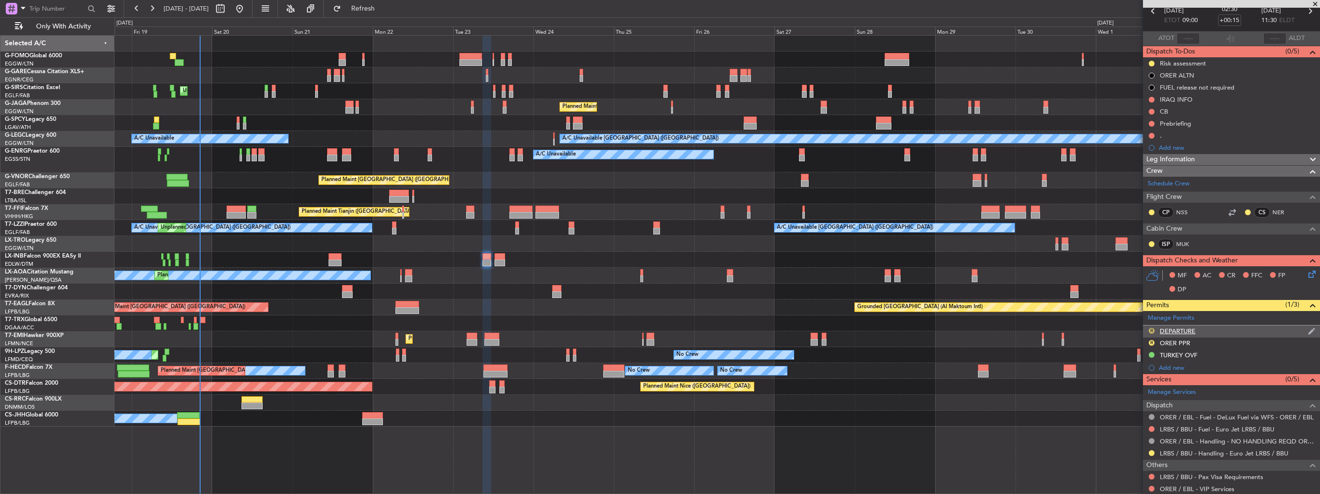
click at [1153, 329] on button "R" at bounding box center [1152, 331] width 6 height 6
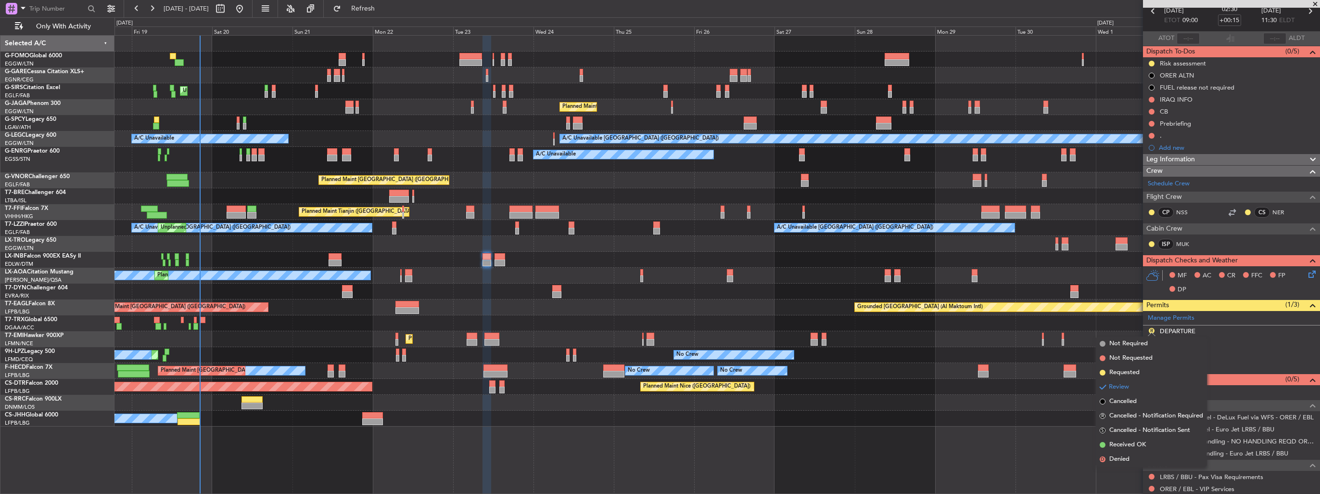
click at [1129, 368] on span "Requested" at bounding box center [1124, 373] width 30 height 10
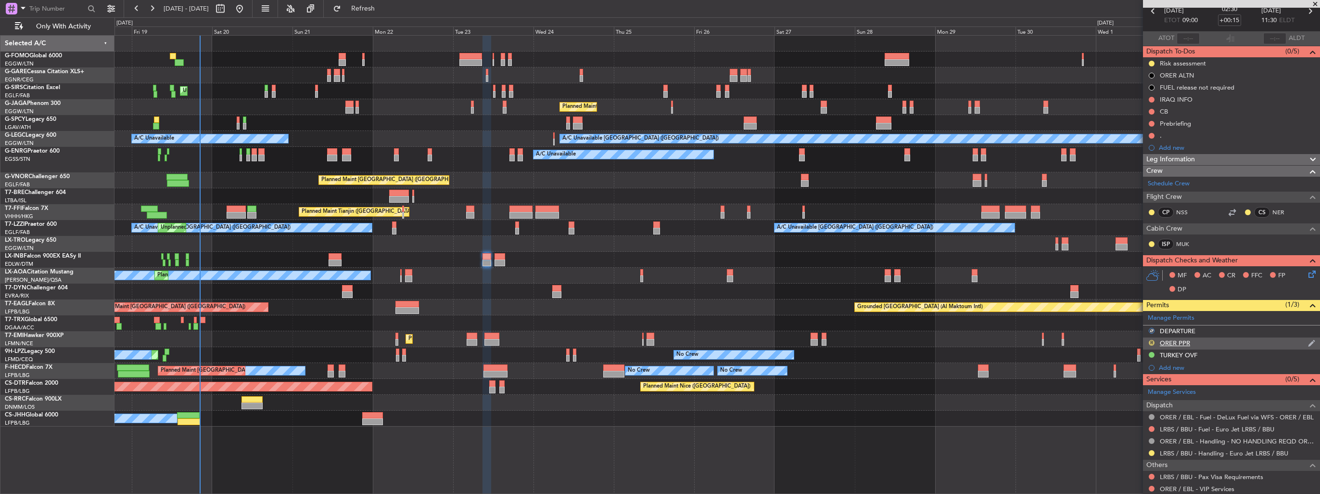
click at [1152, 341] on button "R" at bounding box center [1152, 343] width 6 height 6
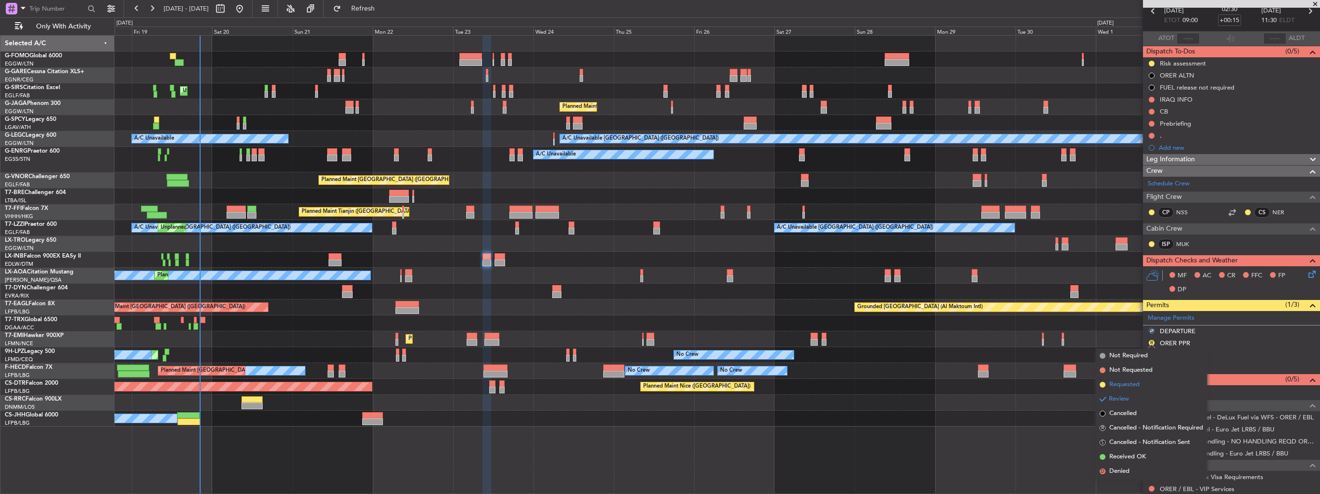
click at [1134, 381] on span "Requested" at bounding box center [1124, 385] width 30 height 10
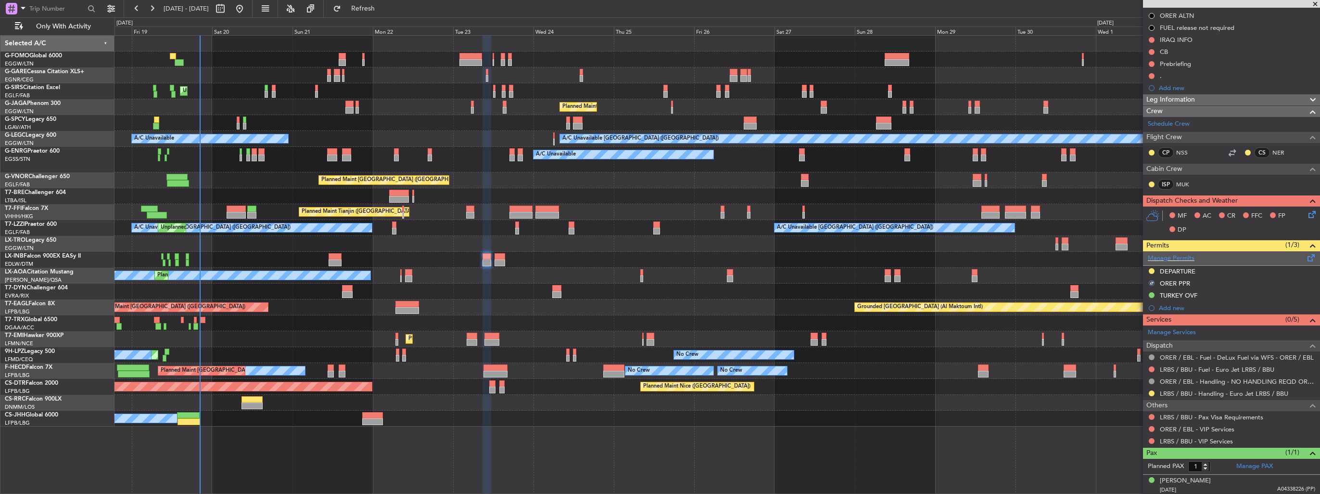
scroll to position [0, 0]
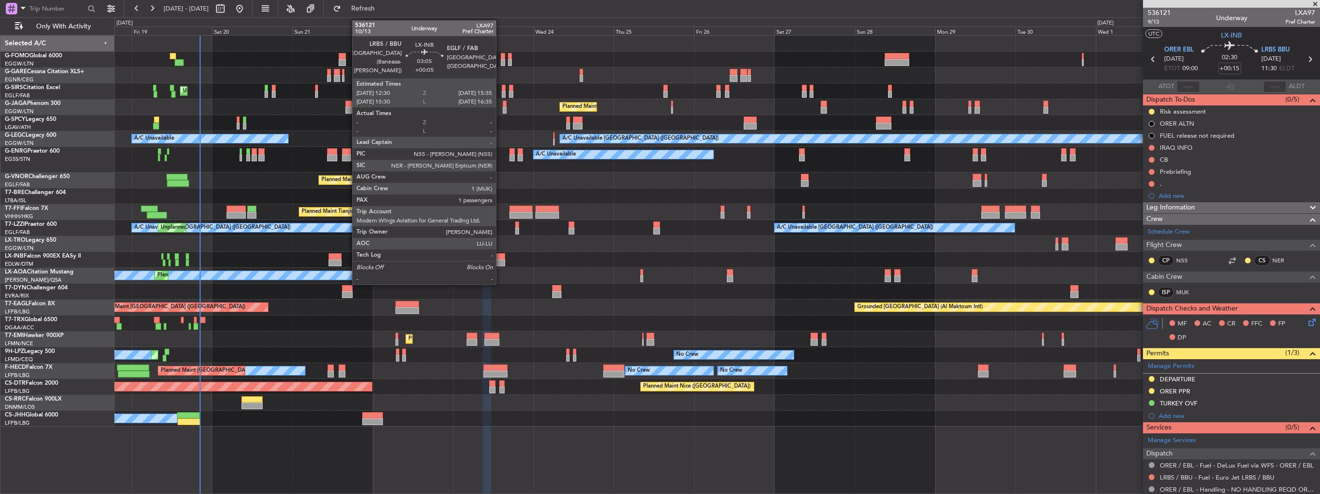
click at [500, 257] on div at bounding box center [500, 256] width 11 height 7
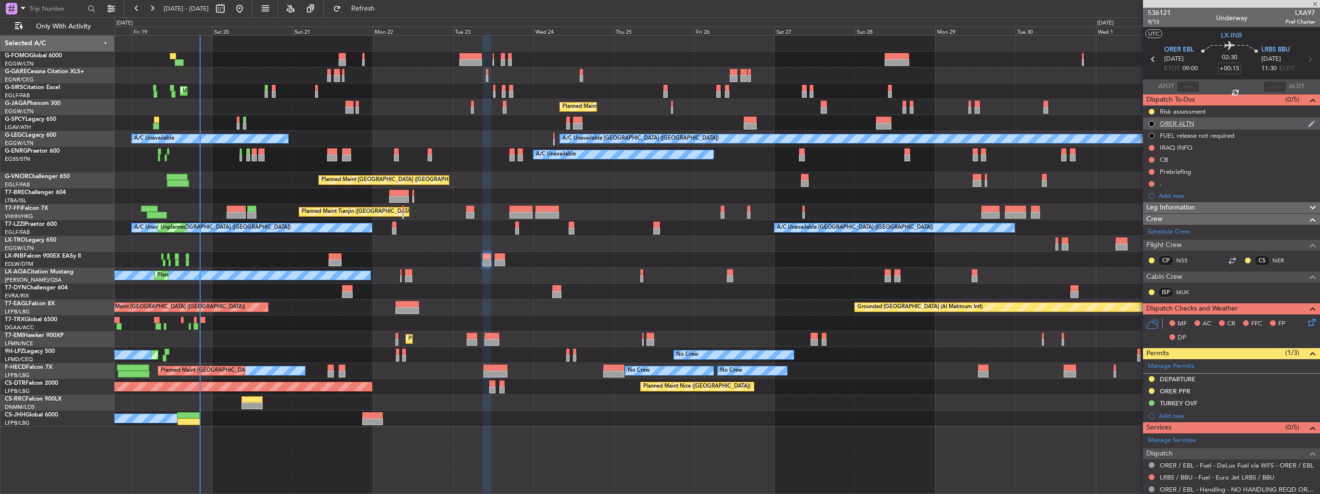
type input "+00:05"
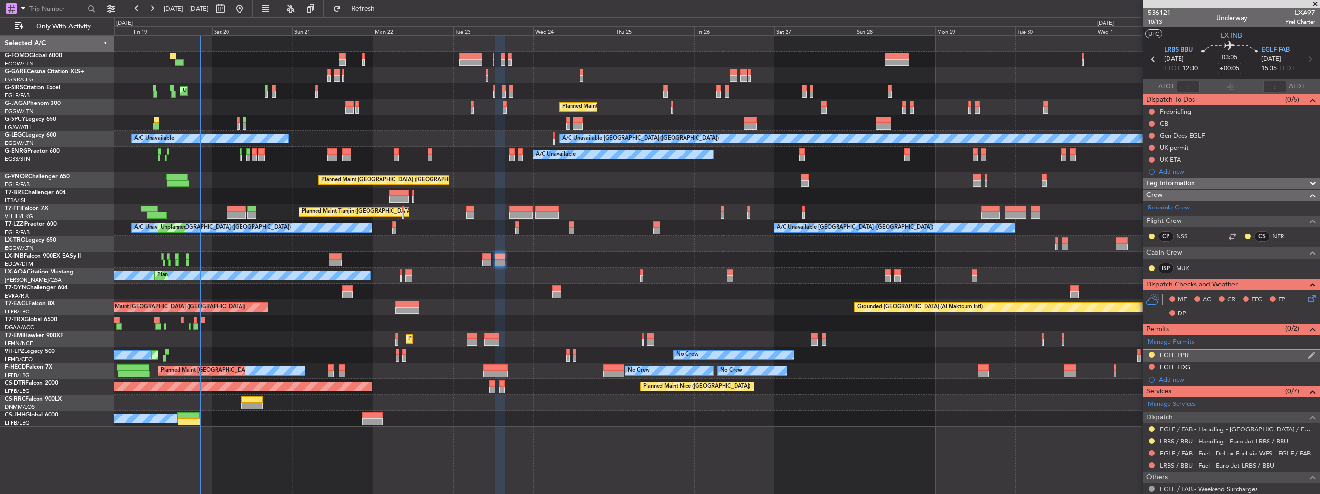
click at [1308, 354] on img at bounding box center [1311, 355] width 7 height 9
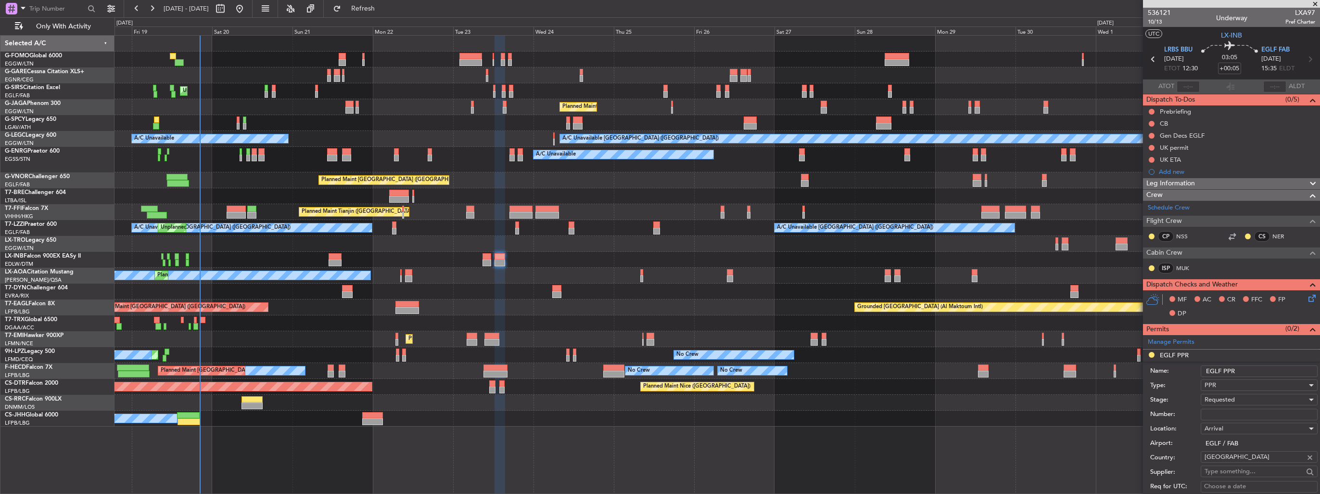
click at [1255, 409] on input "Number:" at bounding box center [1259, 414] width 117 height 12
paste input "375899"
type input "375899"
click at [1252, 395] on div "Requested" at bounding box center [1256, 399] width 102 height 14
click at [1240, 470] on span "Received OK" at bounding box center [1255, 476] width 101 height 14
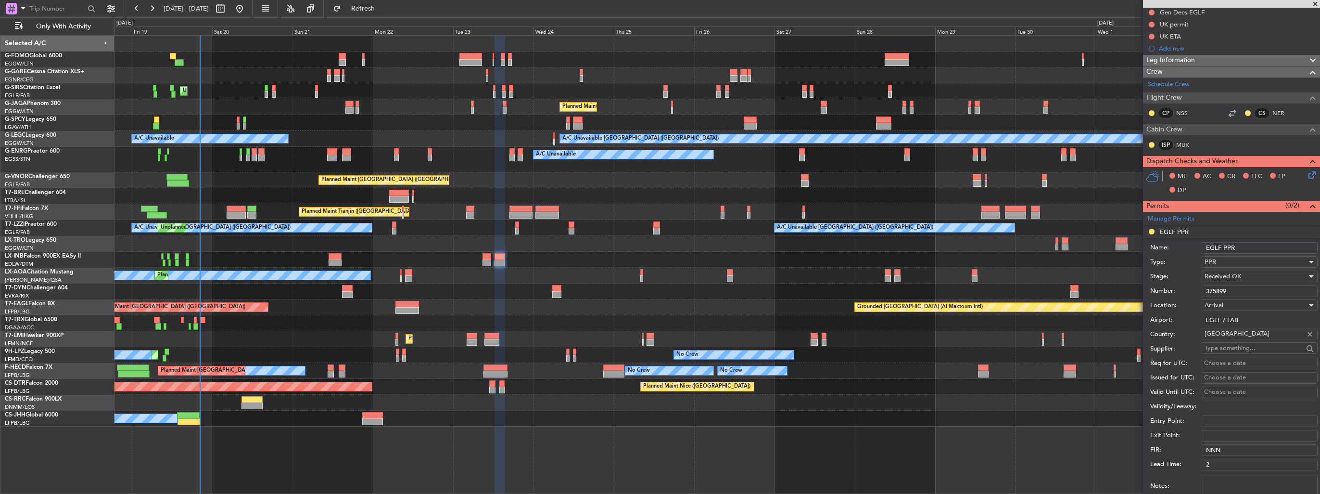
scroll to position [144, 0]
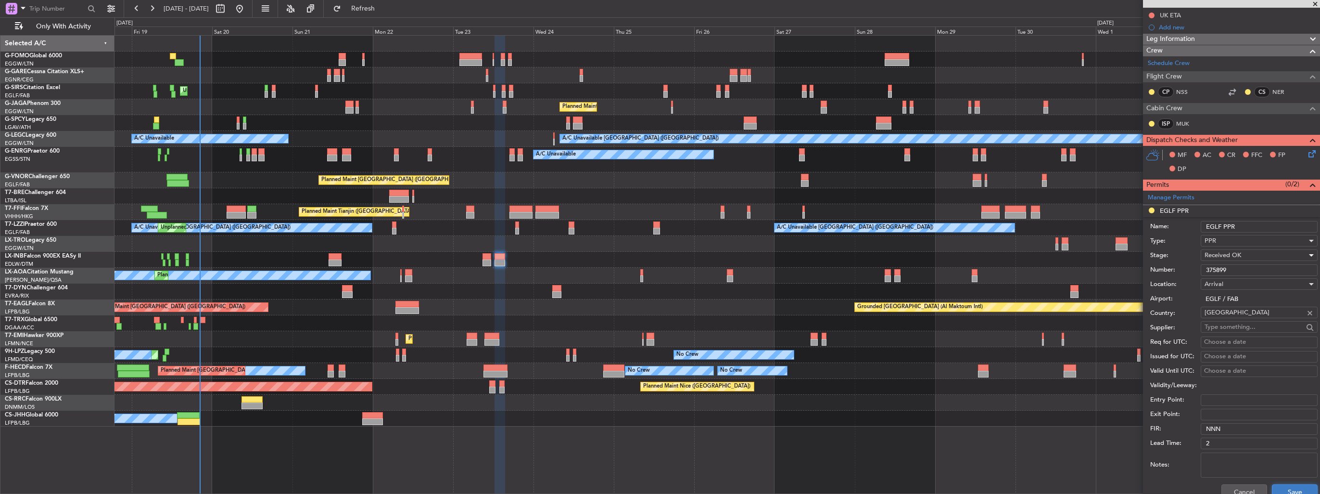
click at [1288, 484] on button "Save" at bounding box center [1295, 491] width 46 height 15
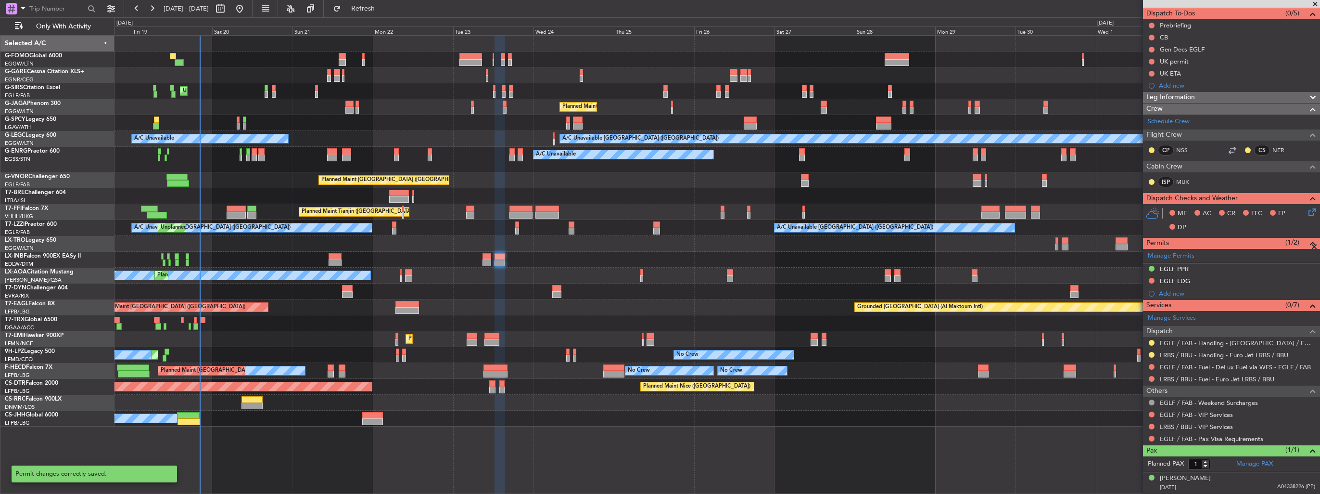
scroll to position [84, 0]
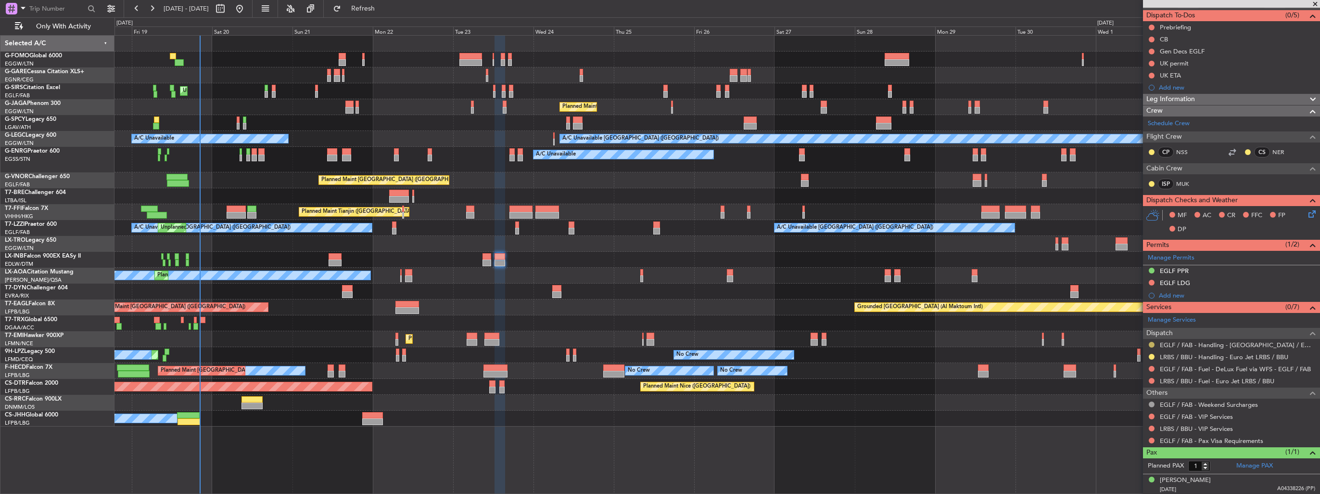
click at [1153, 343] on button at bounding box center [1152, 345] width 6 height 6
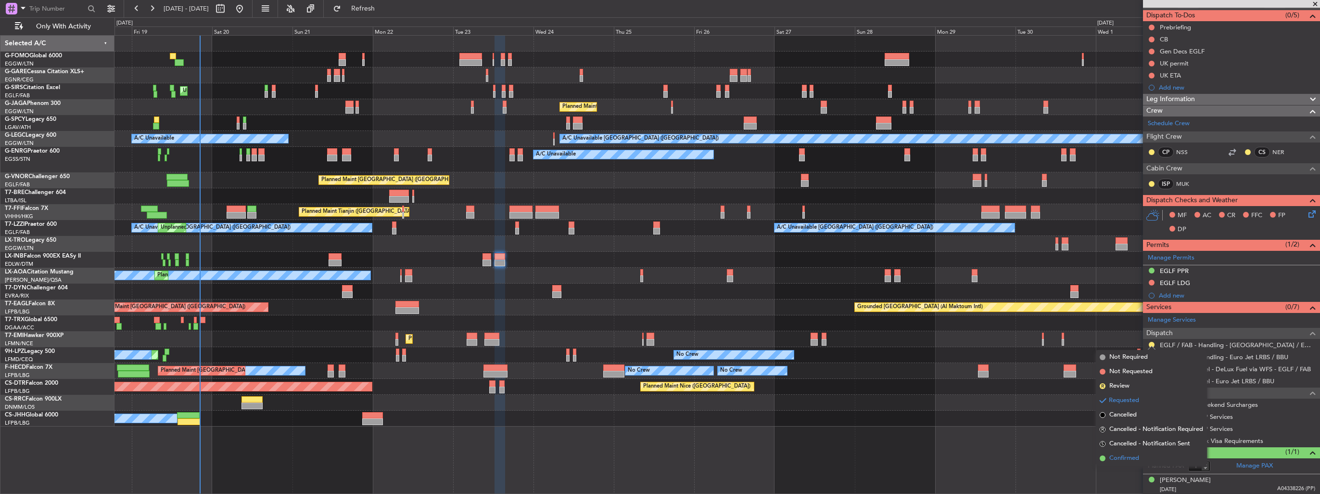
click at [1136, 455] on span "Confirmed" at bounding box center [1124, 458] width 30 height 10
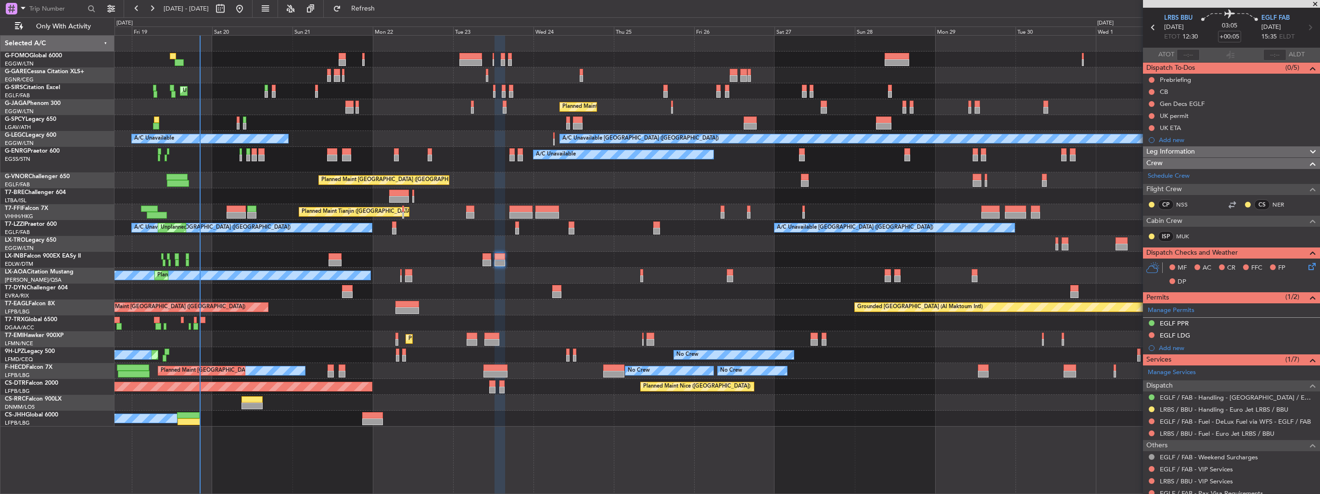
scroll to position [0, 0]
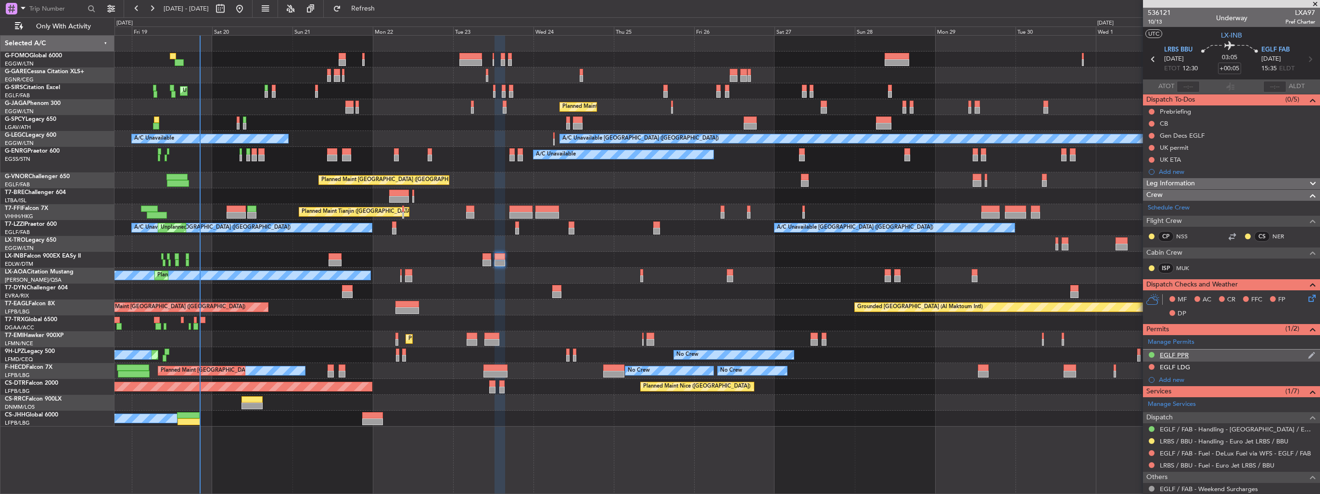
click at [1308, 354] on img at bounding box center [1311, 355] width 7 height 9
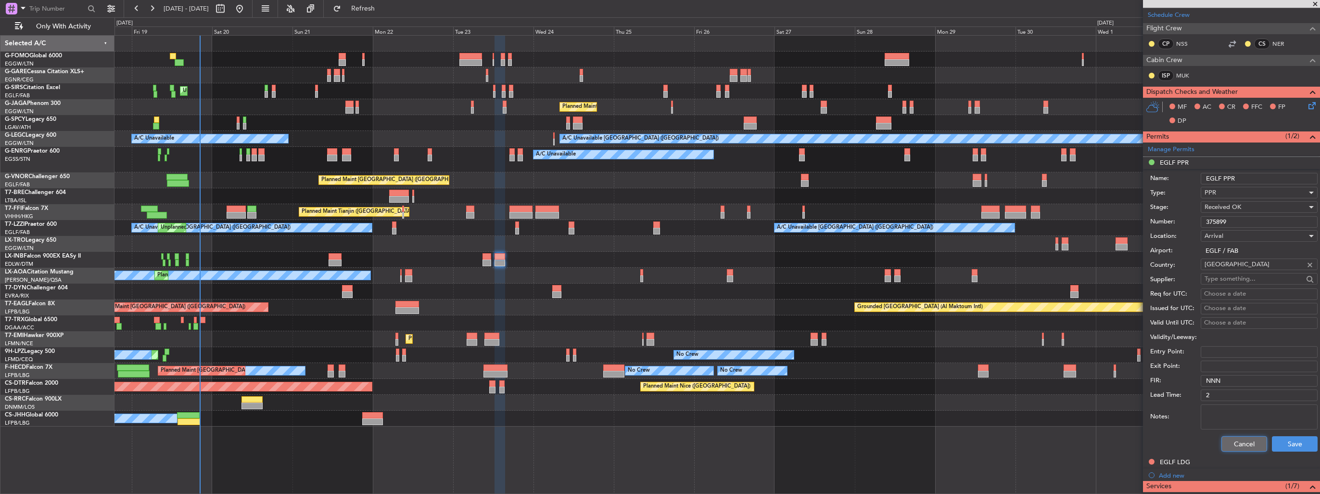
click at [1231, 443] on button "Cancel" at bounding box center [1244, 443] width 46 height 15
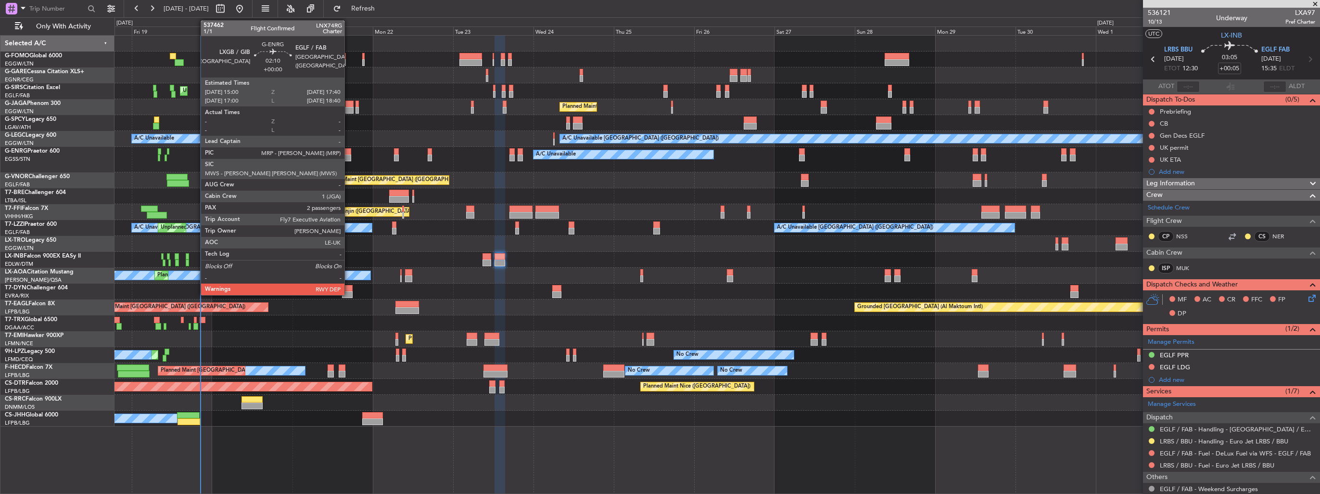
click at [349, 155] on div at bounding box center [346, 157] width 9 height 7
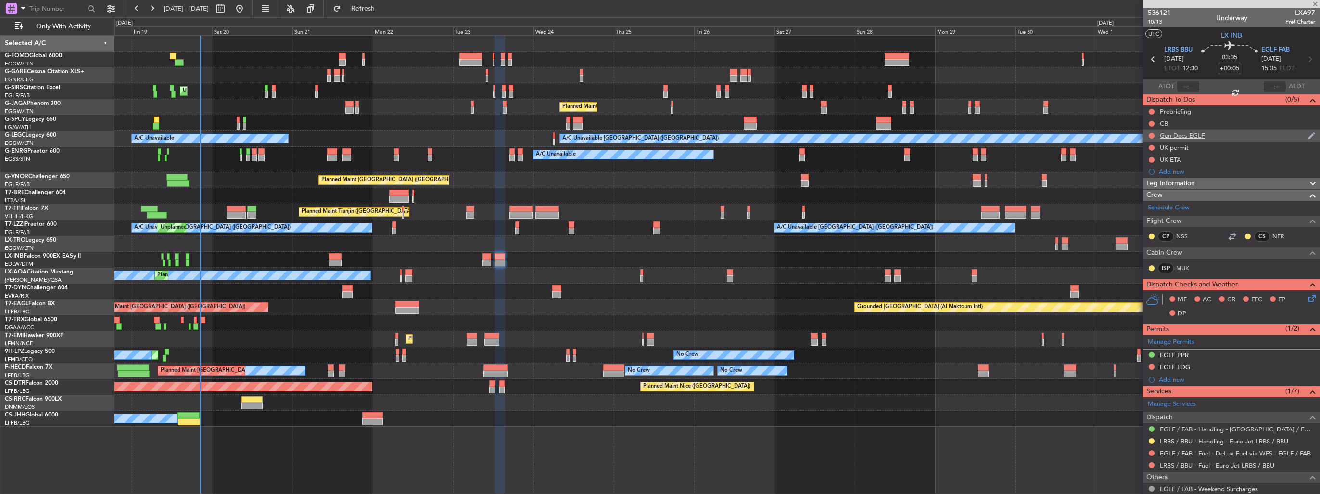
type input "2"
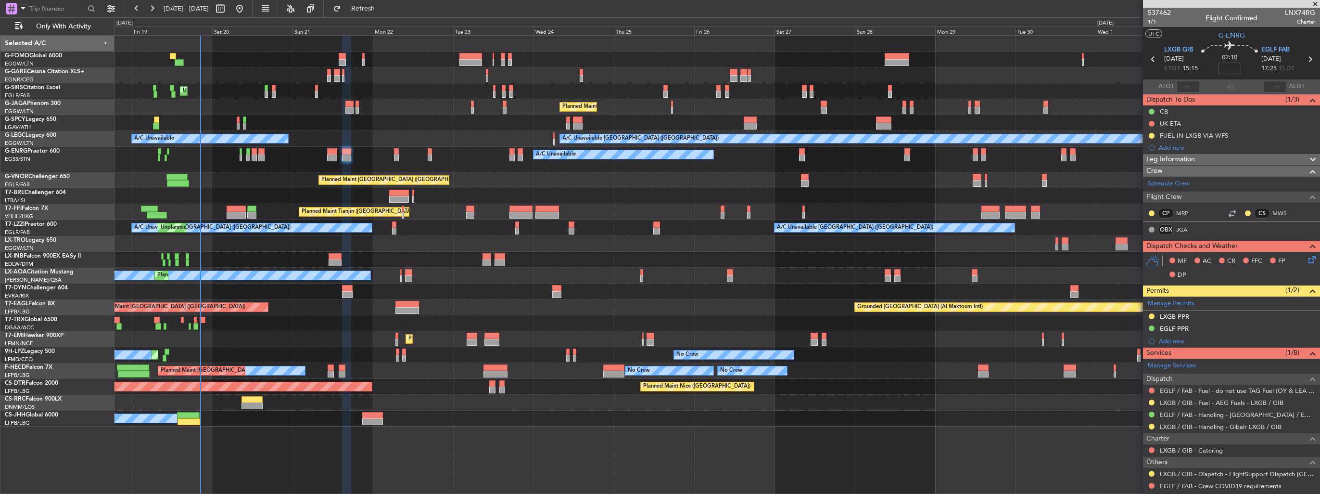
click at [1150, 399] on button at bounding box center [1152, 402] width 6 height 6
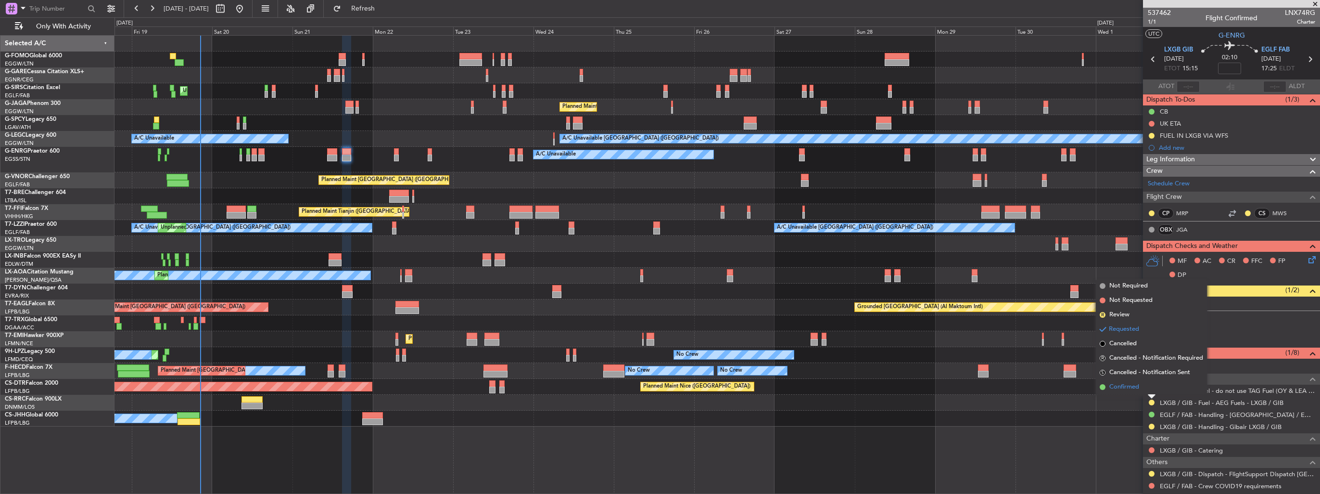
click at [1131, 385] on span "Confirmed" at bounding box center [1124, 387] width 30 height 10
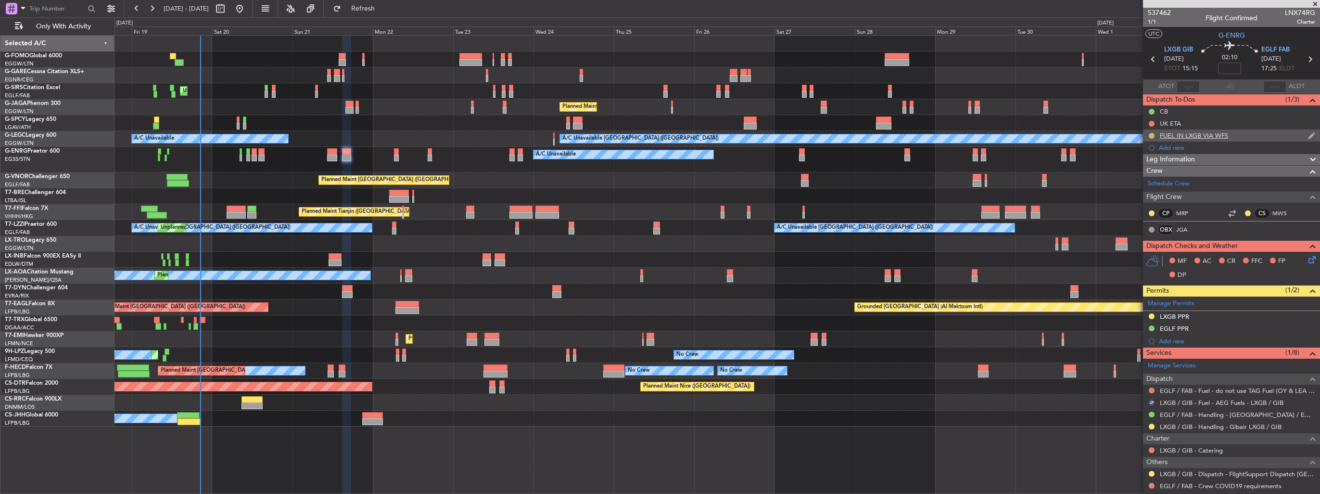
click at [1152, 136] on button at bounding box center [1152, 136] width 6 height 6
click at [1145, 176] on span "Completed" at bounding box center [1156, 178] width 32 height 10
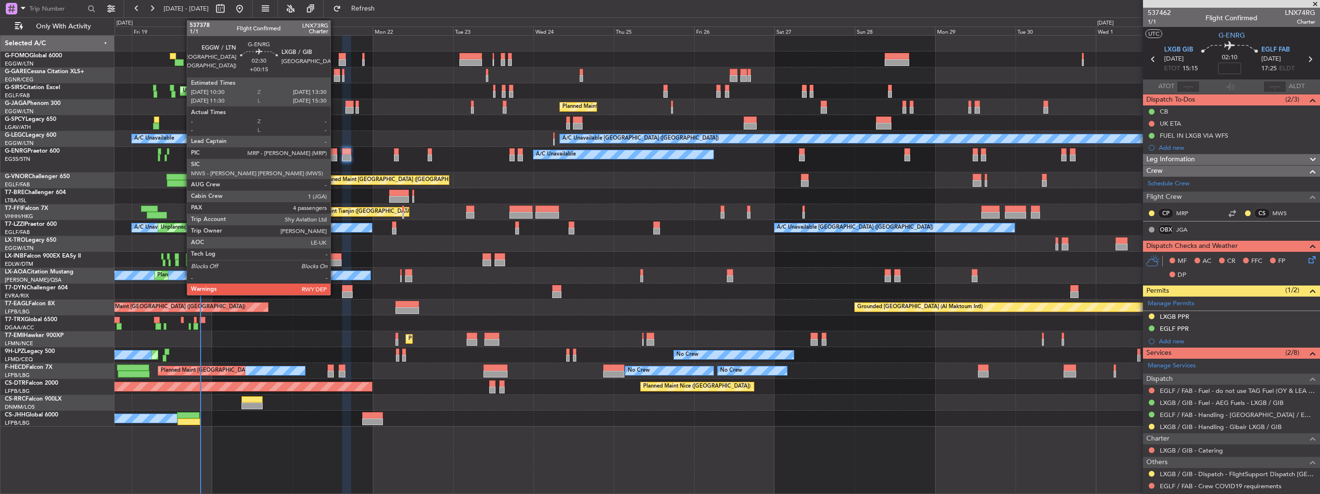
click at [335, 152] on div at bounding box center [332, 151] width 10 height 7
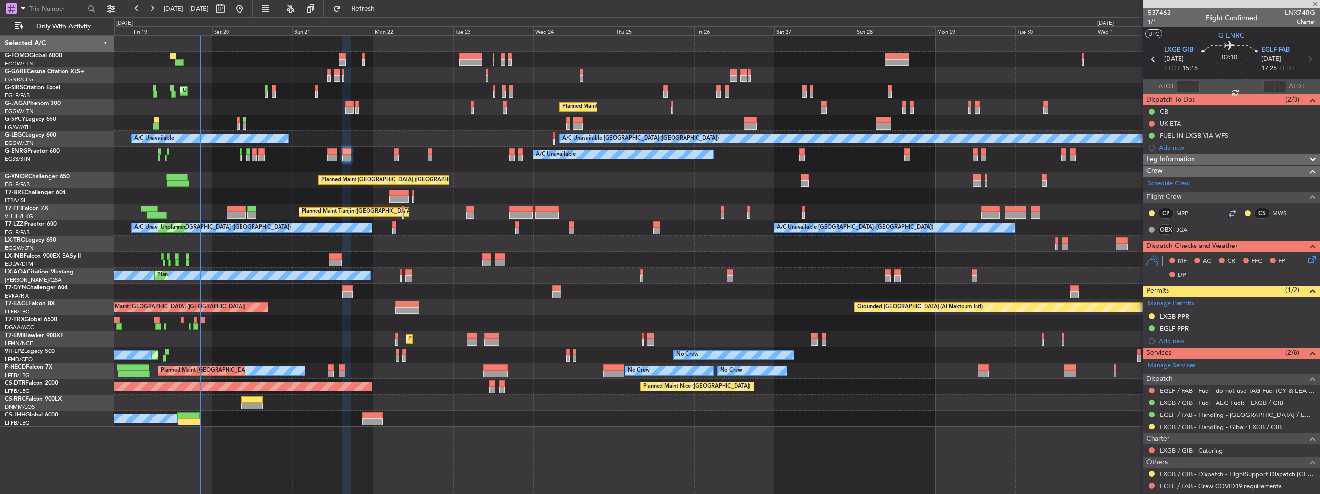
type input "+00:15"
type input "4"
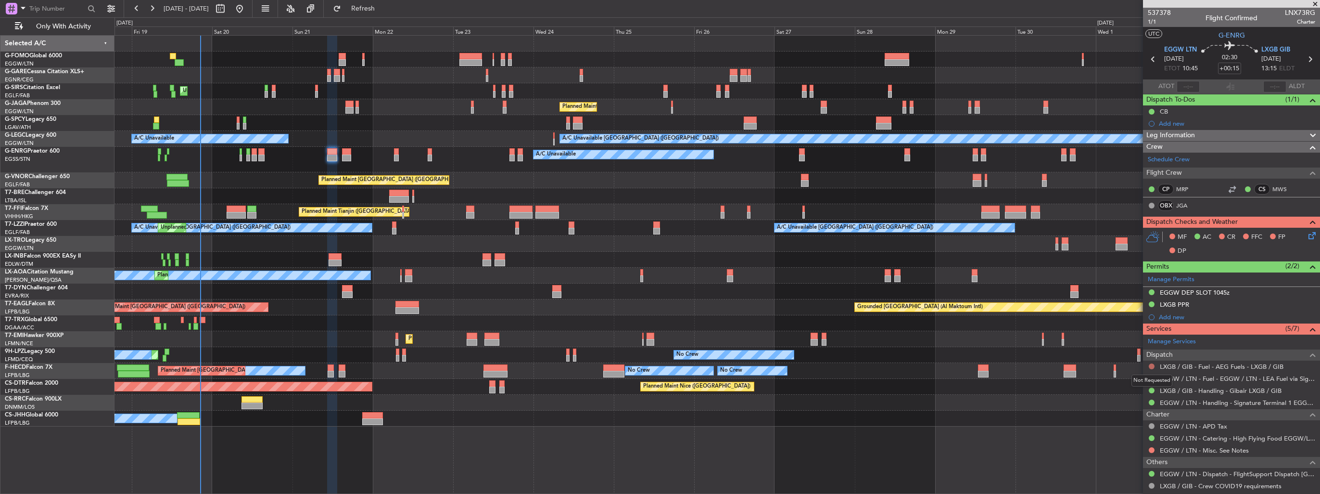
click at [1153, 363] on button at bounding box center [1152, 366] width 6 height 6
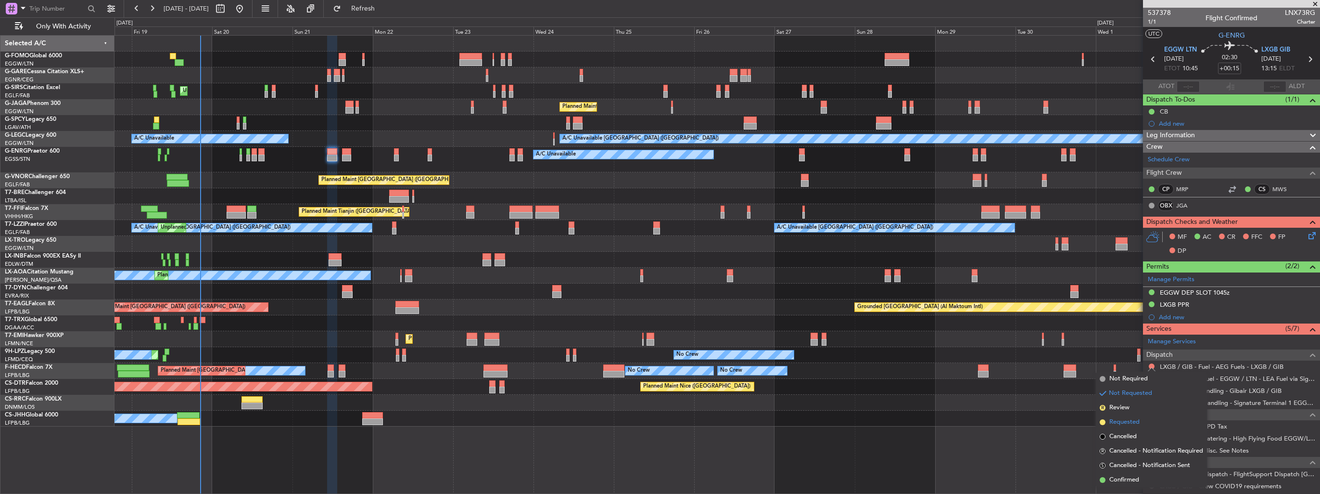
click at [1122, 424] on span "Requested" at bounding box center [1124, 422] width 30 height 10
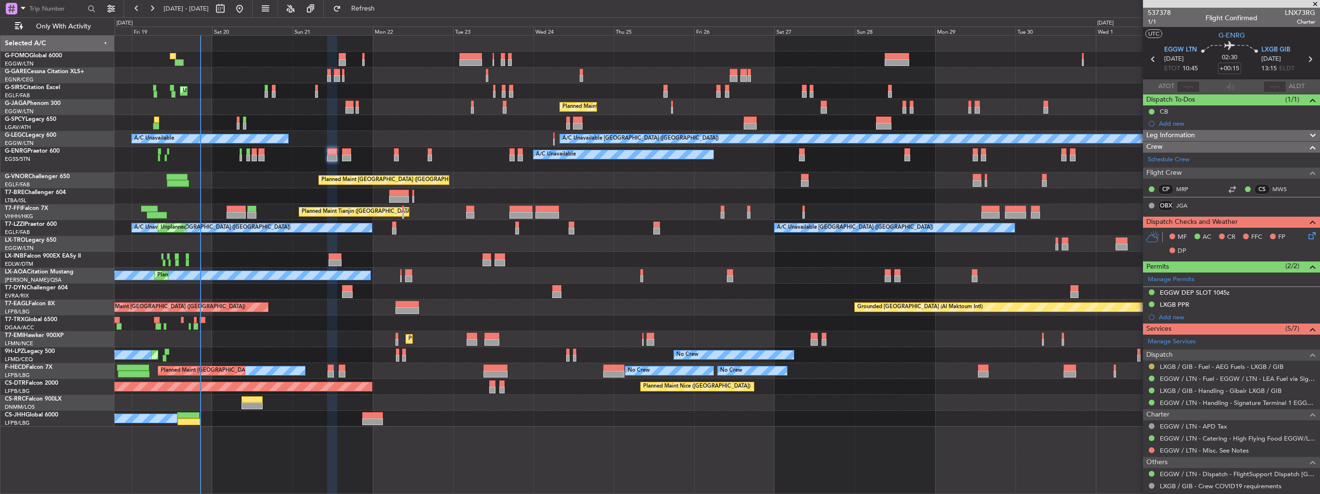
click at [1150, 364] on button at bounding box center [1152, 366] width 6 height 6
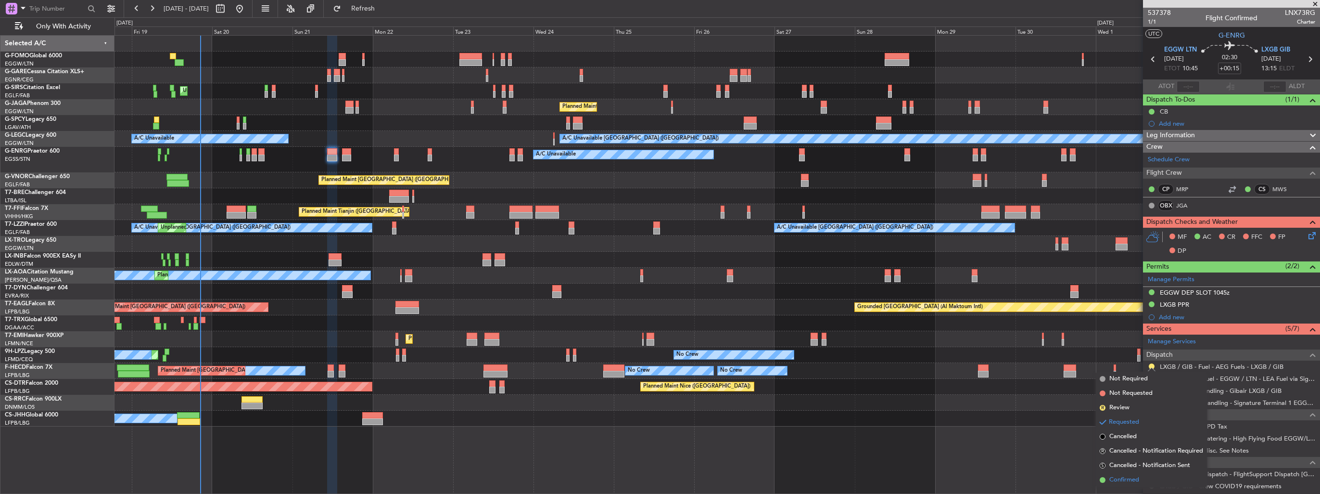
click at [1119, 480] on span "Confirmed" at bounding box center [1124, 480] width 30 height 10
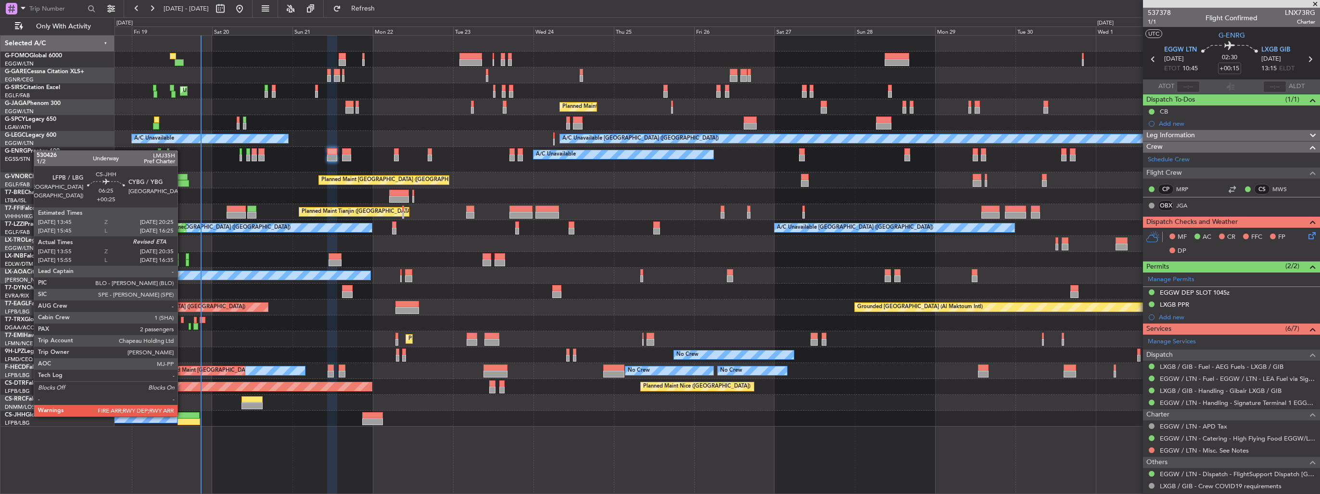
click at [182, 415] on div at bounding box center [188, 415] width 23 height 7
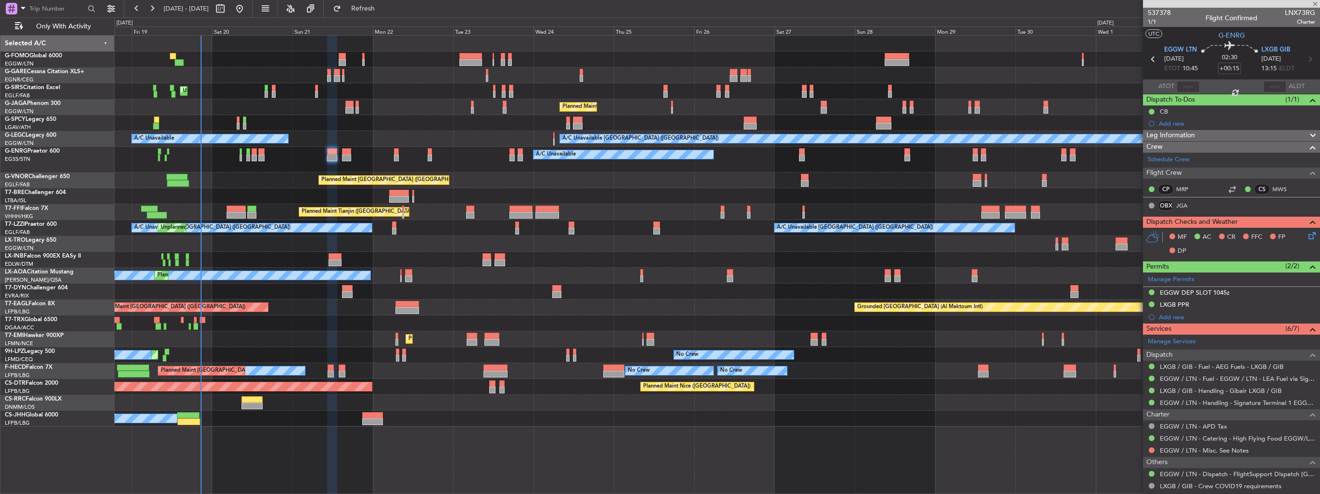
type input "+00:25"
type input "14:05"
type input "2"
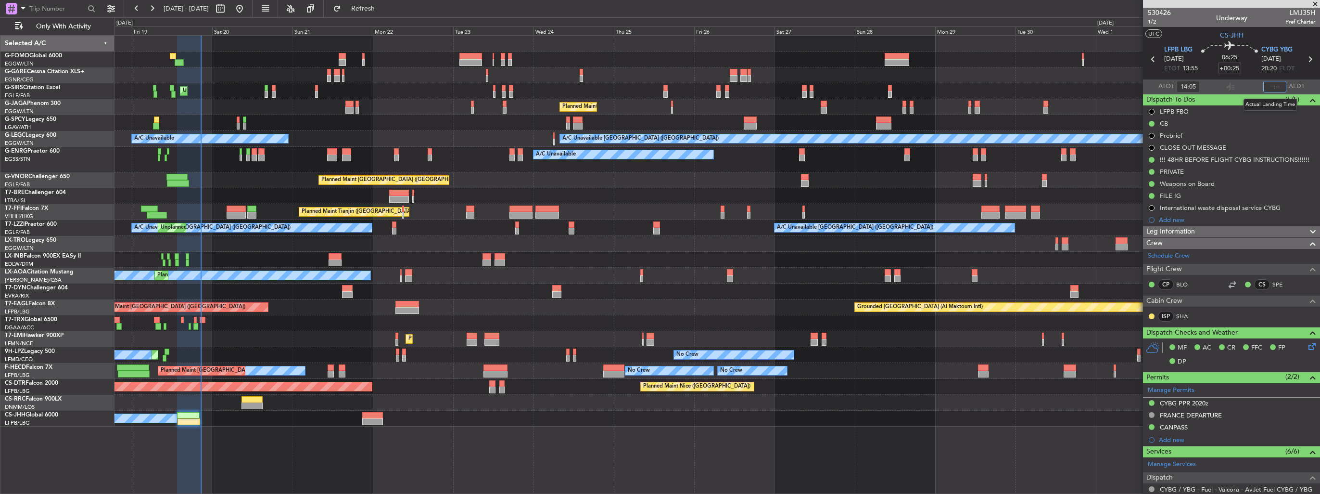
click at [1267, 86] on input "text" at bounding box center [1274, 87] width 23 height 12
type input "20:37"
click at [324, 159] on div "A/C Unavailable" at bounding box center [716, 159] width 1205 height 25
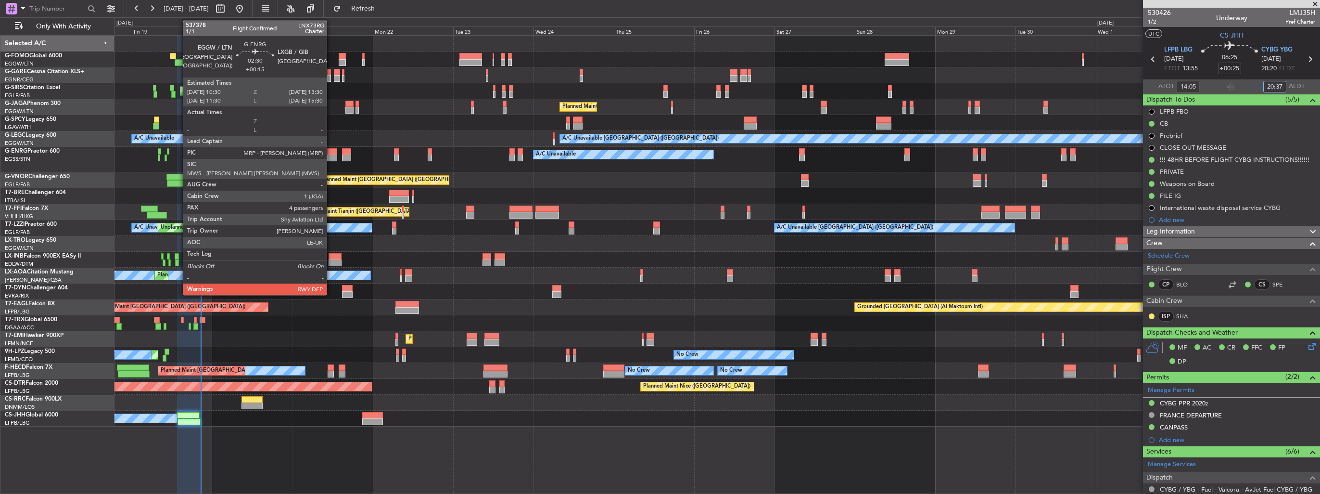
click at [332, 154] on div at bounding box center [332, 157] width 10 height 7
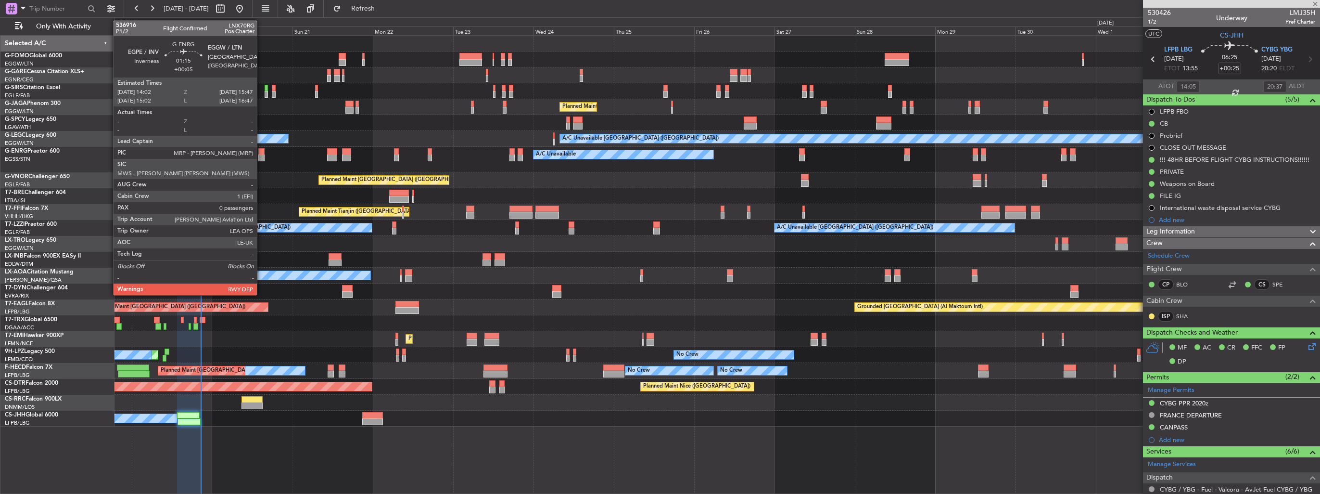
type input "+00:15"
type input "4"
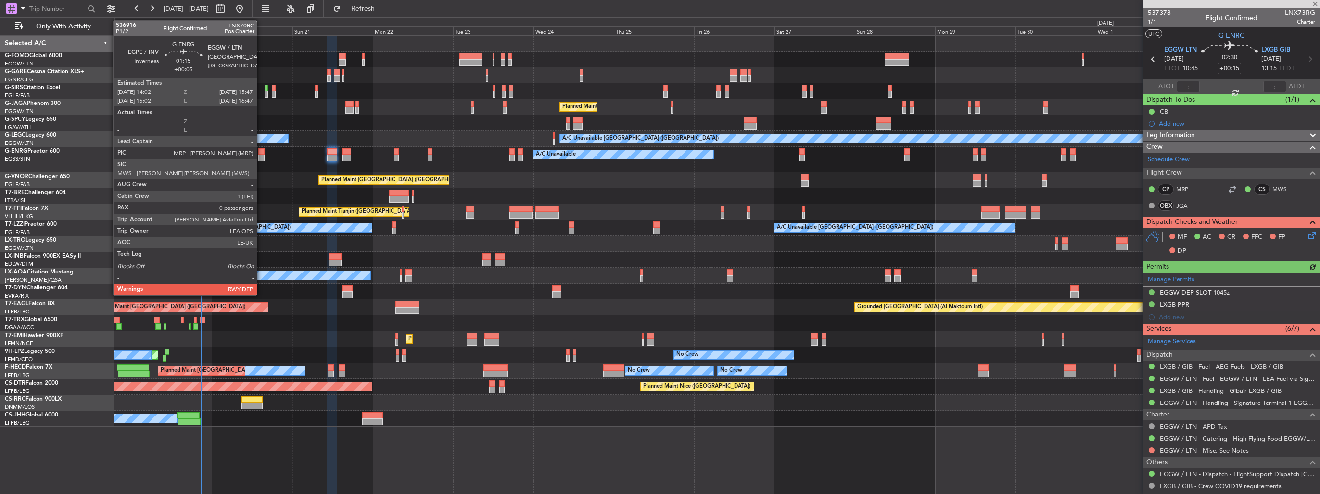
click at [261, 156] on div at bounding box center [261, 157] width 6 height 7
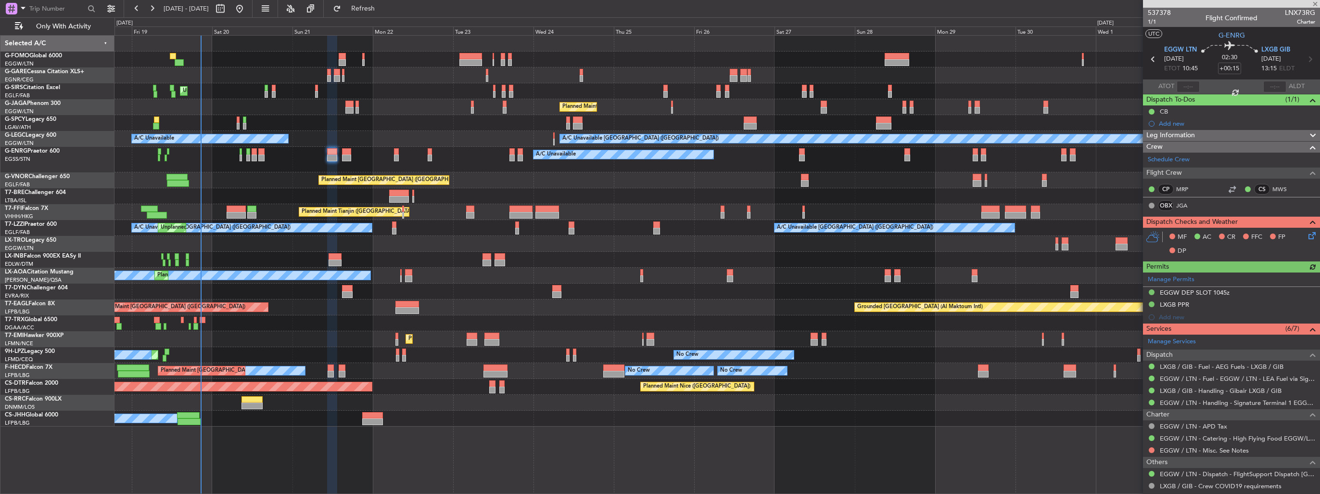
type input "+00:05"
type input "0"
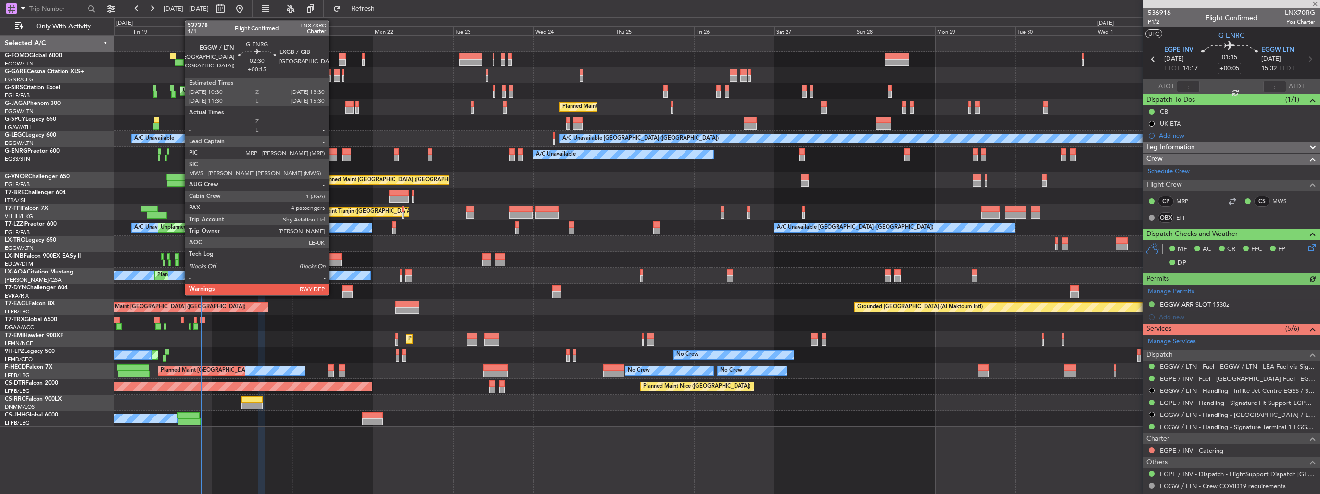
click at [333, 153] on div at bounding box center [332, 151] width 10 height 7
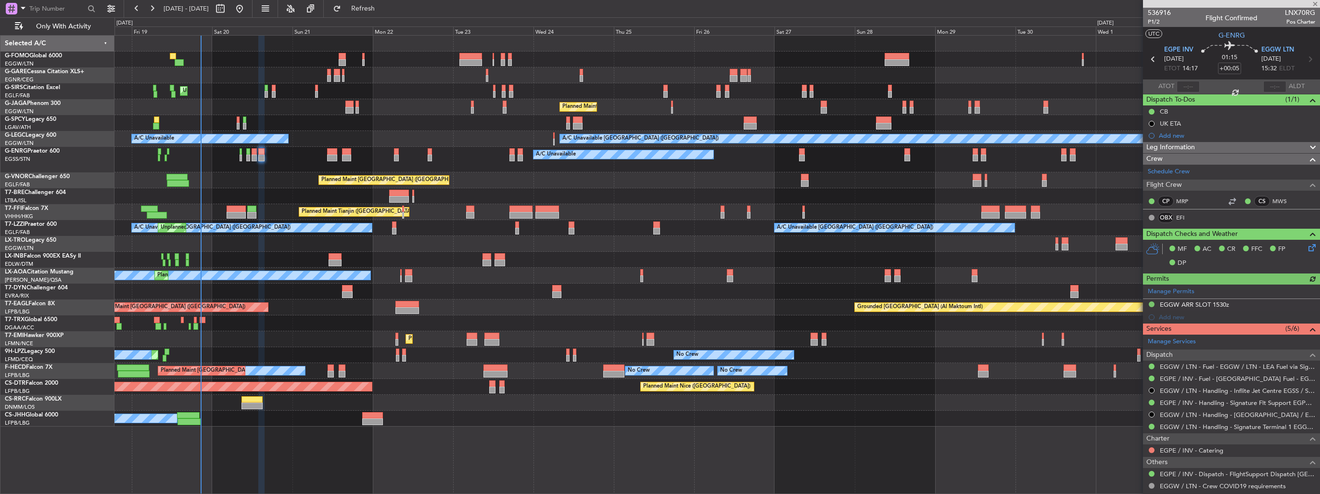
type input "+00:15"
type input "4"
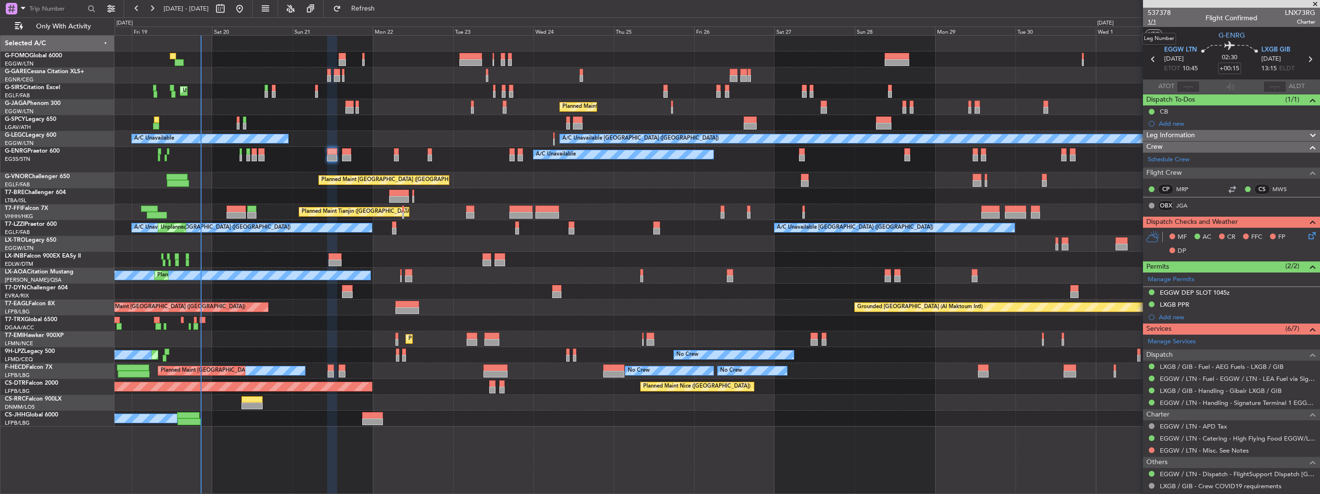
click at [1159, 22] on span "1/1" at bounding box center [1159, 22] width 23 height 8
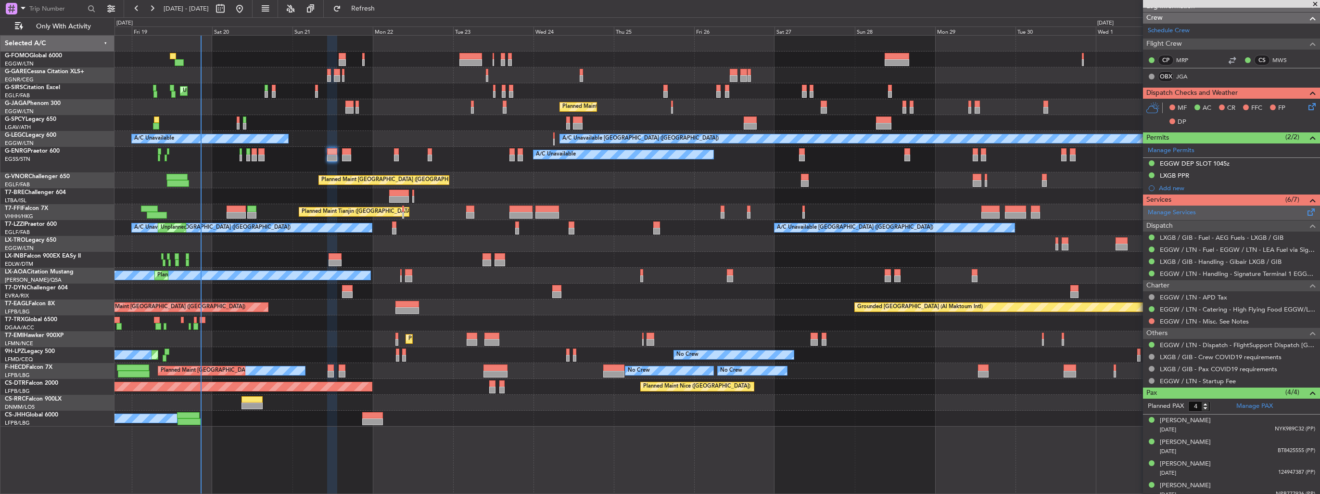
scroll to position [134, 0]
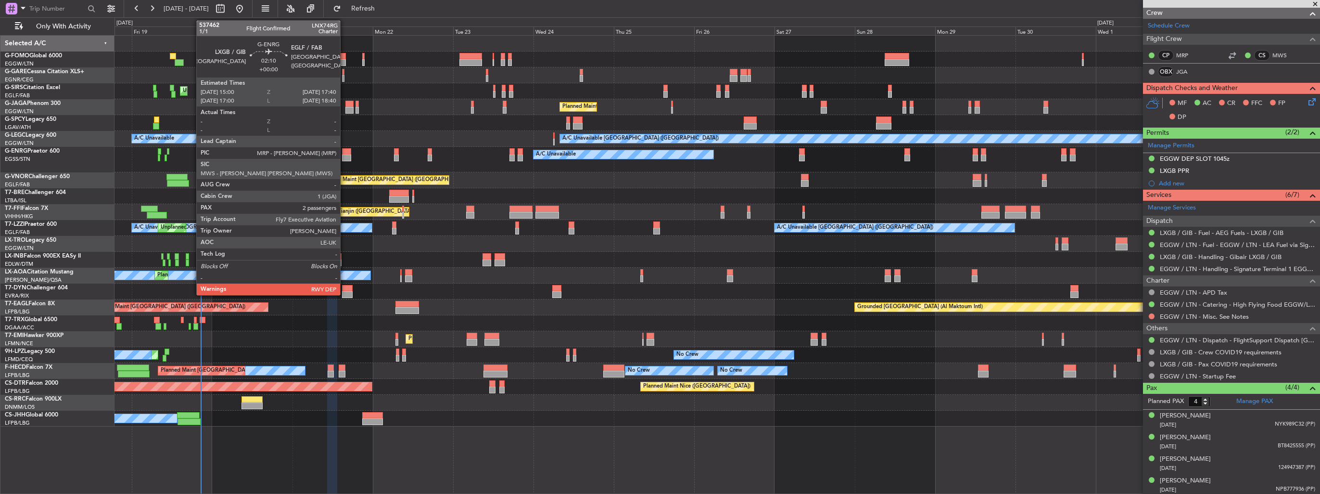
click at [344, 155] on div at bounding box center [346, 157] width 9 height 7
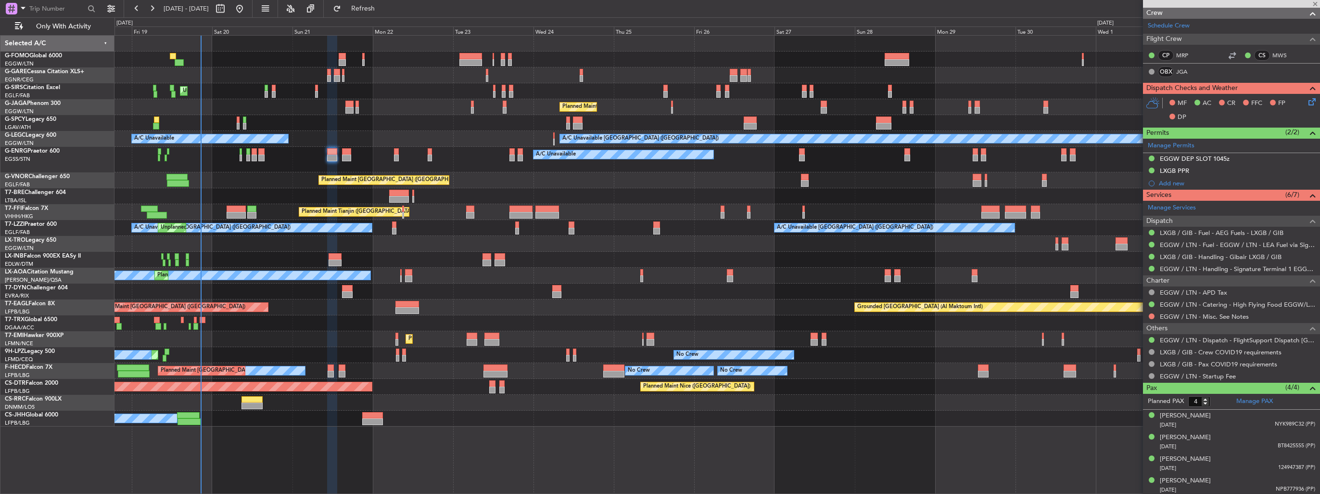
type input "2"
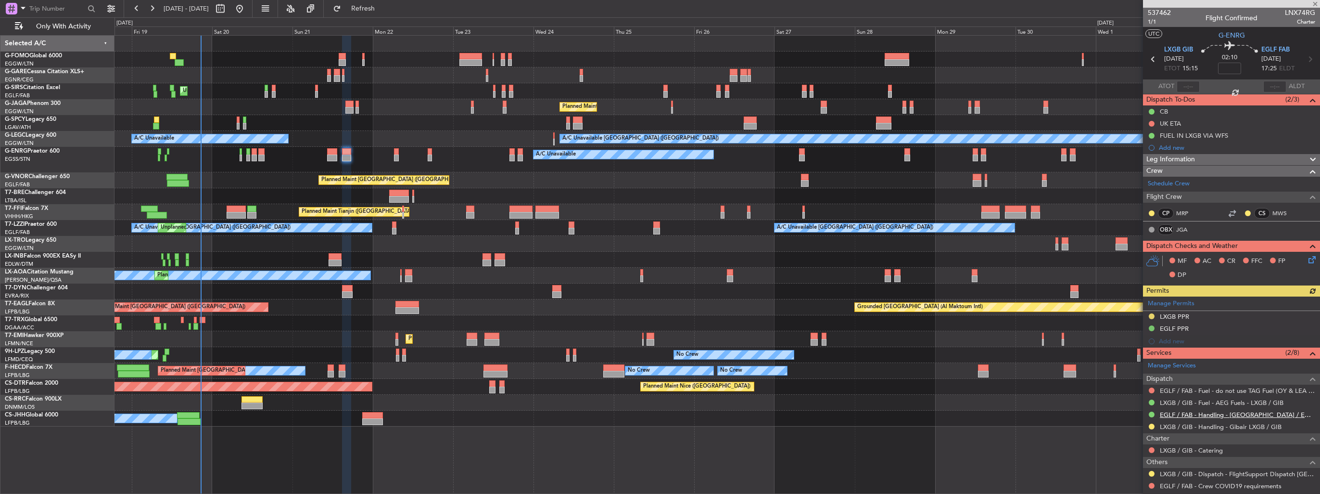
scroll to position [90, 0]
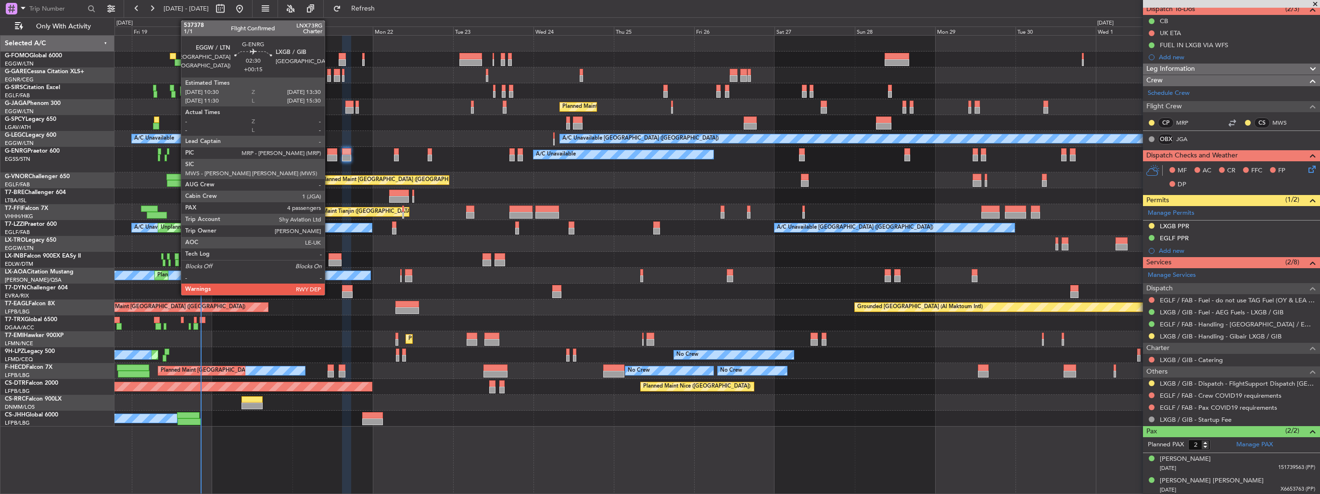
click at [330, 153] on div at bounding box center [332, 151] width 10 height 7
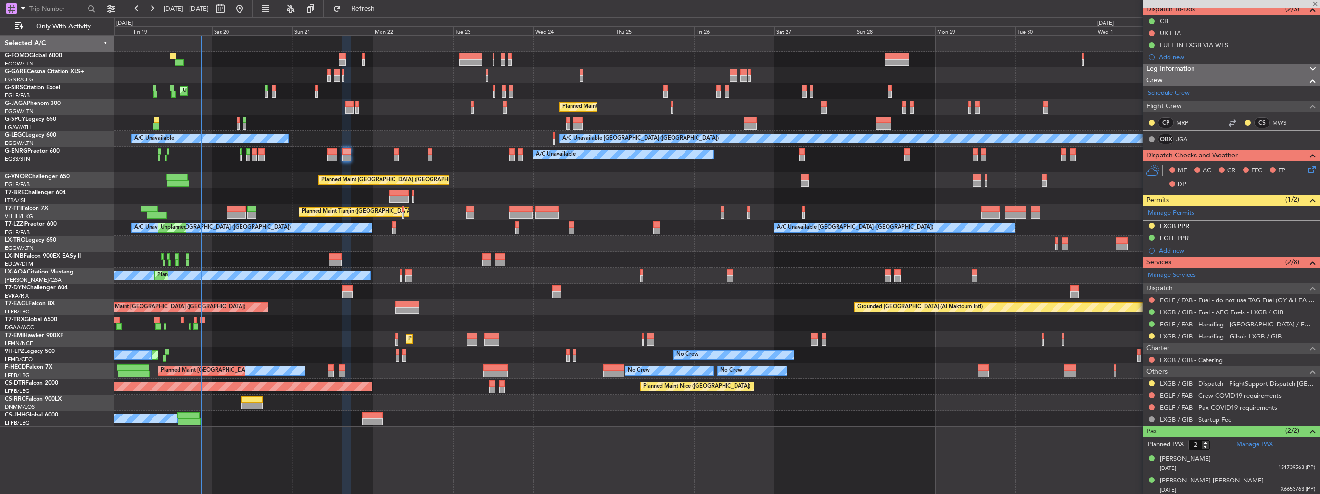
type input "+00:15"
type input "4"
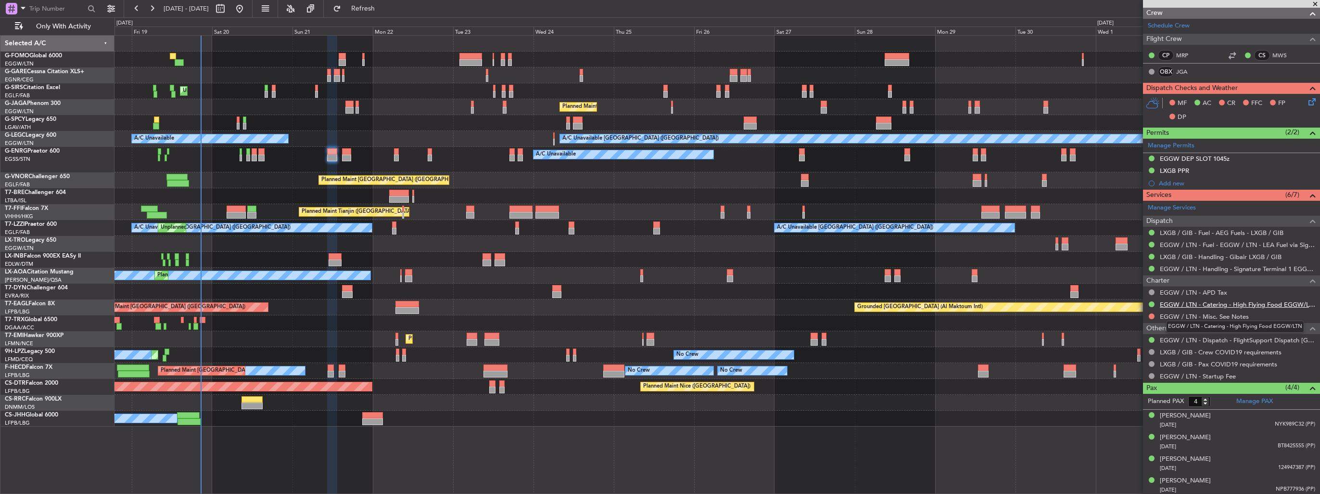
scroll to position [0, 0]
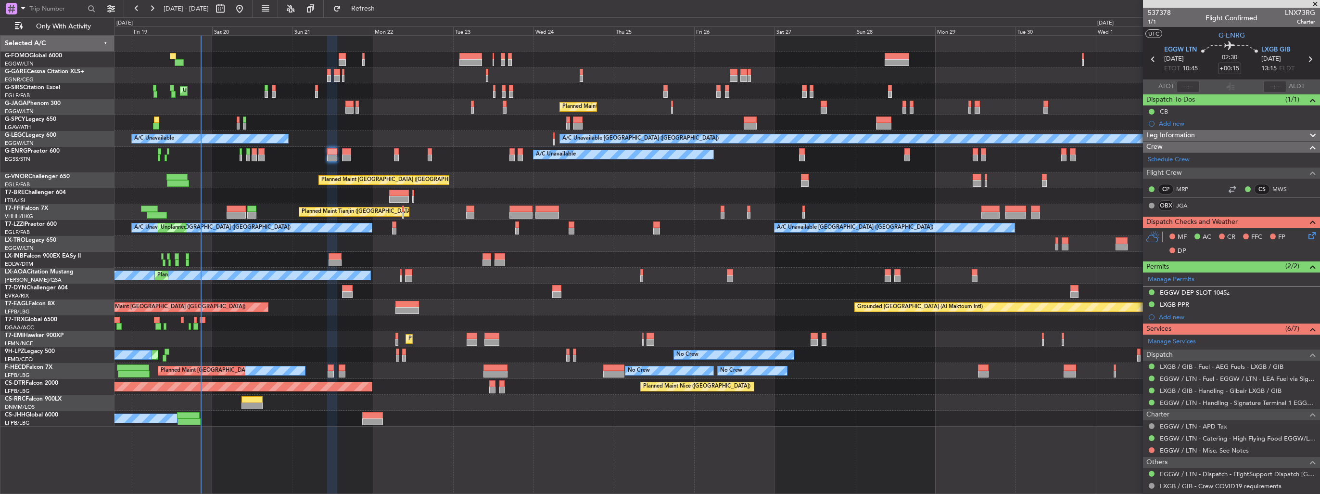
click at [1307, 236] on icon at bounding box center [1311, 234] width 8 height 8
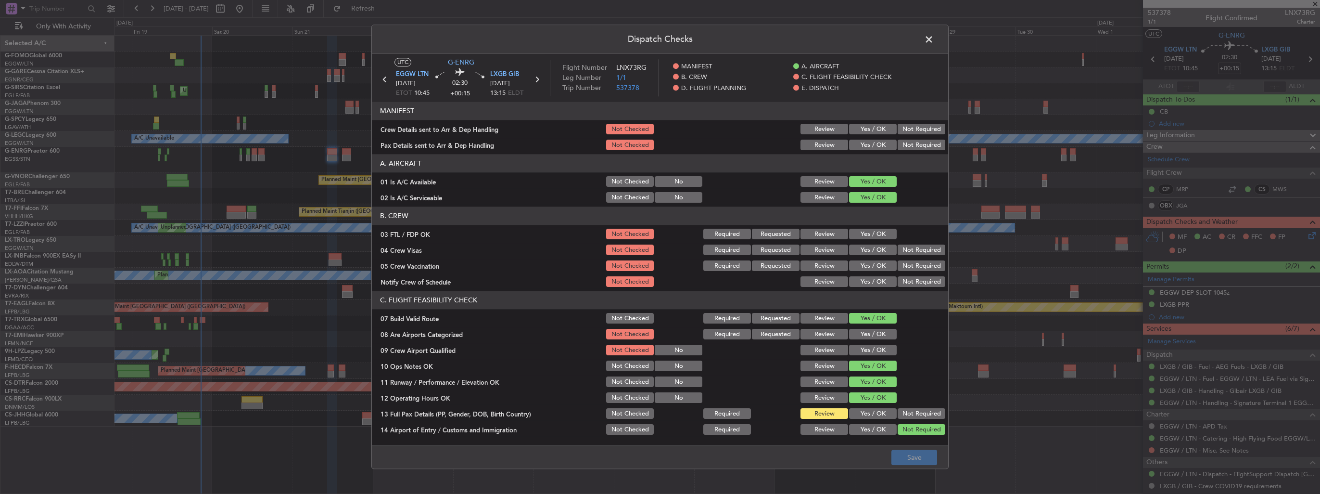
drag, startPoint x: 863, startPoint y: 126, endPoint x: 866, endPoint y: 143, distance: 17.5
click at [864, 127] on button "Yes / OK" at bounding box center [873, 129] width 48 height 11
click at [866, 143] on button "Yes / OK" at bounding box center [873, 145] width 48 height 11
click at [865, 336] on button "Yes / OK" at bounding box center [873, 334] width 48 height 11
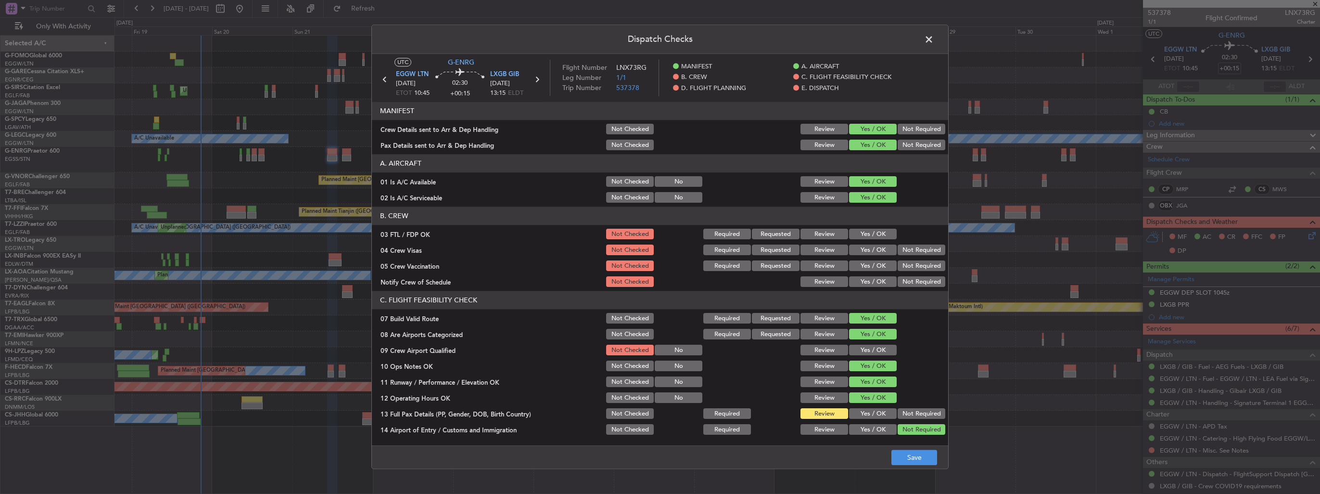
click at [865, 345] on button "Yes / OK" at bounding box center [873, 350] width 48 height 11
click at [909, 458] on button "Save" at bounding box center [914, 457] width 46 height 15
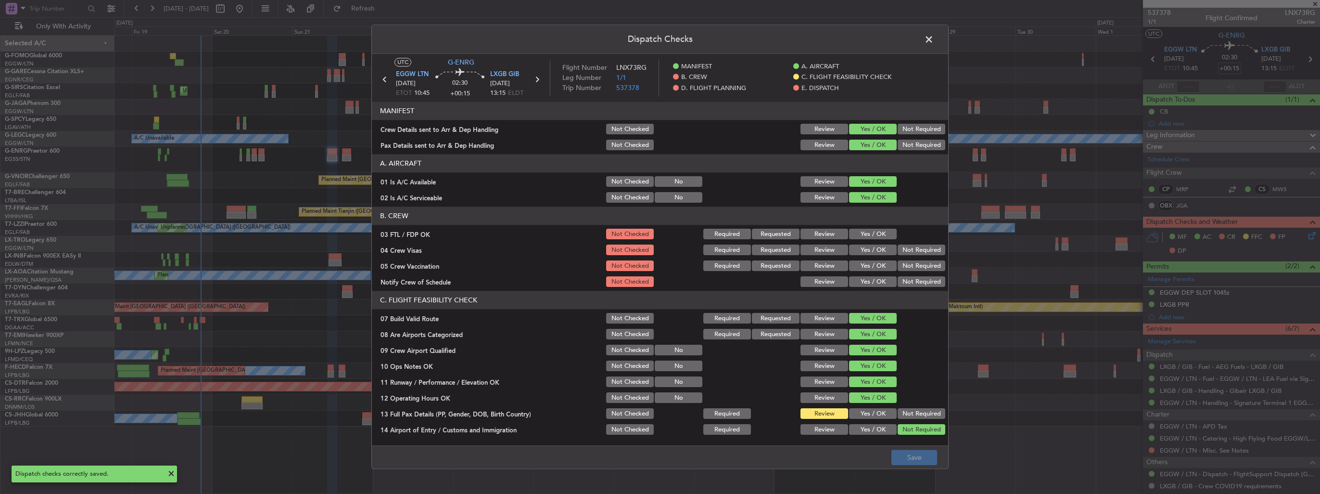
click at [934, 38] on span at bounding box center [934, 41] width 0 height 19
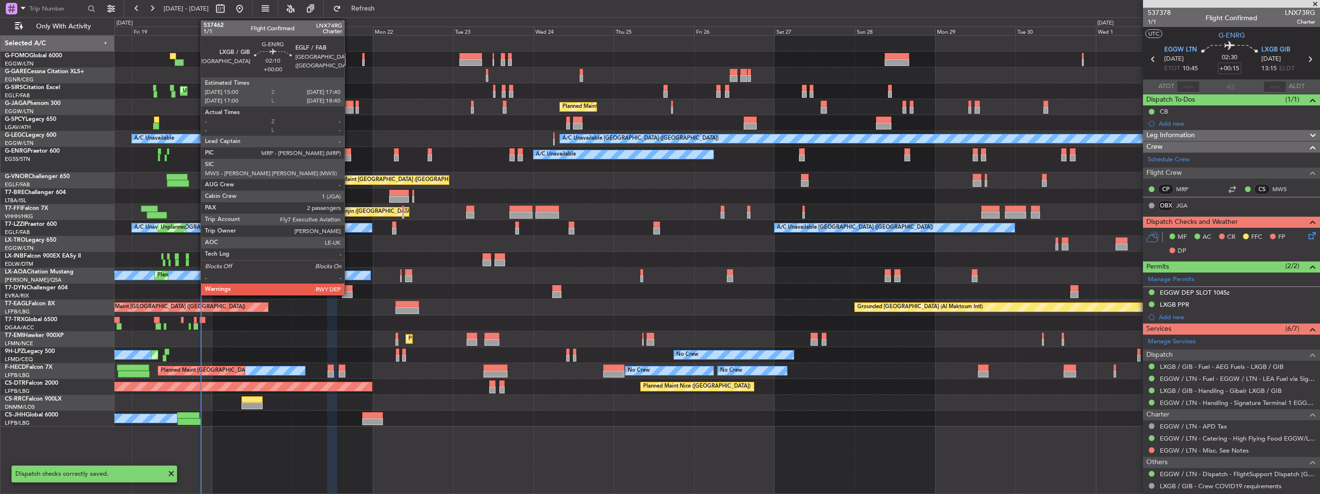
click at [349, 157] on div at bounding box center [346, 157] width 9 height 7
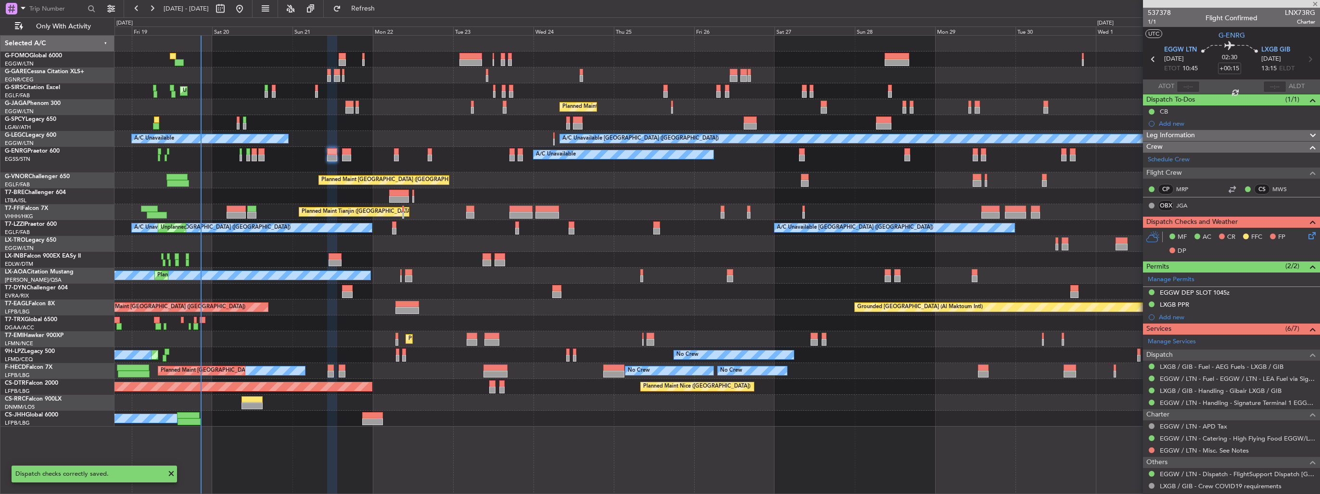
type input "2"
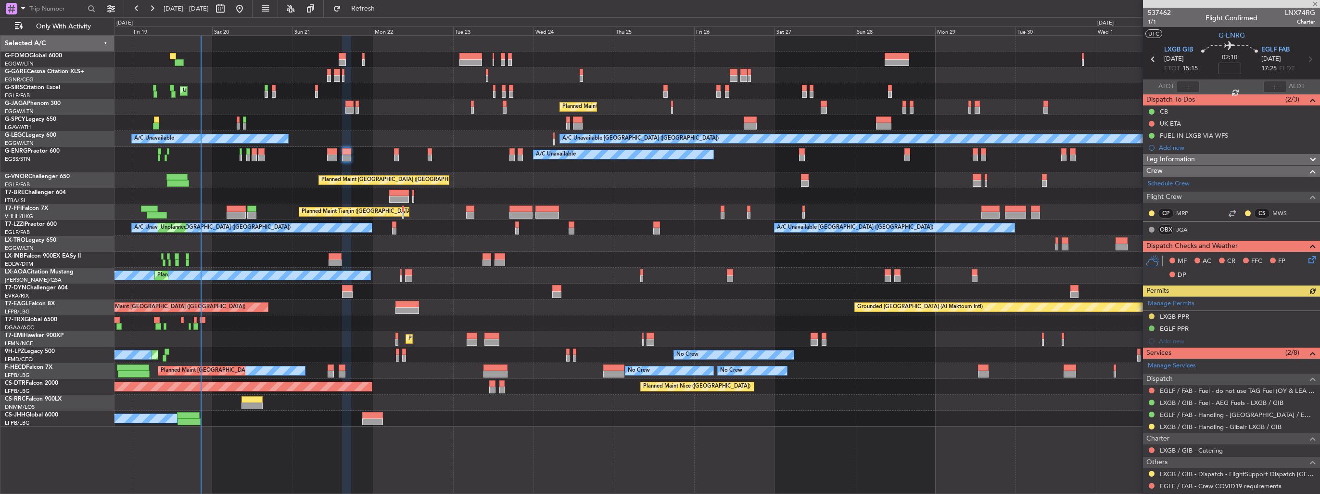
click at [1307, 257] on icon at bounding box center [1311, 258] width 8 height 8
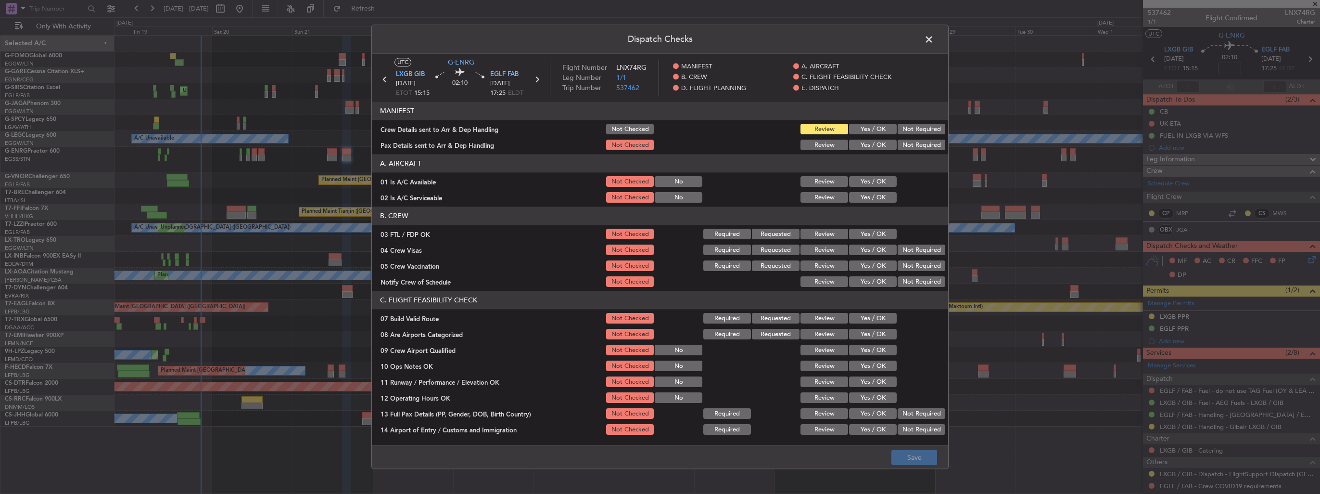
click at [872, 128] on button "Yes / OK" at bounding box center [873, 129] width 48 height 11
click at [868, 140] on button "Yes / OK" at bounding box center [873, 145] width 48 height 11
click at [859, 333] on button "Yes / OK" at bounding box center [873, 334] width 48 height 11
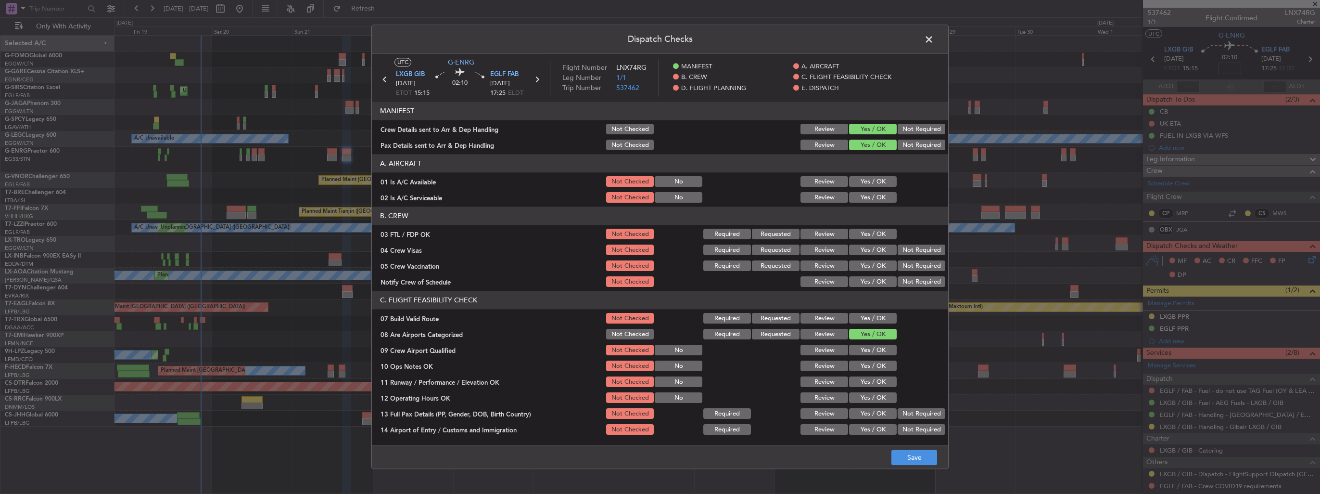
click at [858, 348] on button "Yes / OK" at bounding box center [873, 350] width 48 height 11
click at [920, 453] on button "Save" at bounding box center [914, 457] width 46 height 15
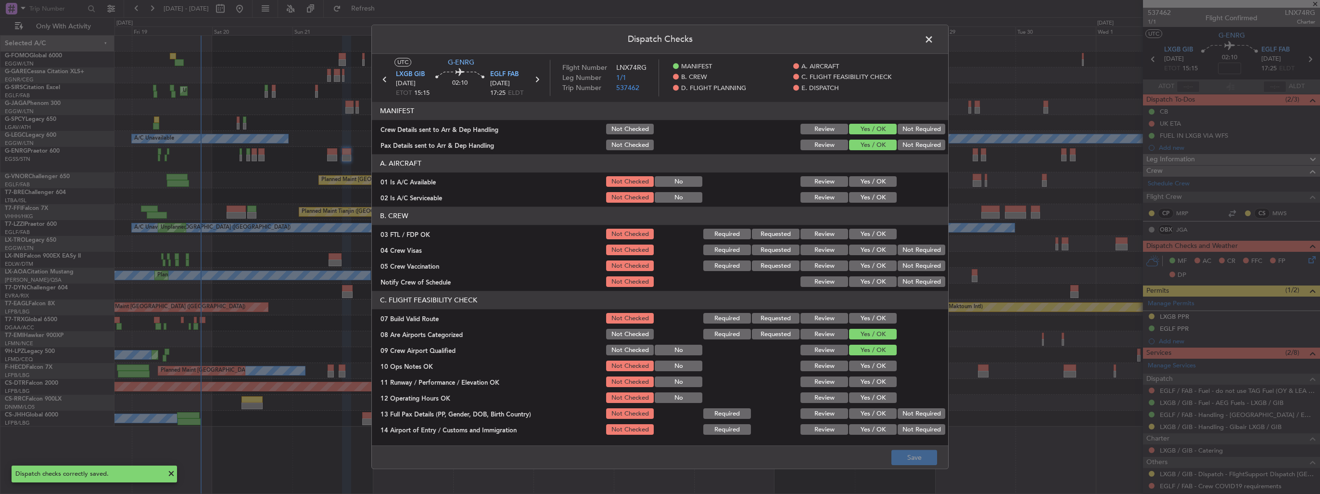
click at [934, 40] on span at bounding box center [934, 41] width 0 height 19
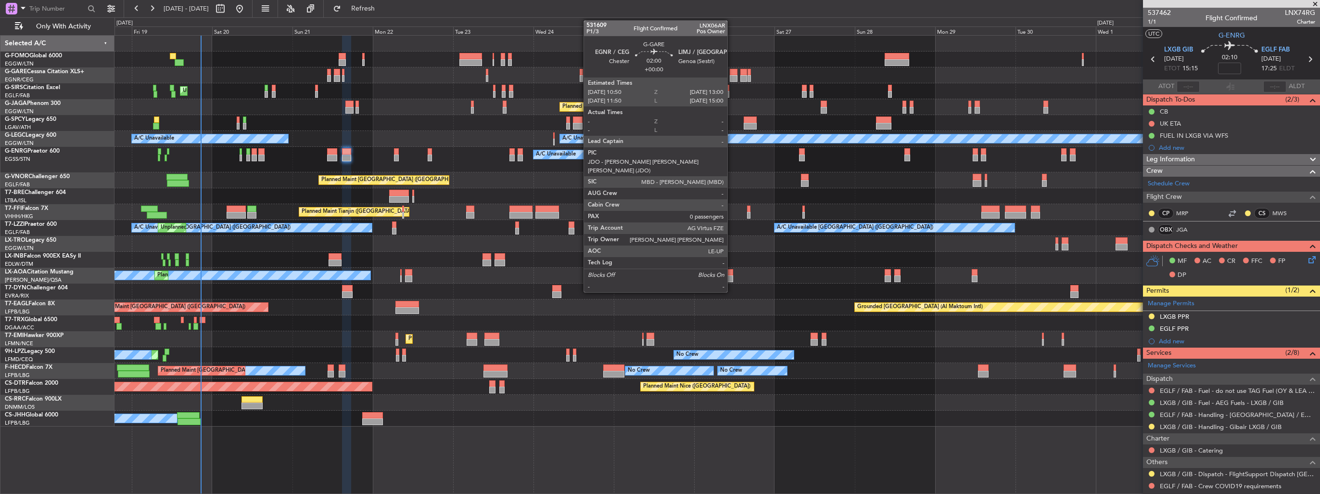
click at [732, 75] on div at bounding box center [734, 78] width 8 height 7
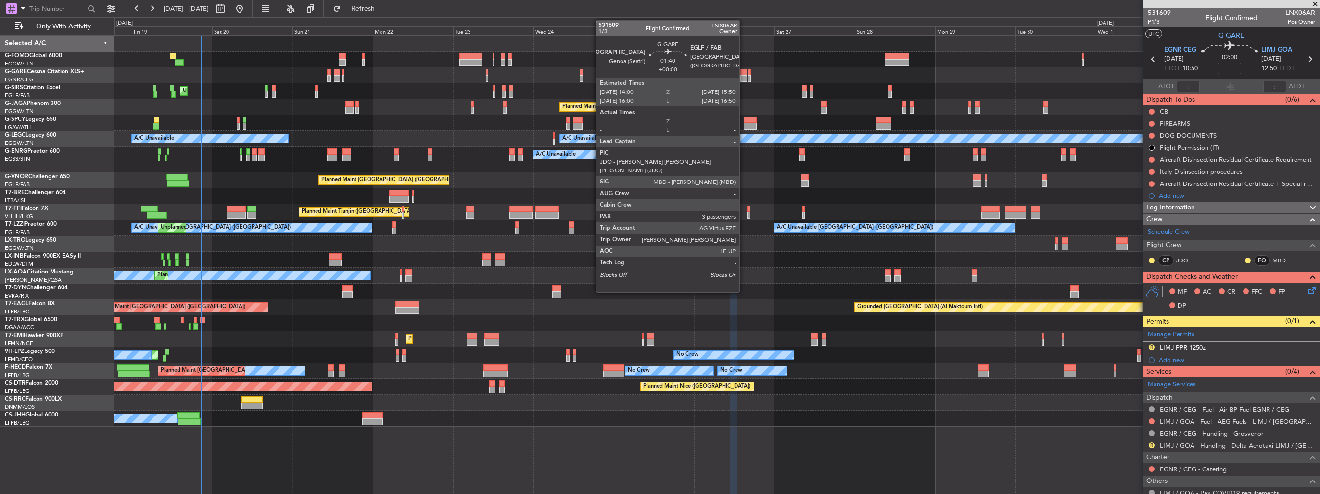
click at [744, 78] on div at bounding box center [743, 78] width 6 height 7
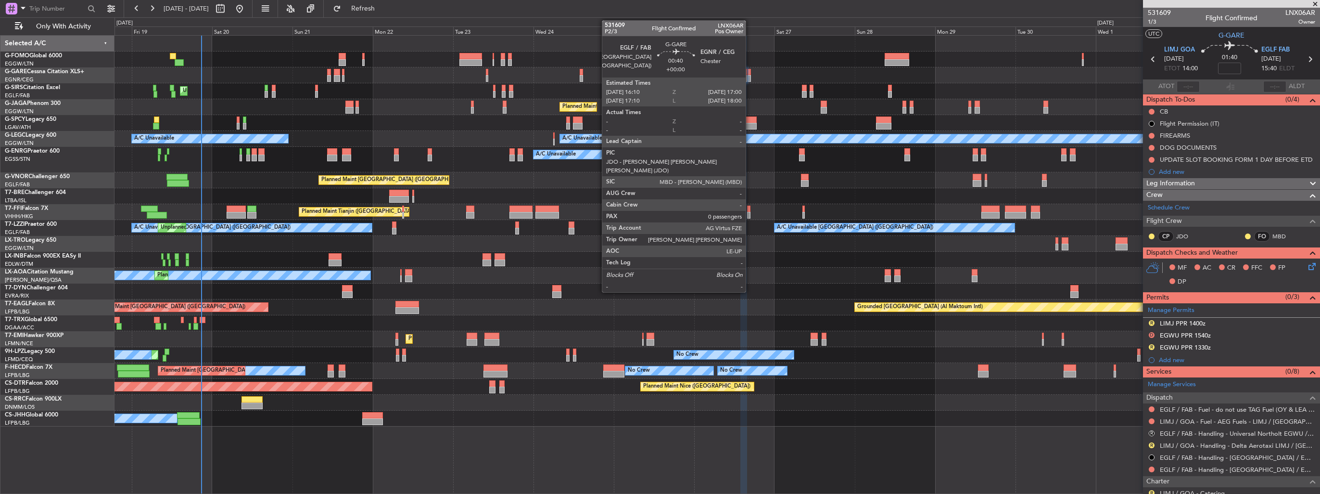
click at [749, 79] on div at bounding box center [749, 78] width 3 height 7
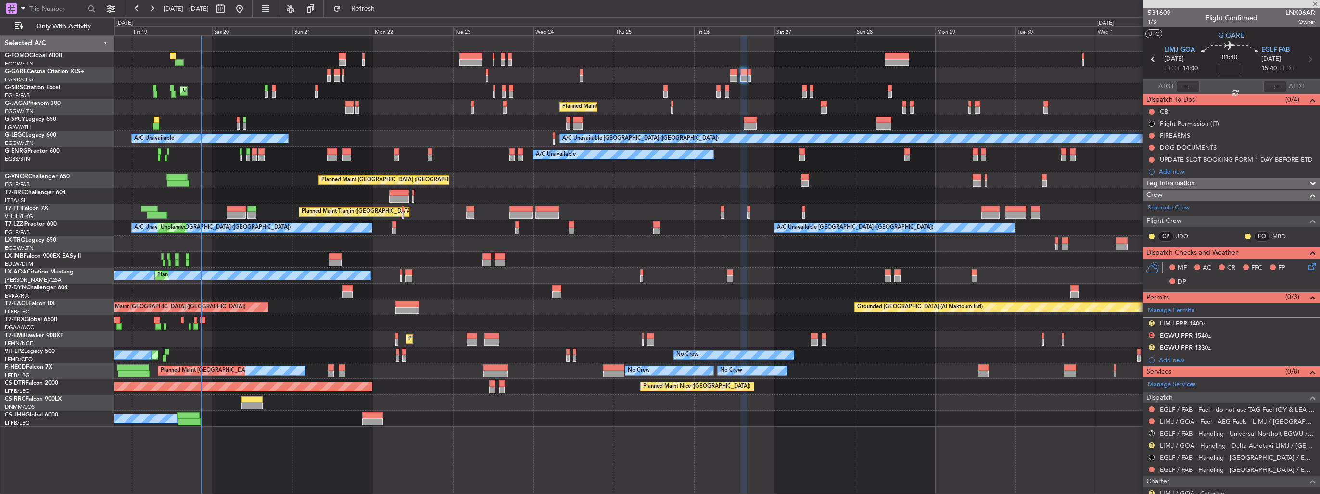
type input "0"
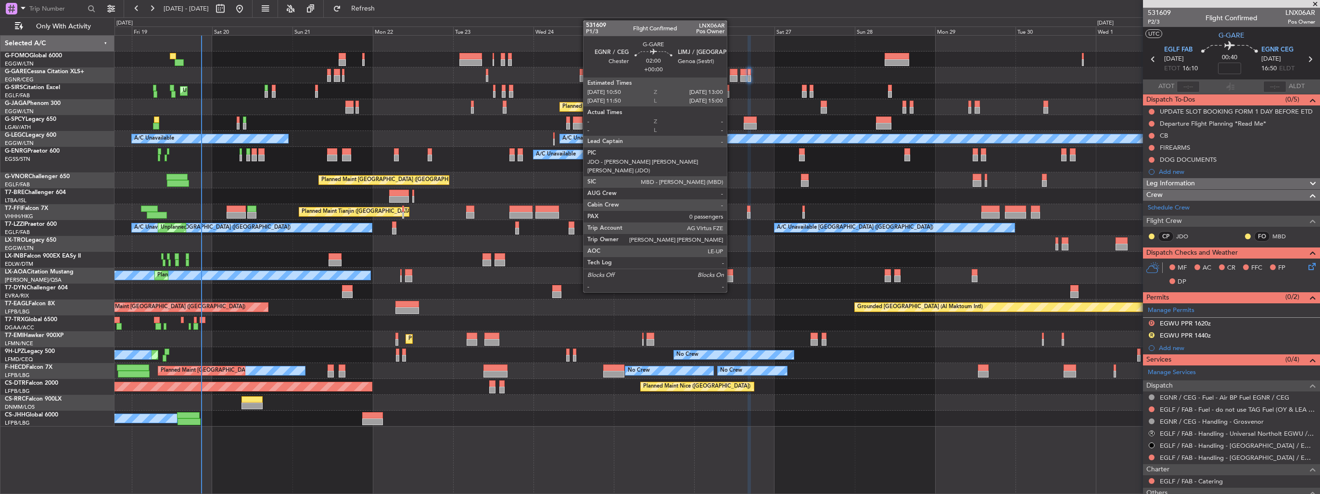
click at [731, 74] on div at bounding box center [734, 72] width 8 height 7
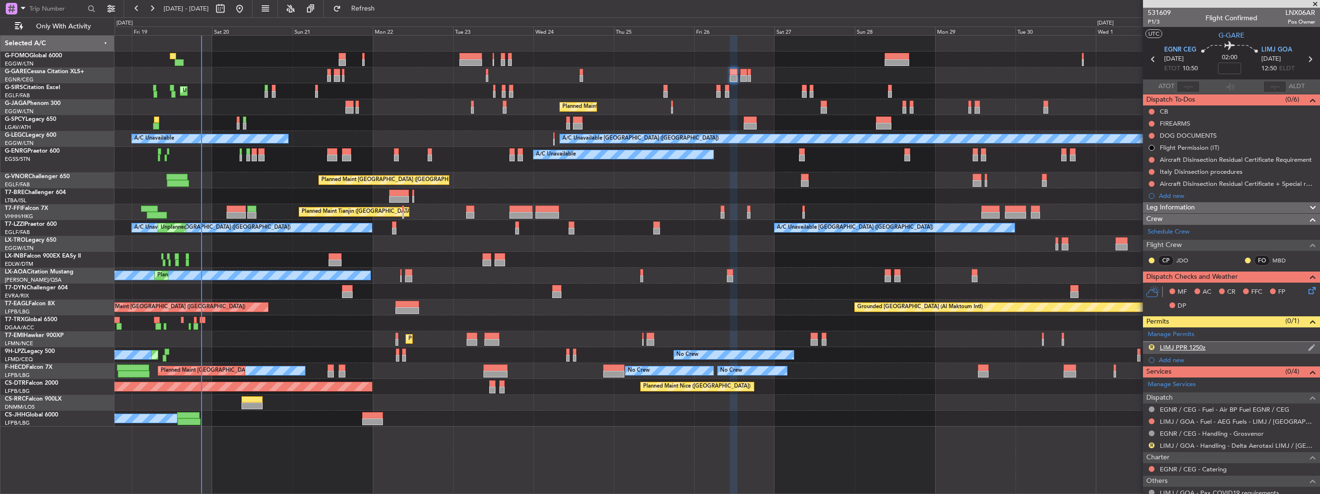
click at [1308, 347] on img at bounding box center [1311, 347] width 7 height 9
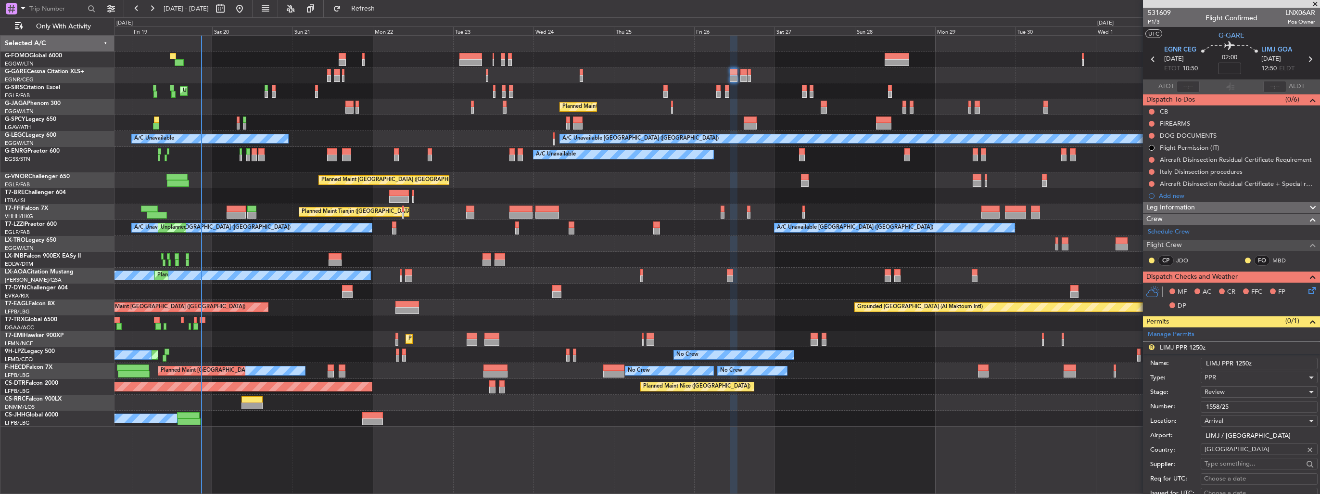
click at [1242, 361] on input "LIMJ PPR 1250z" at bounding box center [1259, 363] width 117 height 12
type input "LIMJ PPR 1050z"
click at [1228, 393] on div "Review" at bounding box center [1256, 391] width 102 height 14
click at [1243, 450] on span "Requested" at bounding box center [1255, 453] width 101 height 14
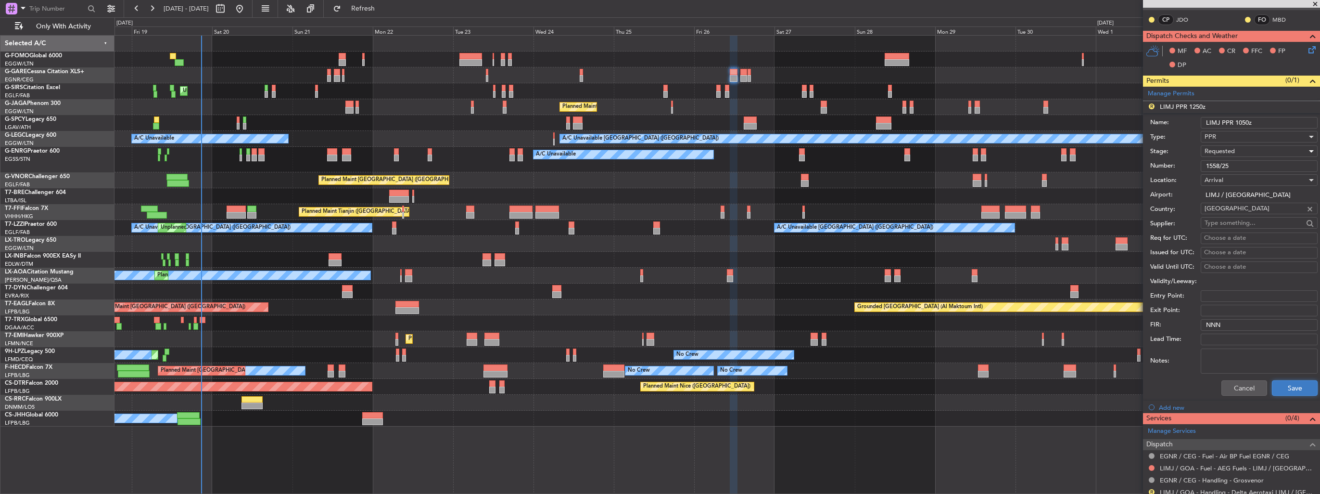
click at [1276, 390] on button "Save" at bounding box center [1295, 387] width 46 height 15
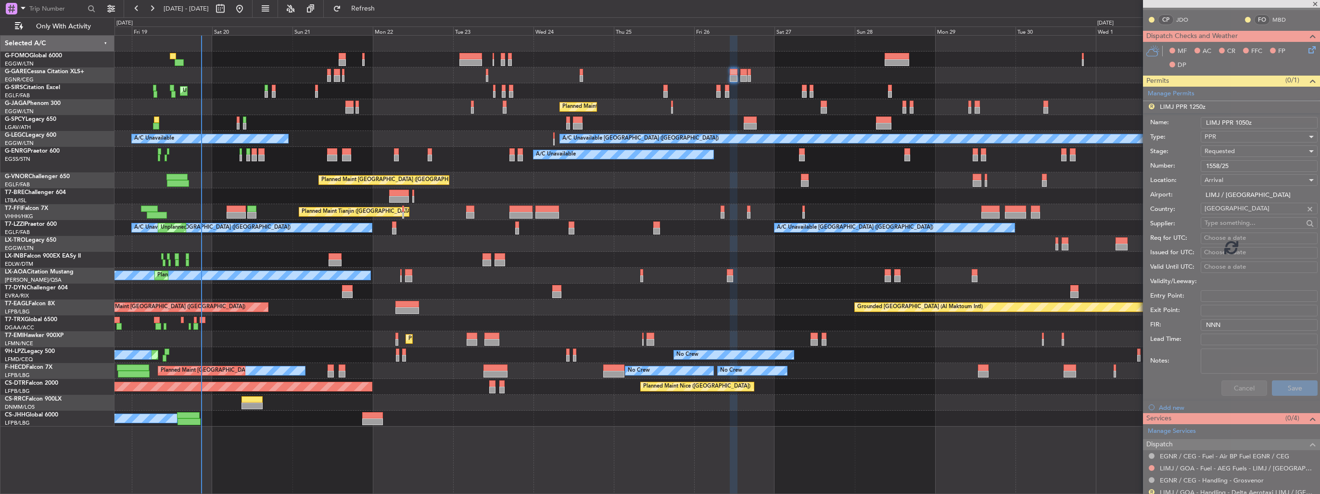
scroll to position [54, 0]
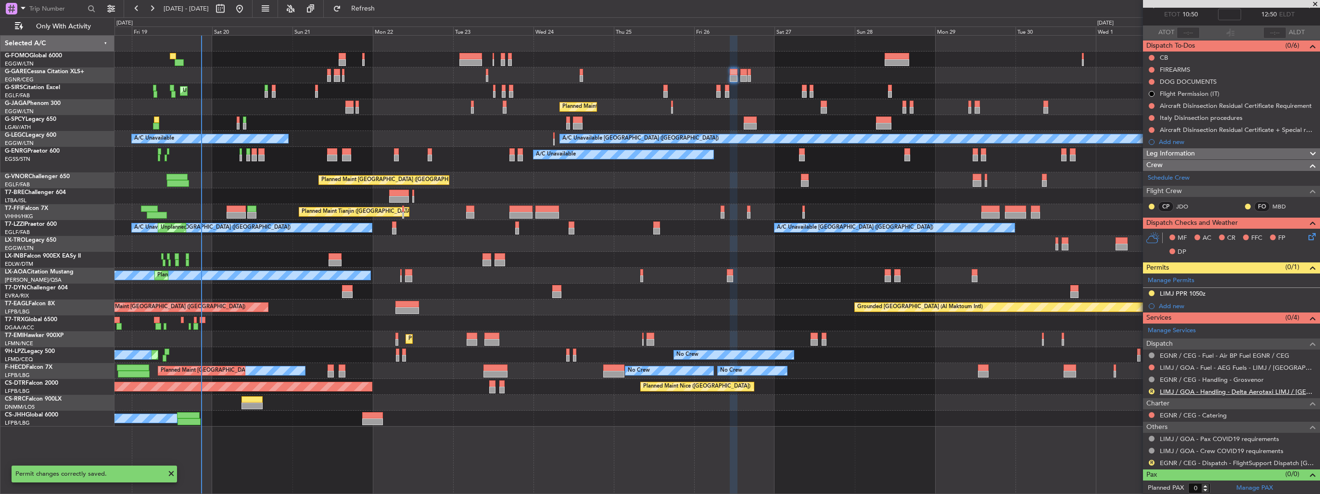
click at [1164, 392] on link "LIMJ / GOA - Handling - Delta Aerotaxi LIMJ / [GEOGRAPHIC_DATA]" at bounding box center [1237, 391] width 155 height 8
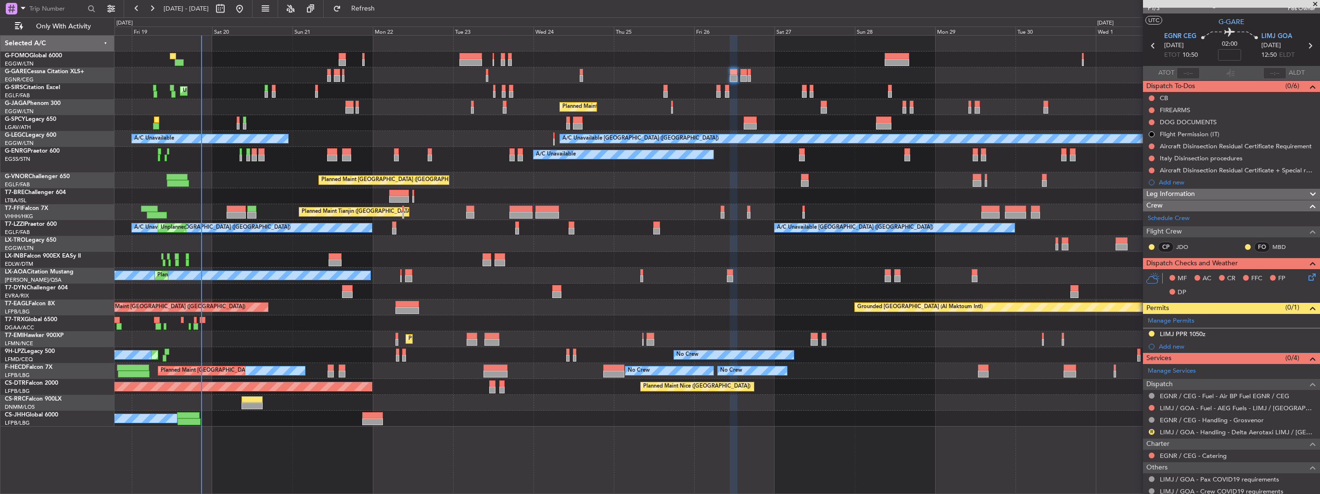
scroll to position [0, 0]
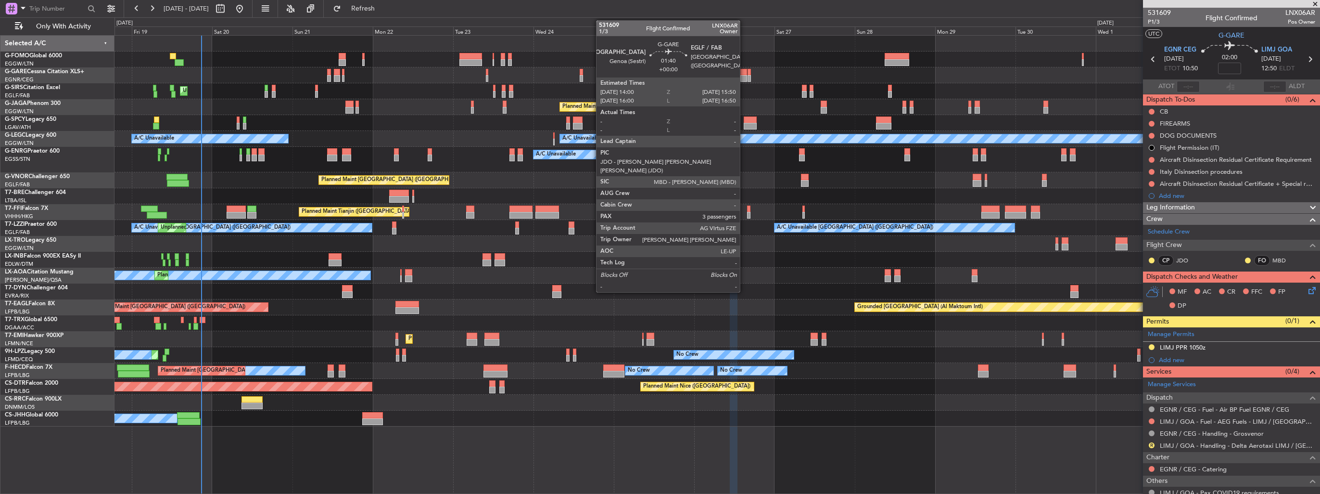
click at [744, 73] on div at bounding box center [743, 72] width 6 height 7
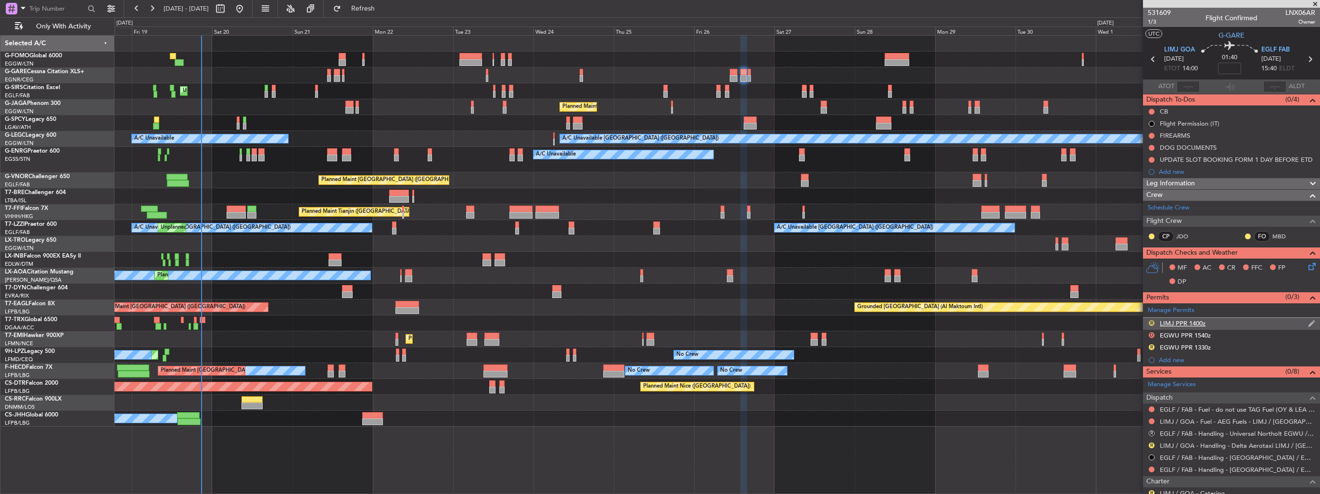
click at [1154, 321] on button "R" at bounding box center [1152, 323] width 6 height 6
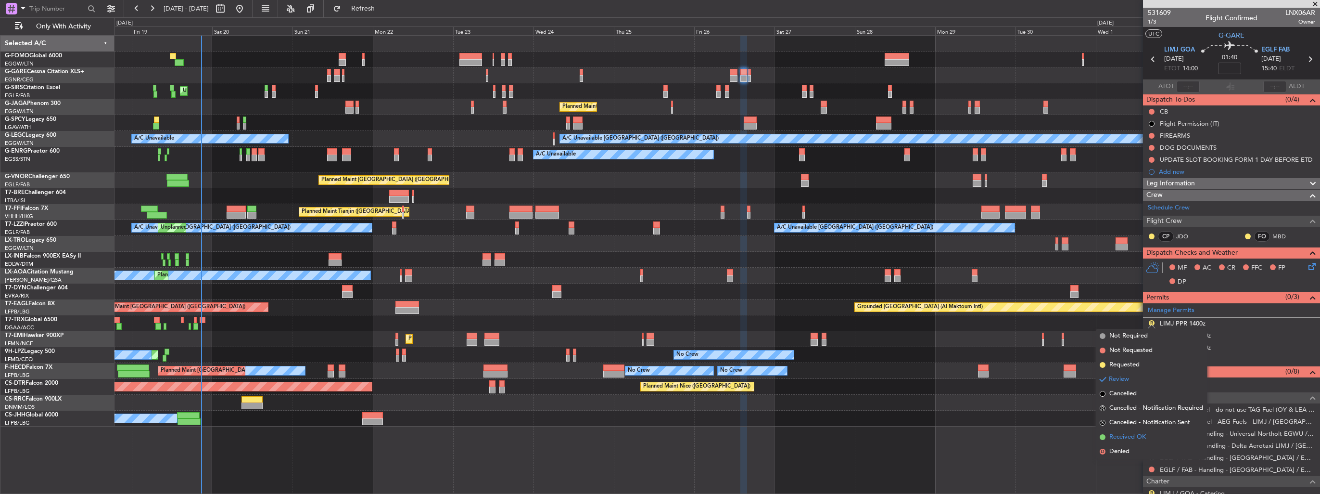
click at [1131, 437] on span "Received OK" at bounding box center [1127, 437] width 37 height 10
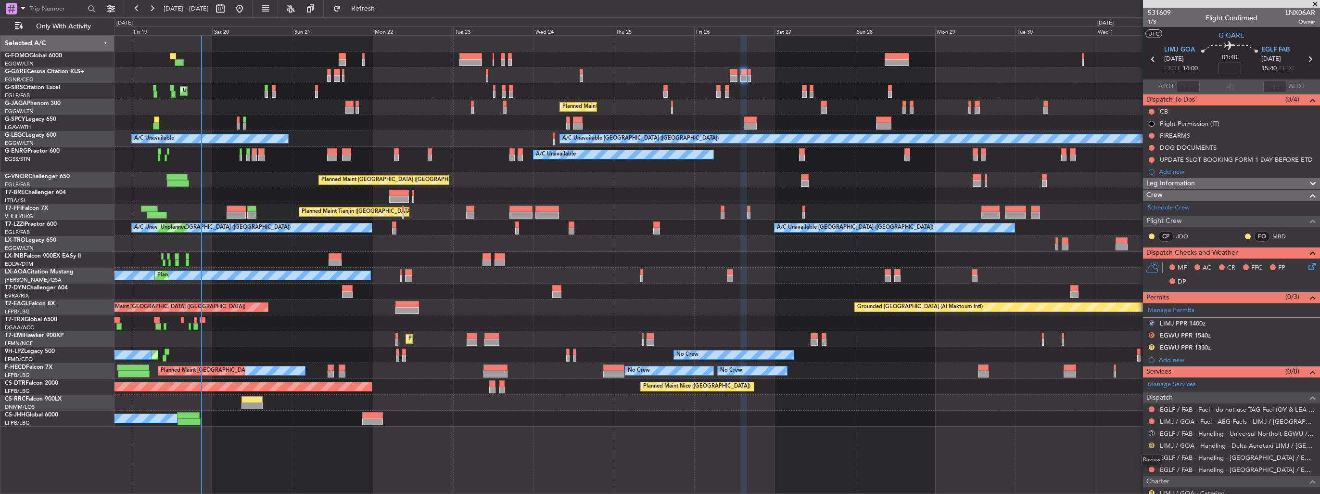
click at [1152, 443] on button "R" at bounding box center [1152, 445] width 6 height 6
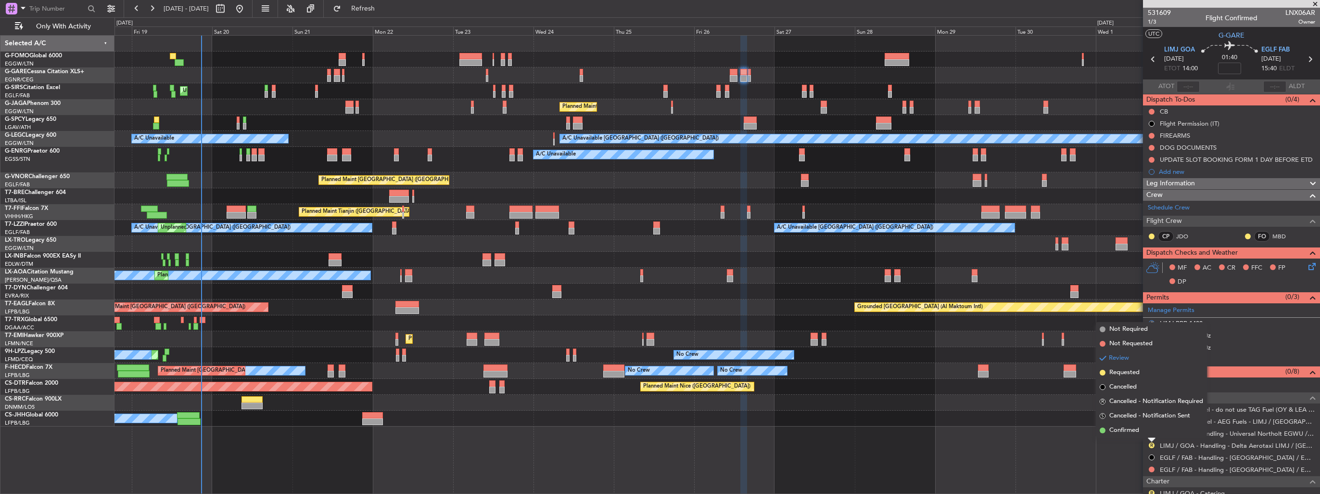
click at [1117, 427] on span "Confirmed" at bounding box center [1124, 430] width 30 height 10
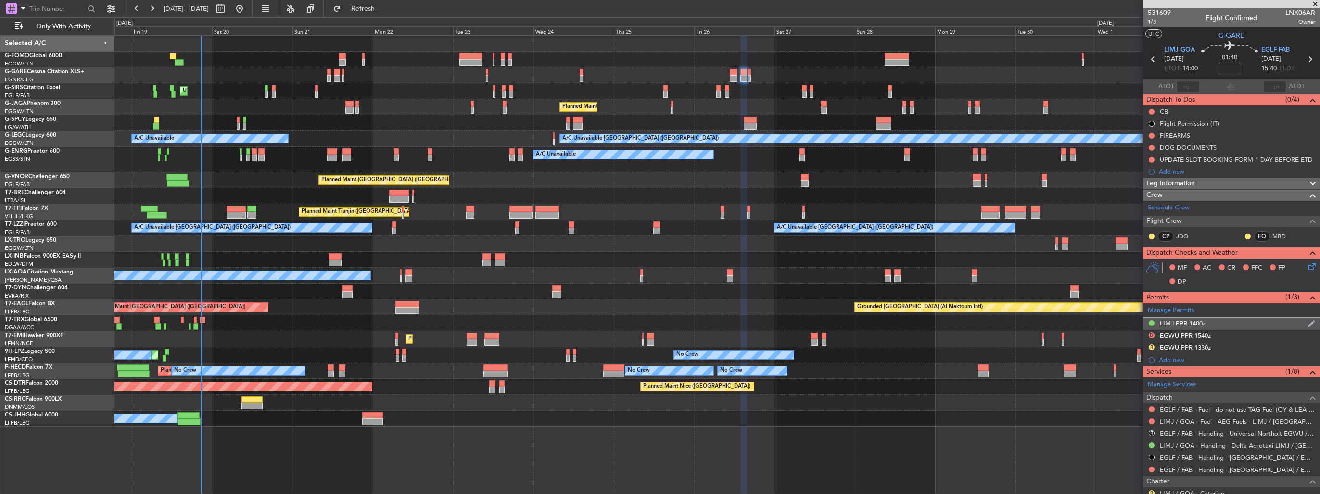
click at [1308, 323] on img at bounding box center [1311, 323] width 7 height 9
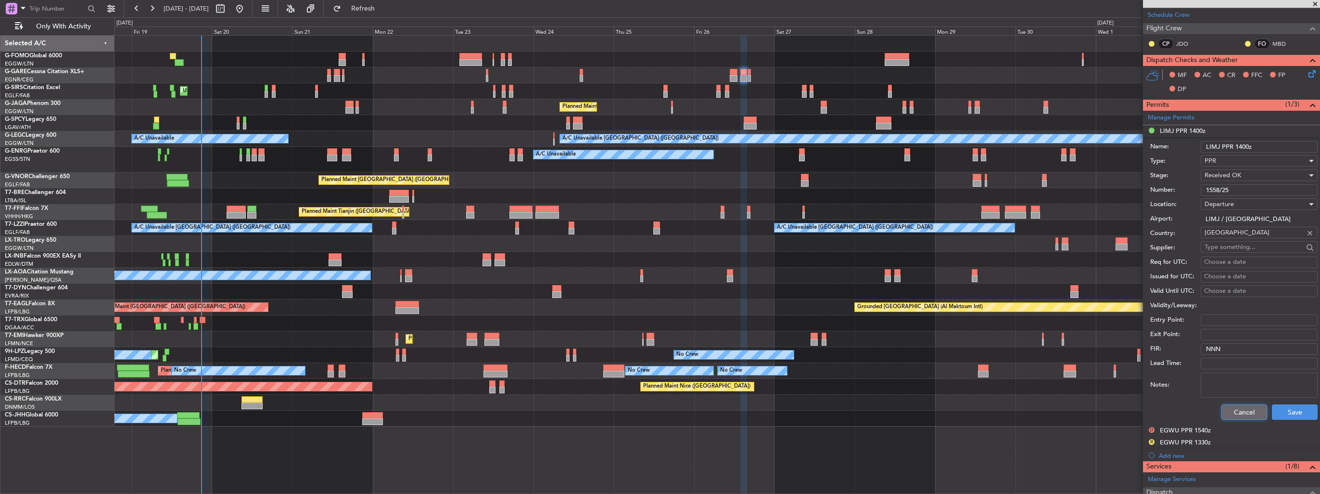
click at [1247, 409] on button "Cancel" at bounding box center [1244, 411] width 46 height 15
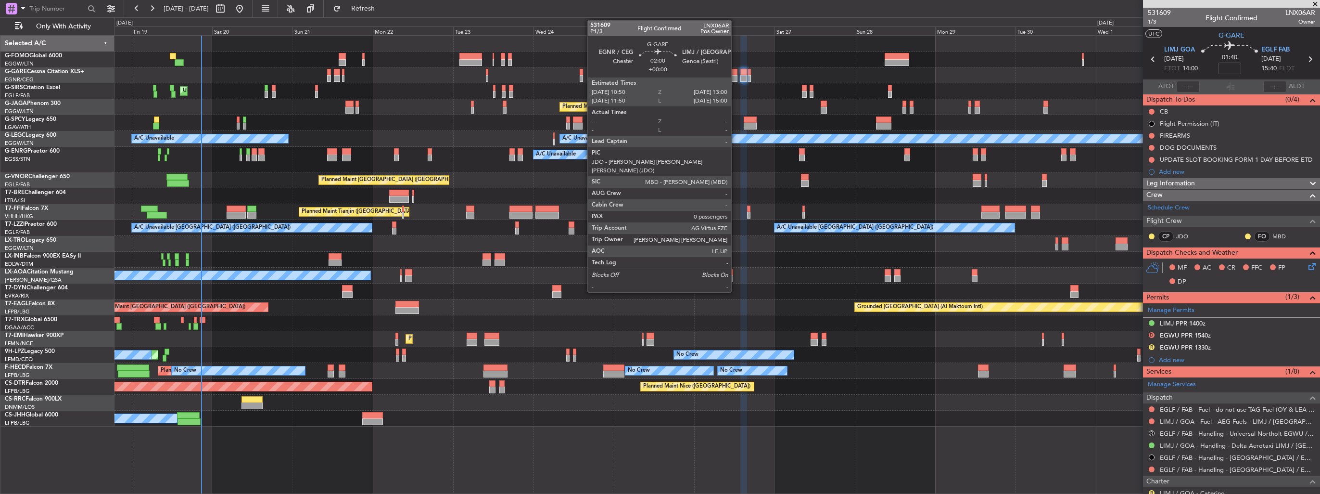
click at [736, 76] on div at bounding box center [734, 78] width 8 height 7
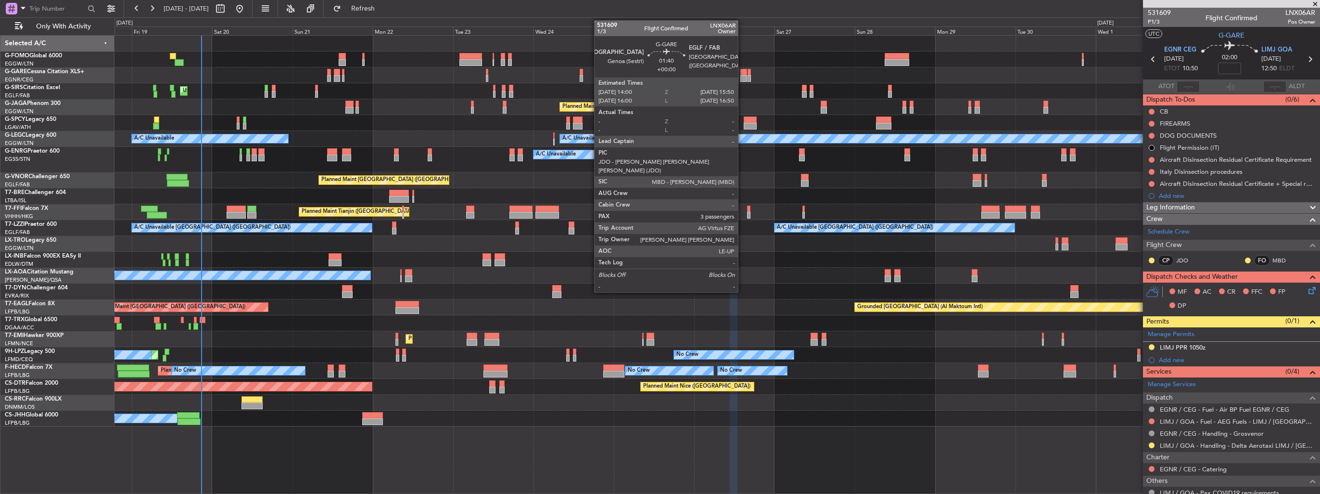
click at [742, 75] on div at bounding box center [743, 78] width 6 height 7
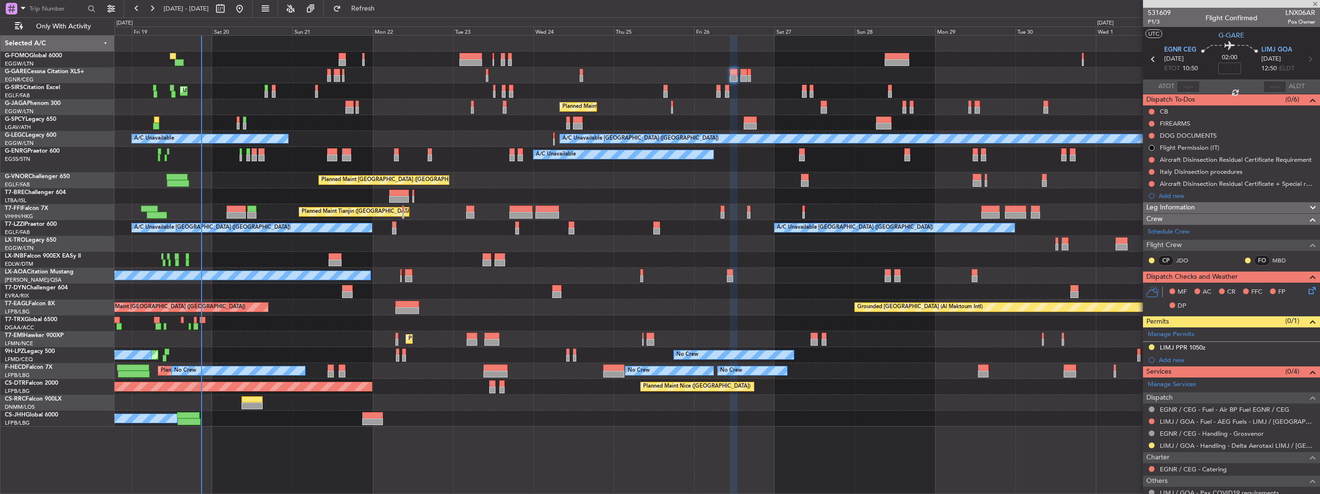
type input "3"
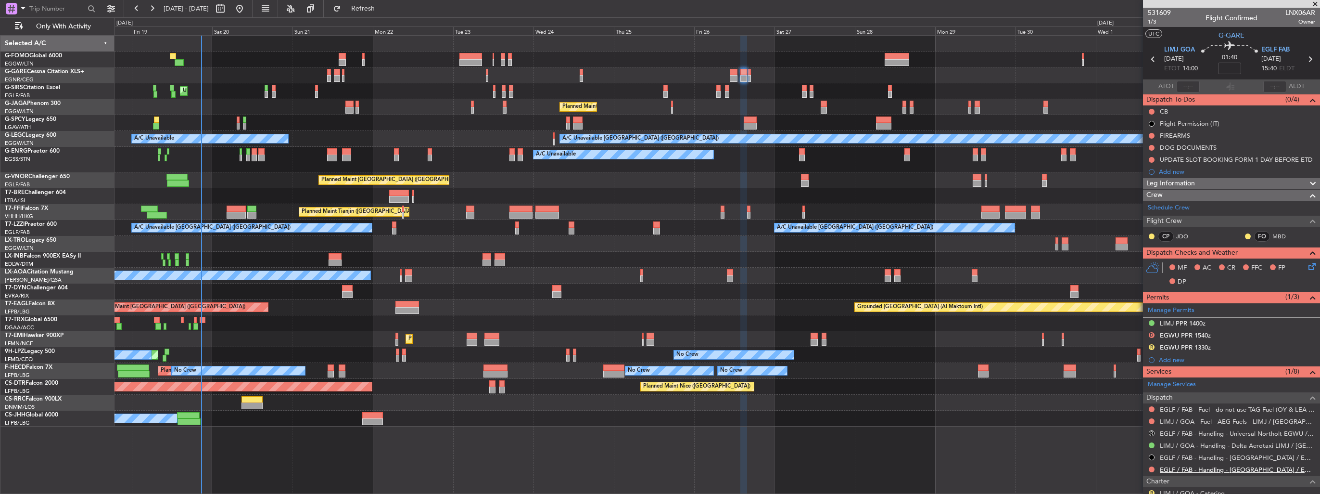
click at [1190, 466] on link "EGLF / FAB - Handling - [GEOGRAPHIC_DATA] / EGLF / FAB" at bounding box center [1237, 469] width 155 height 8
click at [1168, 359] on div "Add new" at bounding box center [1233, 359] width 148 height 8
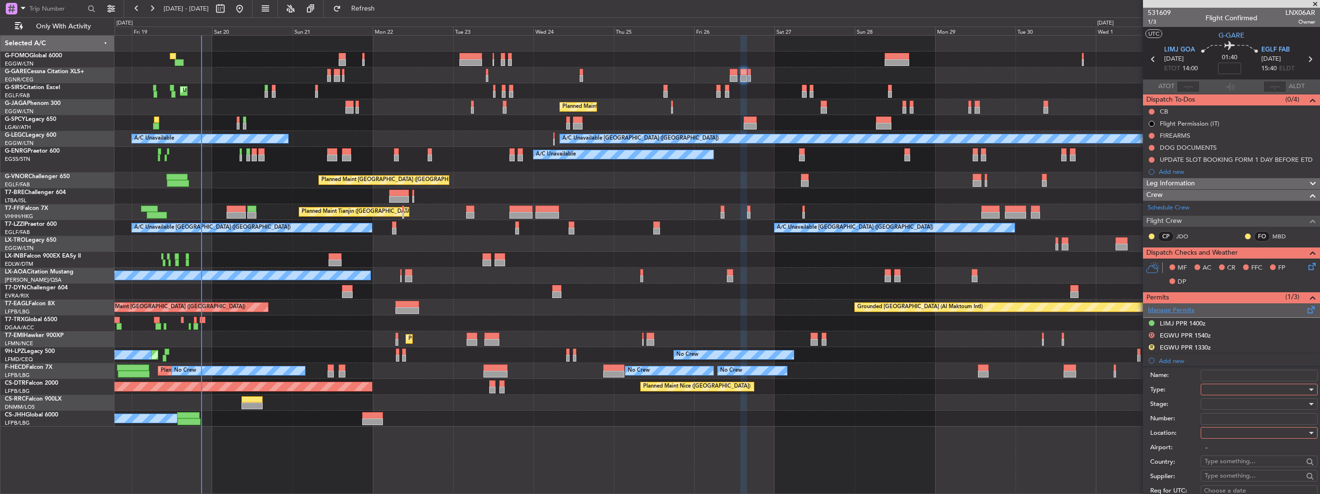
click at [1165, 309] on link "Manage Permits" at bounding box center [1171, 310] width 47 height 10
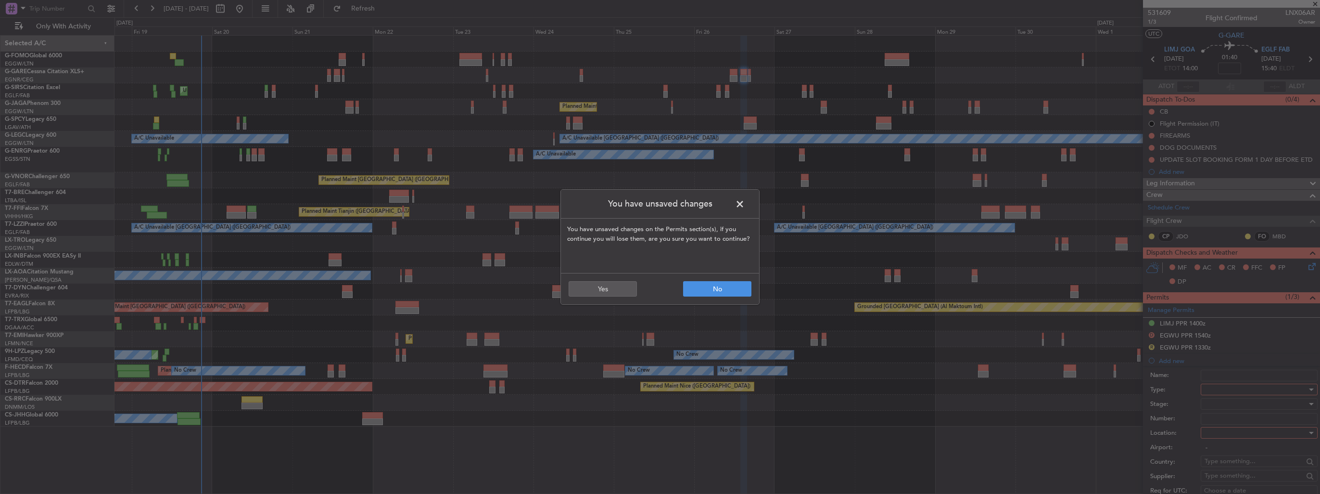
click at [745, 203] on span at bounding box center [745, 206] width 0 height 19
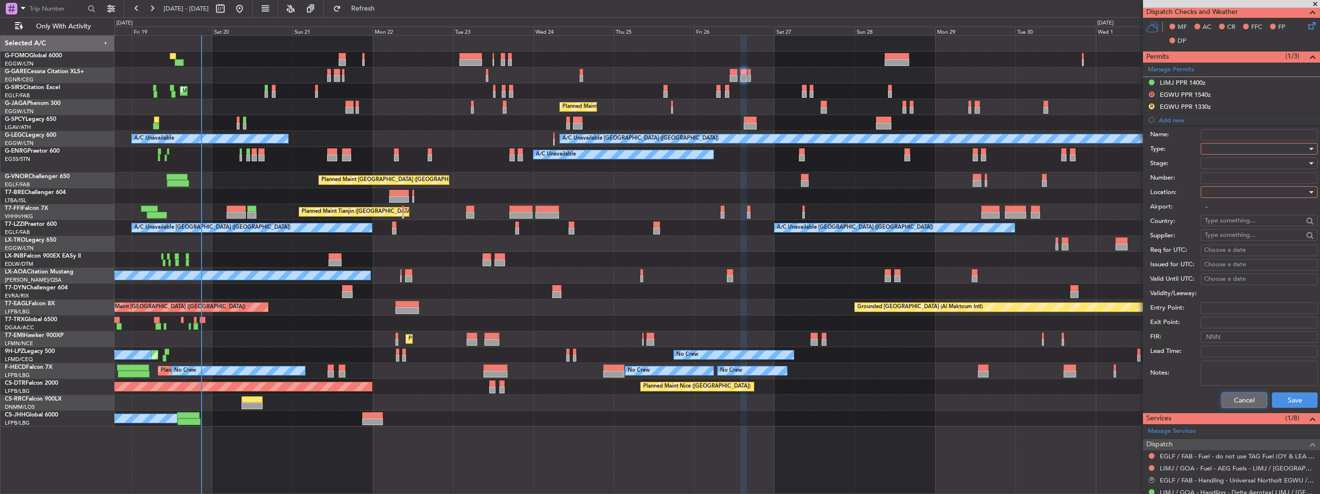
click at [1224, 398] on button "Cancel" at bounding box center [1244, 399] width 46 height 15
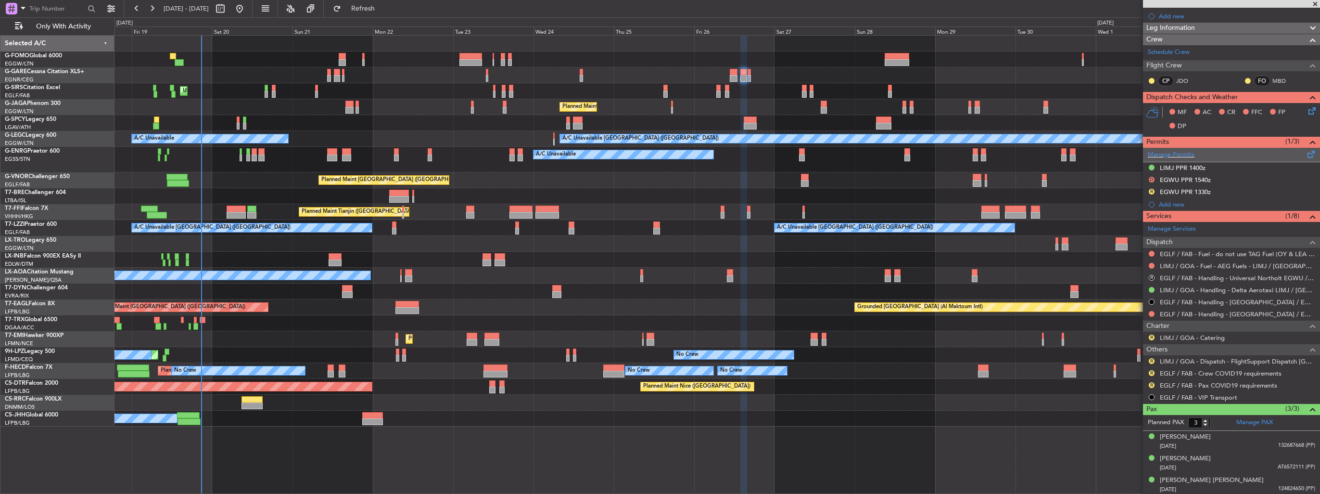
click at [1163, 158] on div "Manage Permits" at bounding box center [1231, 155] width 177 height 14
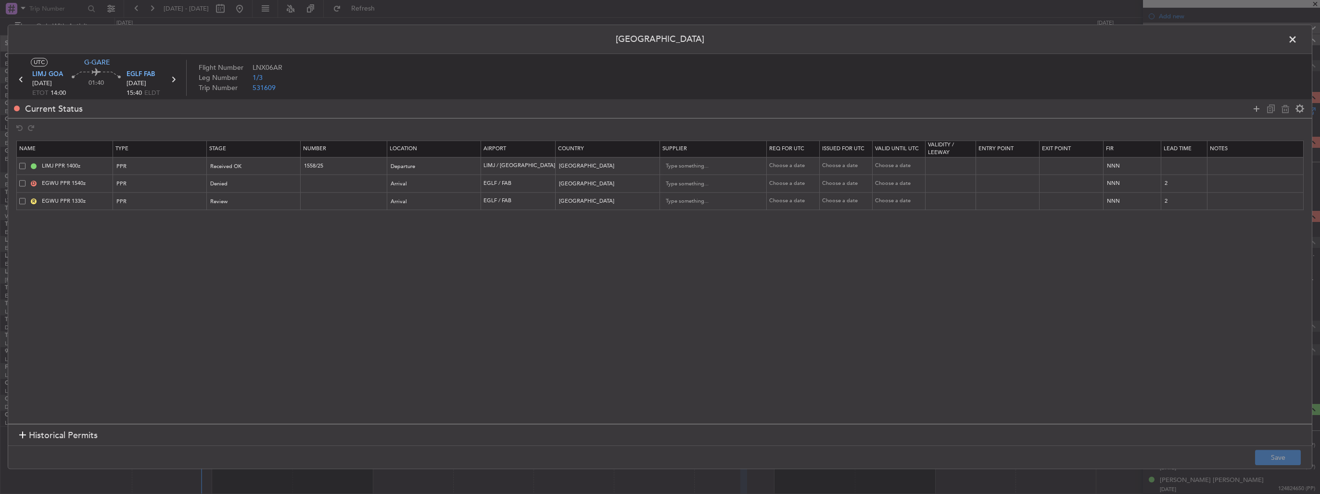
click at [23, 182] on span at bounding box center [22, 183] width 6 height 6
click at [26, 180] on input "checkbox" at bounding box center [26, 180] width 0 height 0
click at [31, 203] on div "R" at bounding box center [34, 201] width 8 height 8
click at [25, 200] on span at bounding box center [22, 201] width 6 height 6
click at [26, 198] on input "checkbox" at bounding box center [26, 198] width 0 height 0
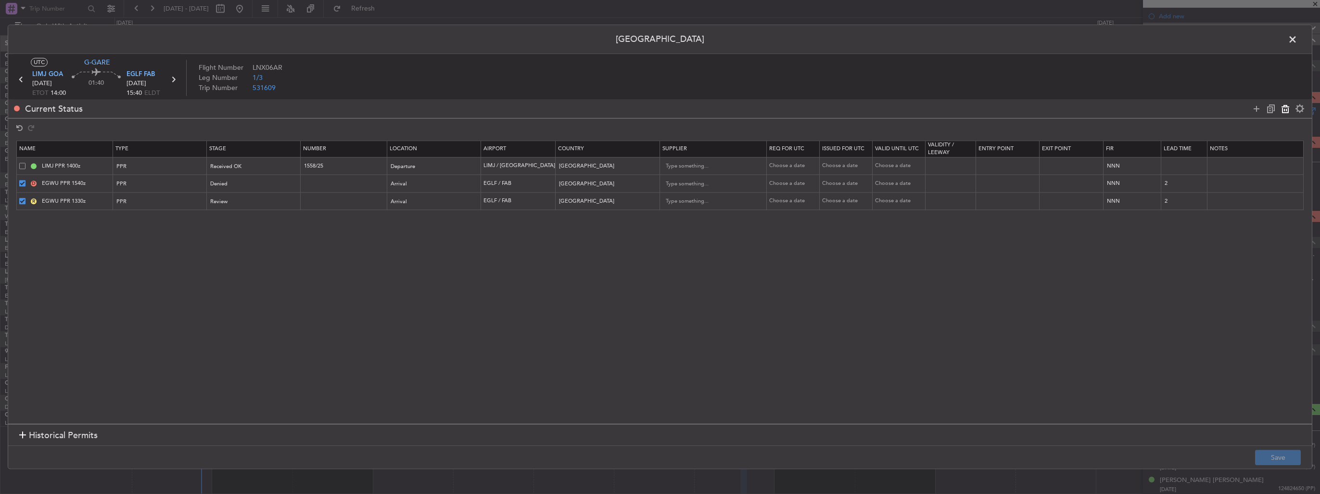
click at [1285, 109] on icon at bounding box center [1286, 109] width 12 height 12
click at [1277, 455] on button "Save" at bounding box center [1278, 457] width 46 height 15
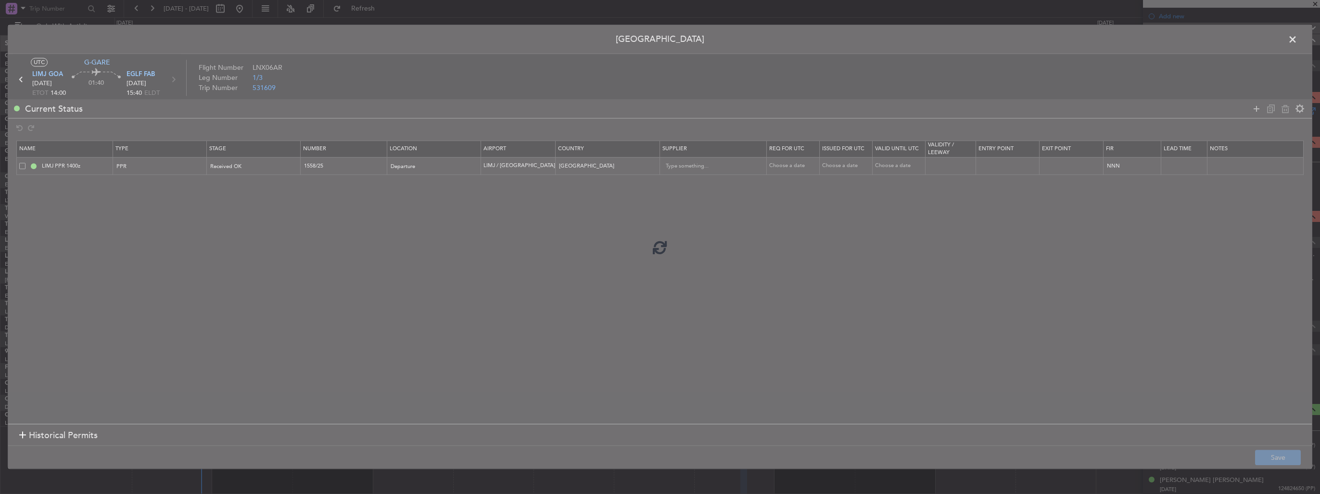
scroll to position [131, 0]
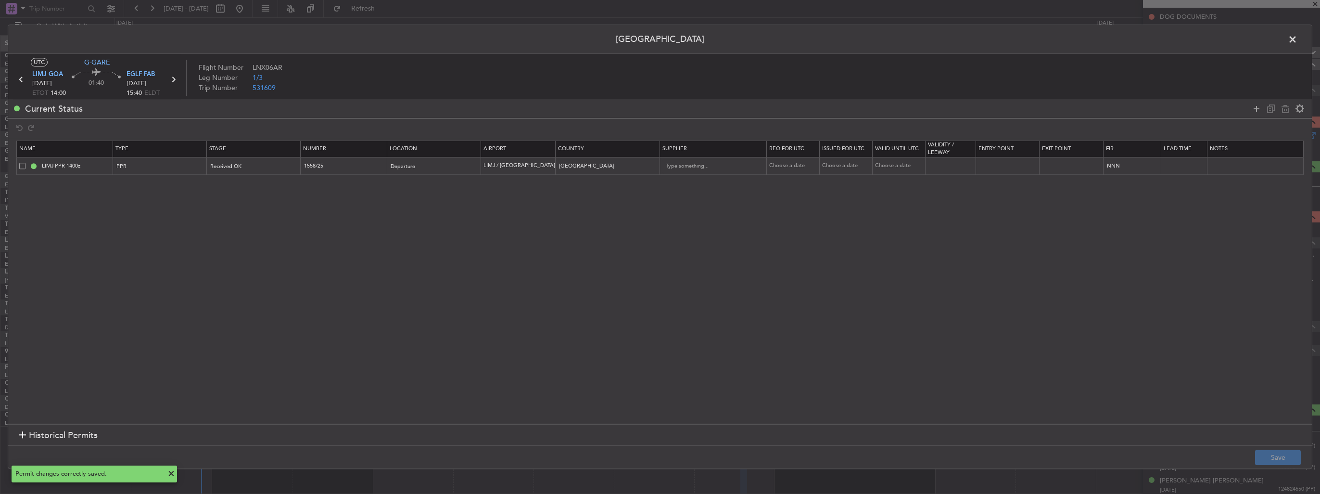
click at [1297, 38] on span at bounding box center [1297, 41] width 0 height 19
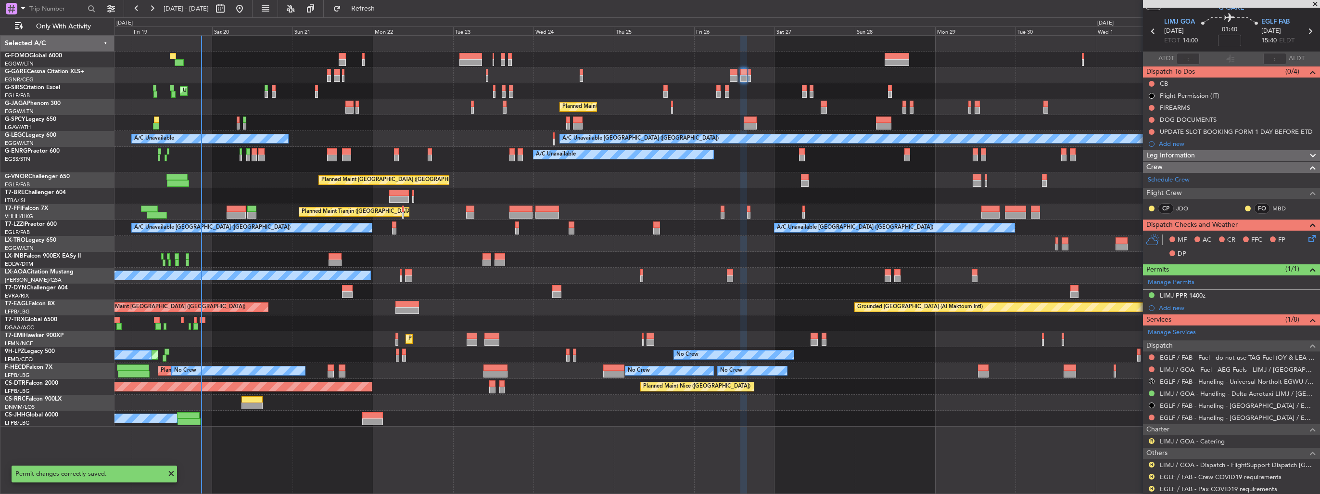
scroll to position [0, 0]
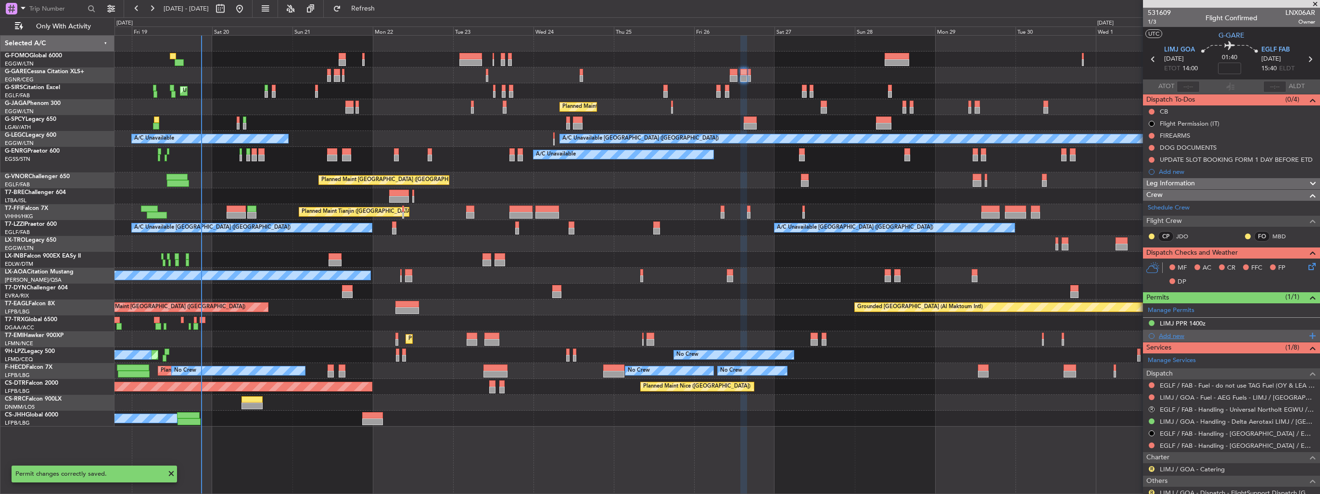
click at [1171, 339] on div "Add new" at bounding box center [1231, 336] width 177 height 12
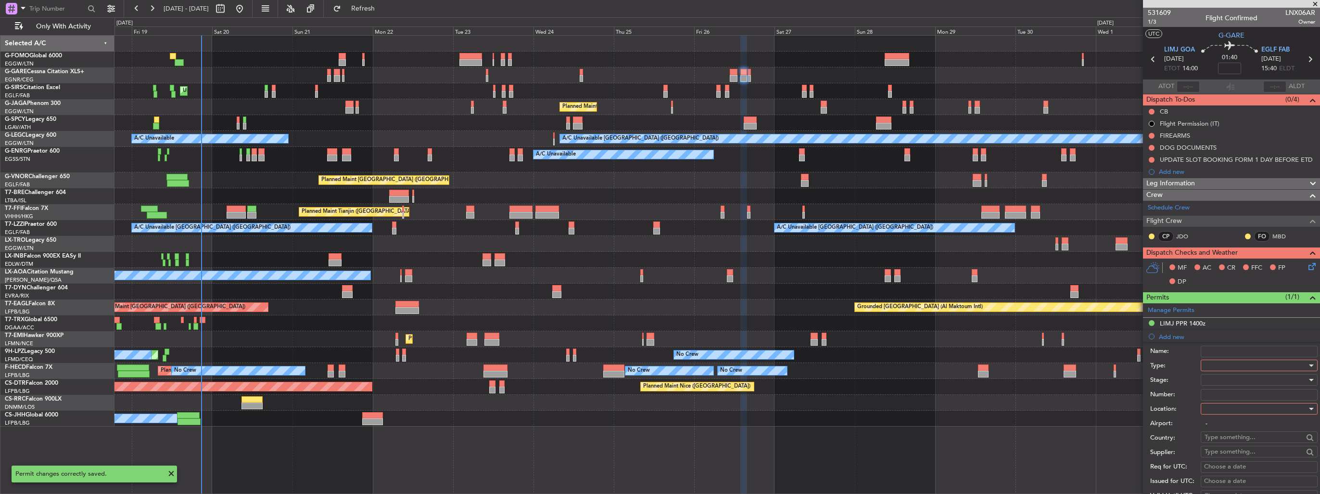
click at [1257, 365] on div at bounding box center [1256, 365] width 102 height 14
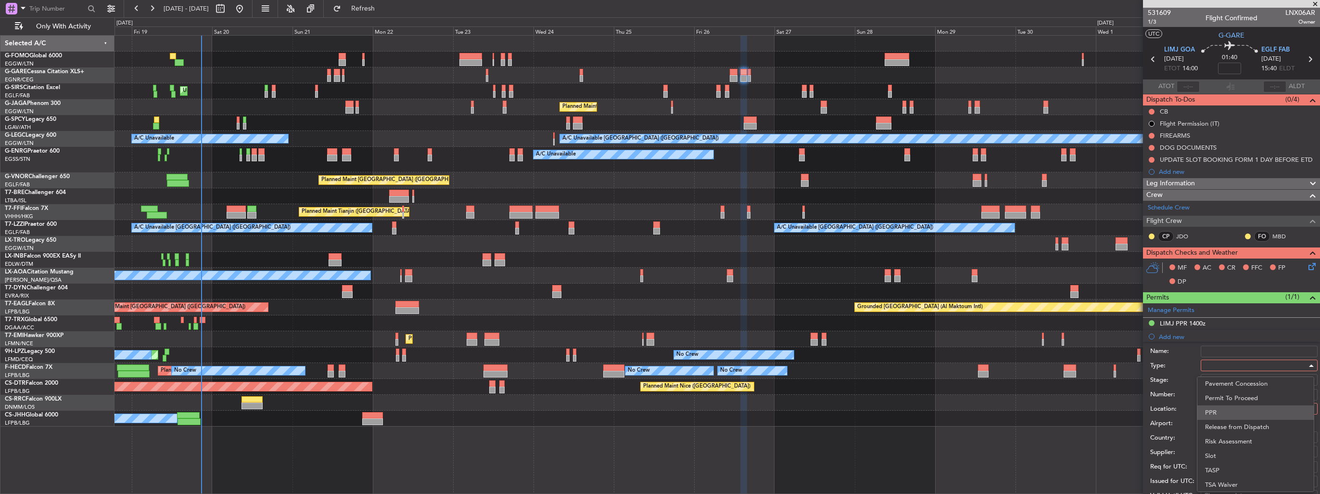
click at [1238, 413] on span "PPR" at bounding box center [1255, 412] width 101 height 14
click at [1237, 405] on div at bounding box center [1256, 408] width 102 height 14
click at [1237, 451] on span "Arrival" at bounding box center [1255, 456] width 101 height 14
type input "EGLF / FAB"
click at [1241, 376] on div at bounding box center [1256, 379] width 102 height 14
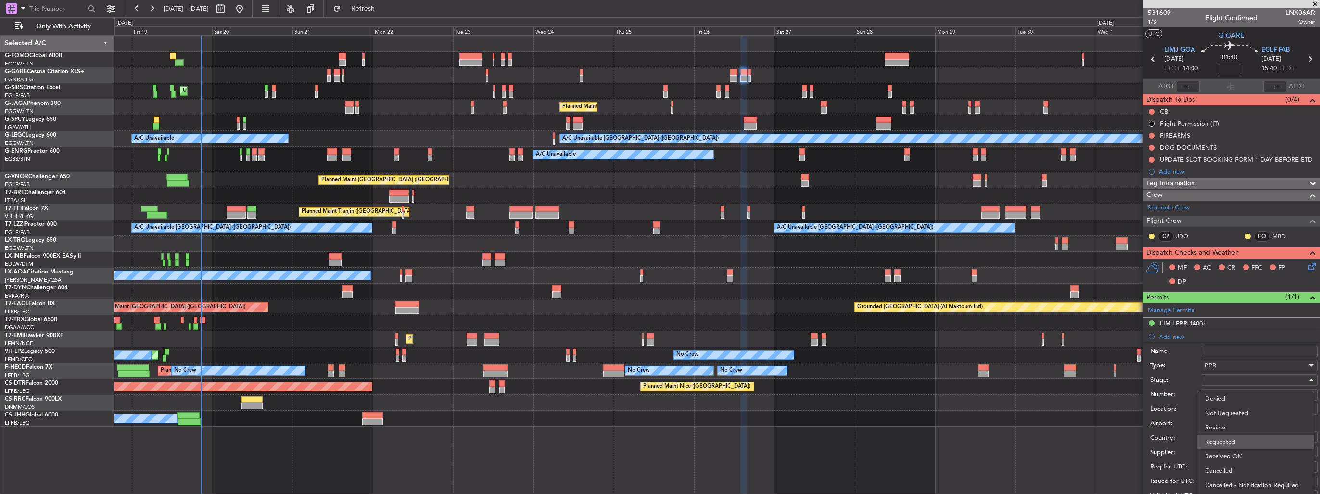
click at [1254, 445] on span "Requested" at bounding box center [1255, 441] width 101 height 14
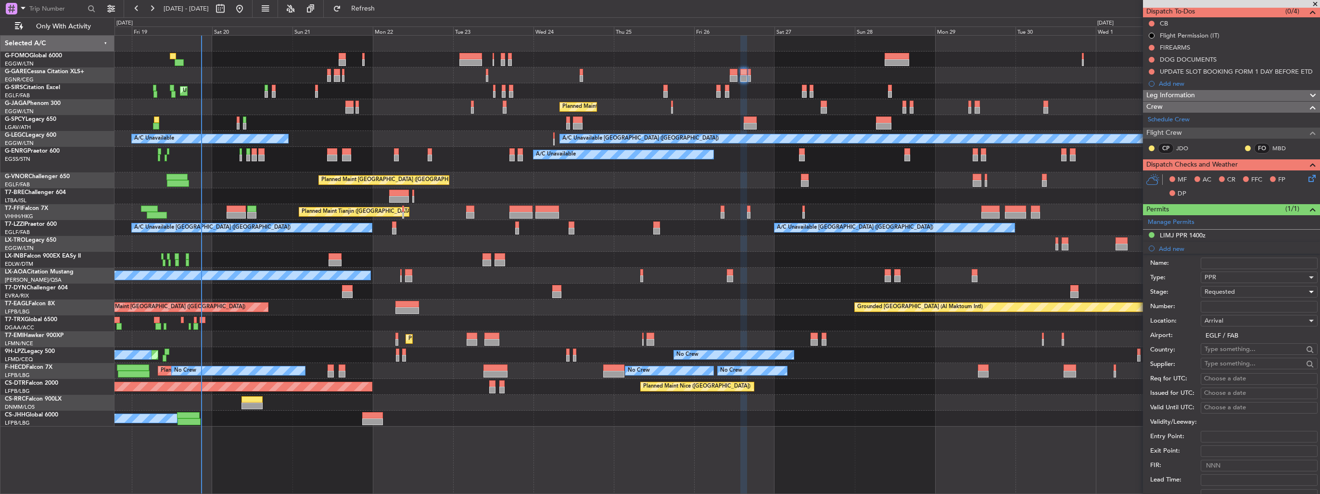
scroll to position [192, 0]
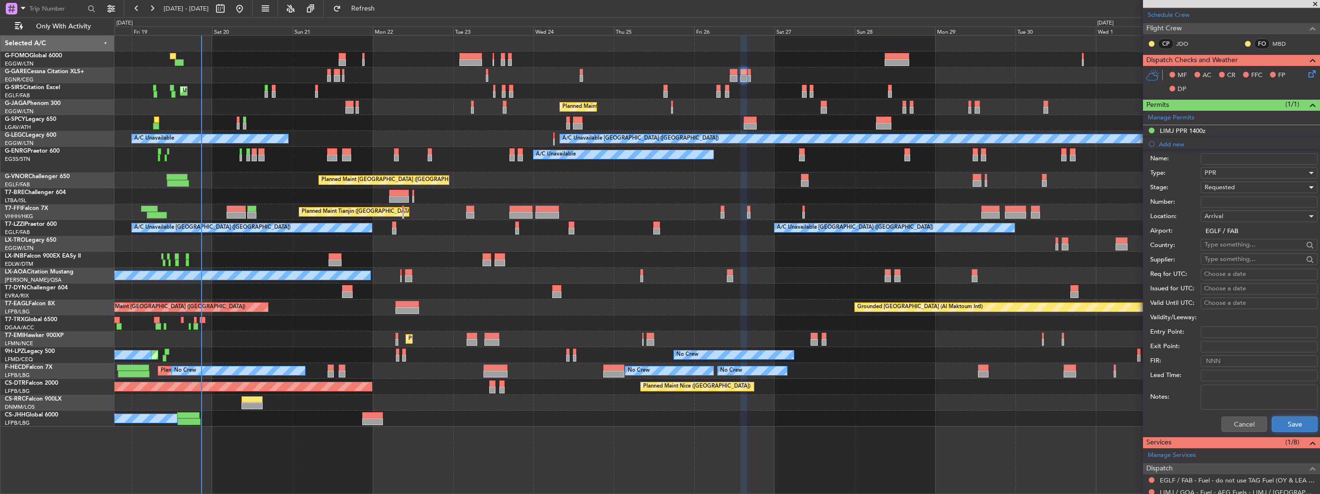
click at [1278, 418] on button "Save" at bounding box center [1295, 423] width 46 height 15
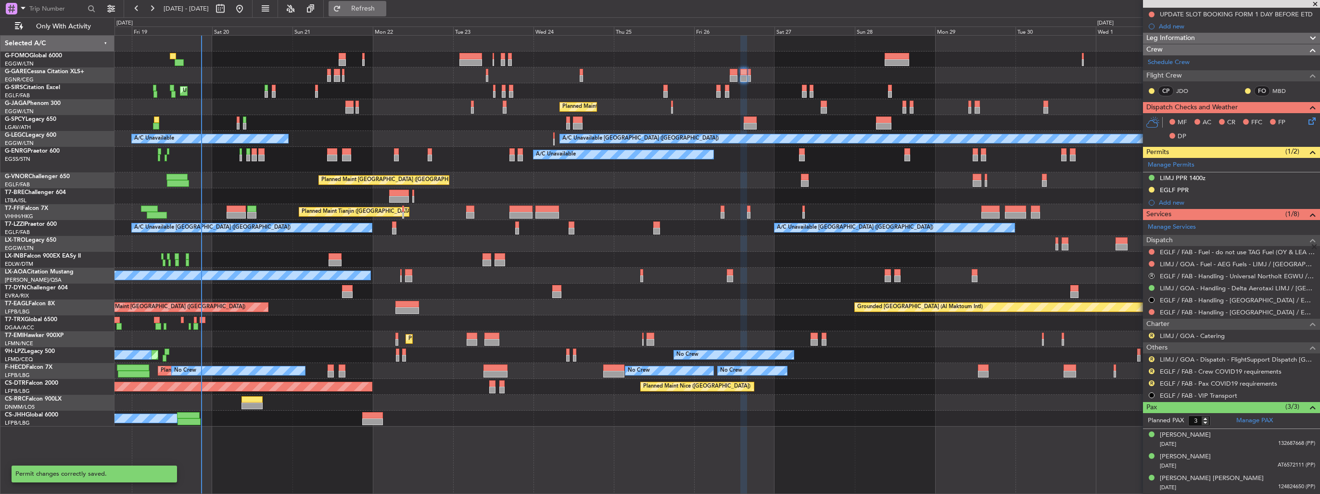
scroll to position [143, 0]
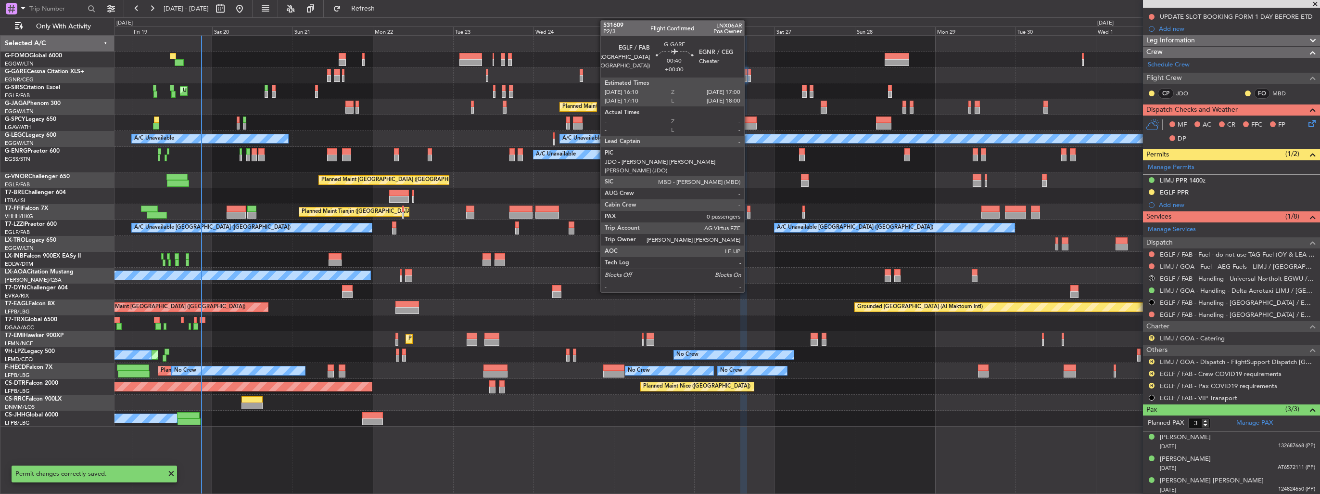
click at [749, 76] on div at bounding box center [749, 78] width 3 height 7
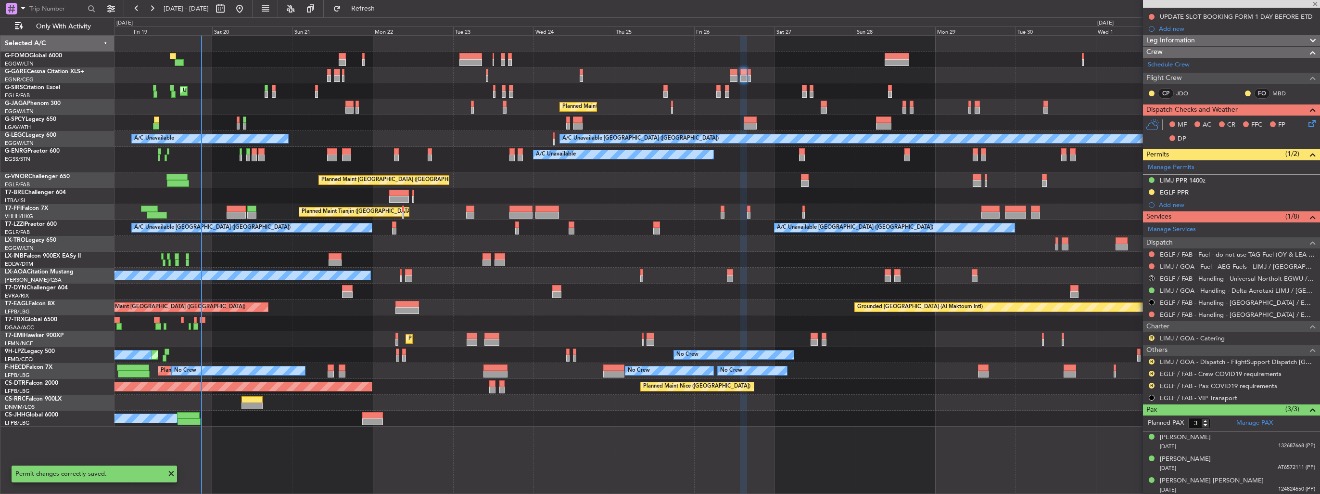
type input "0"
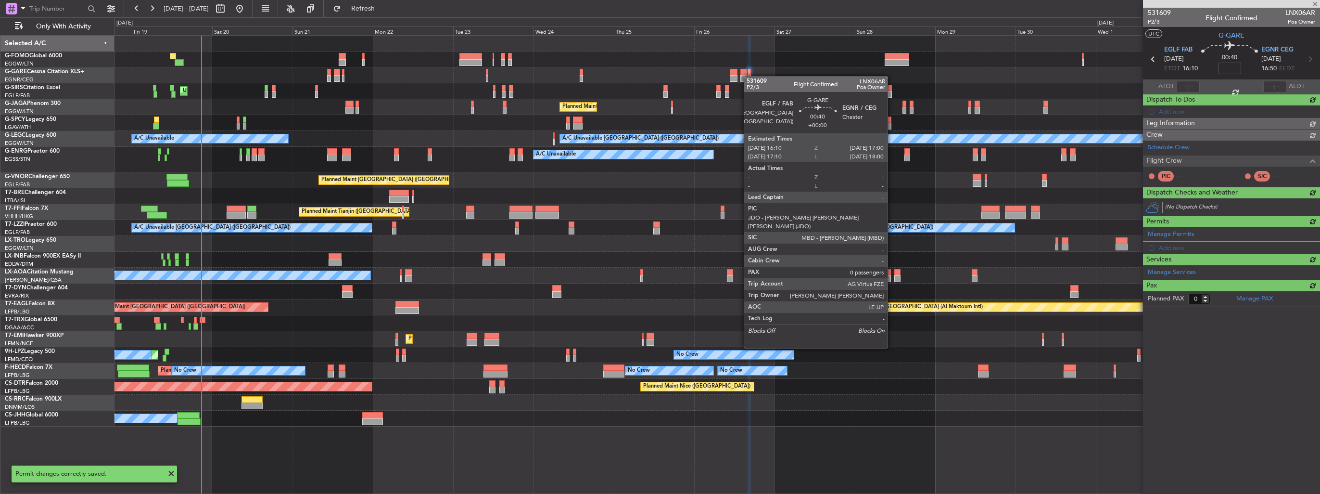
scroll to position [0, 0]
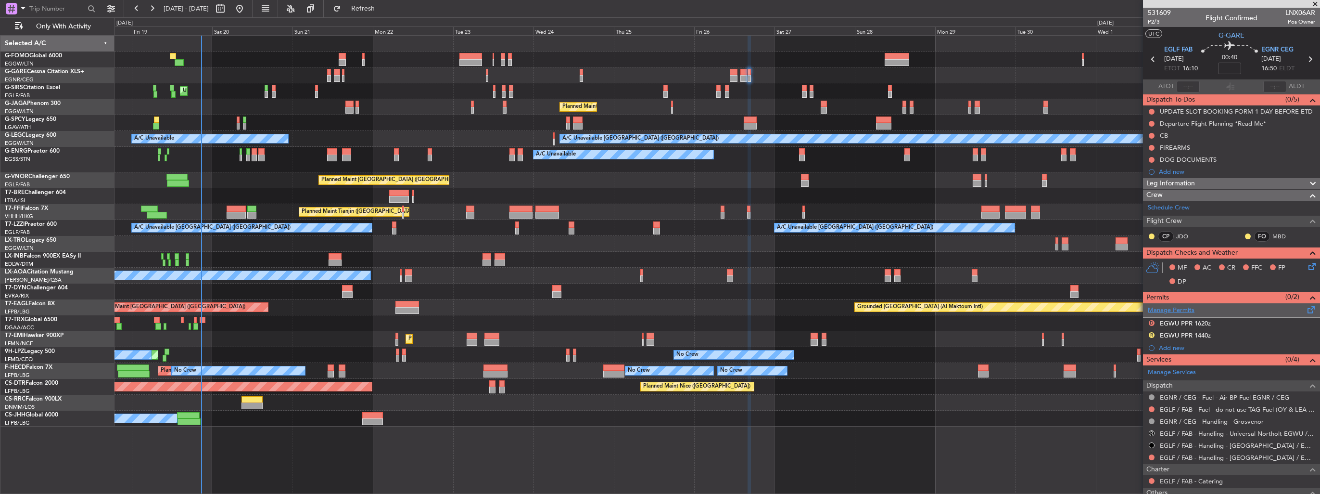
click at [1162, 311] on link "Manage Permits" at bounding box center [1171, 310] width 47 height 10
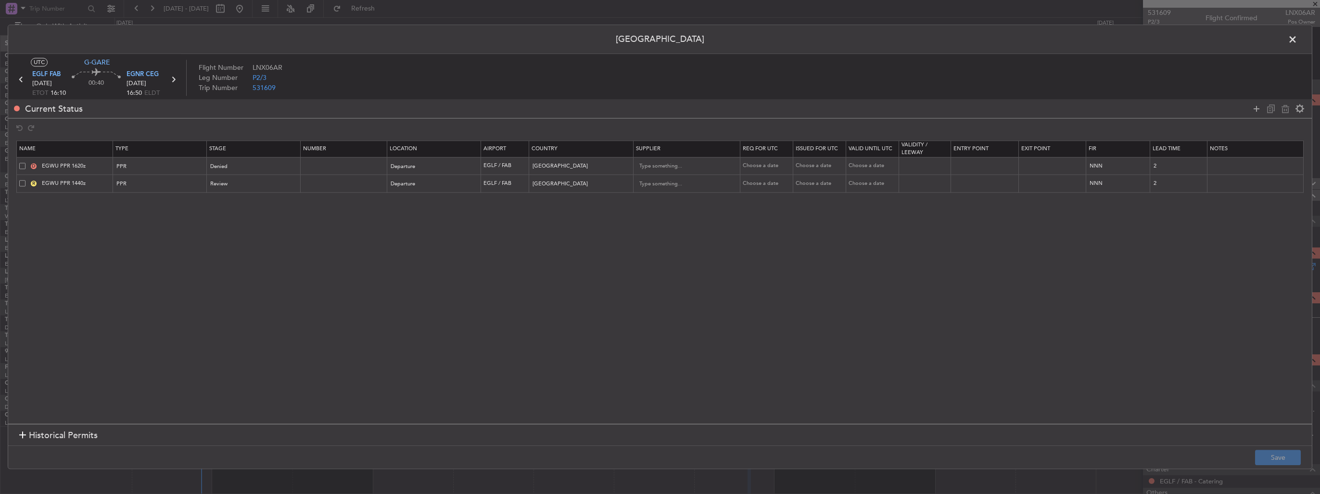
click at [21, 164] on span at bounding box center [22, 166] width 6 height 6
click at [26, 163] on input "checkbox" at bounding box center [26, 163] width 0 height 0
click at [21, 178] on td "R EGWU PPR 1440z" at bounding box center [65, 184] width 96 height 18
click at [21, 180] on span at bounding box center [22, 183] width 6 height 6
click at [26, 180] on input "checkbox" at bounding box center [26, 180] width 0 height 0
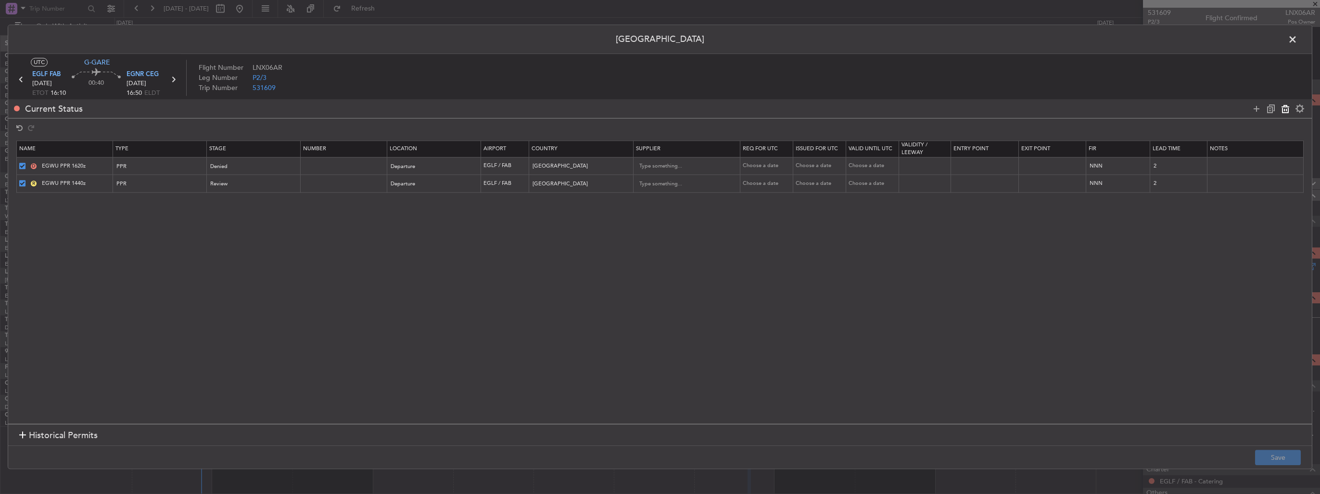
click at [1287, 106] on icon at bounding box center [1286, 109] width 12 height 12
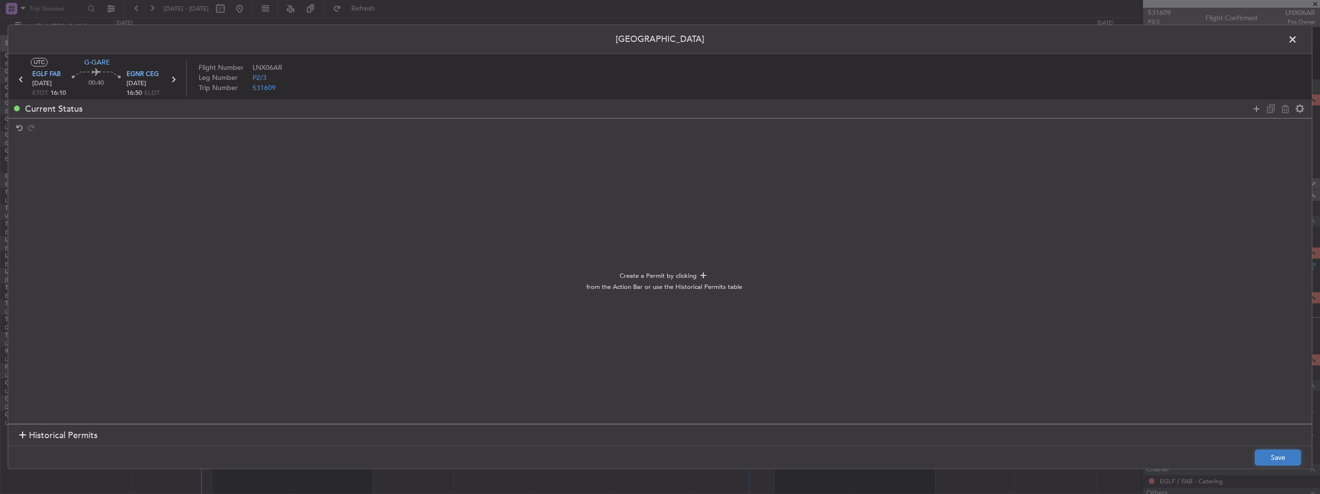
click at [1286, 455] on button "Save" at bounding box center [1278, 457] width 46 height 15
click at [1297, 39] on span at bounding box center [1297, 41] width 0 height 19
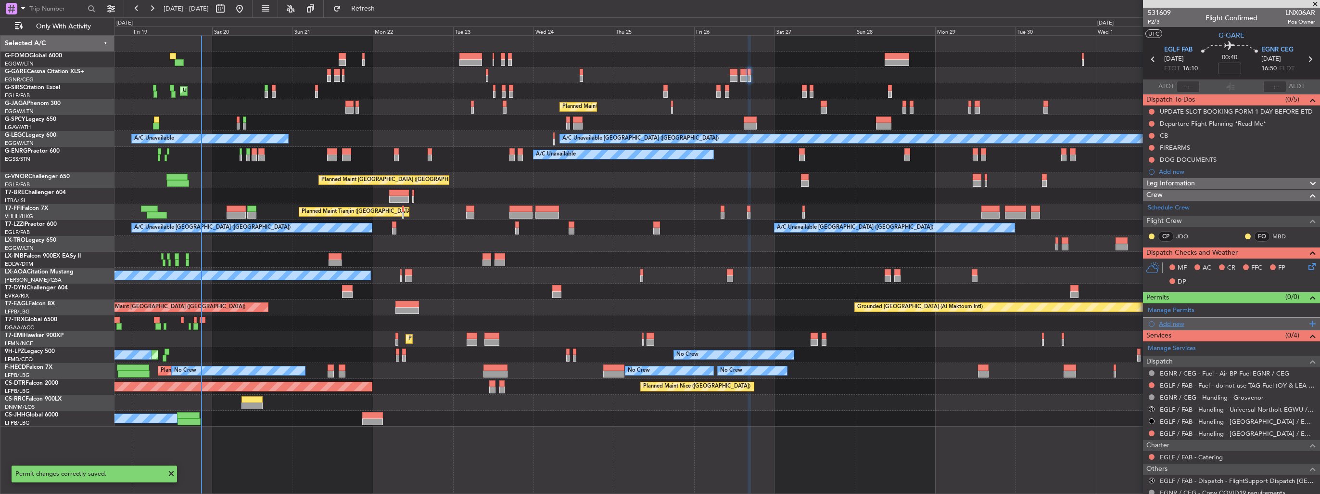
click at [1159, 322] on div "Add new" at bounding box center [1233, 323] width 148 height 8
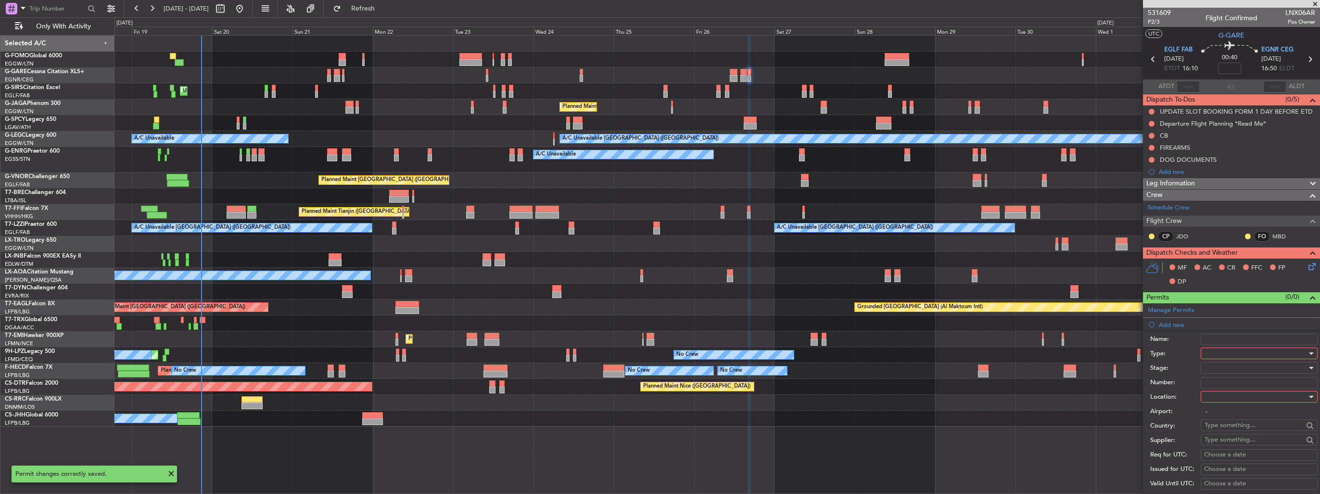
click at [1236, 353] on div at bounding box center [1256, 353] width 102 height 14
click at [1228, 399] on span "PPR" at bounding box center [1255, 400] width 101 height 14
click at [1228, 368] on div at bounding box center [1256, 367] width 102 height 14
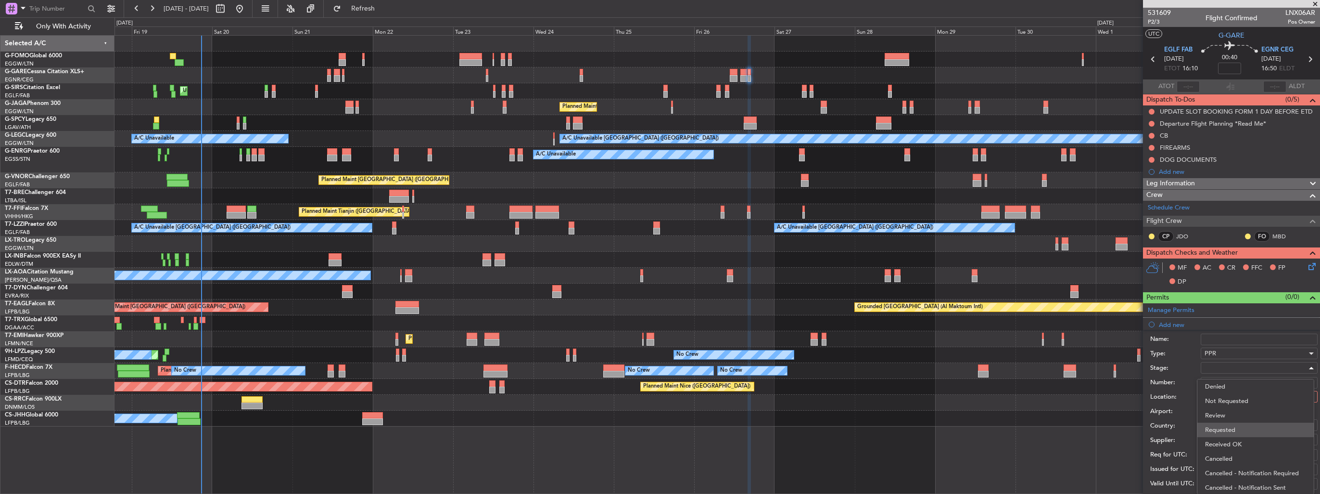
click at [1231, 429] on span "Requested" at bounding box center [1255, 429] width 101 height 14
click at [1227, 395] on div at bounding box center [1256, 396] width 102 height 14
click at [1231, 415] on span "Departure" at bounding box center [1255, 415] width 101 height 14
type input "EGLF / FAB"
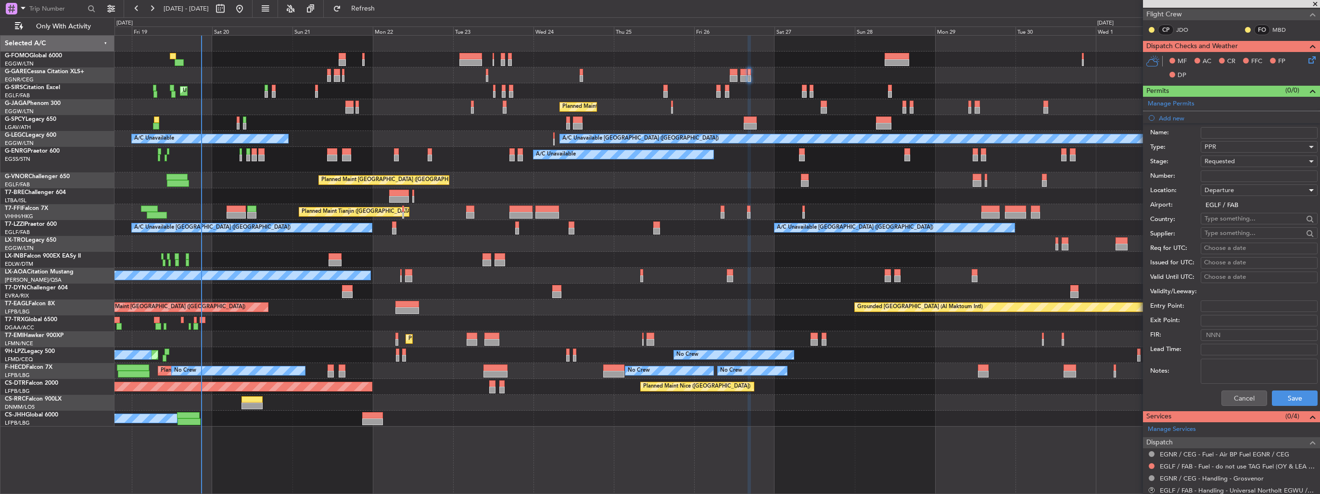
scroll to position [241, 0]
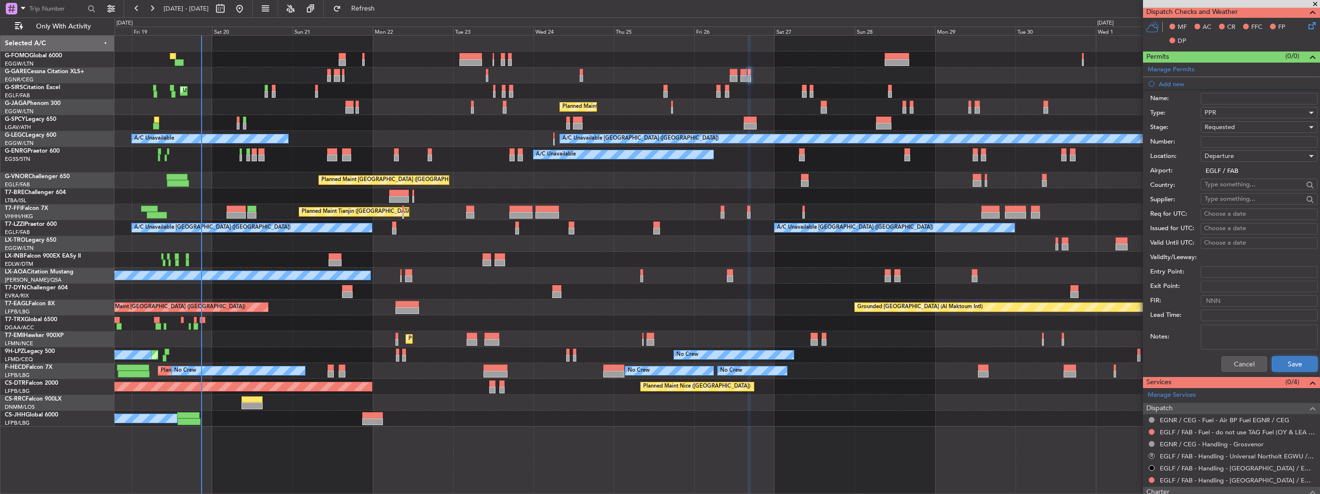
click at [1283, 363] on button "Save" at bounding box center [1295, 363] width 46 height 15
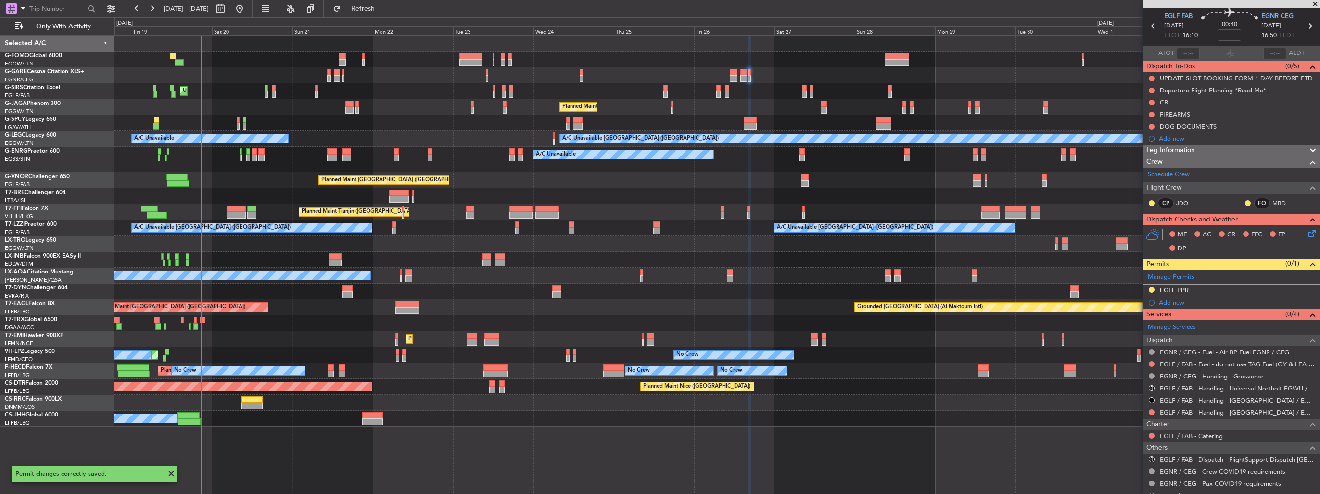
scroll to position [0, 0]
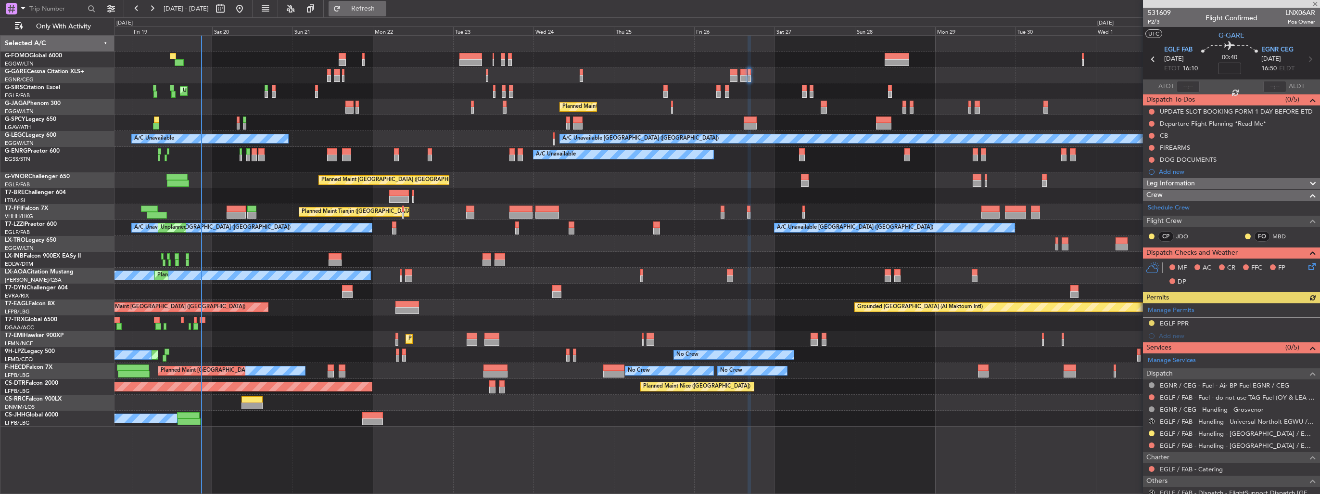
click at [383, 13] on button "Refresh" at bounding box center [358, 8] width 58 height 15
click at [1308, 322] on img at bounding box center [1311, 323] width 7 height 9
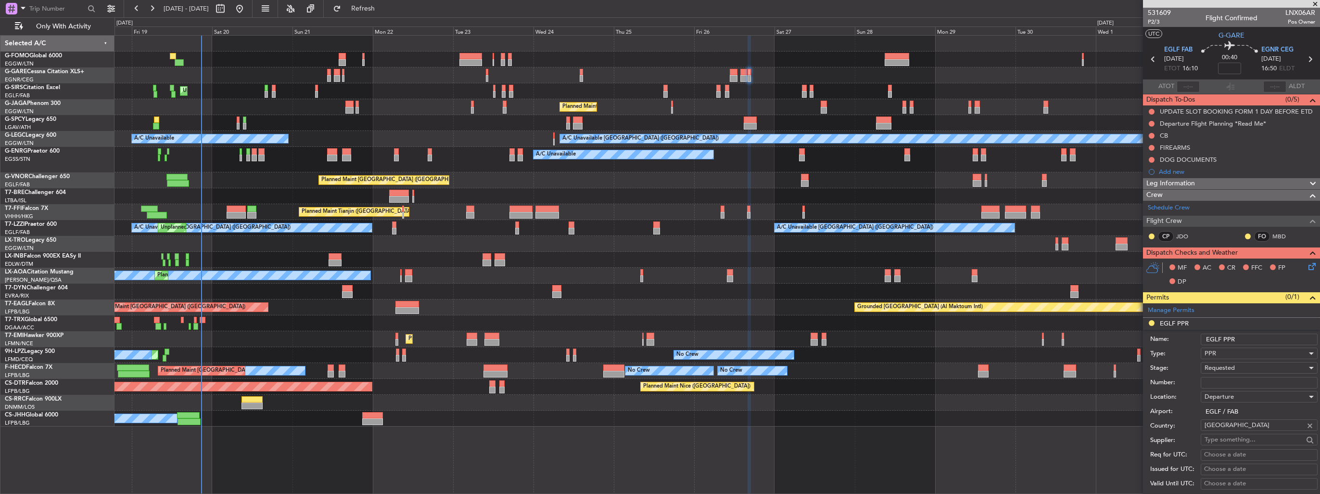
click at [1283, 338] on input "EGLF PPR" at bounding box center [1259, 339] width 117 height 12
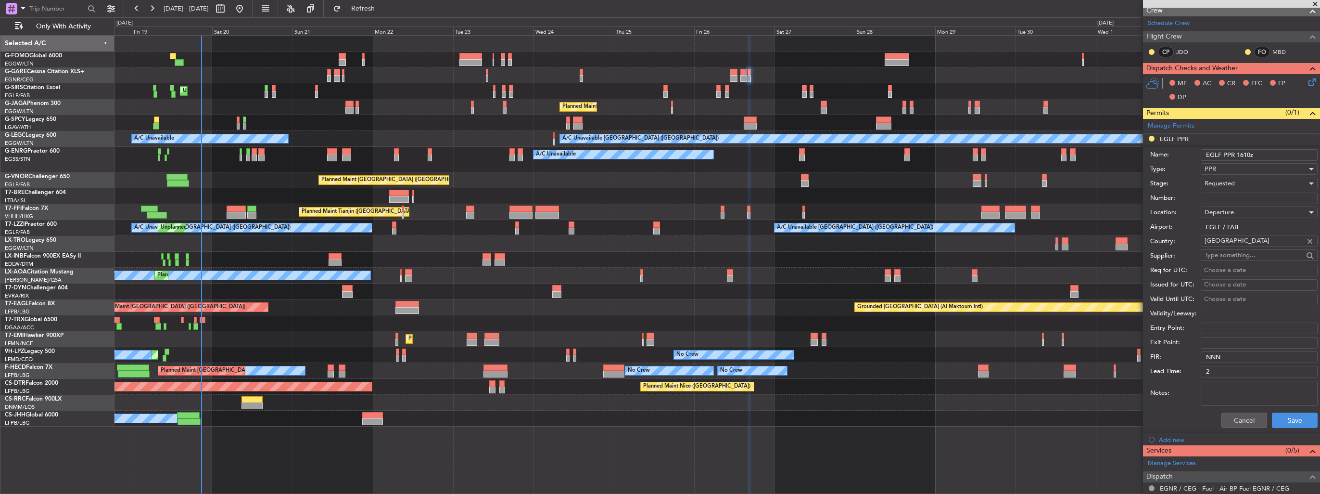
scroll to position [241, 0]
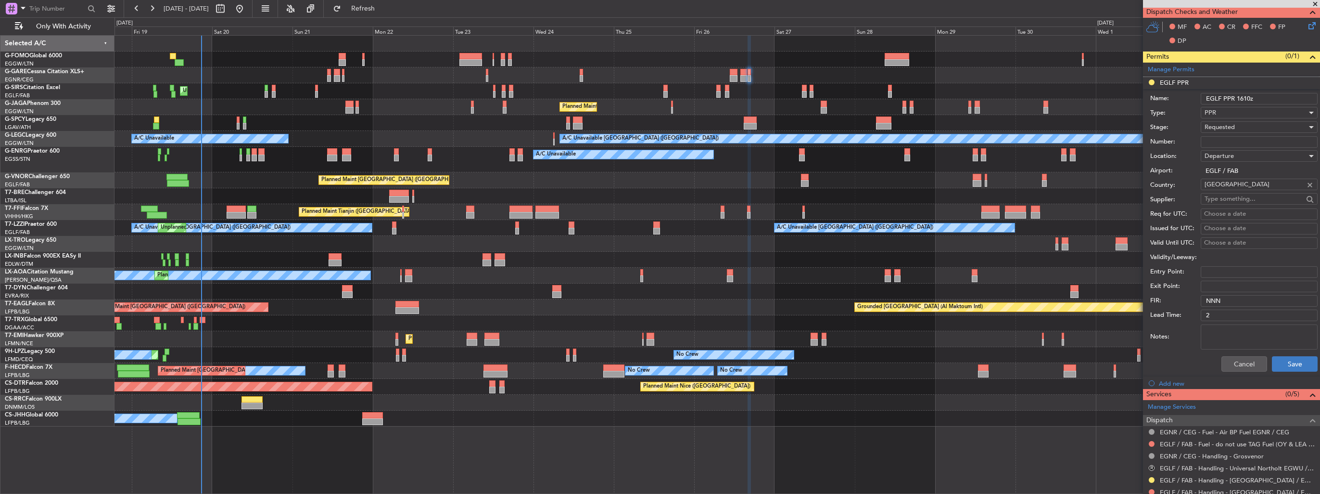
type input "EGLF PPR 1610z"
click at [1280, 367] on button "Save" at bounding box center [1295, 363] width 46 height 15
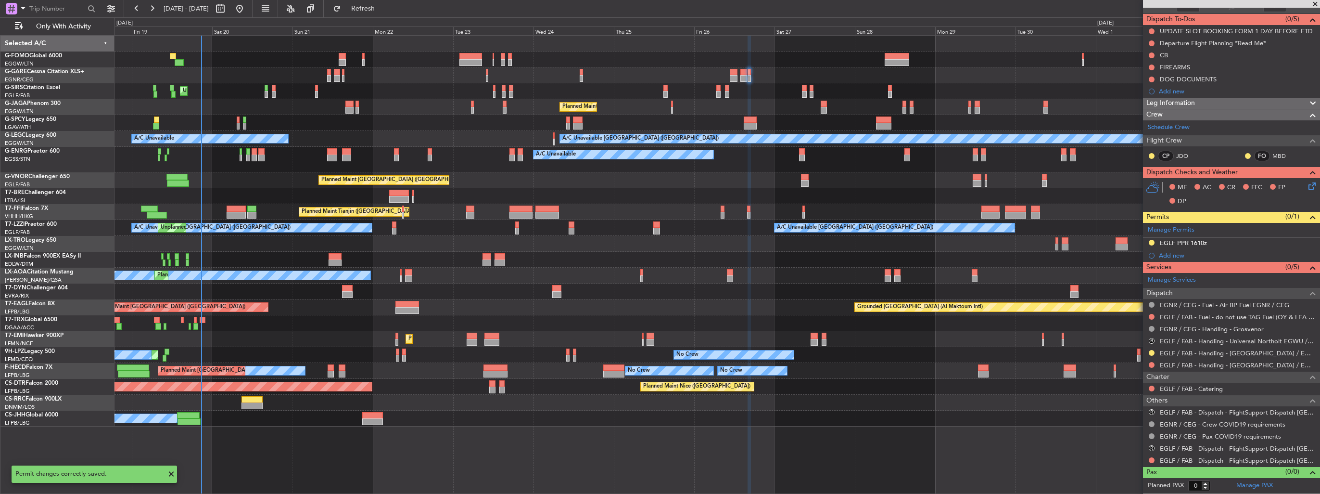
scroll to position [78, 0]
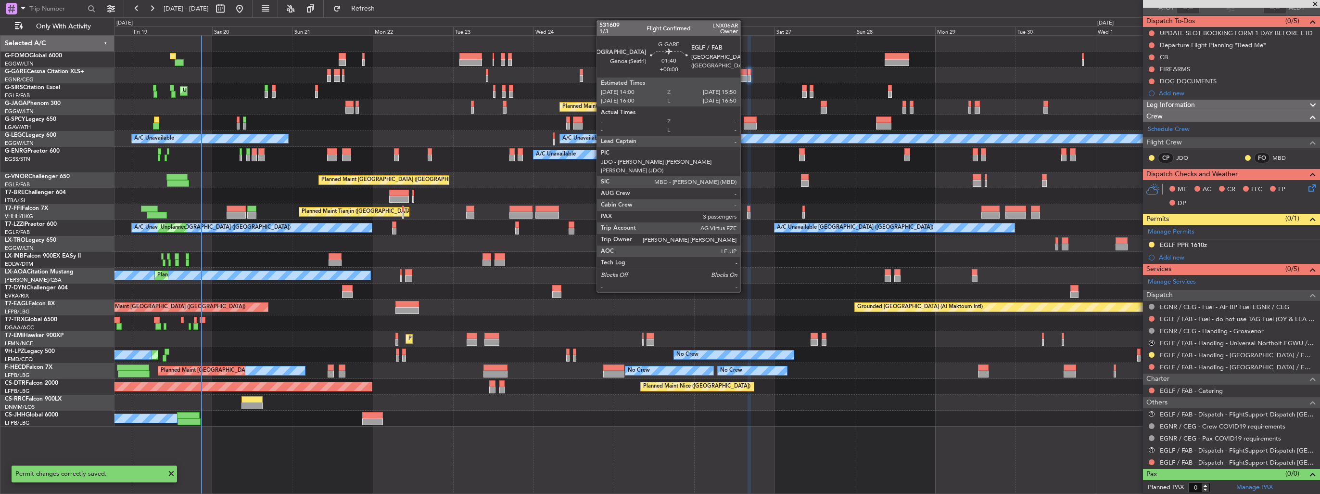
click at [745, 78] on div at bounding box center [743, 78] width 6 height 7
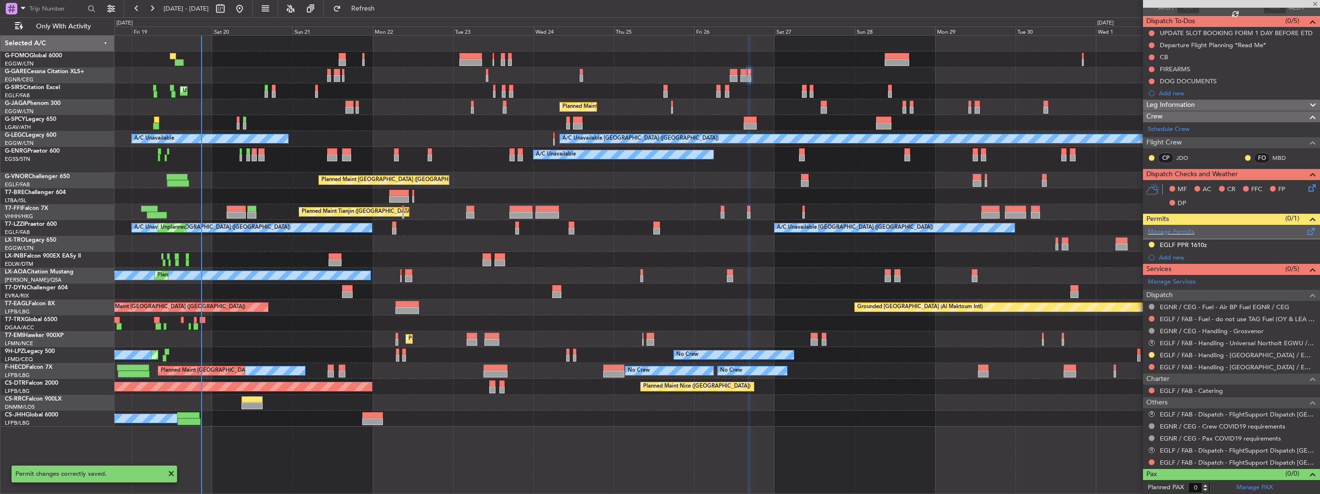
type input "3"
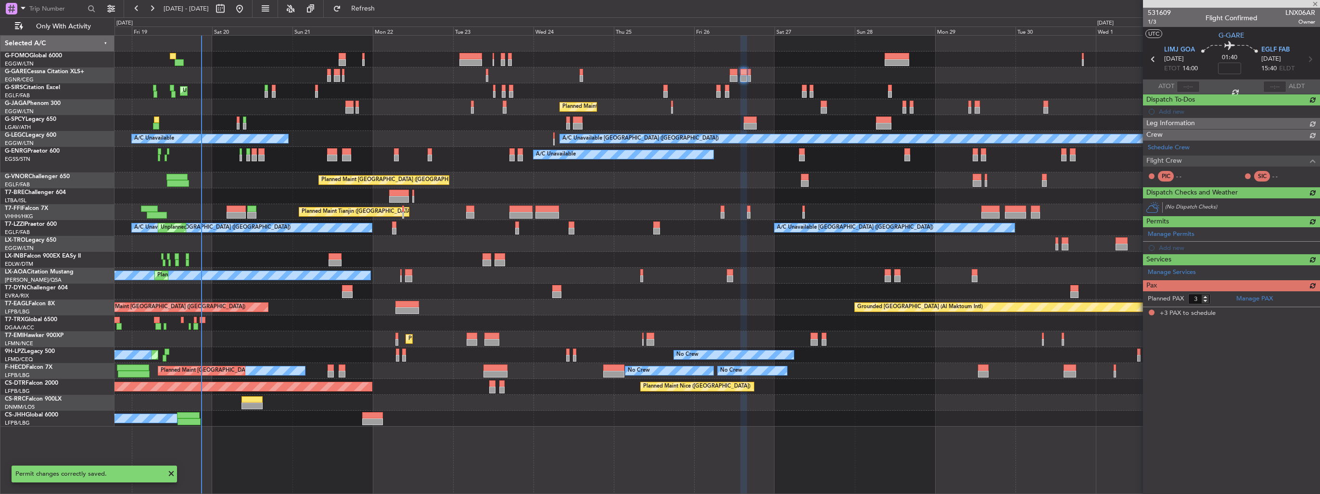
scroll to position [0, 0]
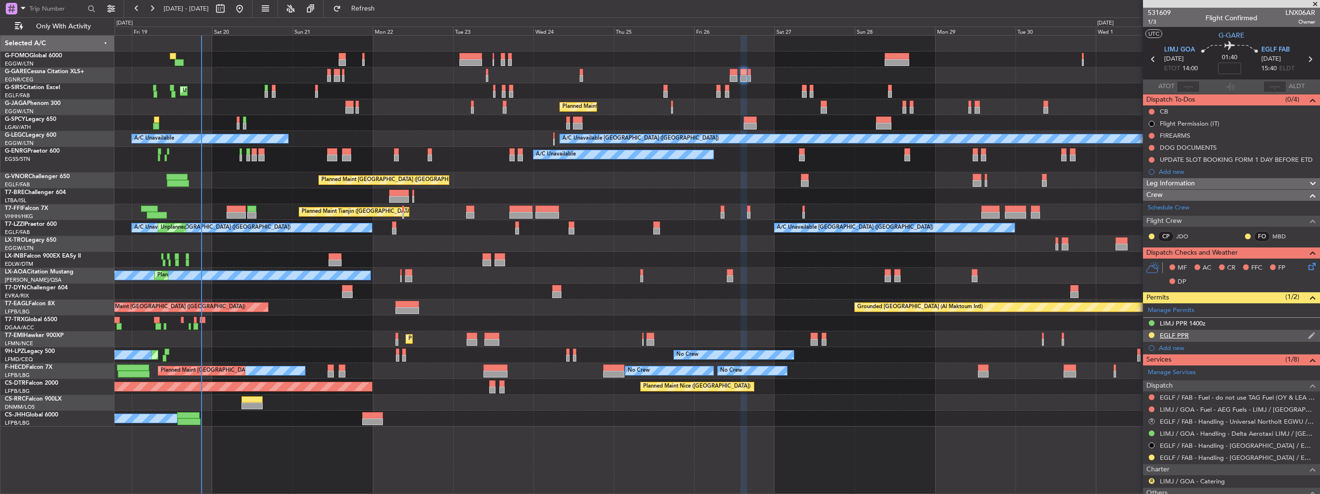
click at [1308, 336] on img at bounding box center [1311, 335] width 7 height 9
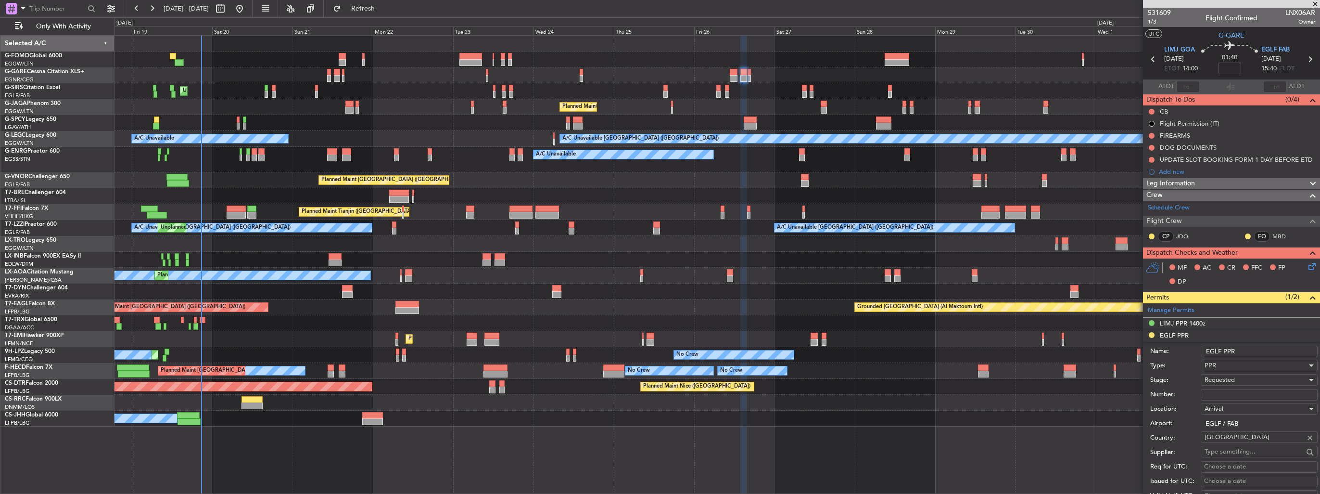
click at [1272, 351] on input "EGLF PPR" at bounding box center [1259, 351] width 117 height 12
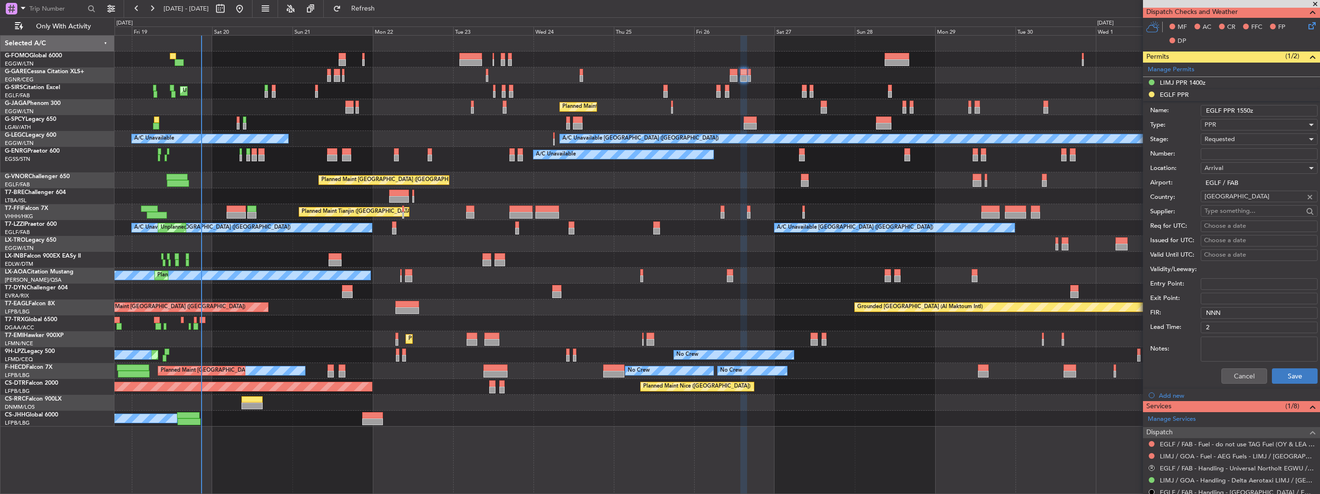
type input "EGLF PPR 1550z"
click at [1276, 380] on button "Save" at bounding box center [1295, 375] width 46 height 15
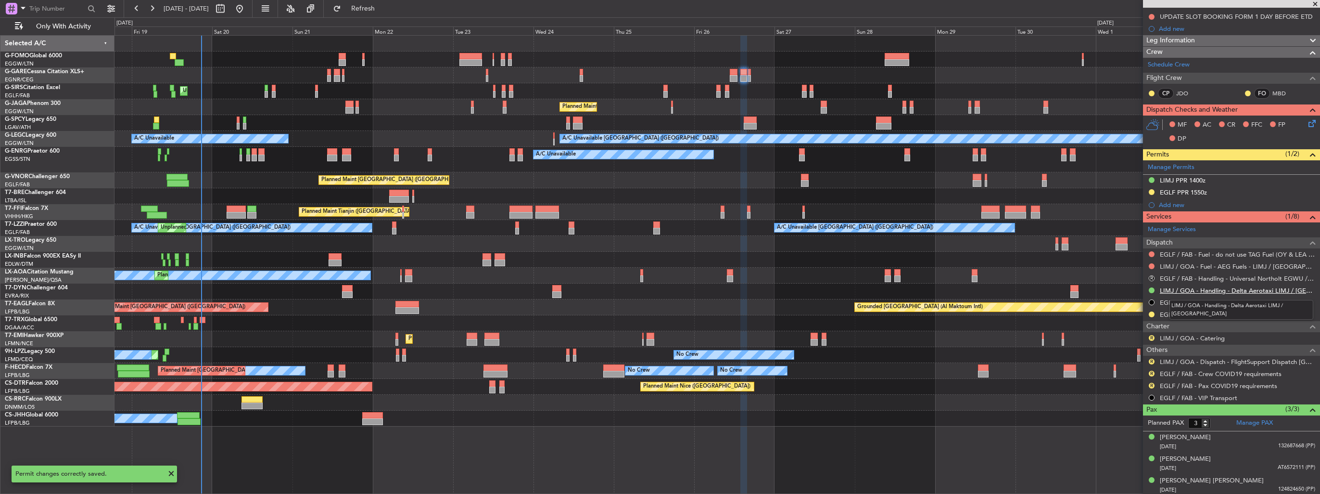
scroll to position [0, 0]
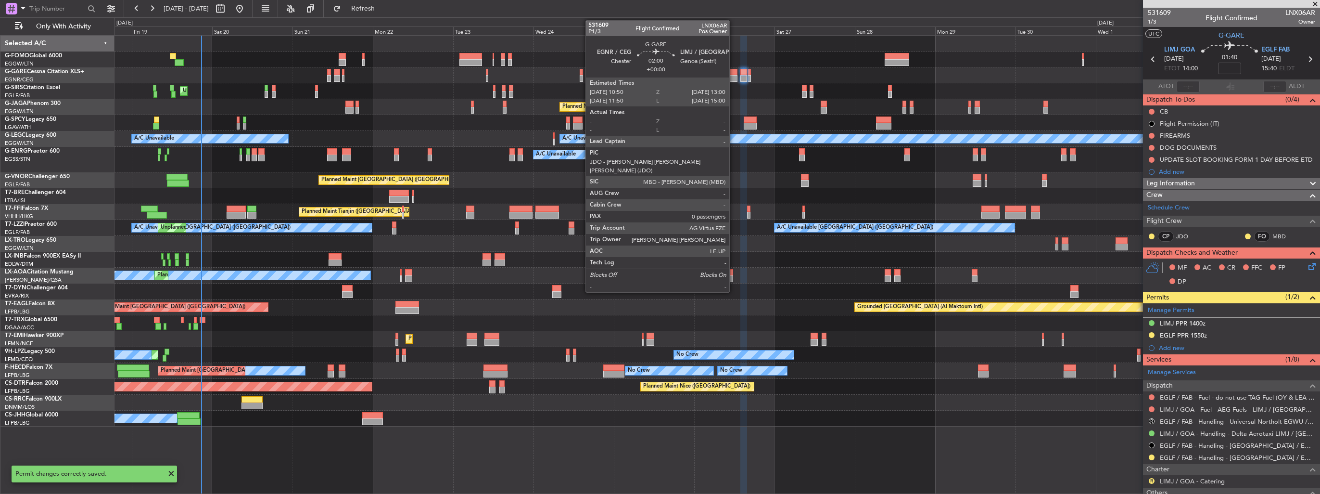
click at [734, 72] on div at bounding box center [734, 72] width 8 height 7
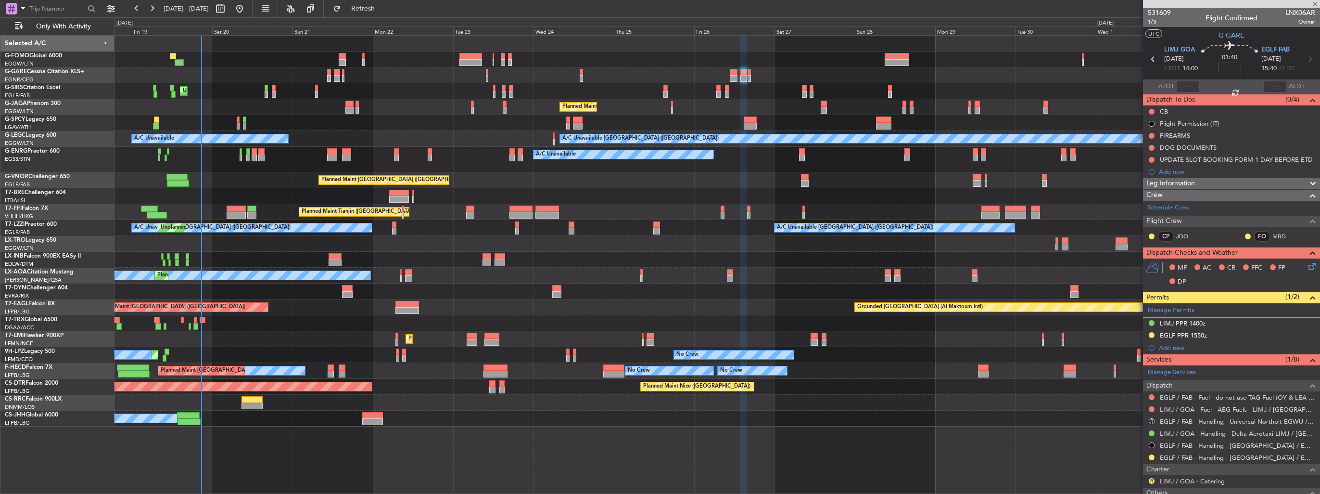
type input "0"
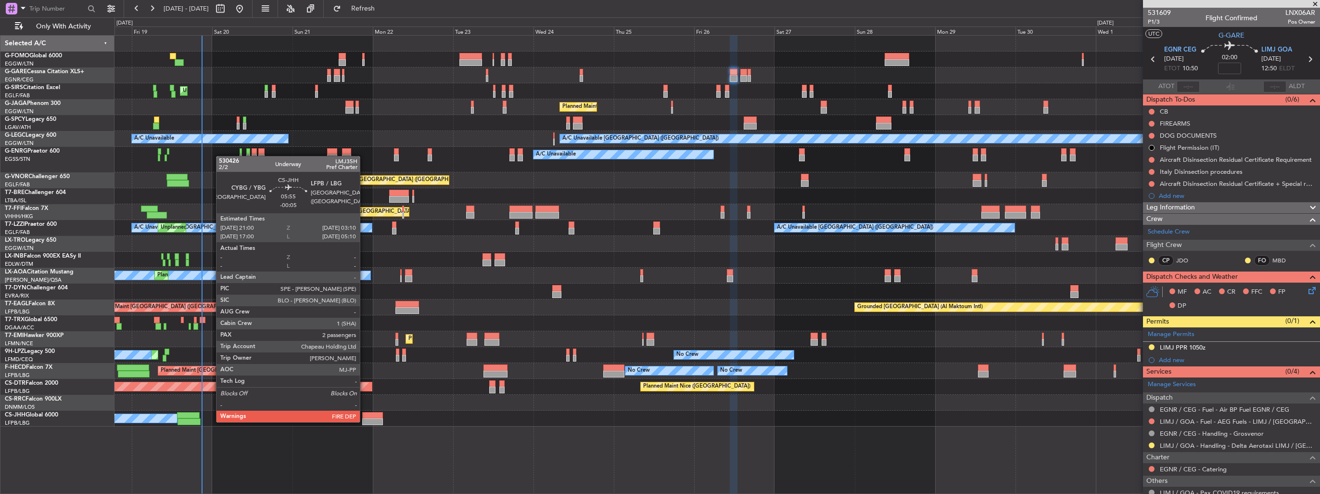
click at [364, 421] on div at bounding box center [372, 421] width 21 height 7
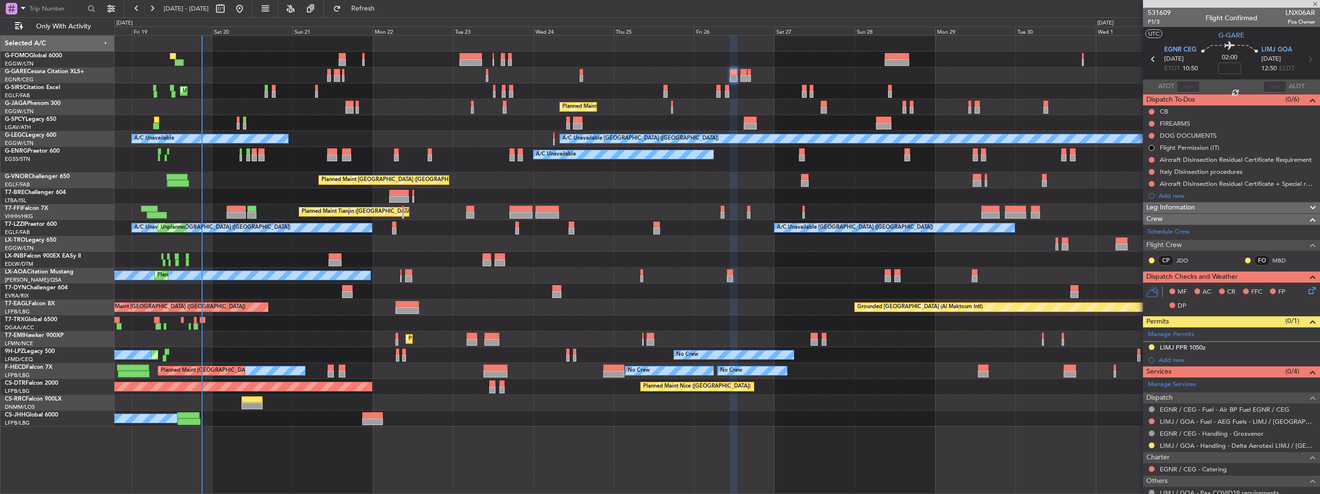
type input "-00:05"
type input "2"
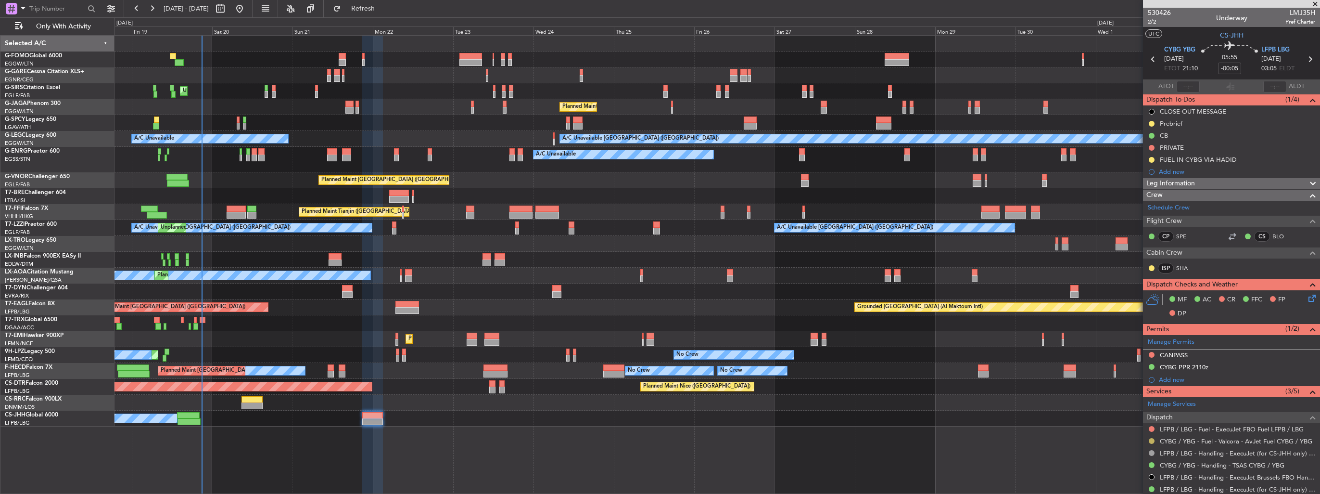
click at [1153, 439] on button at bounding box center [1152, 441] width 6 height 6
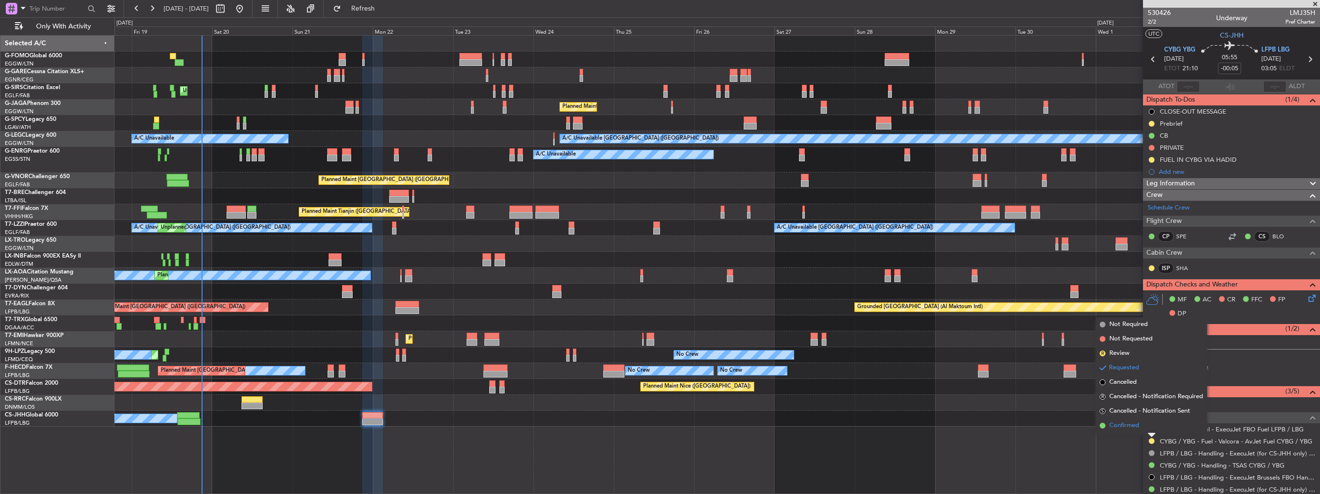
click at [1141, 429] on li "Confirmed" at bounding box center [1151, 425] width 111 height 14
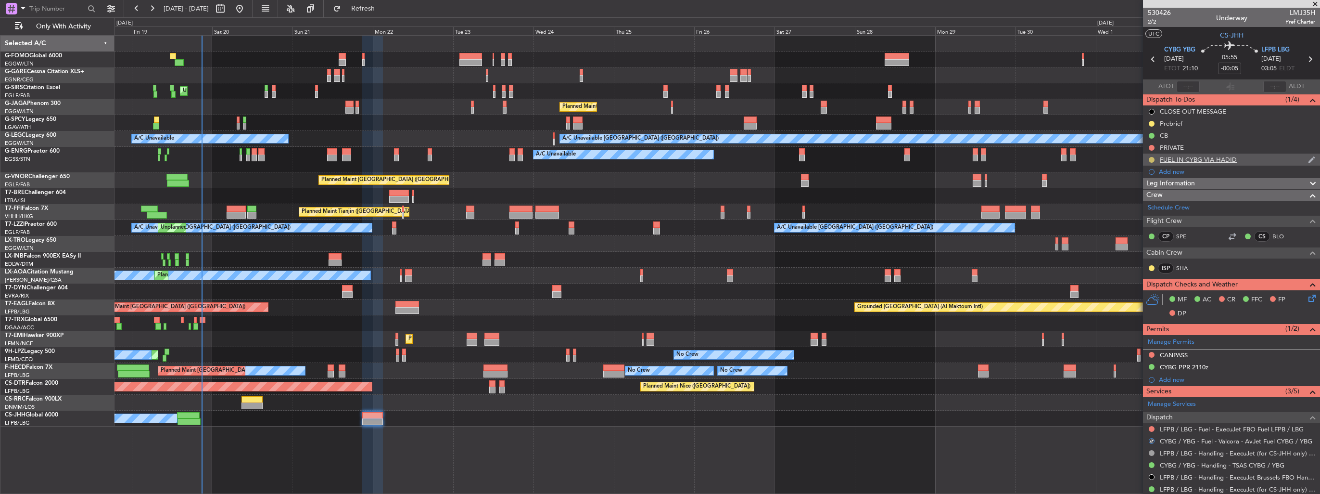
click at [1151, 158] on button at bounding box center [1152, 160] width 6 height 6
click at [1158, 196] on li "Completed" at bounding box center [1151, 202] width 51 height 14
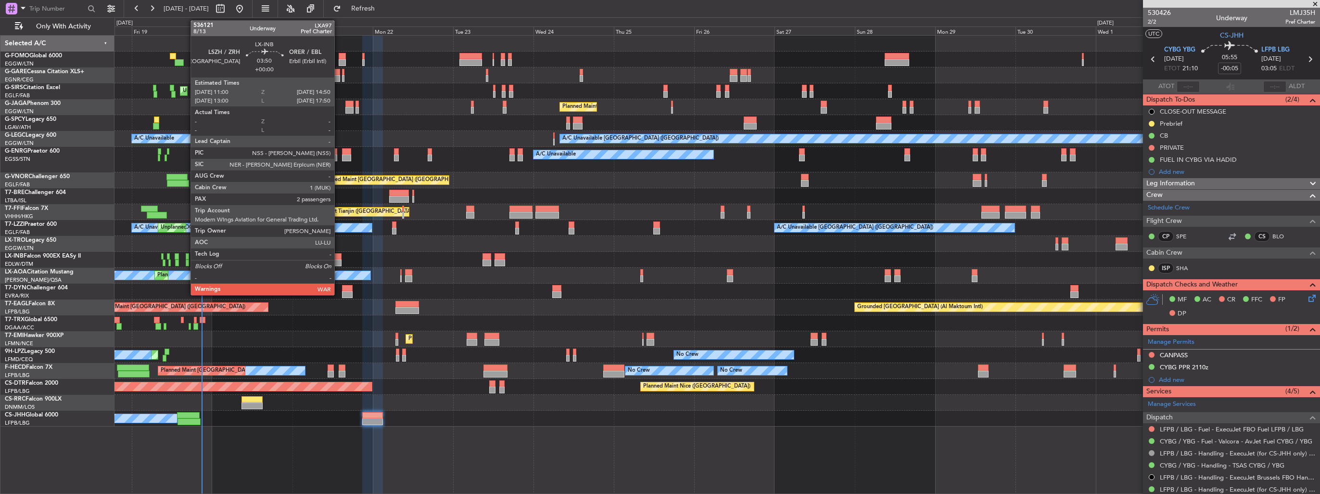
click at [339, 263] on div at bounding box center [335, 262] width 13 height 7
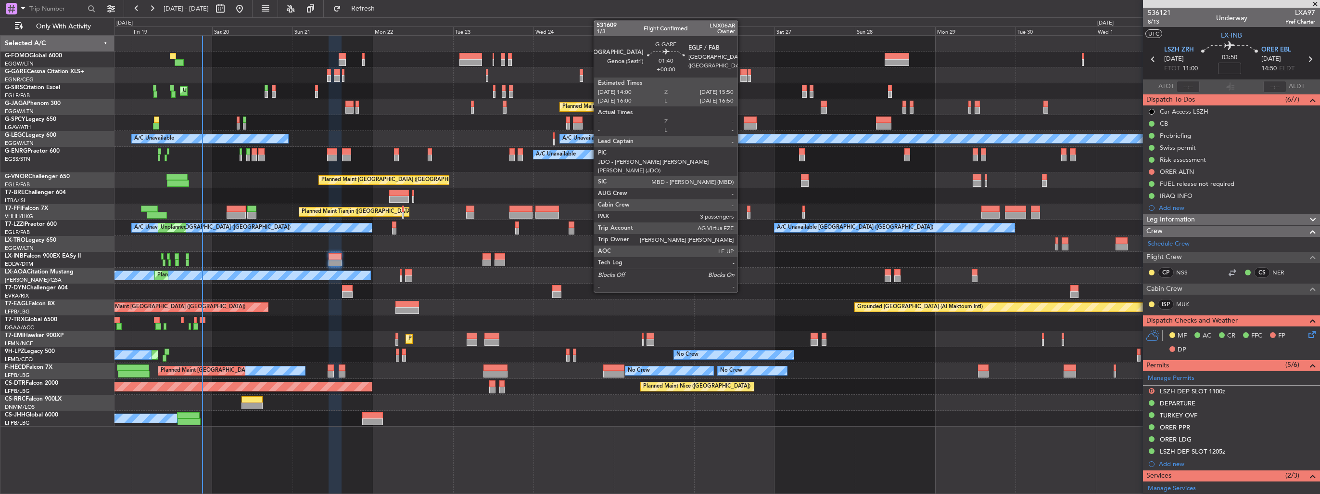
click at [742, 76] on div at bounding box center [743, 78] width 6 height 7
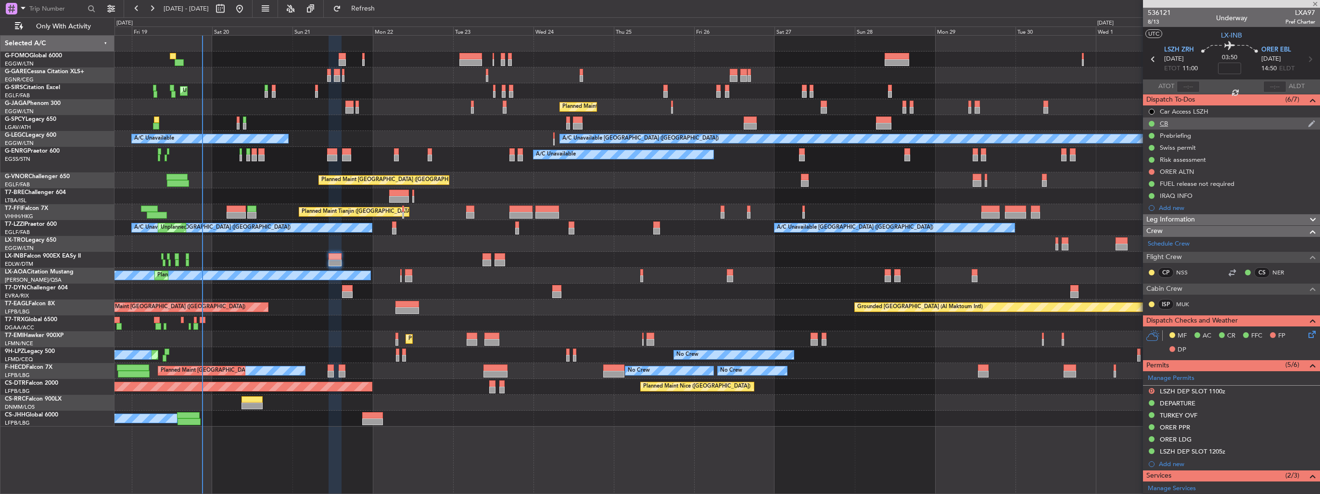
type input "3"
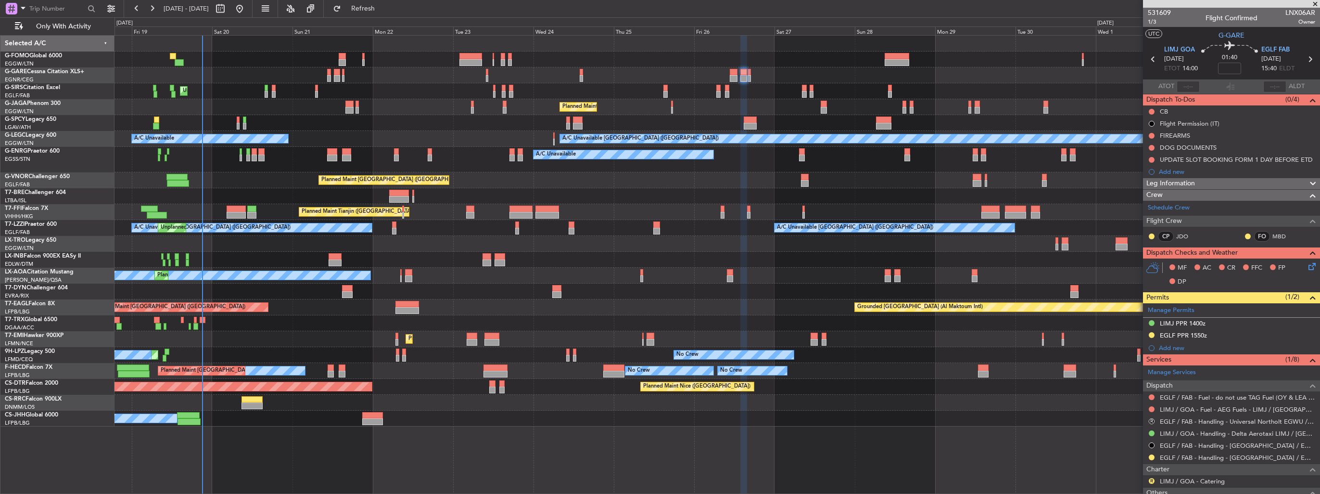
drag, startPoint x: 1303, startPoint y: 334, endPoint x: 1301, endPoint y: 340, distance: 5.6
click at [0, 0] on img at bounding box center [0, 0] width 0 height 0
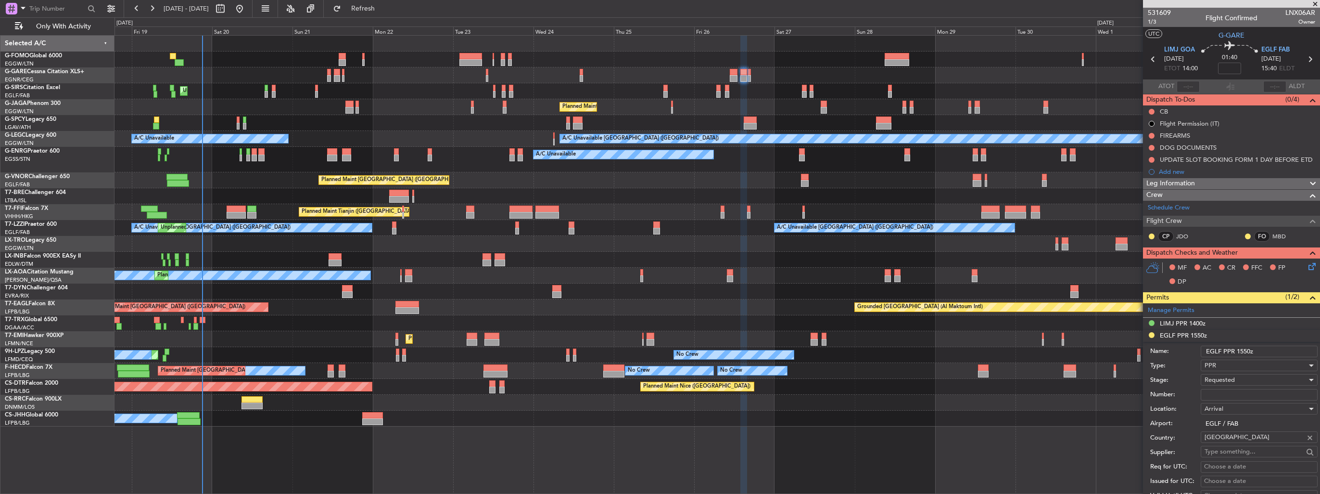
click at [1266, 393] on input "Number:" at bounding box center [1259, 395] width 117 height 12
paste input "375908"
type input "375908"
click at [1256, 377] on div "Requested" at bounding box center [1256, 379] width 102 height 14
click at [1226, 449] on span "Received OK" at bounding box center [1255, 456] width 101 height 14
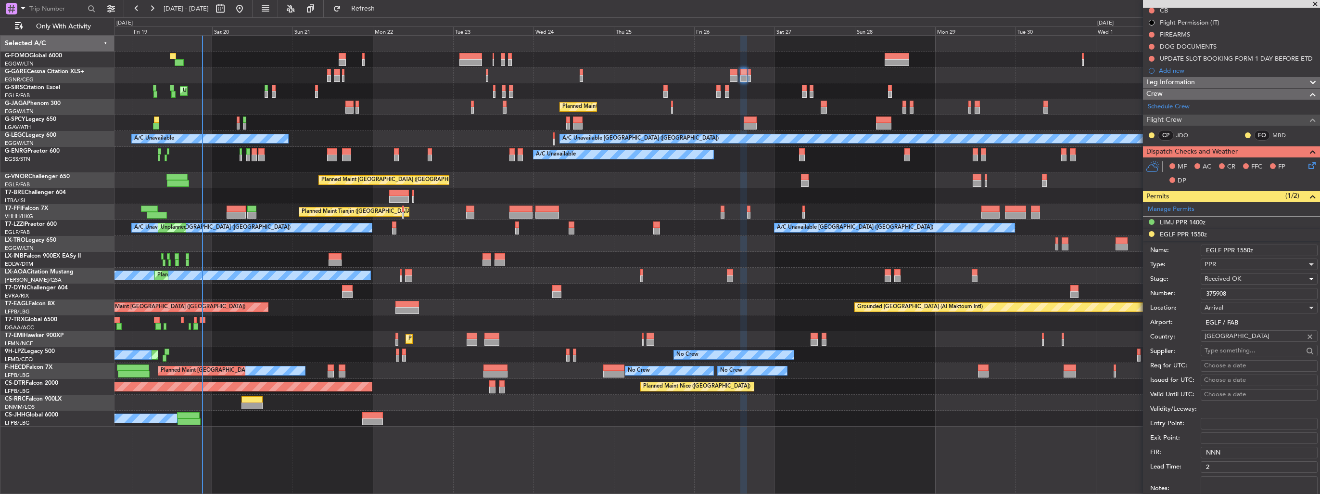
scroll to position [192, 0]
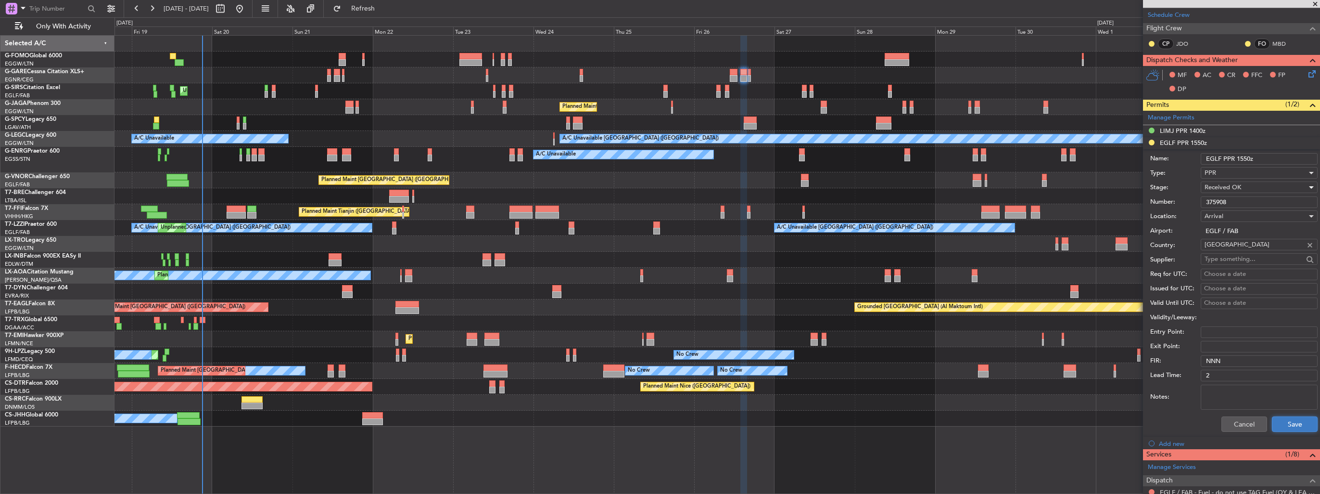
click at [1286, 419] on button "Save" at bounding box center [1295, 423] width 46 height 15
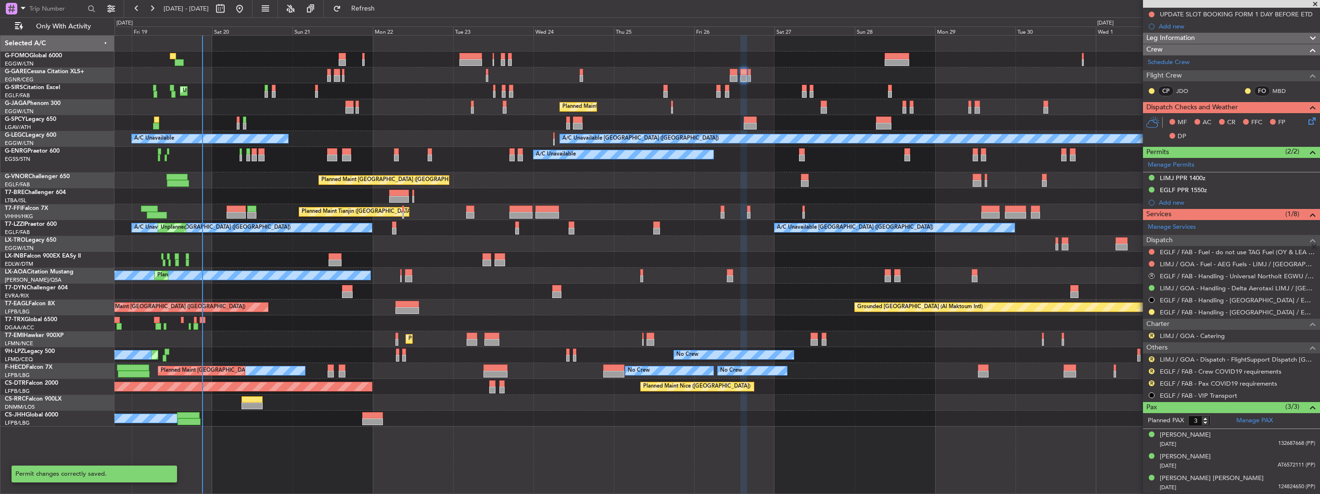
scroll to position [143, 0]
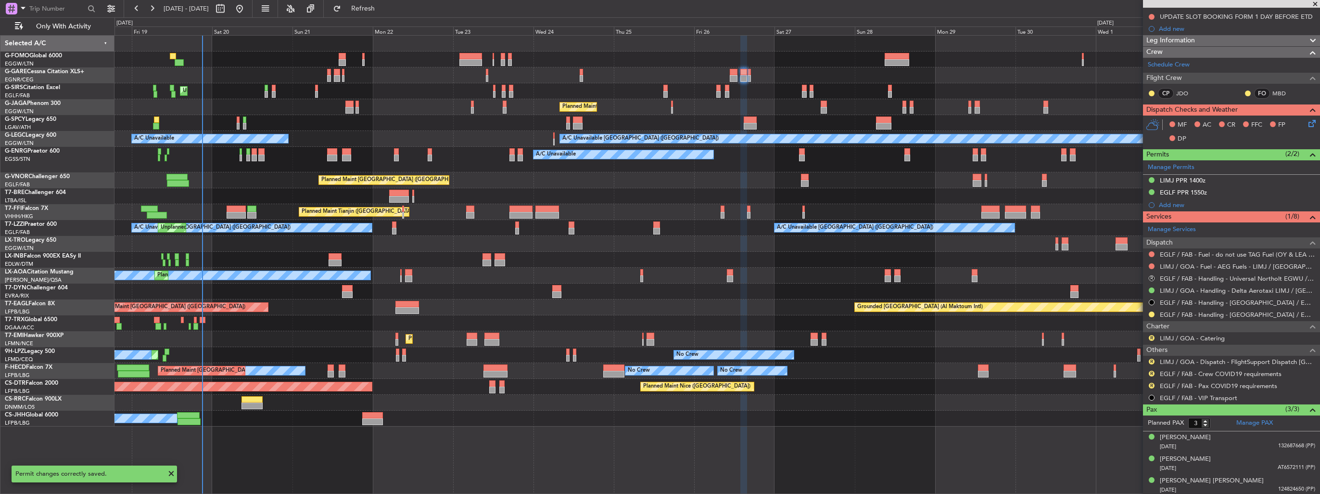
drag, startPoint x: 1152, startPoint y: 311, endPoint x: 1146, endPoint y: 314, distance: 6.7
click at [1152, 311] on button at bounding box center [1152, 314] width 6 height 6
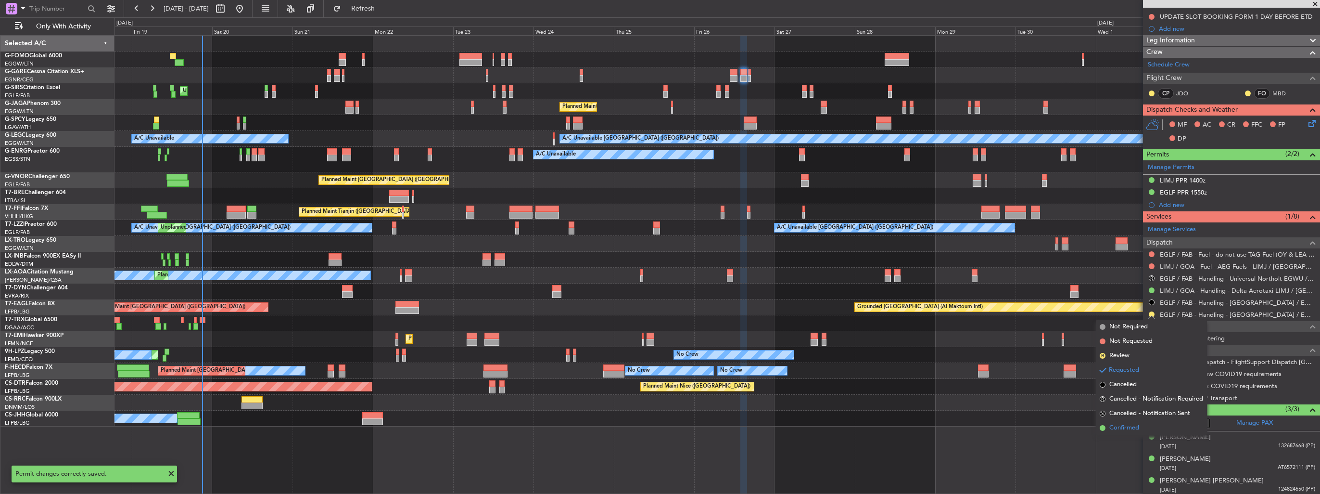
click at [1118, 428] on span "Confirmed" at bounding box center [1124, 428] width 30 height 10
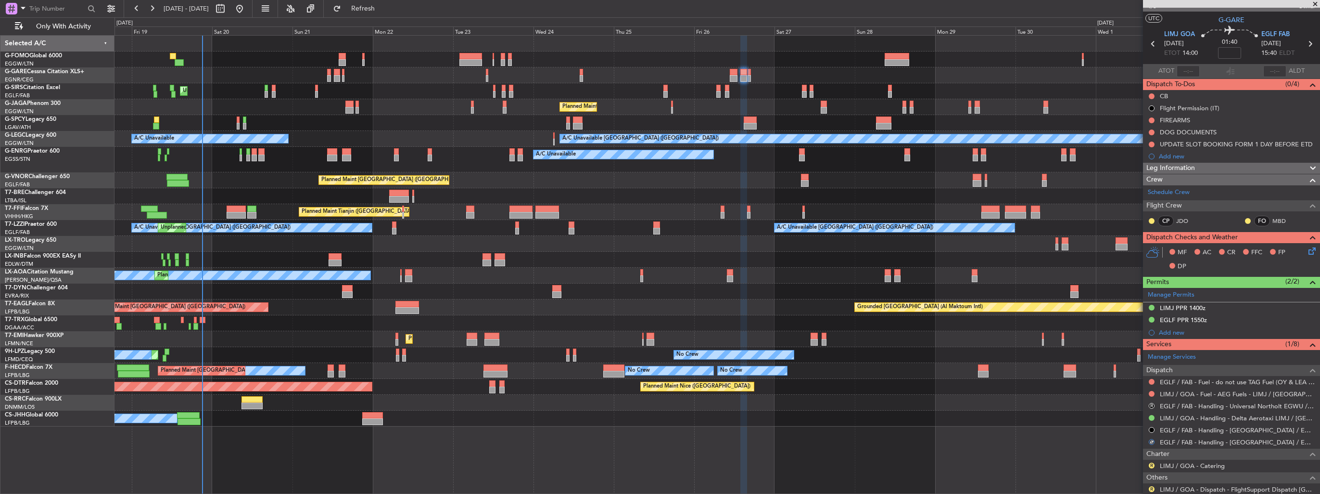
scroll to position [0, 0]
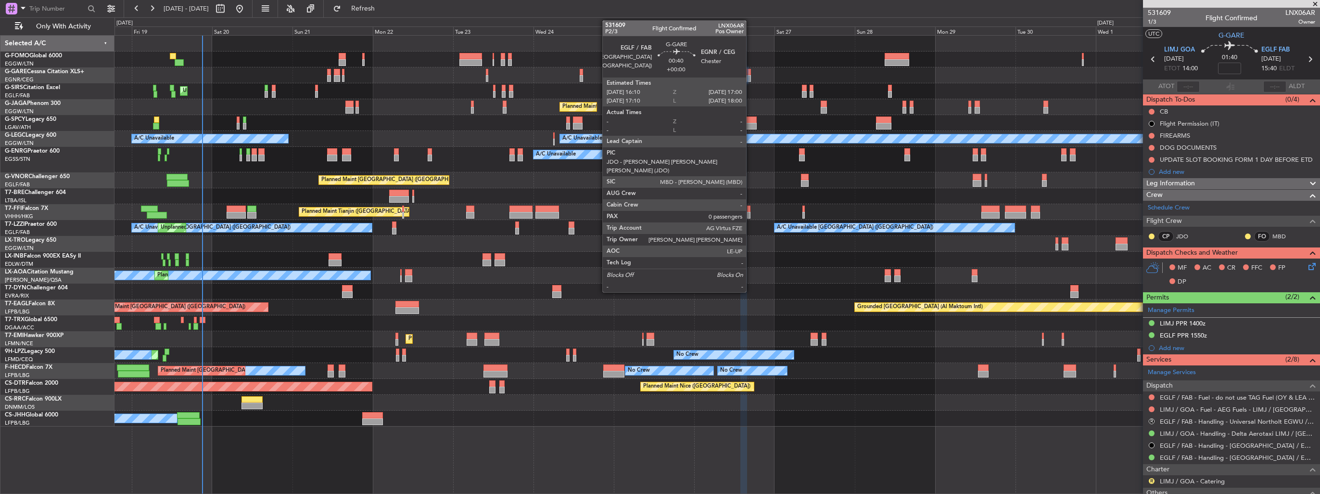
click at [750, 76] on div at bounding box center [749, 78] width 3 height 7
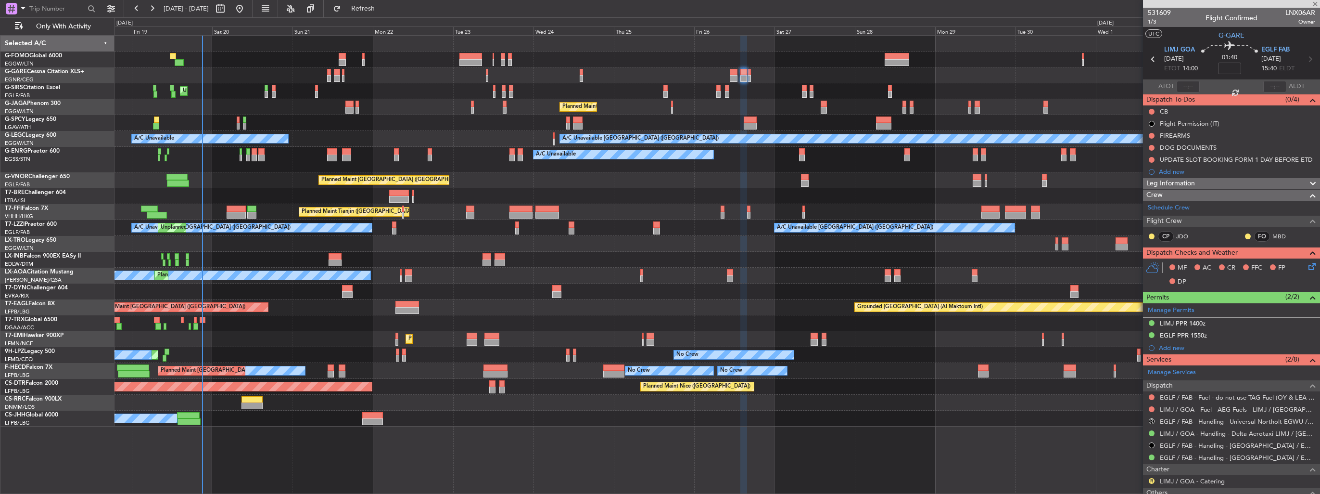
type input "0"
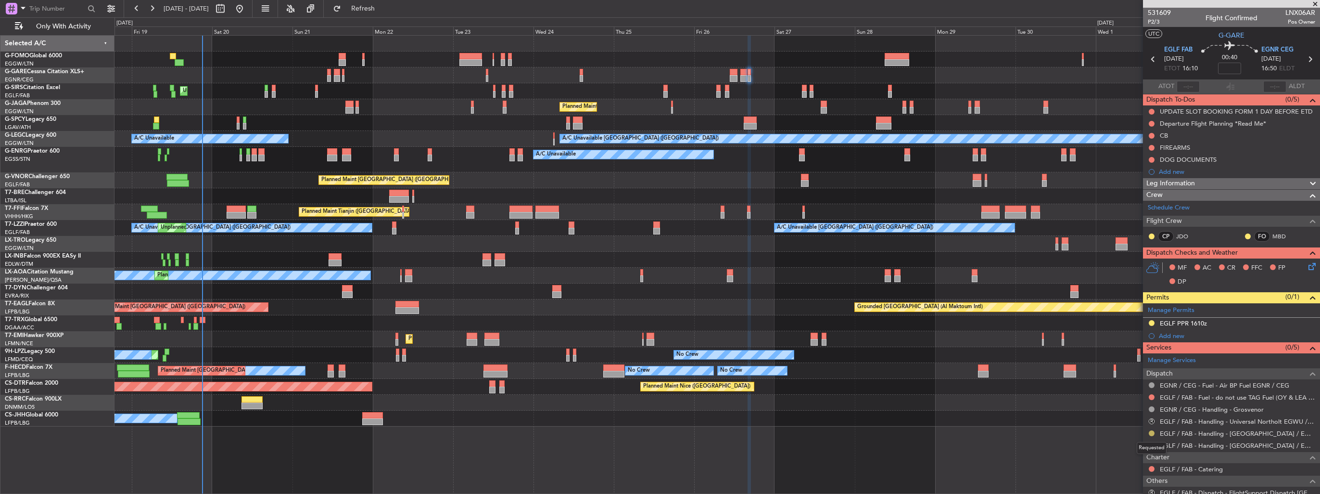
click at [1153, 431] on button at bounding box center [1152, 433] width 6 height 6
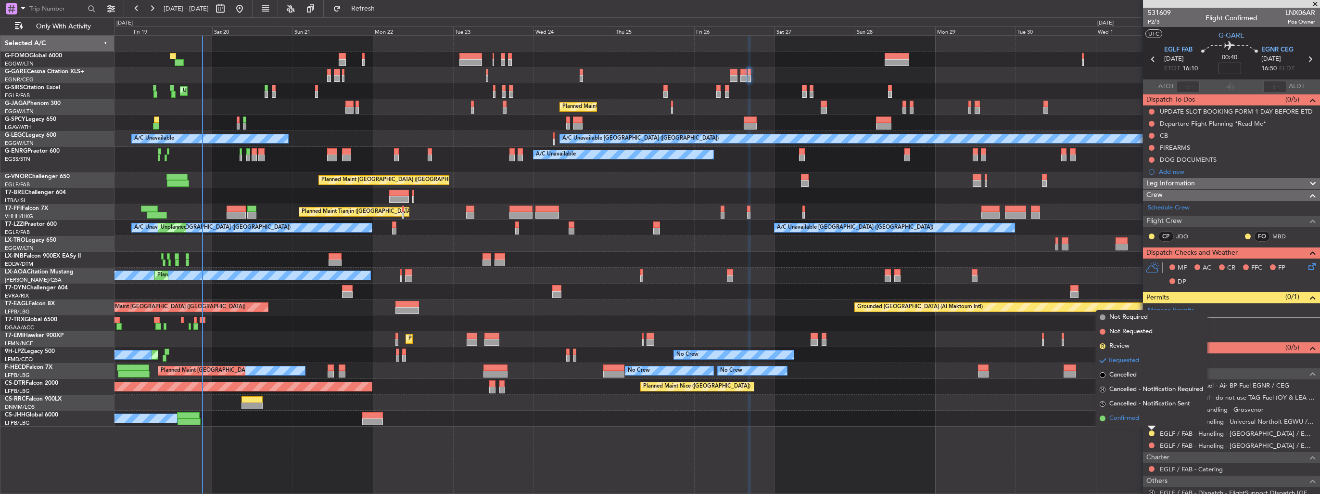
click at [1132, 420] on span "Confirmed" at bounding box center [1124, 418] width 30 height 10
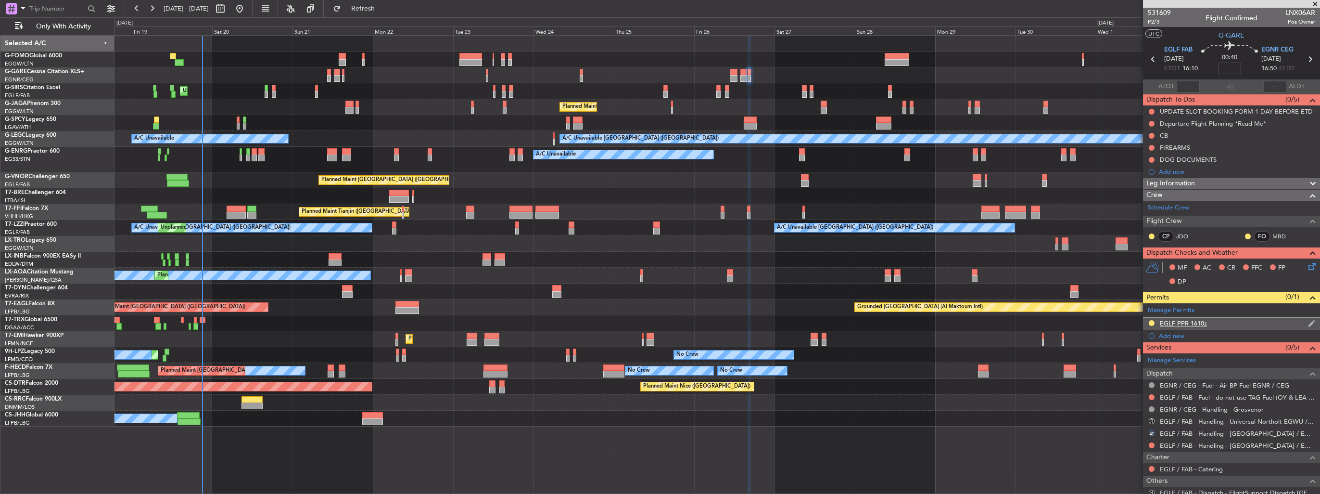
click at [1308, 322] on img at bounding box center [1311, 323] width 7 height 9
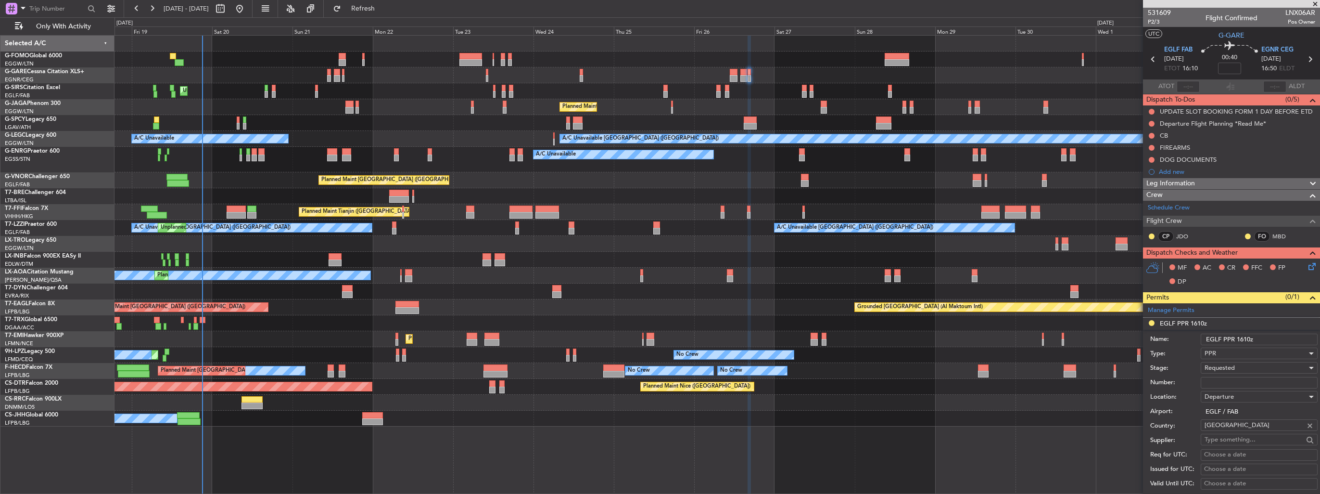
click at [1252, 384] on input "Number:" at bounding box center [1259, 383] width 117 height 12
paste input "375909"
type input "375909"
click at [1251, 368] on div "Requested" at bounding box center [1256, 367] width 102 height 14
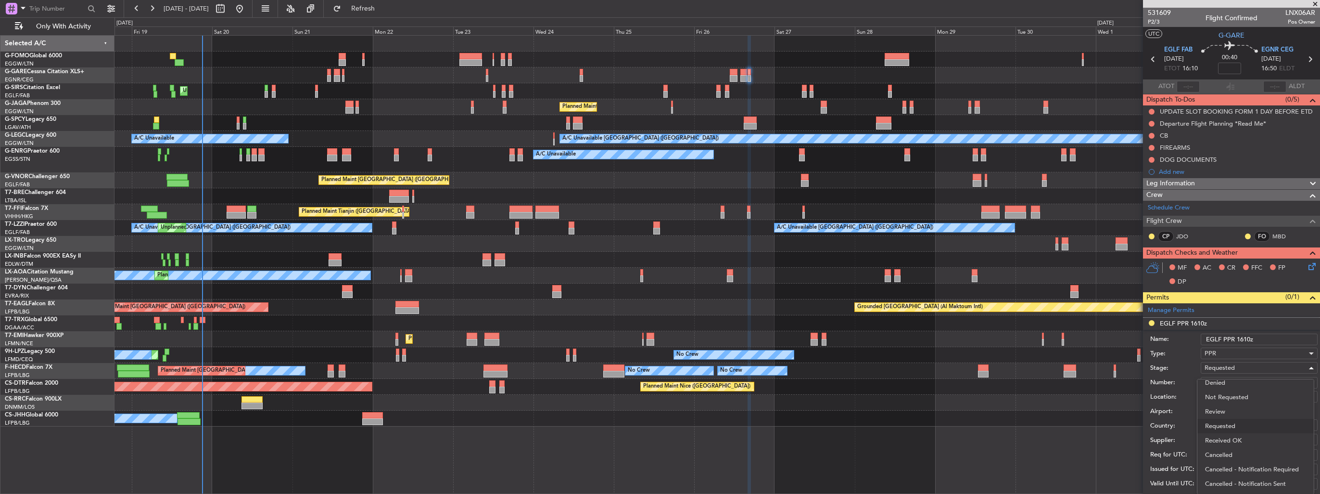
click at [1249, 438] on span "Received OK" at bounding box center [1255, 440] width 101 height 14
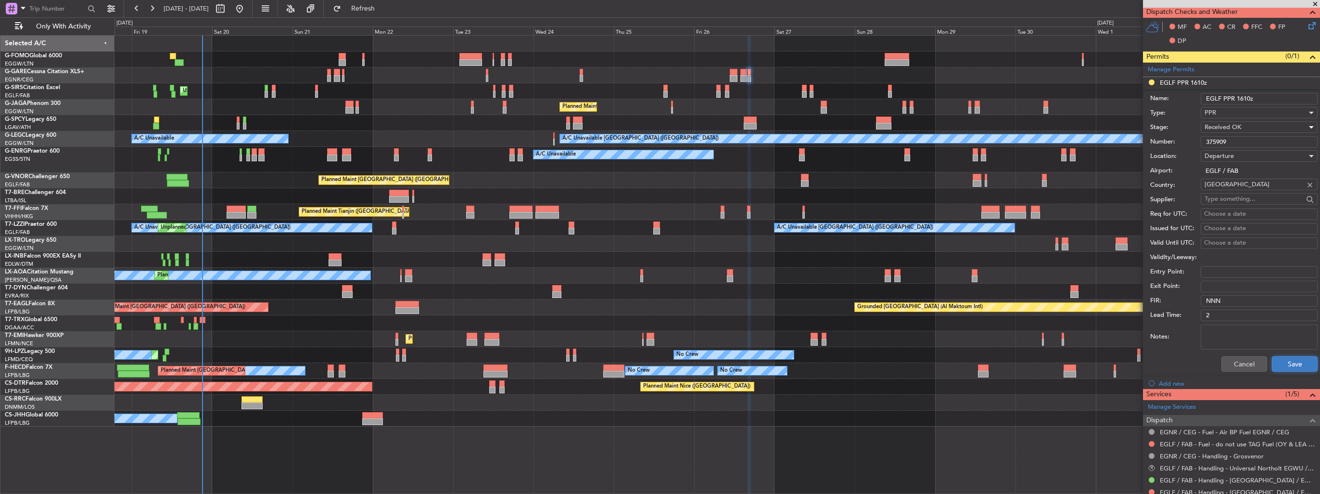
click at [1294, 357] on button "Save" at bounding box center [1295, 363] width 46 height 15
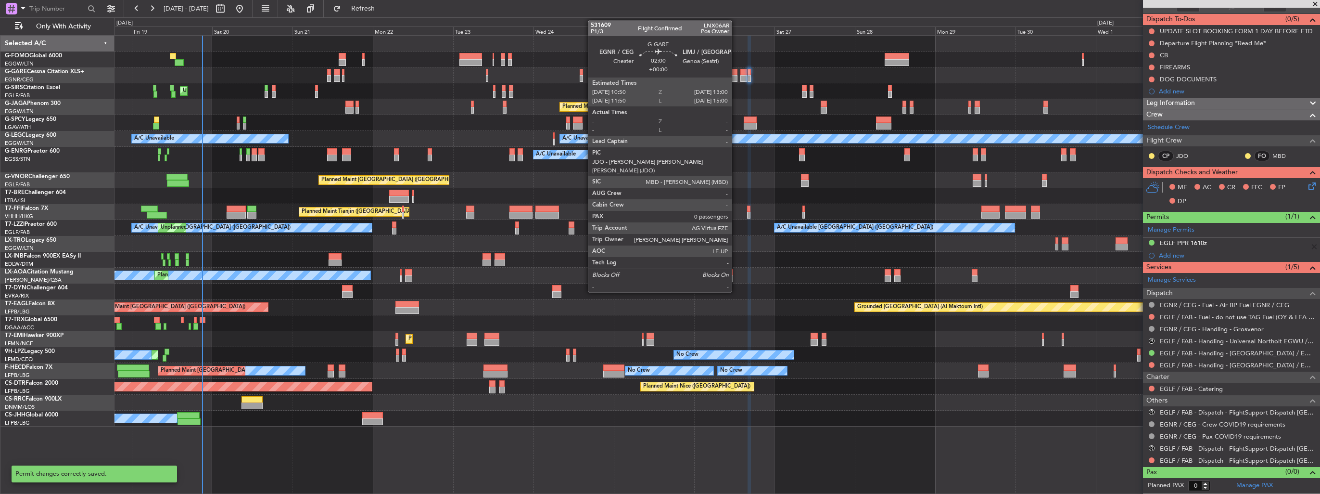
scroll to position [78, 0]
click at [736, 79] on div at bounding box center [734, 78] width 8 height 7
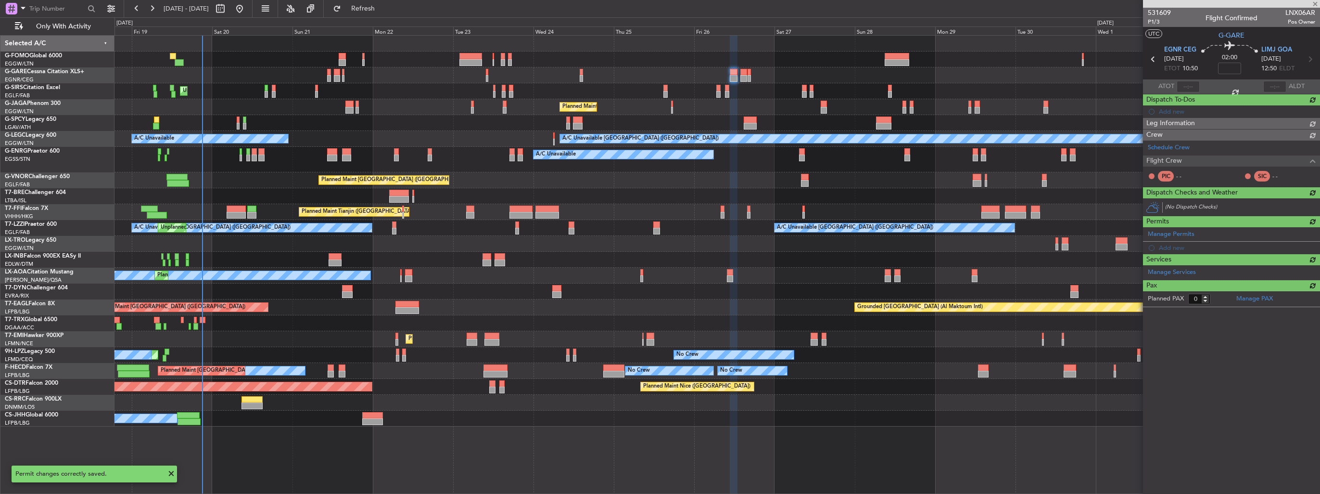
scroll to position [0, 0]
